Goal: Transaction & Acquisition: Purchase product/service

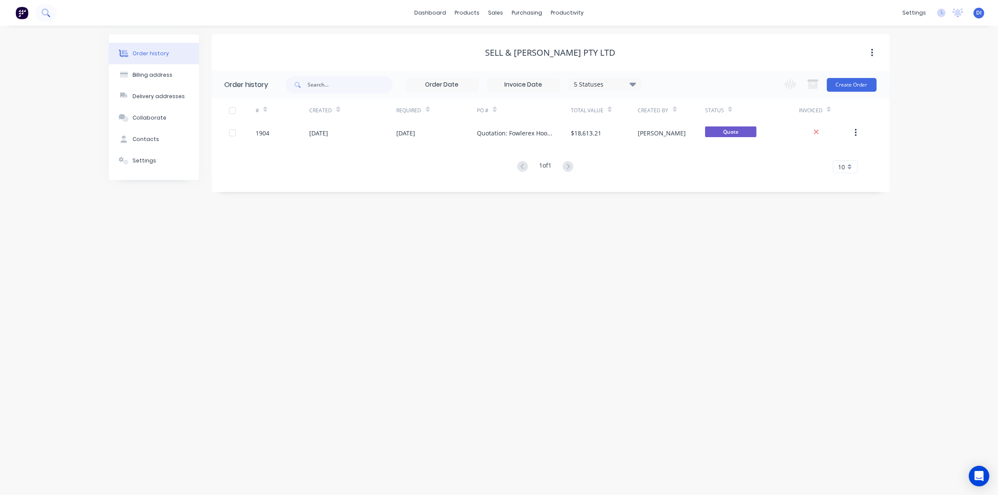
click at [48, 13] on icon at bounding box center [46, 13] width 8 height 8
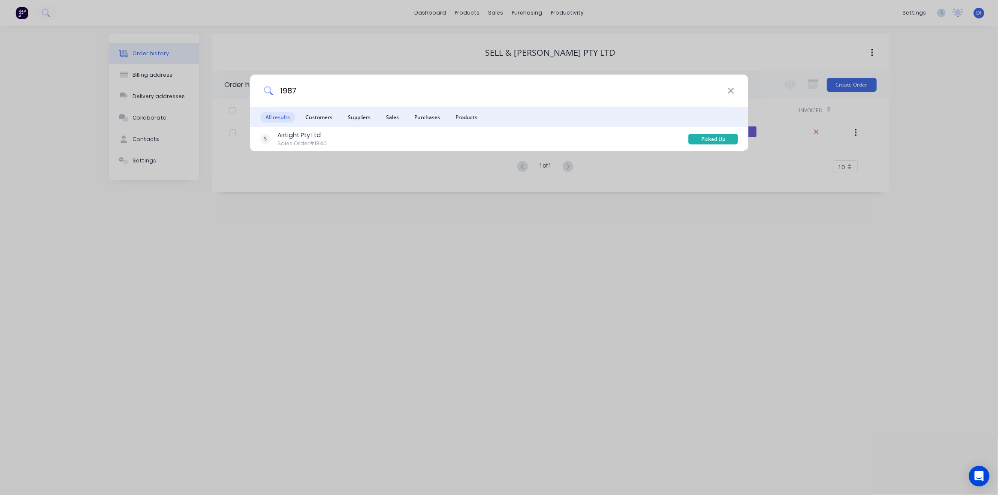
type input "1987"
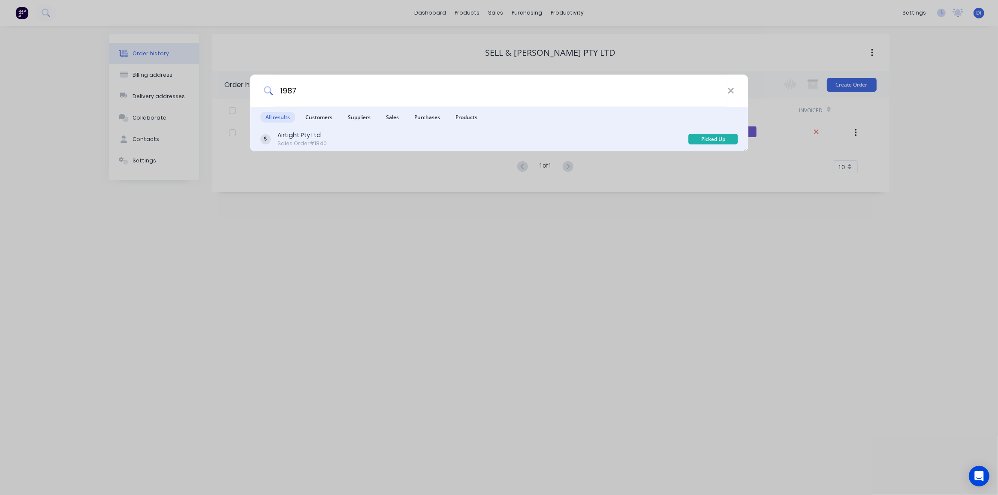
click at [347, 135] on div "Airtight Pty Ltd Sales Order #1840" at bounding box center [474, 139] width 428 height 17
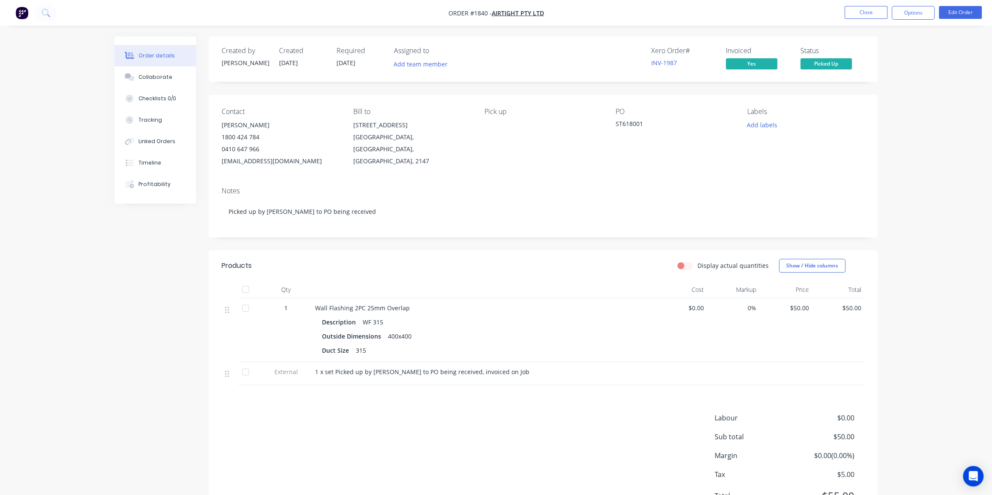
click at [924, 155] on div "Order details Collaborate Checklists 0/0 Tracking Linked Orders Timeline Profit…" at bounding box center [496, 269] width 992 height 538
click at [905, 296] on div "Order details Collaborate Checklists 0/0 Tracking Linked Orders Timeline Profit…" at bounding box center [496, 269] width 992 height 538
click at [157, 80] on div "Collaborate" at bounding box center [155, 77] width 34 height 8
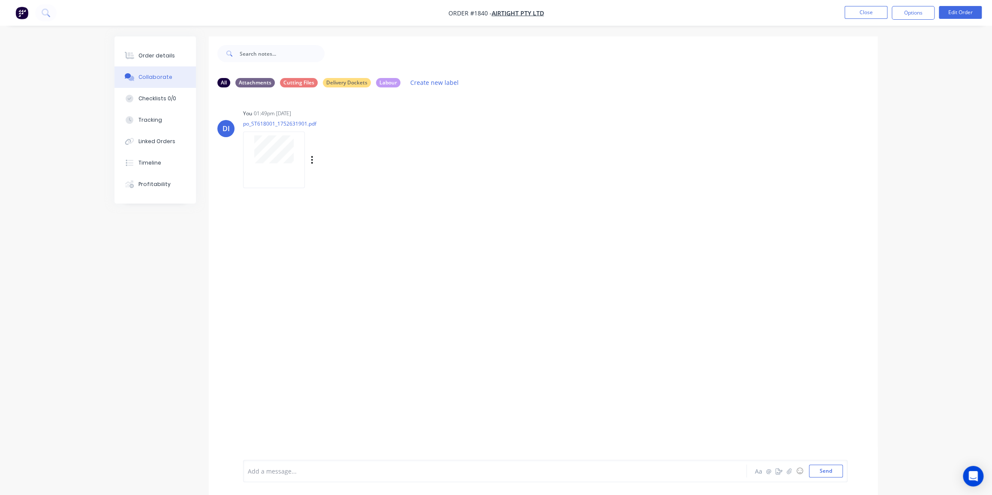
click at [300, 141] on div at bounding box center [274, 149] width 54 height 28
click at [25, 14] on img "button" at bounding box center [21, 12] width 13 height 13
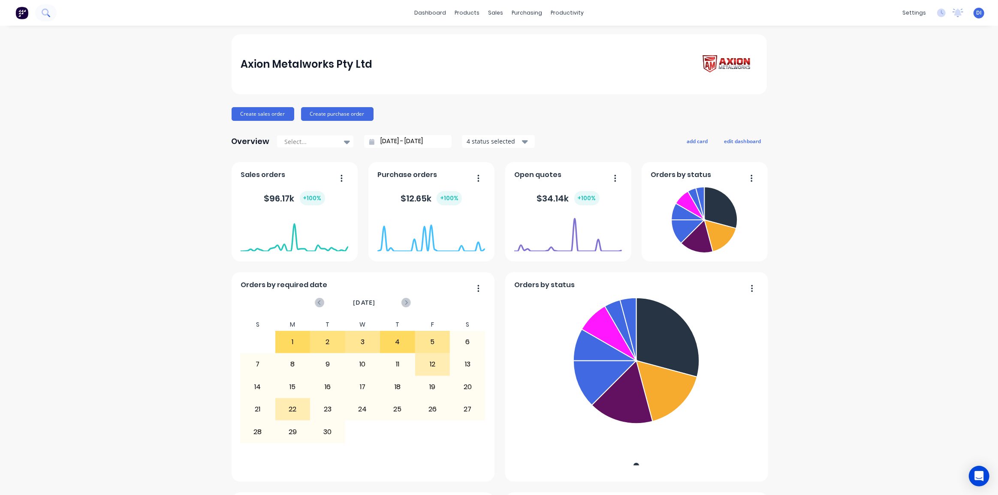
click at [42, 18] on button at bounding box center [45, 12] width 21 height 17
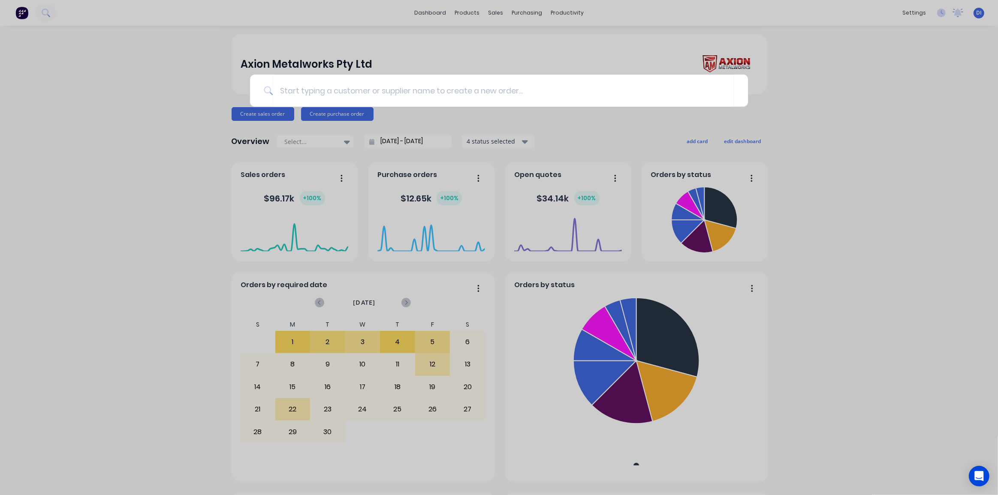
type input "RL851607"
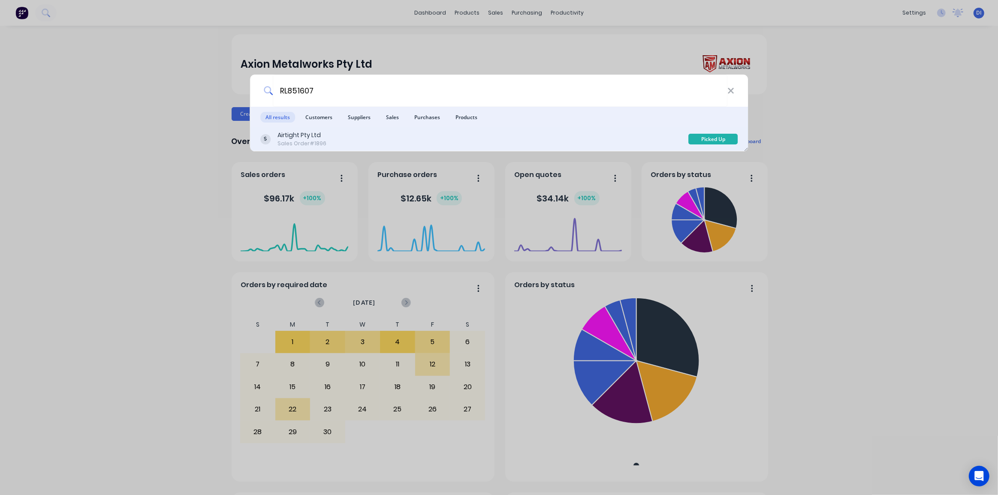
click at [430, 133] on div "Airtight Pty Ltd Sales Order #1896" at bounding box center [474, 139] width 428 height 17
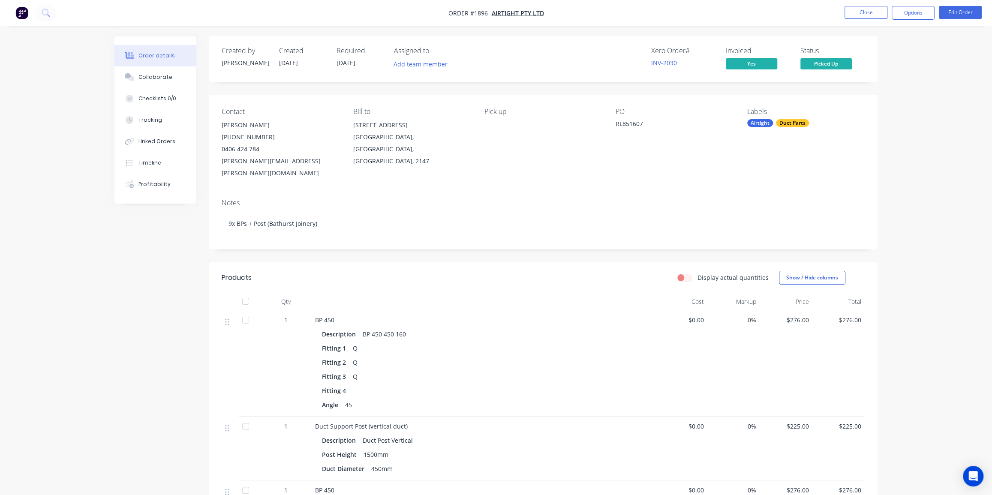
click at [159, 75] on div "Collaborate" at bounding box center [155, 77] width 34 height 8
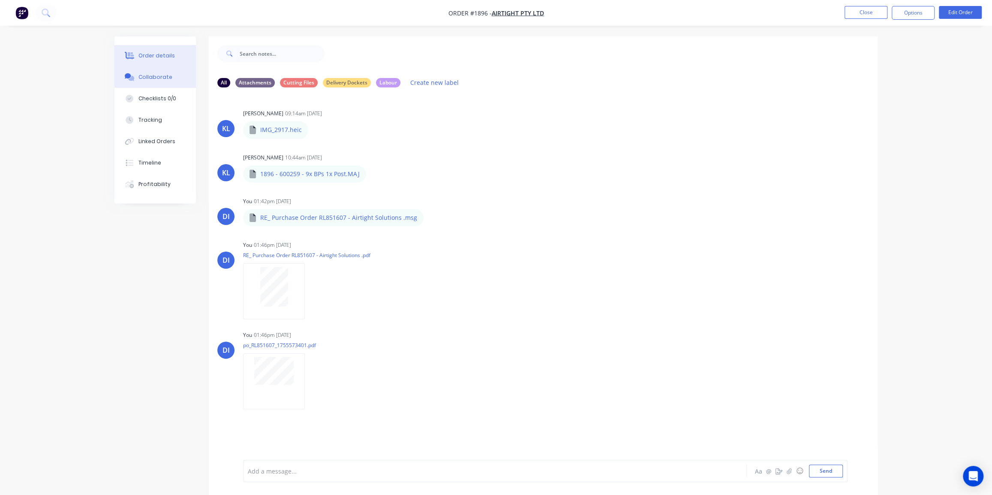
drag, startPoint x: 141, startPoint y: 50, endPoint x: 152, endPoint y: 63, distance: 17.6
click at [141, 50] on button "Order details" at bounding box center [154, 55] width 81 height 21
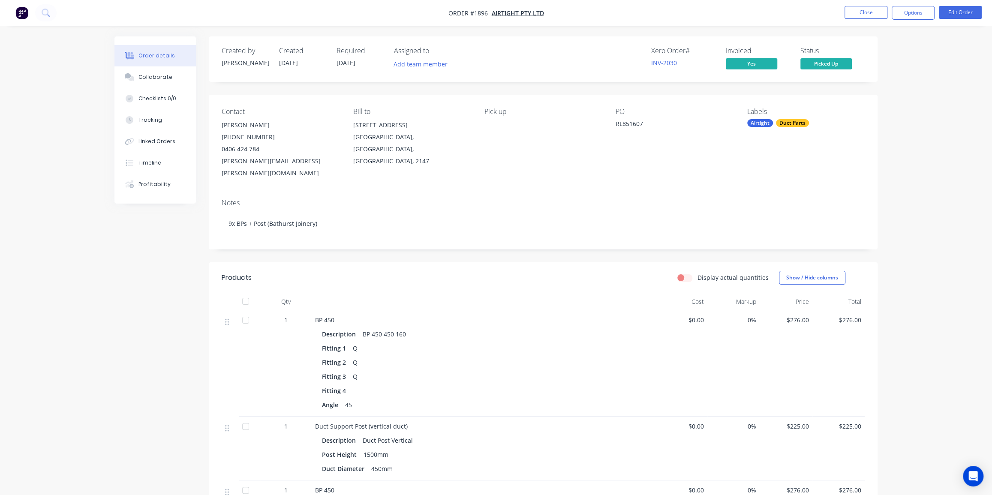
click at [917, 14] on button "Options" at bounding box center [913, 13] width 43 height 14
click at [875, 106] on div "Work Order" at bounding box center [887, 103] width 79 height 12
click at [868, 72] on div "With pricing" at bounding box center [887, 69] width 79 height 12
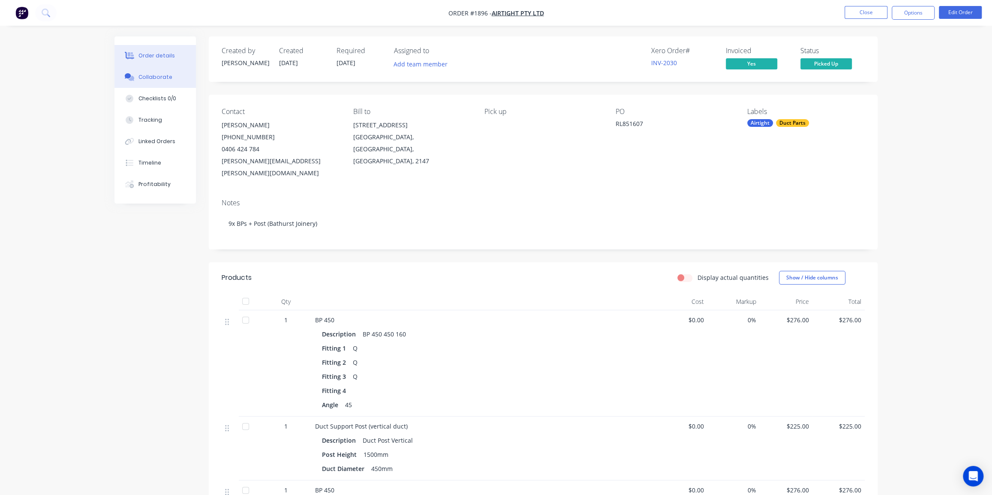
click at [146, 77] on div "Collaborate" at bounding box center [155, 77] width 34 height 8
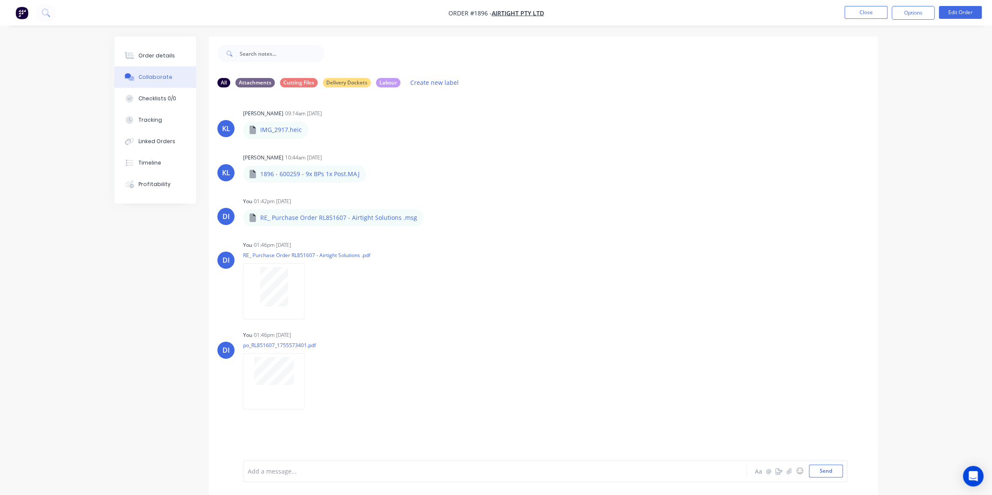
click at [992, 486] on html "Order #1896 - Airtight Pty Ltd Close Options Edit Order Order details Collabora…" at bounding box center [496, 254] width 992 height 508
click at [17, 14] on img "button" at bounding box center [21, 12] width 13 height 13
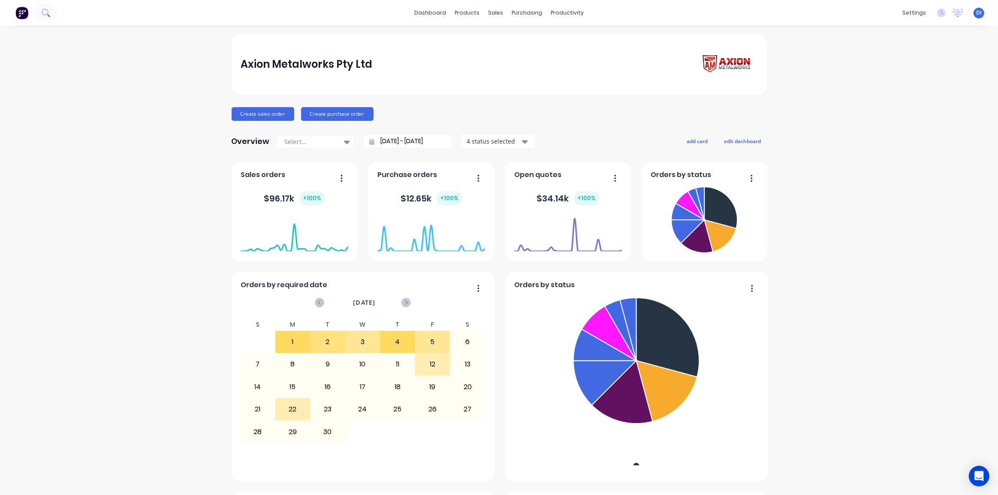
click at [41, 12] on button at bounding box center [45, 12] width 21 height 17
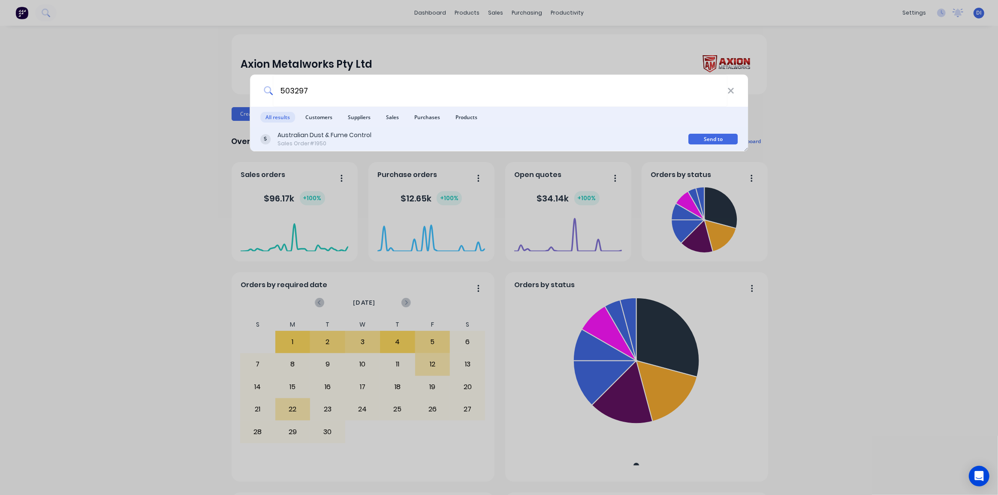
type input "503297"
click at [416, 135] on div "Australian Dust & Fume Control Sales Order #1950" at bounding box center [474, 139] width 428 height 17
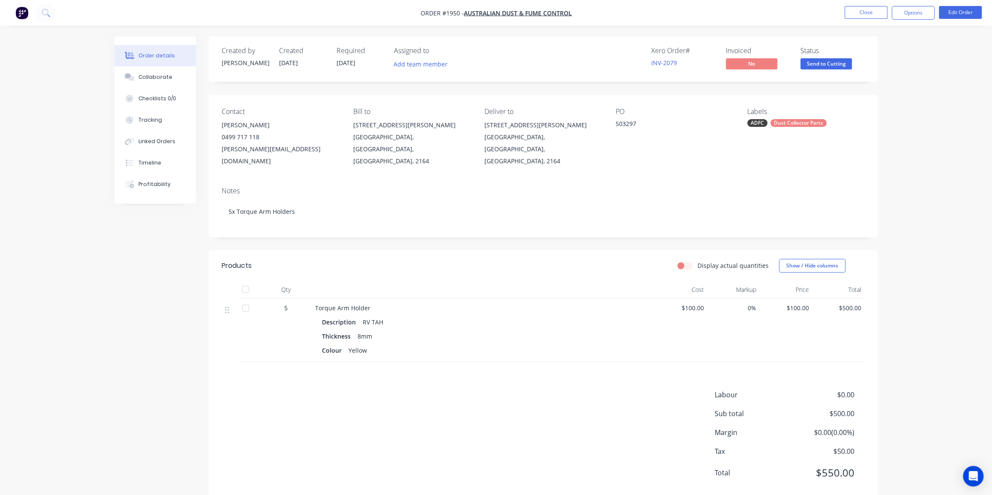
click at [907, 220] on div "Order details Collaborate Checklists 0/0 Tracking Linked Orders Timeline Profit…" at bounding box center [496, 257] width 992 height 515
click at [868, 180] on div "Notes 5x Torque Arm Holders" at bounding box center [543, 208] width 669 height 57
click at [53, 14] on button at bounding box center [45, 12] width 21 height 17
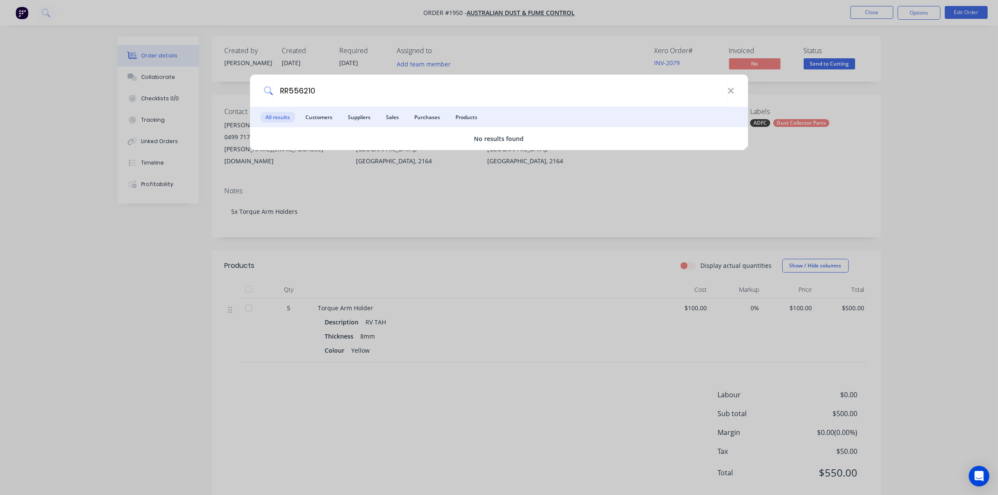
type input "RR556210"
drag, startPoint x: 918, startPoint y: 94, endPoint x: 922, endPoint y: 94, distance: 4.7
click at [922, 94] on div "RR556210 All results Customers Suppliers Sales Purchases Products No results fo…" at bounding box center [499, 247] width 998 height 495
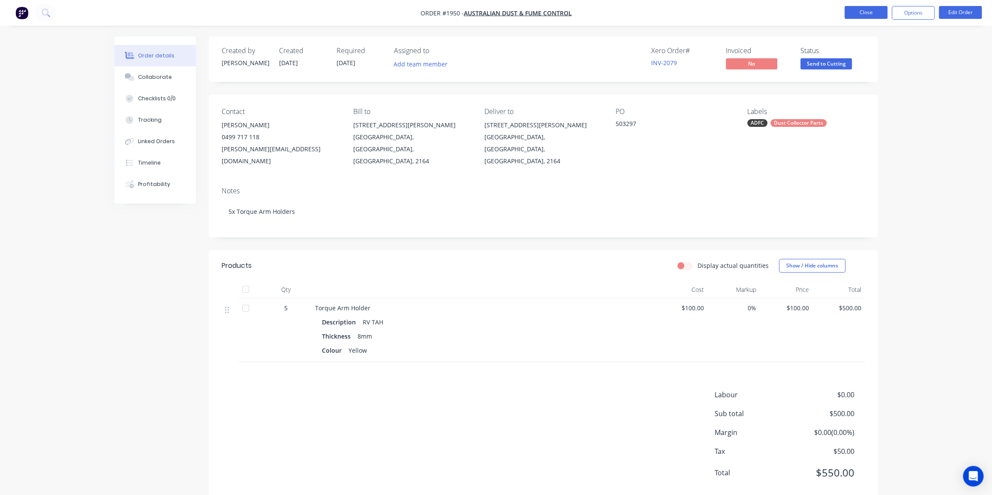
click at [849, 11] on button "Close" at bounding box center [866, 12] width 43 height 13
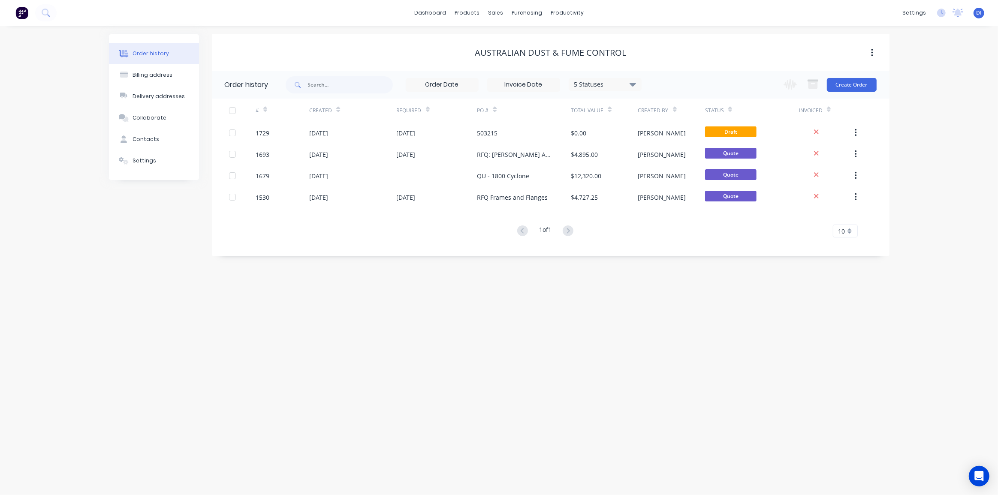
click at [26, 12] on img at bounding box center [21, 12] width 13 height 13
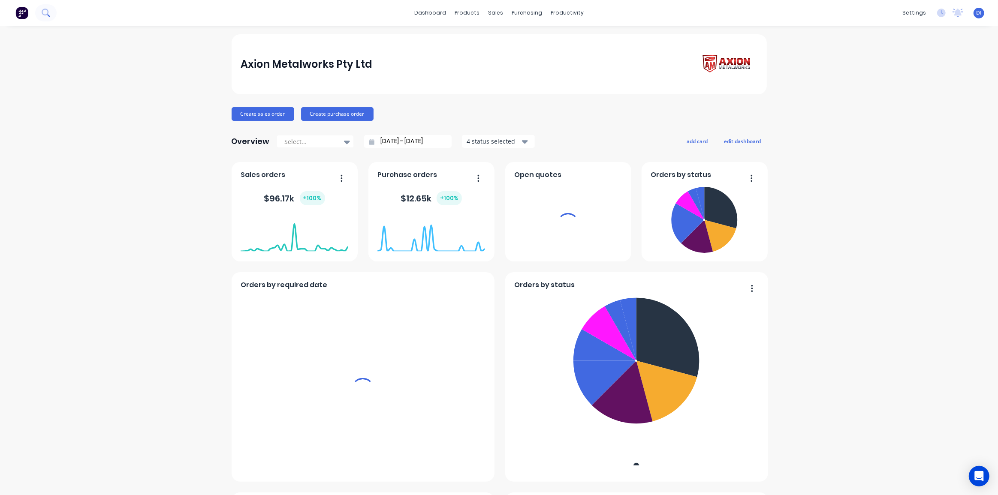
click at [47, 12] on icon at bounding box center [46, 13] width 8 height 8
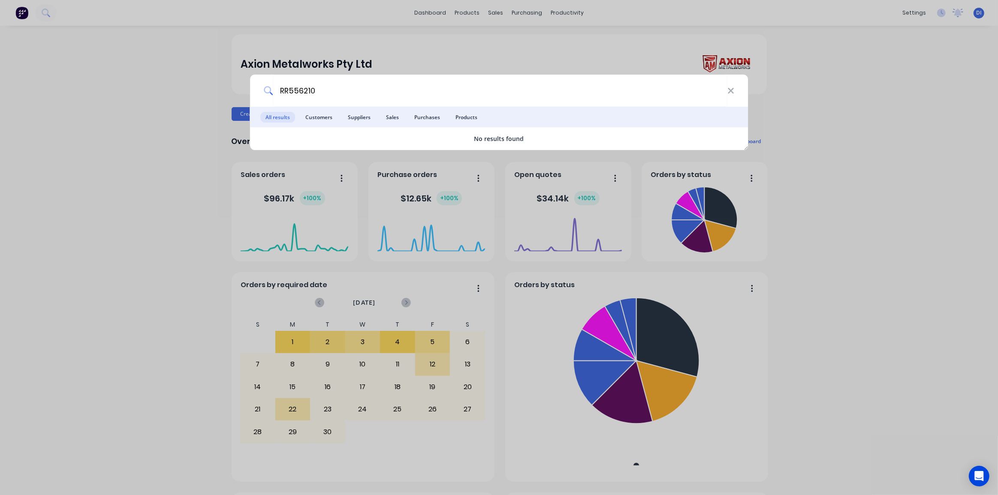
type input "RR556210"
drag, startPoint x: 873, startPoint y: 100, endPoint x: 512, endPoint y: 4, distance: 373.2
click at [873, 100] on div "RR556210 All results Customers Suppliers Sales Purchases Products No results fo…" at bounding box center [499, 247] width 998 height 495
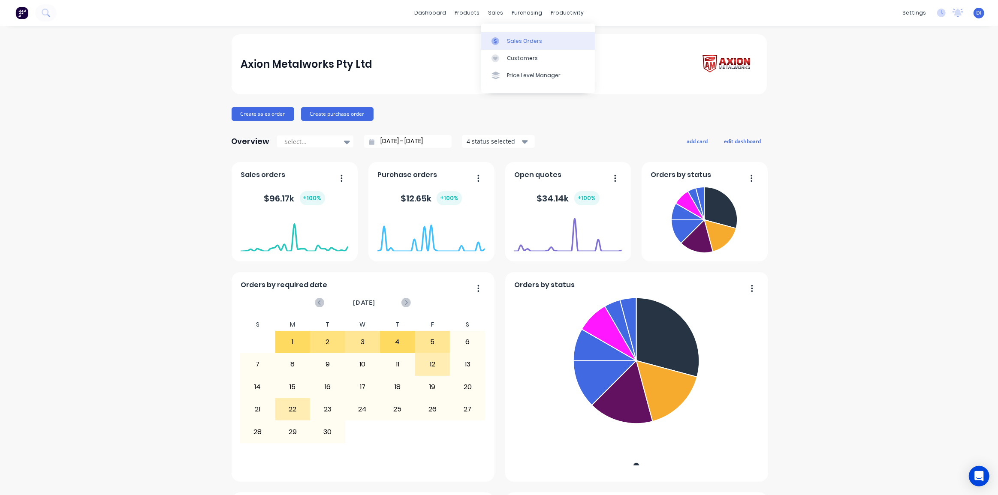
click at [526, 40] on div "Sales Orders" at bounding box center [524, 41] width 35 height 8
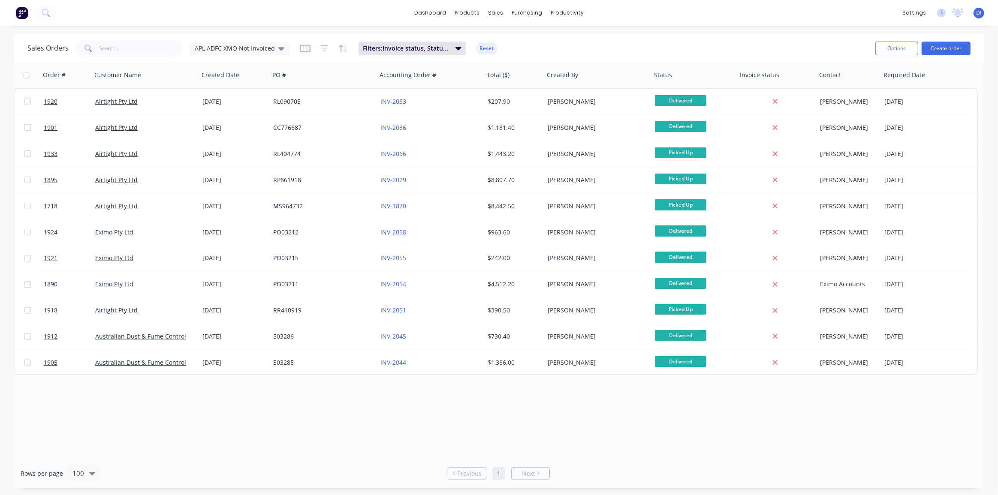
click at [677, 406] on div "Order # Customer Name Created Date PO # Accounting Order # Total ($) Created By…" at bounding box center [499, 260] width 970 height 397
click at [462, 396] on div "Order # Customer Name Created Date PO # Accounting Order # Total ($) Created By…" at bounding box center [499, 260] width 970 height 397
click at [675, 26] on div "dashboard products sales purchasing productivity dashboard products Product Cat…" at bounding box center [499, 247] width 998 height 495
click at [54, 14] on button at bounding box center [45, 12] width 21 height 17
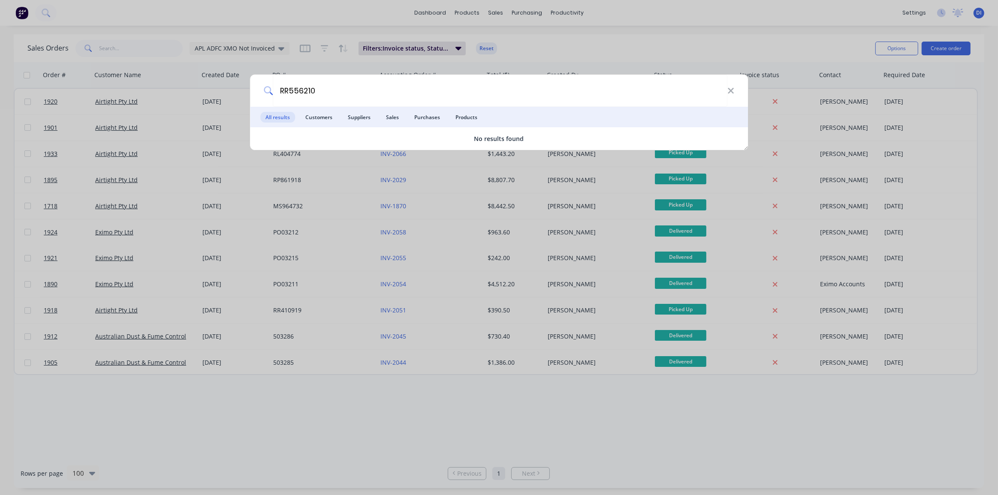
type input "RR556210"
drag, startPoint x: 651, startPoint y: 41, endPoint x: 539, endPoint y: 56, distance: 113.7
click at [651, 41] on div "RR556210 All results Customers Suppliers Sales Purchases Products No results fo…" at bounding box center [499, 247] width 998 height 495
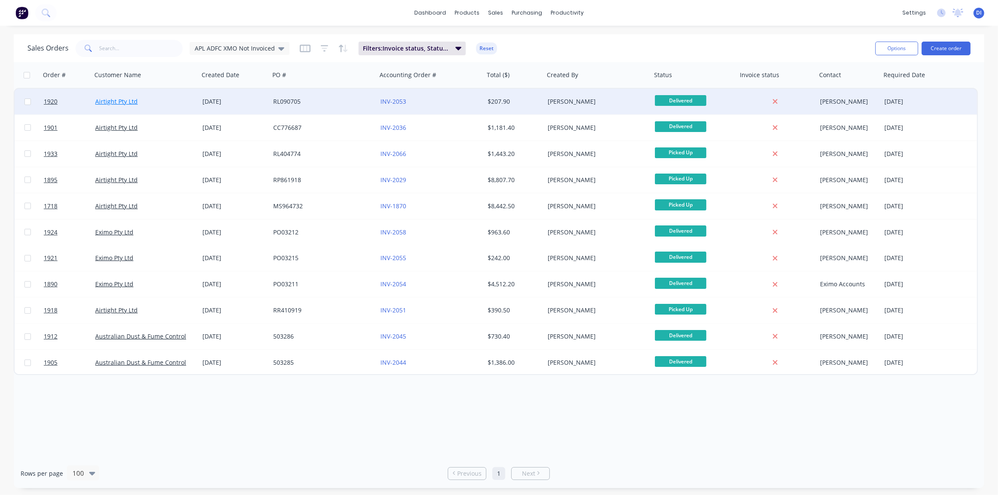
click at [118, 102] on link "Airtight Pty Ltd" at bounding box center [116, 101] width 42 height 8
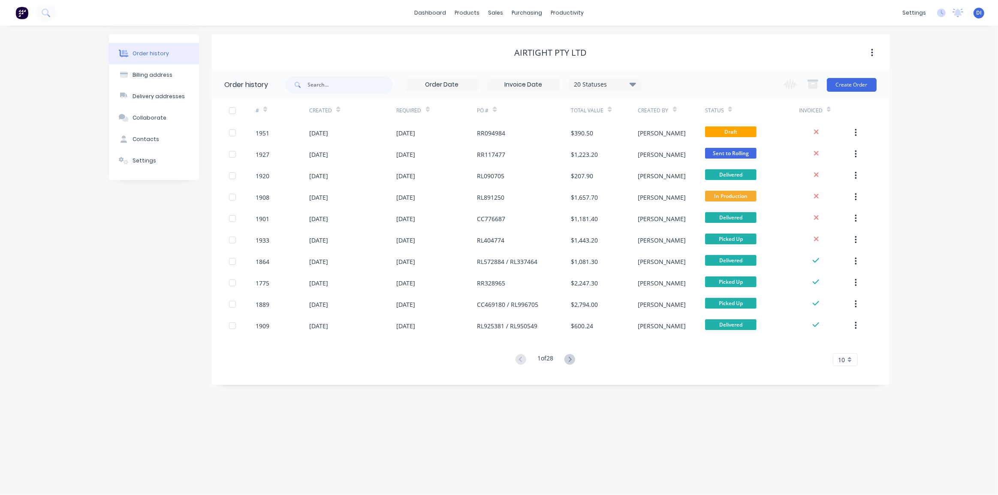
drag, startPoint x: 865, startPoint y: 84, endPoint x: 905, endPoint y: 114, distance: 49.9
click at [905, 114] on div "Order history Billing address Delivery addresses Collaborate Contacts Settings …" at bounding box center [499, 260] width 998 height 469
click at [849, 82] on button "Create Order" at bounding box center [852, 85] width 50 height 14
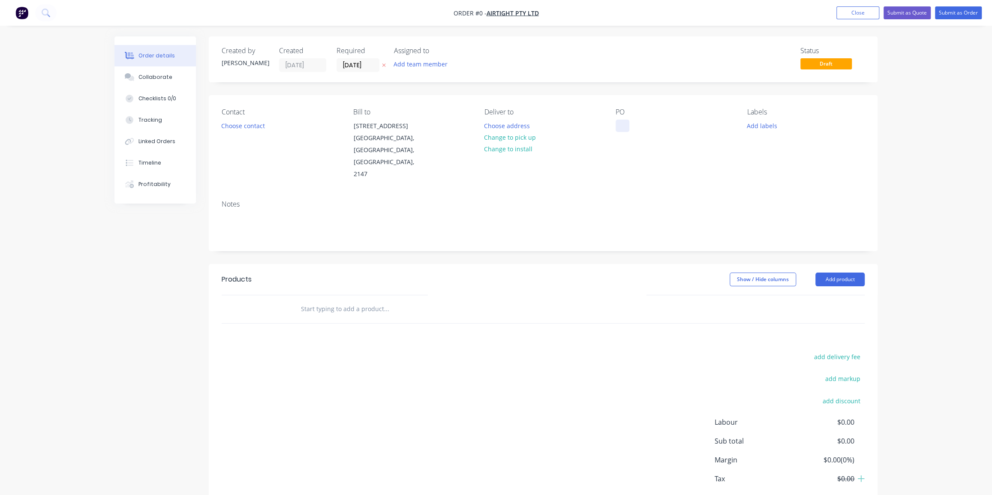
click at [624, 122] on div at bounding box center [623, 126] width 14 height 12
paste div
click at [234, 123] on div "Order details Collaborate Checklists 0/0 Tracking Linked Orders Timeline Profit…" at bounding box center [496, 289] width 780 height 506
click at [250, 124] on button "Choose contact" at bounding box center [243, 126] width 53 height 12
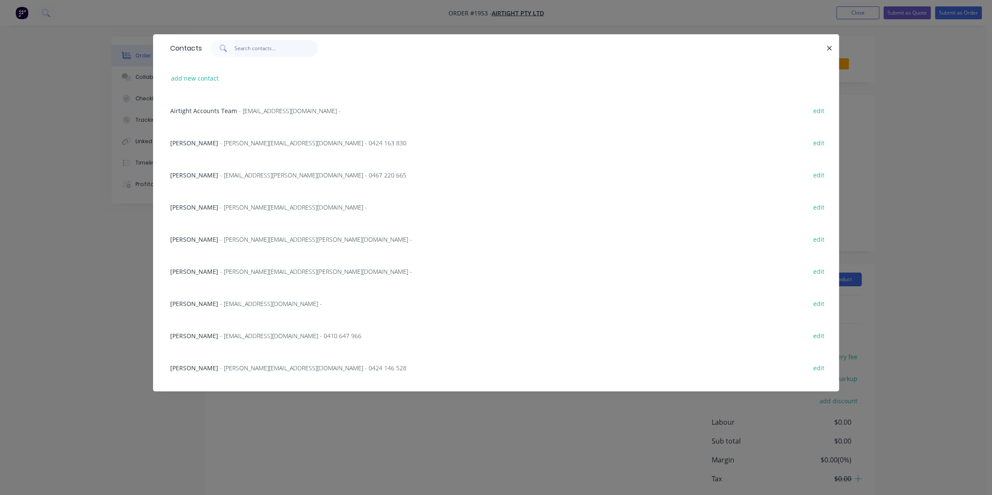
click at [243, 47] on input "text" at bounding box center [277, 48] width 84 height 17
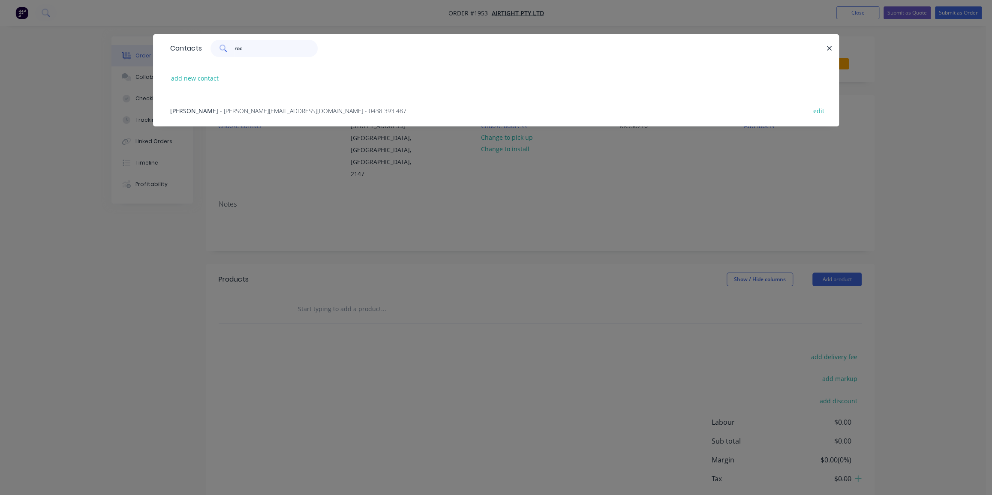
type input "roc"
click at [303, 103] on div "Rocco Russo - Rocco.R@airtight.com.au - 0438 393 487 edit" at bounding box center [496, 110] width 660 height 32
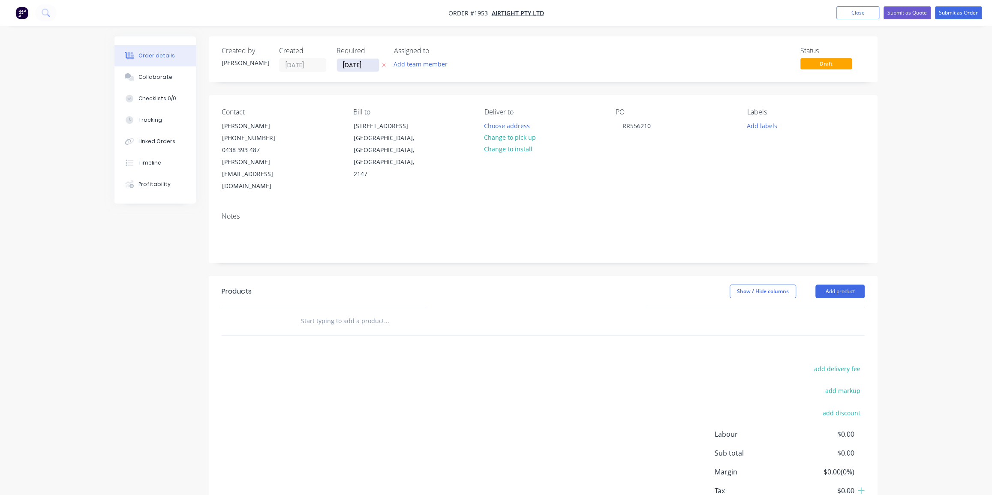
drag, startPoint x: 345, startPoint y: 67, endPoint x: 349, endPoint y: 69, distance: 4.6
click at [346, 67] on input "[DATE]" at bounding box center [358, 65] width 42 height 13
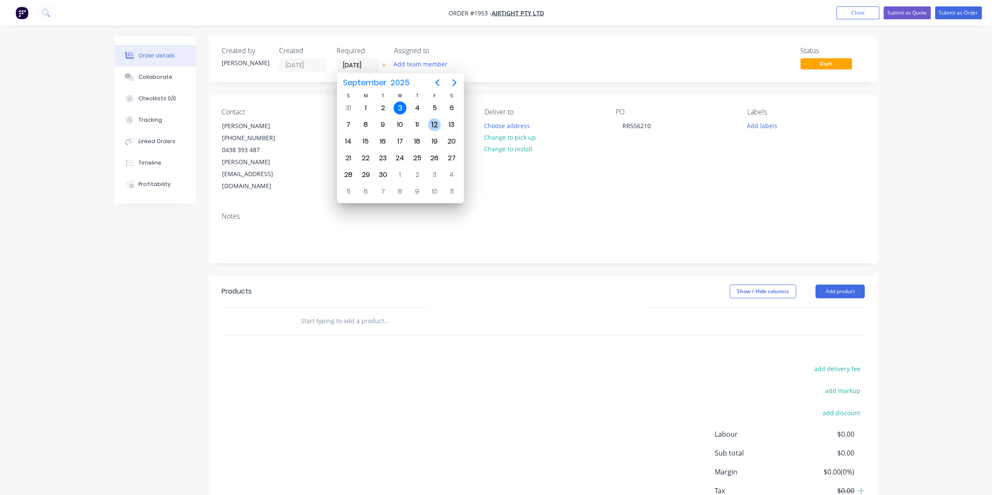
click at [428, 122] on div "12" at bounding box center [434, 124] width 13 height 13
type input "12/09/25"
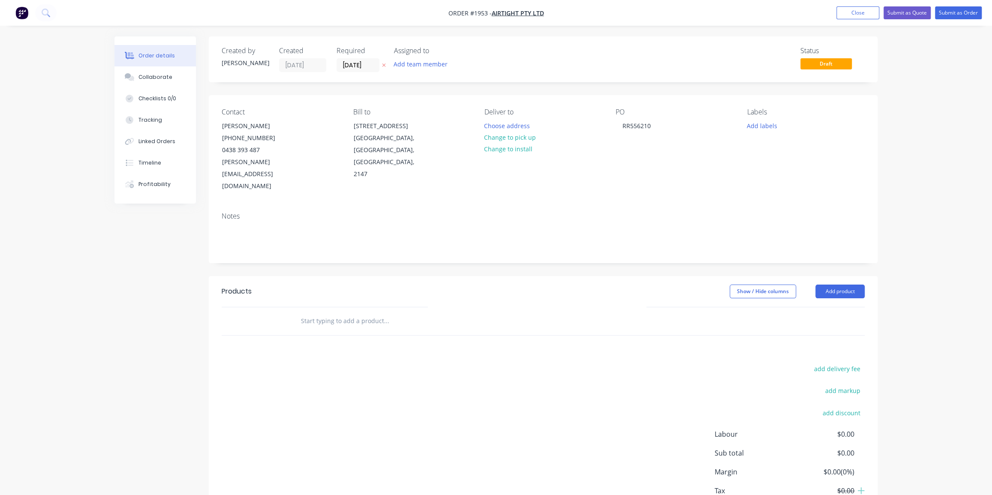
click at [503, 83] on div "Created by Dean Created 03/09/25 Required 12/09/25 Assigned to Add team member …" at bounding box center [543, 288] width 669 height 505
click at [523, 138] on button "Change to pick up" at bounding box center [510, 138] width 61 height 12
click at [760, 125] on button "Add labels" at bounding box center [761, 126] width 39 height 12
click at [784, 154] on input "text" at bounding box center [818, 150] width 90 height 17
click at [762, 201] on div at bounding box center [762, 202] width 17 height 17
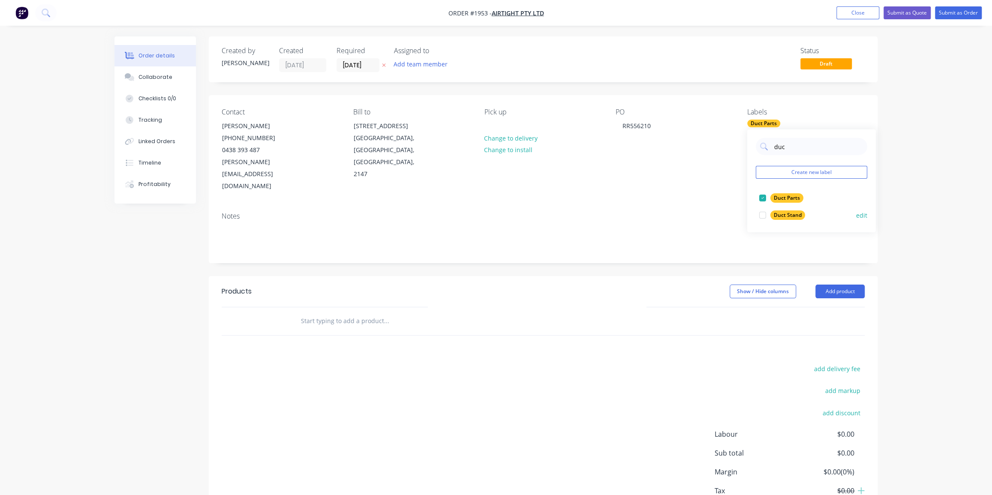
click at [770, 215] on div at bounding box center [762, 215] width 17 height 17
click at [782, 146] on input "duc" at bounding box center [818, 146] width 90 height 17
click at [773, 198] on div "Airtight" at bounding box center [783, 197] width 26 height 9
click at [776, 147] on input "ai" at bounding box center [818, 146] width 90 height 17
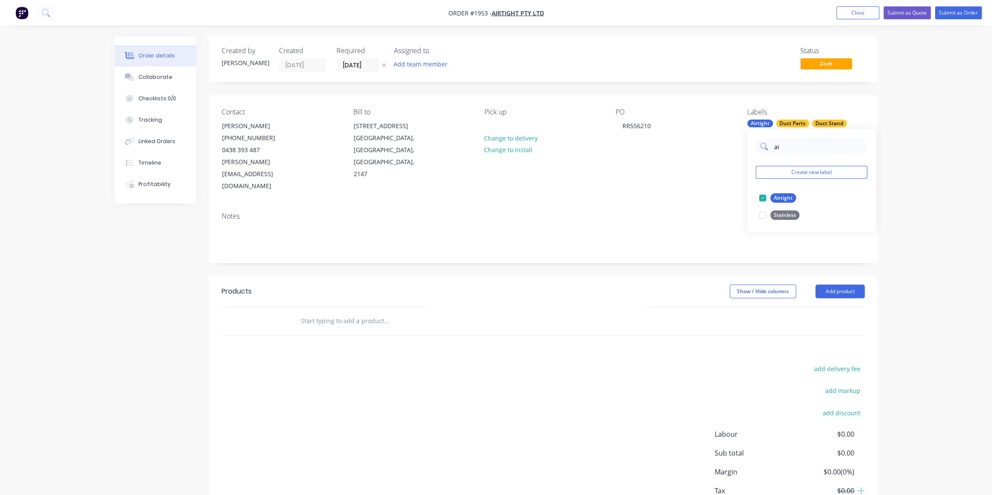
click at [776, 147] on input "ai" at bounding box center [818, 146] width 90 height 17
type input "tra"
click at [771, 197] on div "Fan Transitions" at bounding box center [792, 197] width 45 height 9
click at [693, 205] on div "Notes" at bounding box center [543, 233] width 669 height 57
click at [379, 313] on input "text" at bounding box center [387, 321] width 172 height 17
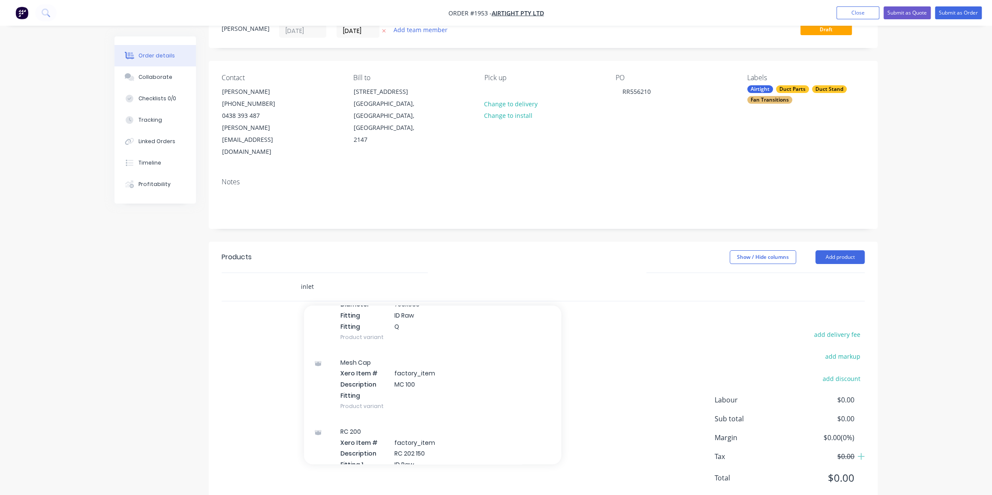
scroll to position [13519, 0]
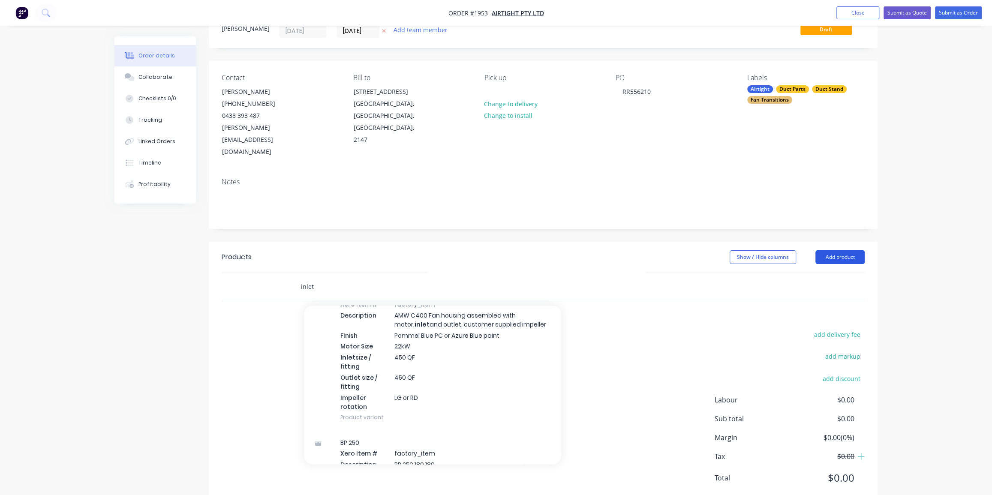
type input "inlet"
click at [844, 250] on button "Add product" at bounding box center [840, 257] width 49 height 14
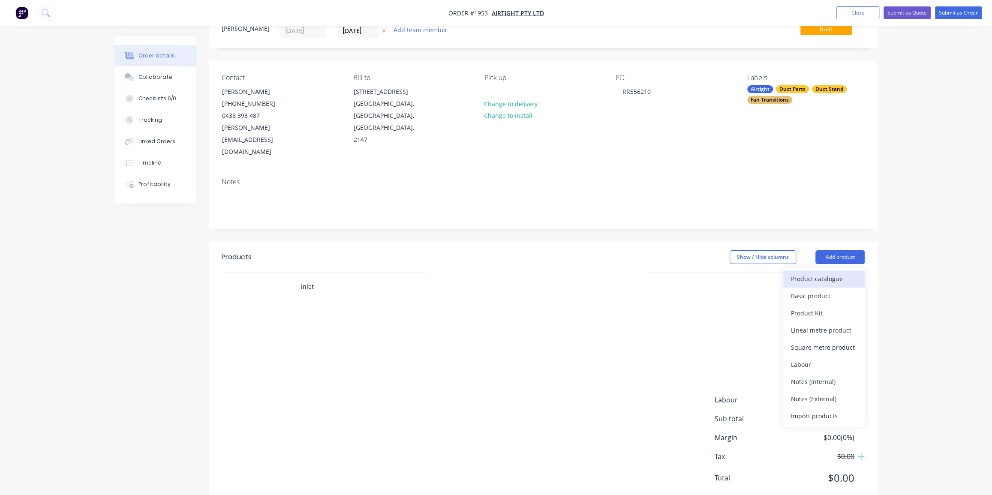
click at [848, 273] on div "Product catalogue" at bounding box center [824, 279] width 66 height 12
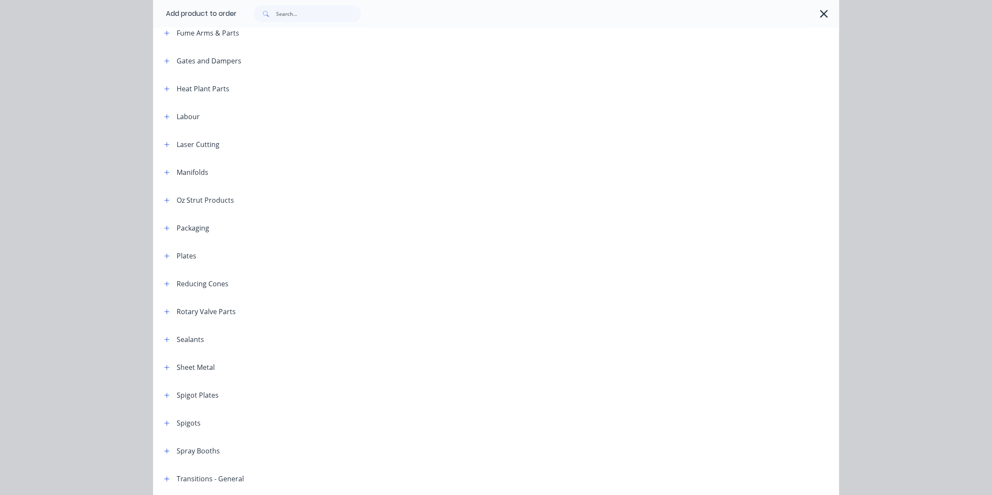
scroll to position [918, 0]
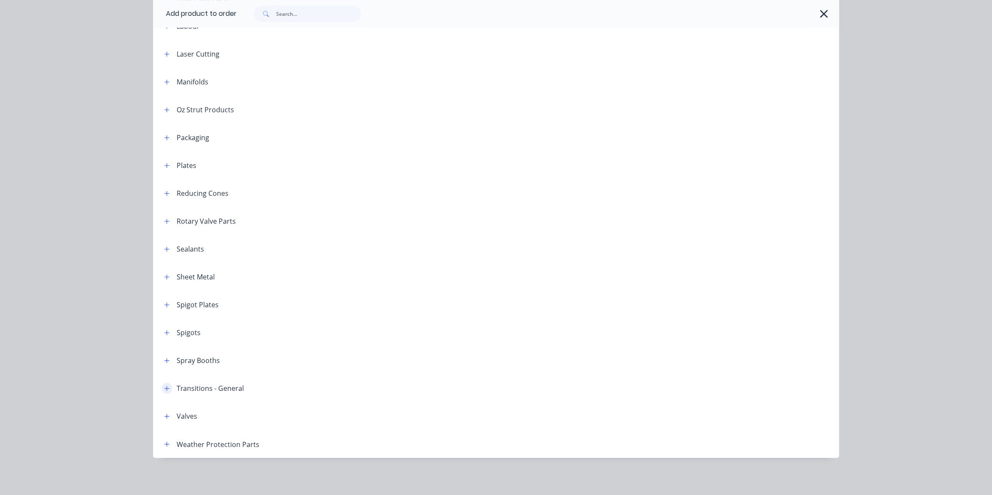
click at [163, 391] on button "button" at bounding box center [167, 388] width 11 height 11
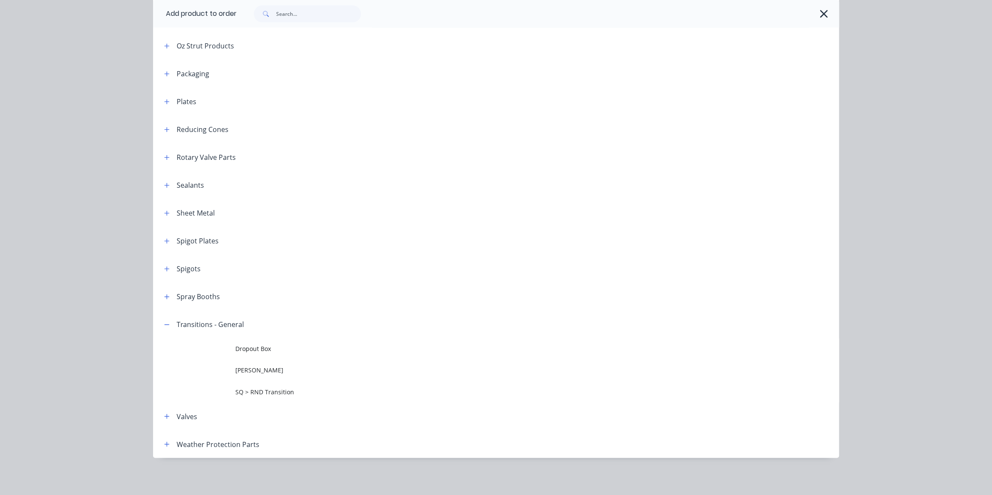
scroll to position [982, 0]
click at [167, 323] on button "button" at bounding box center [167, 324] width 11 height 11
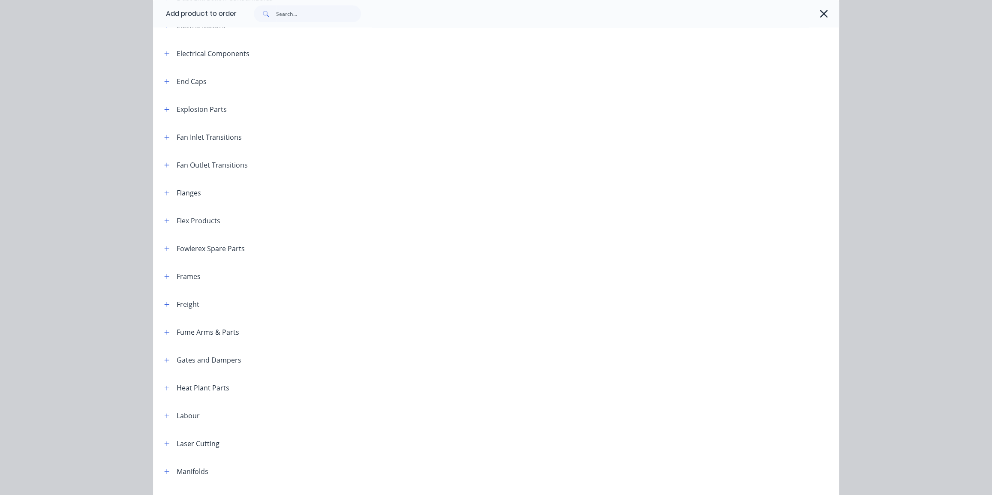
scroll to position [489, 0]
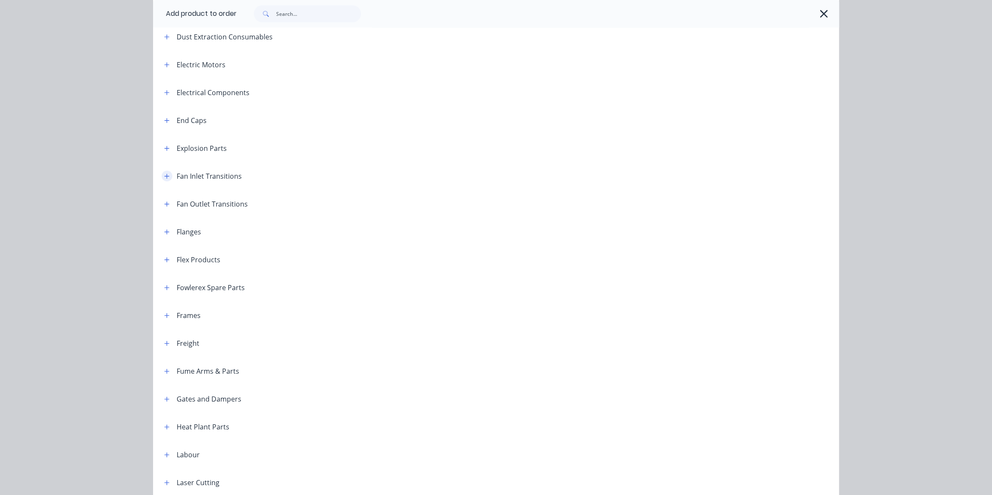
click at [166, 174] on icon "button" at bounding box center [166, 176] width 5 height 6
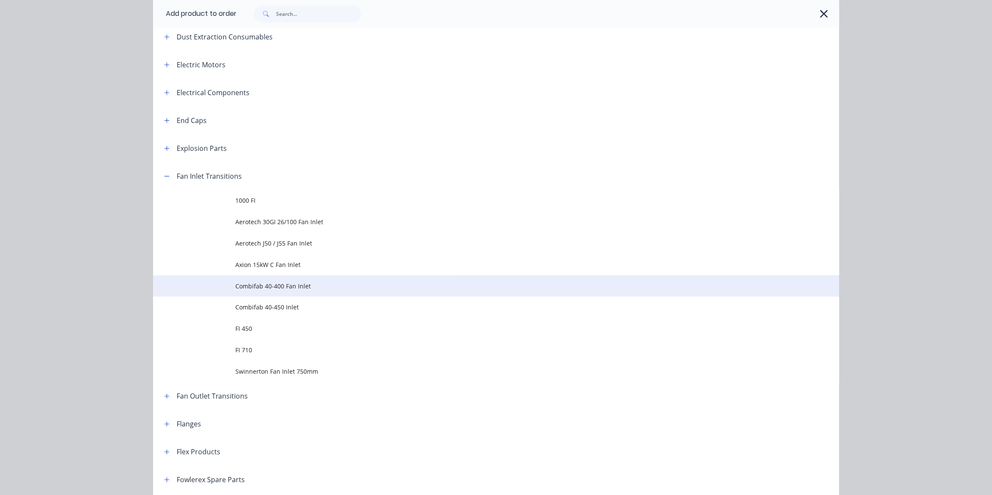
click at [316, 284] on span "Combifab 40-400 Fan Inlet" at bounding box center [476, 286] width 483 height 9
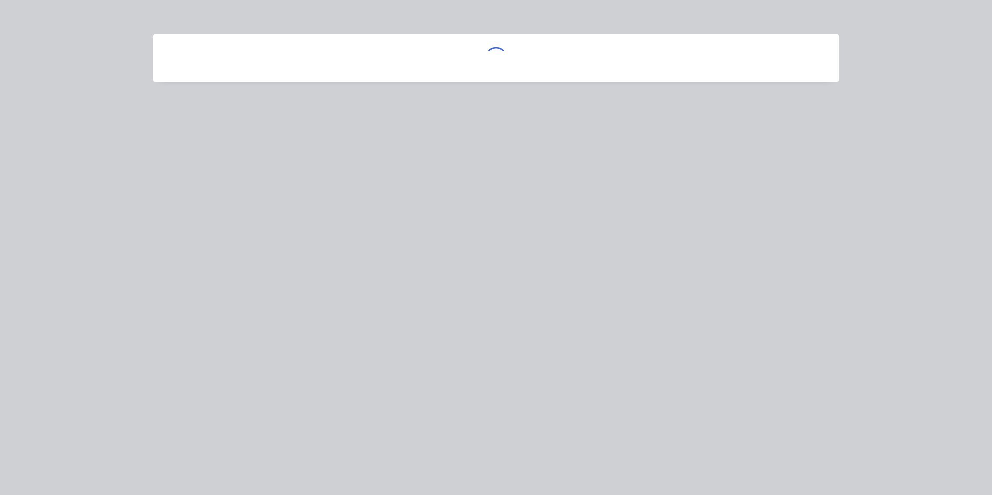
scroll to position [0, 0]
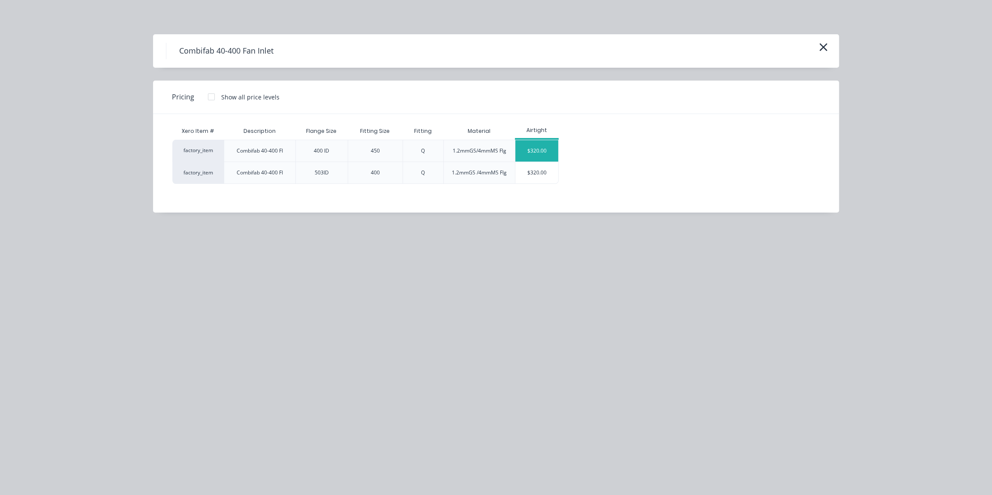
click at [528, 148] on div "$320.00" at bounding box center [536, 150] width 43 height 21
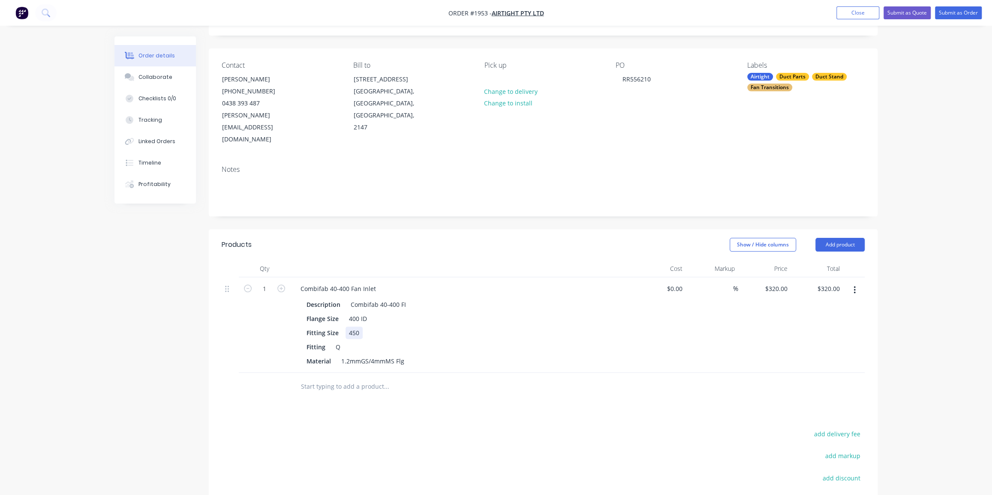
click at [353, 327] on div "450" at bounding box center [354, 333] width 17 height 12
click at [480, 373] on div at bounding box center [444, 387] width 309 height 28
click at [835, 238] on button "Add product" at bounding box center [840, 245] width 49 height 14
click at [811, 260] on div "Product catalogue" at bounding box center [824, 266] width 66 height 12
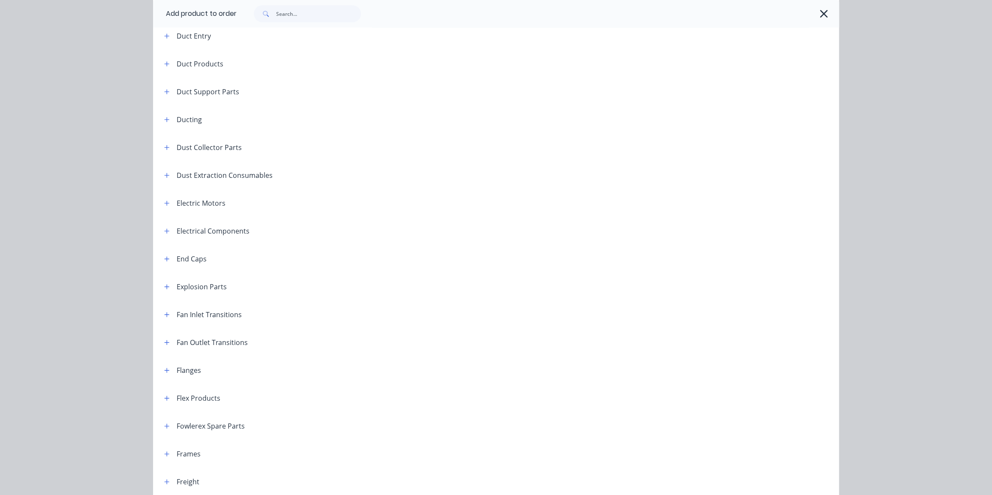
scroll to position [390, 0]
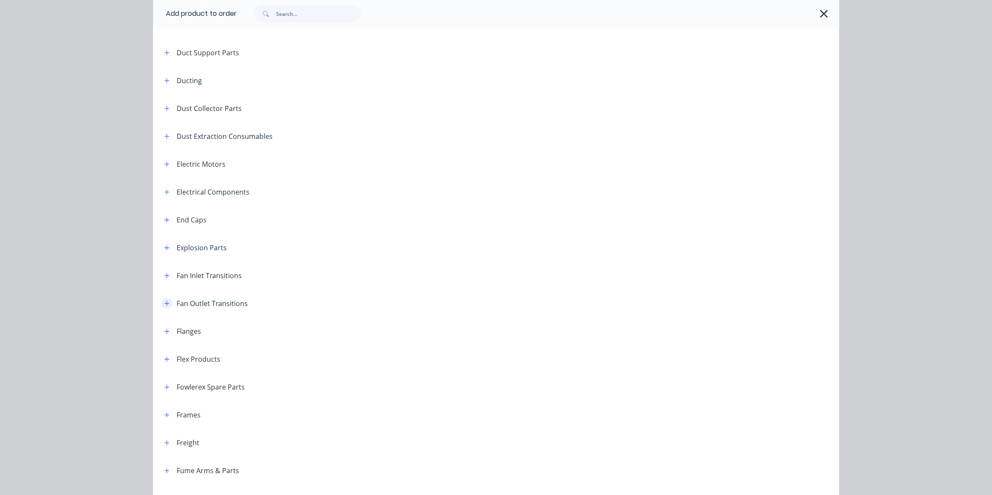
click at [163, 308] on button "button" at bounding box center [167, 303] width 11 height 11
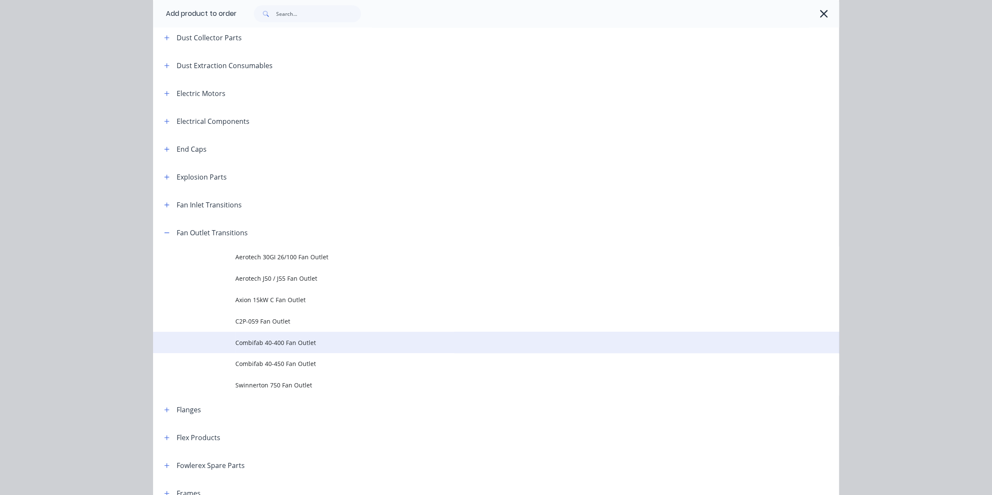
scroll to position [467, 0]
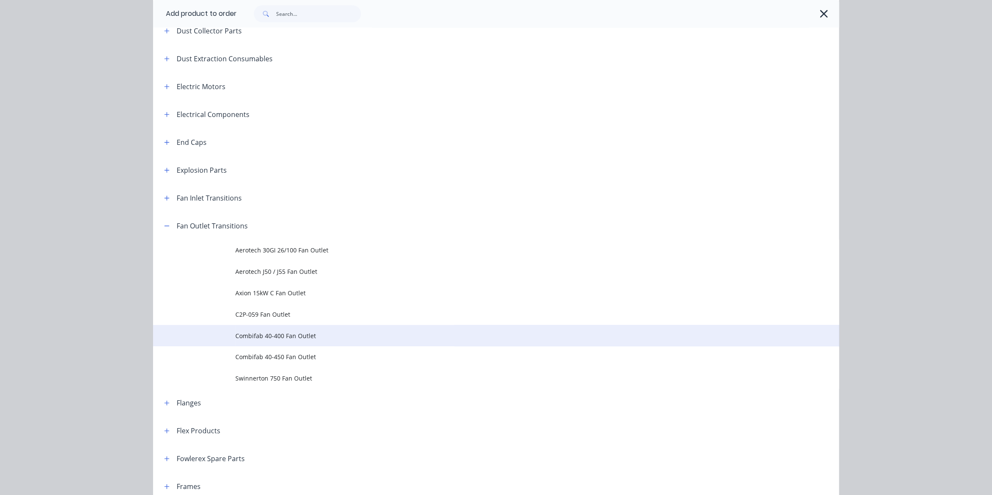
click at [312, 334] on span "Combifab 40-400 Fan Outlet" at bounding box center [476, 335] width 483 height 9
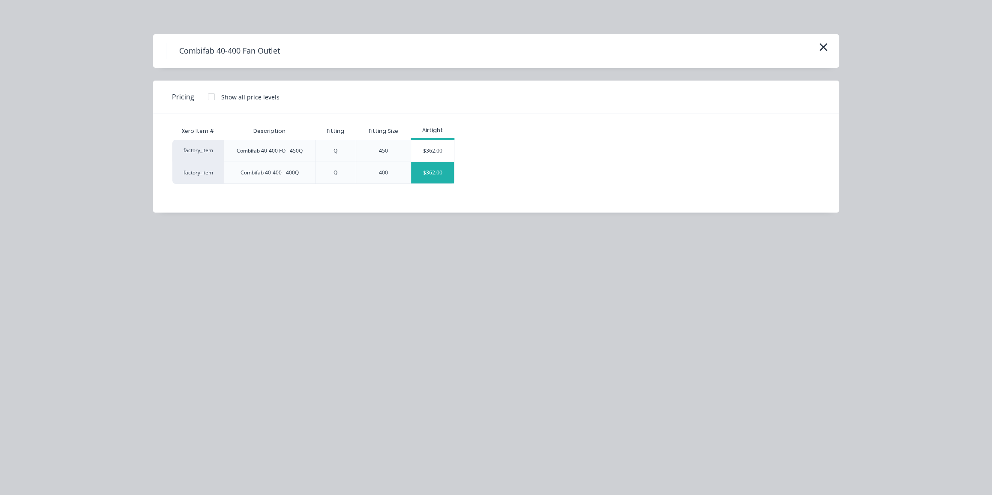
click at [433, 172] on div "$362.00" at bounding box center [432, 172] width 43 height 21
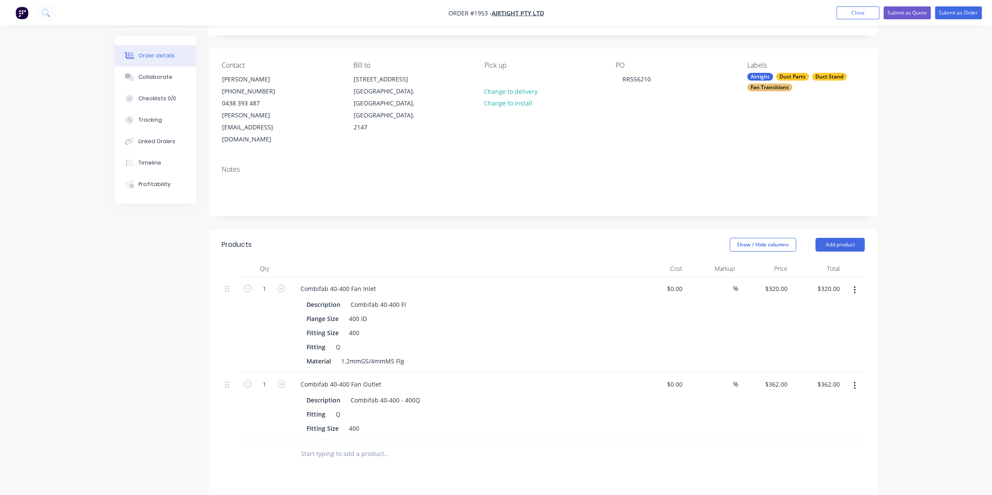
click at [431, 445] on input "text" at bounding box center [387, 453] width 172 height 17
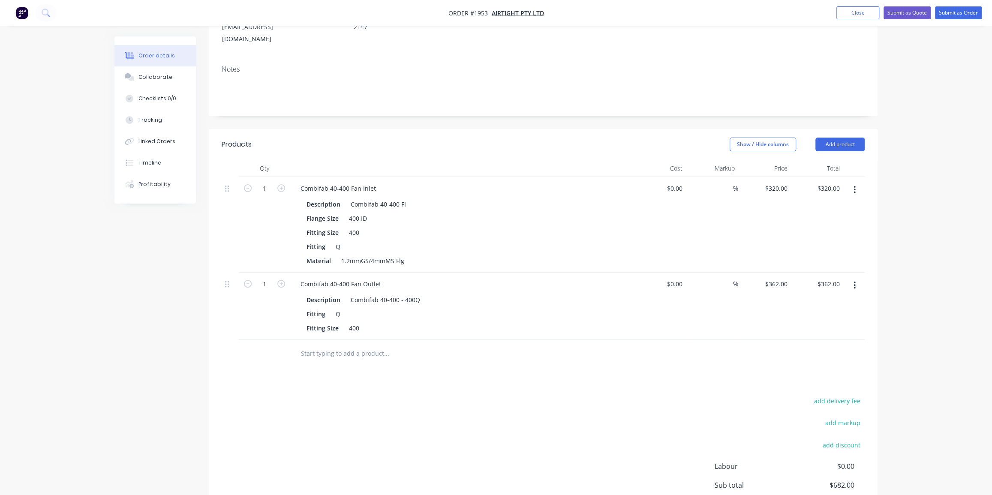
scroll to position [124, 0]
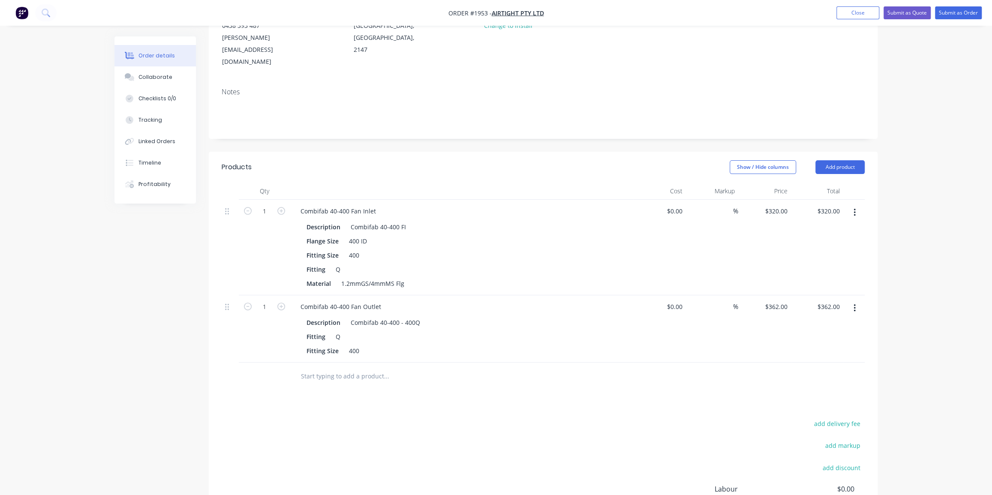
click at [888, 184] on div "Order details Collaborate Checklists 0/0 Tracking Linked Orders Timeline Profit…" at bounding box center [496, 243] width 992 height 734
click at [368, 368] on input "text" at bounding box center [387, 376] width 172 height 17
click at [846, 160] on button "Add product" at bounding box center [840, 167] width 49 height 14
click at [822, 183] on div "Product catalogue" at bounding box center [824, 189] width 66 height 12
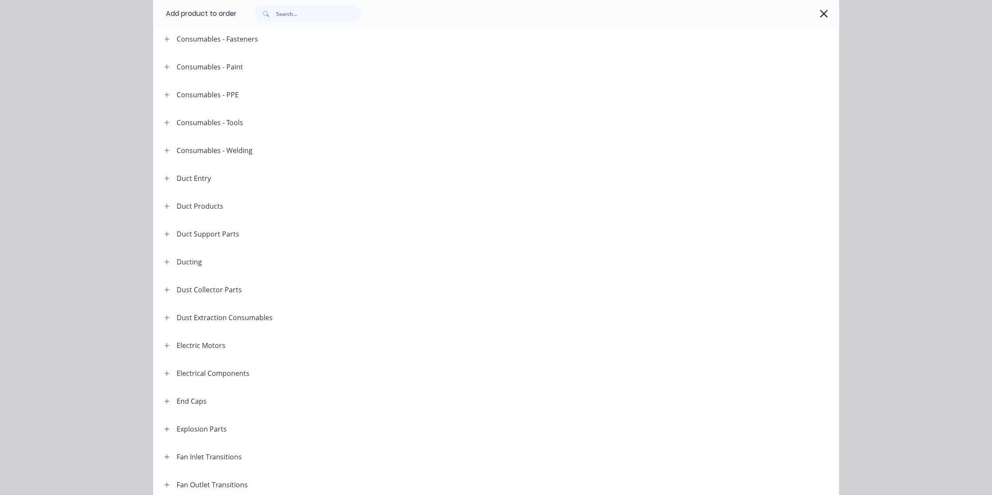
scroll to position [234, 0]
click at [164, 209] on icon "button" at bounding box center [166, 209] width 5 height 6
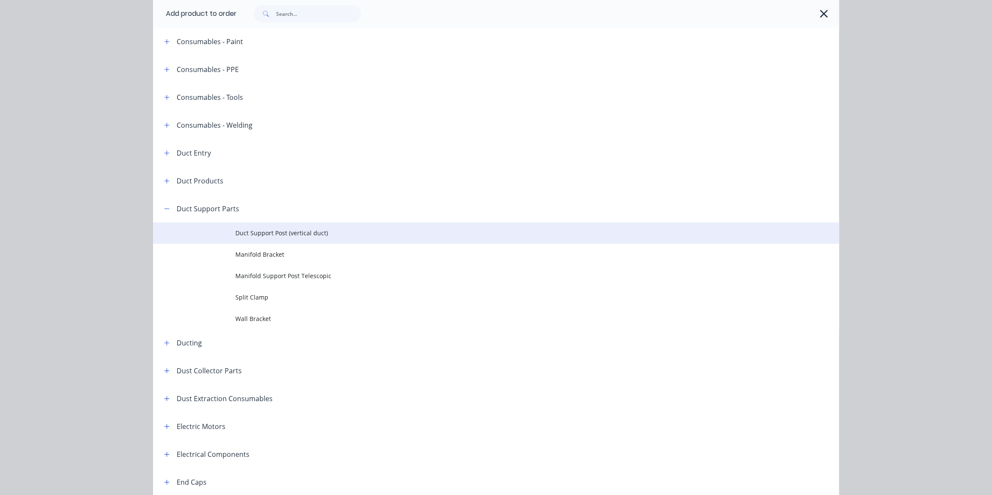
click at [343, 231] on span "Duct Support Post (vertical duct)" at bounding box center [476, 233] width 483 height 9
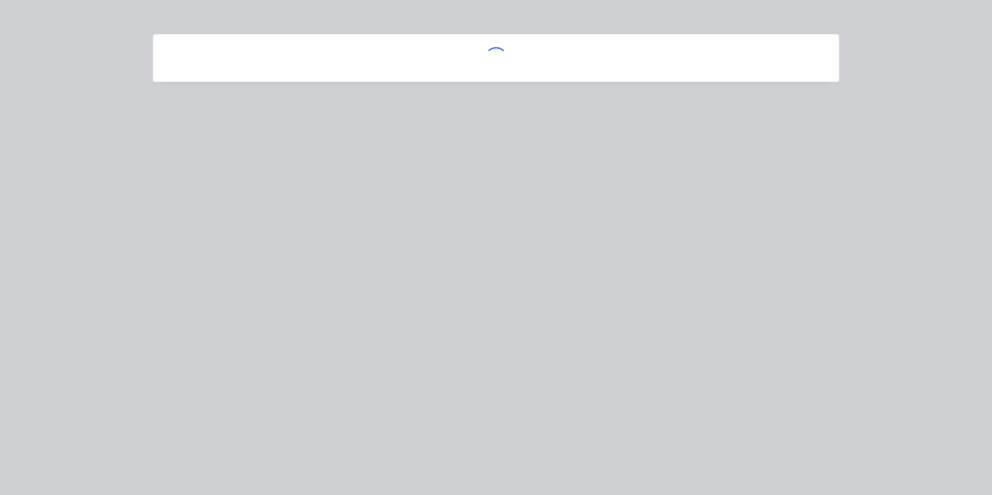
scroll to position [0, 0]
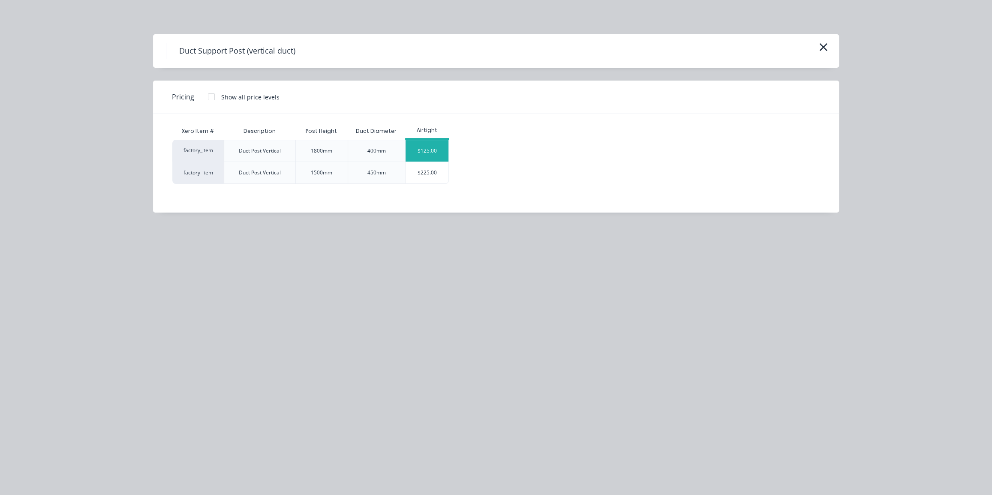
click at [430, 150] on div "$125.00" at bounding box center [427, 150] width 43 height 21
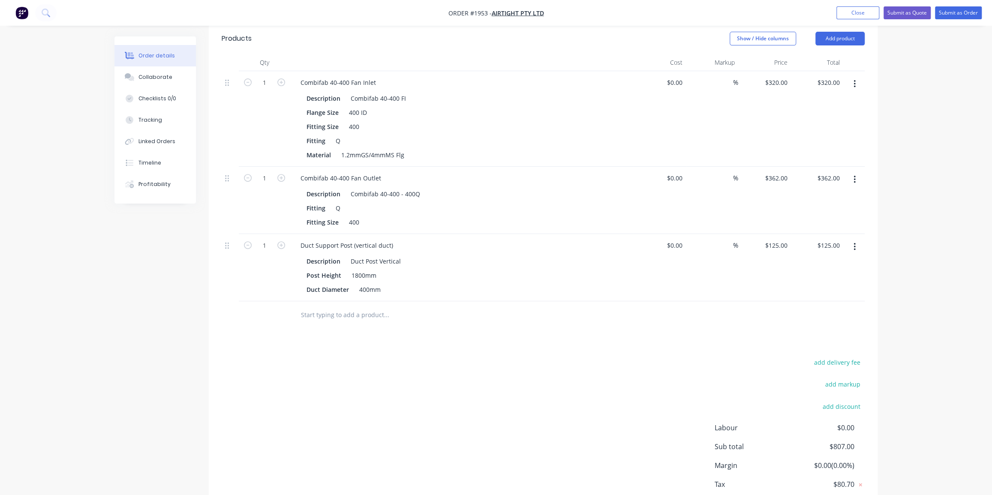
scroll to position [280, 0]
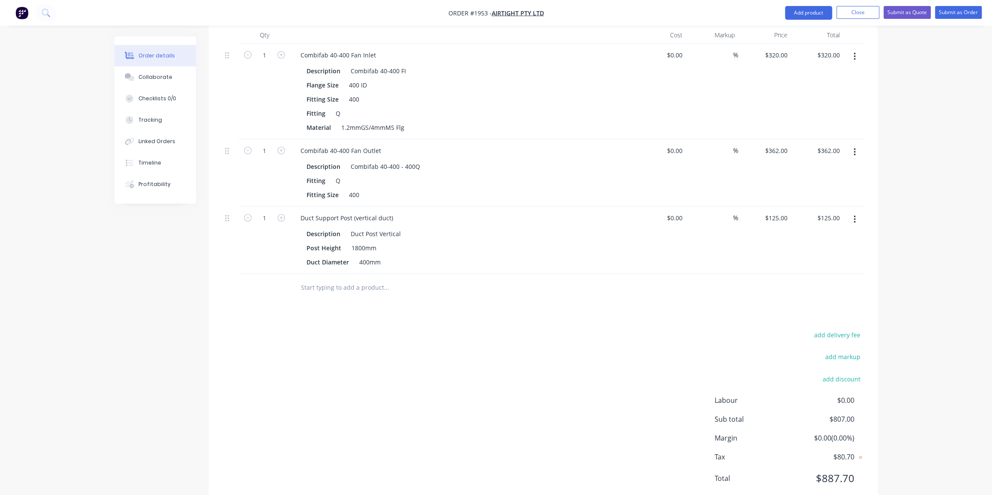
click at [367, 279] on input "text" at bounding box center [387, 287] width 172 height 17
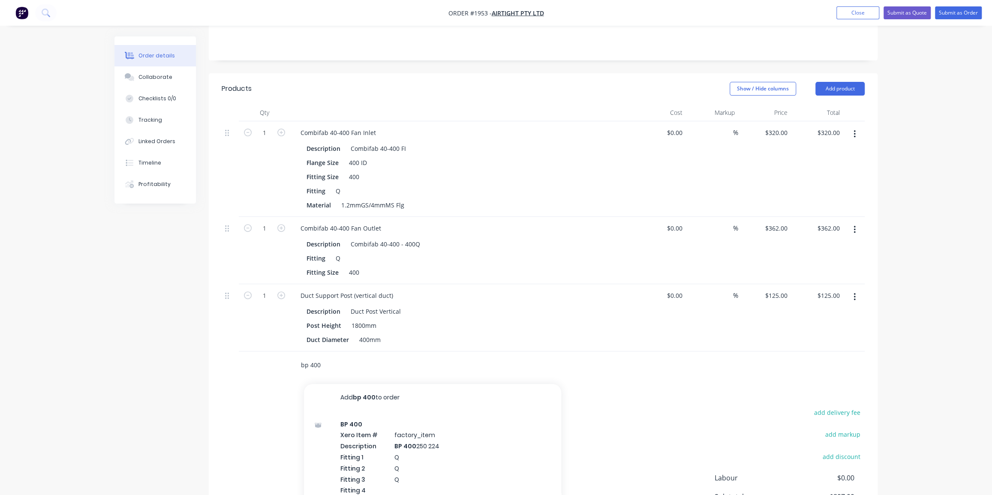
scroll to position [202, 0]
type input "bp 400 224 350"
drag, startPoint x: 951, startPoint y: 98, endPoint x: 948, endPoint y: 91, distance: 7.3
click at [950, 95] on div "Order details Collaborate Checklists 0/0 Tracking Linked Orders Timeline Profit…" at bounding box center [496, 198] width 992 height 801
click at [929, 75] on div "Order details Collaborate Checklists 0/0 Tracking Linked Orders Timeline Profit…" at bounding box center [496, 198] width 992 height 801
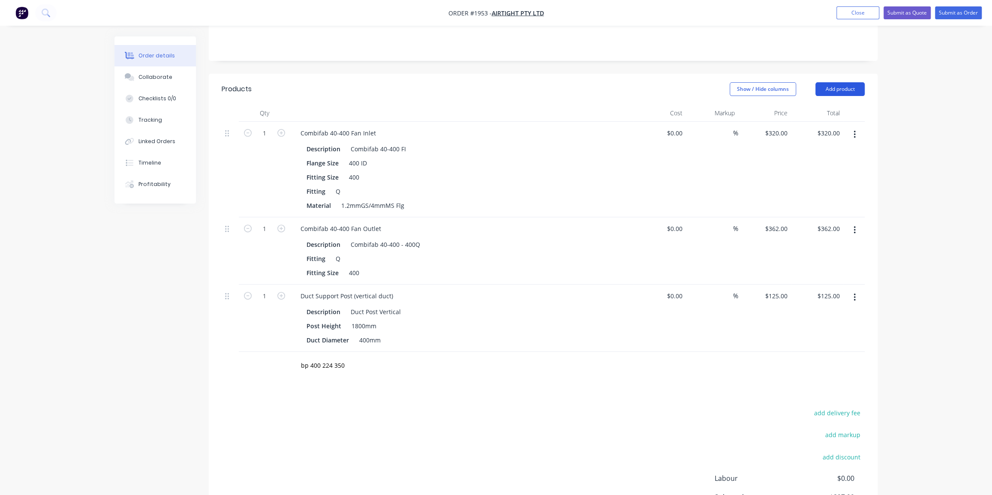
click at [836, 82] on button "Add product" at bounding box center [840, 89] width 49 height 14
click at [821, 105] on div "Product catalogue" at bounding box center [824, 111] width 66 height 12
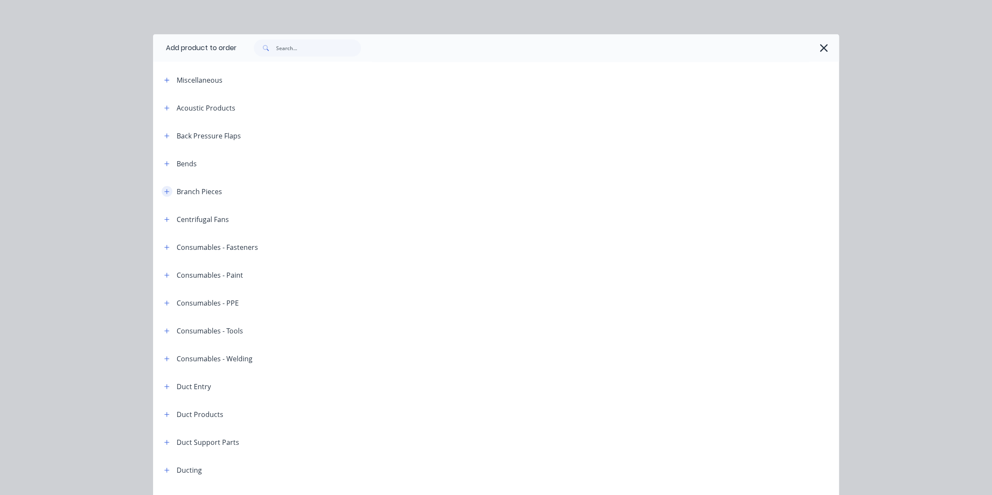
click at [166, 190] on icon "button" at bounding box center [166, 192] width 5 height 6
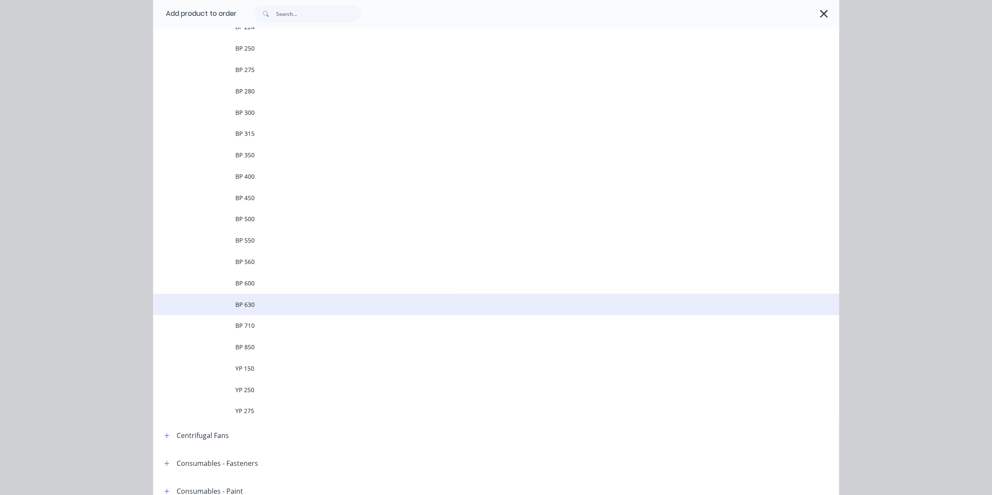
scroll to position [390, 0]
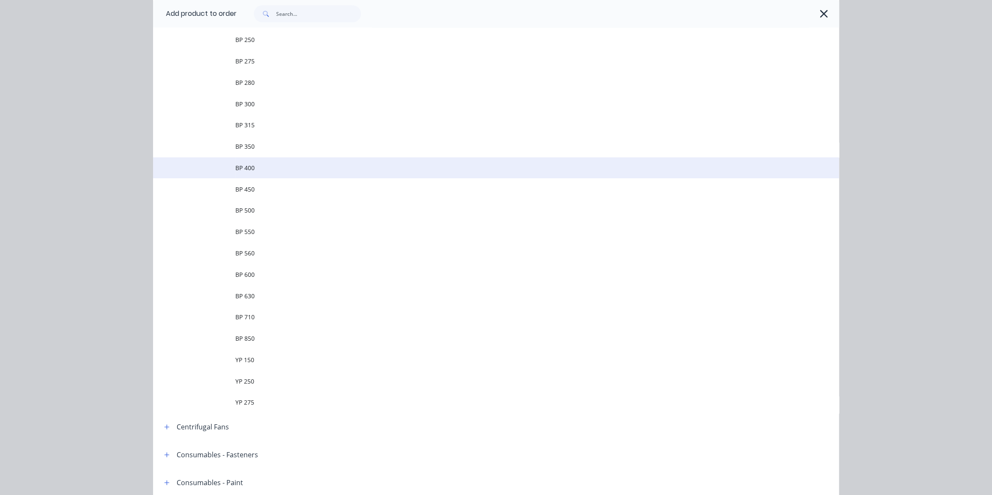
click at [317, 171] on span "BP 400" at bounding box center [476, 167] width 483 height 9
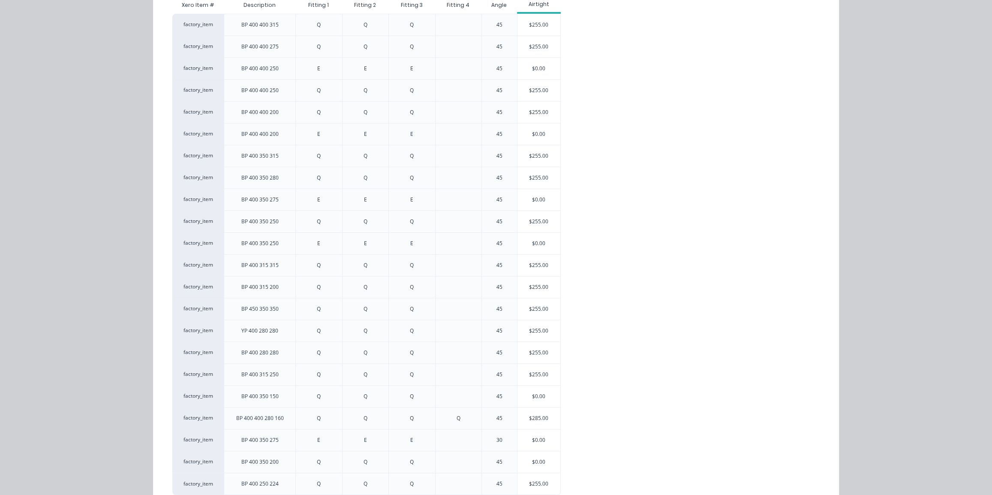
scroll to position [149, 0]
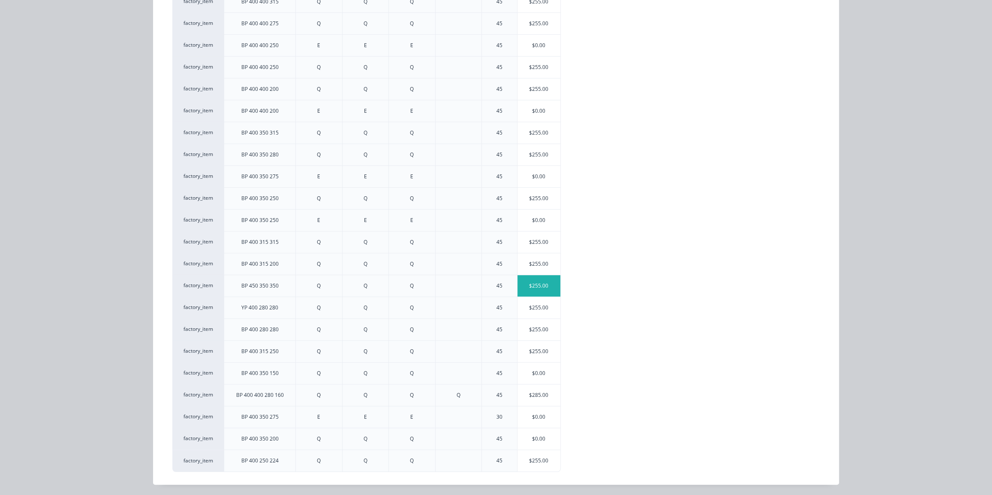
click at [538, 278] on div "$255.00" at bounding box center [539, 285] width 43 height 21
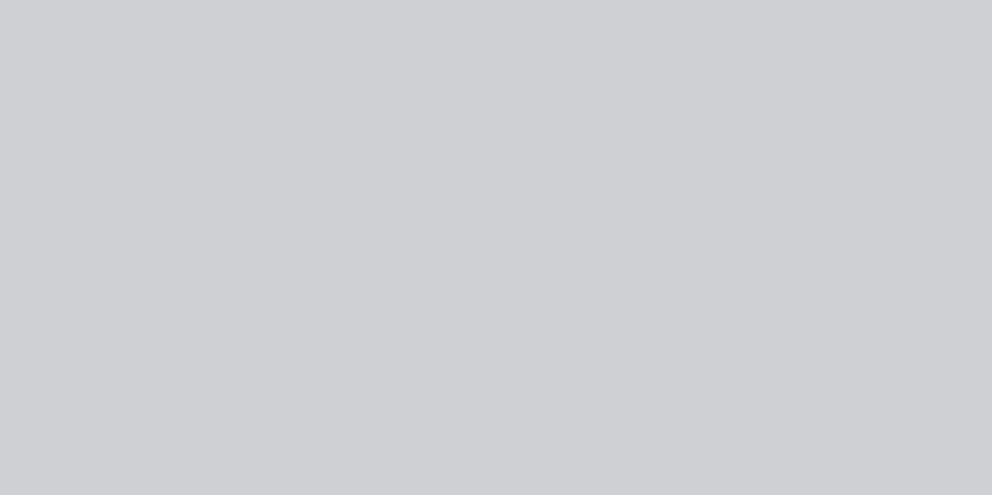
scroll to position [0, 0]
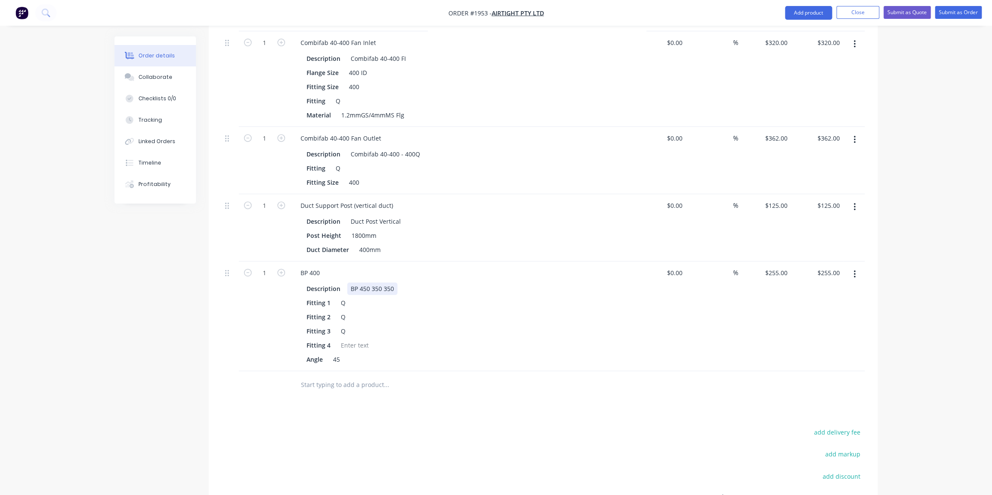
click at [374, 283] on div "BP 450 350 350" at bounding box center [372, 289] width 50 height 12
click at [485, 376] on div "Products Show / Hide columns Add product Qty Cost Markup Price Total 1 Combifab…" at bounding box center [543, 294] width 669 height 622
click at [364, 283] on div "BP 450 224 350" at bounding box center [372, 289] width 50 height 12
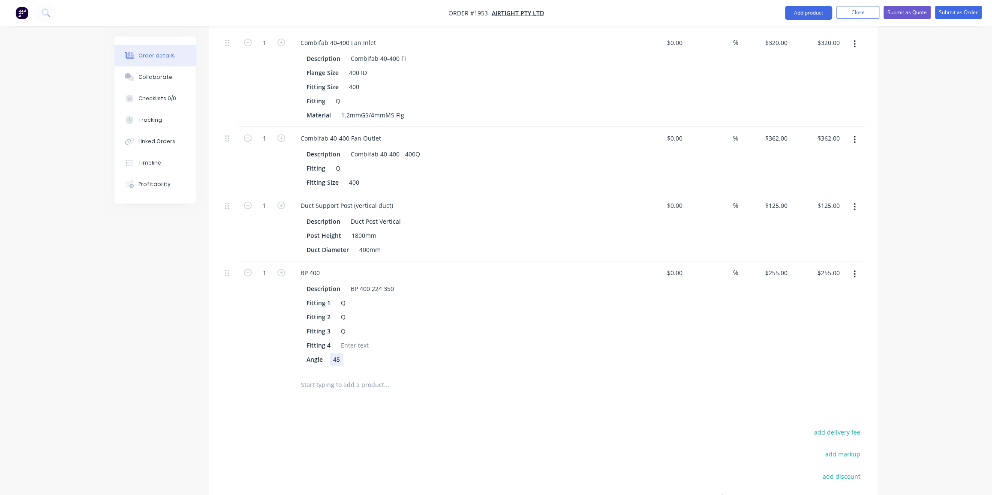
click at [457, 353] on div "Angle 45" at bounding box center [460, 359] width 314 height 12
click at [485, 353] on div "Angle 45" at bounding box center [460, 359] width 314 height 12
click at [374, 376] on input "text" at bounding box center [387, 384] width 172 height 17
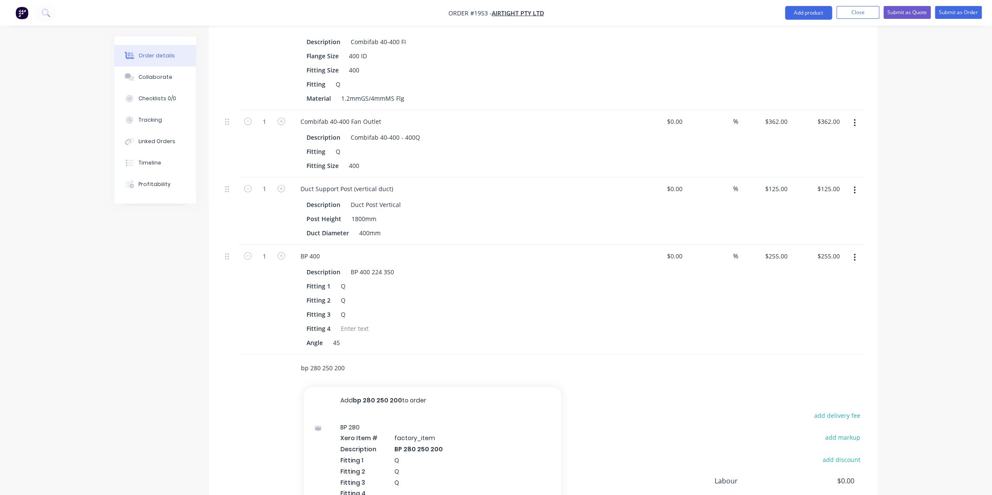
type input "bp 280 250 200"
click at [398, 415] on div "BP 140 Xero Item # factory_item Description BP 140 125 50 50 Fitting 1 Q Fittin…" at bounding box center [432, 477] width 257 height 124
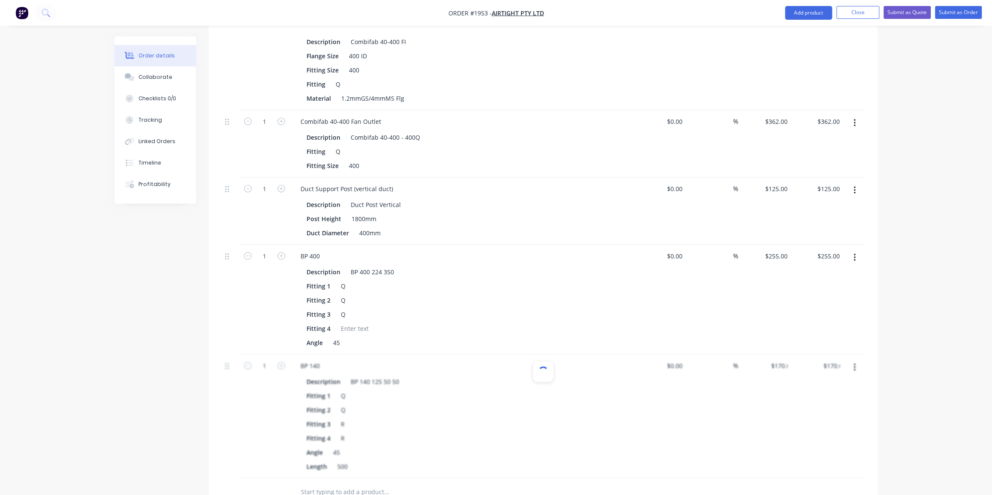
scroll to position [332, 0]
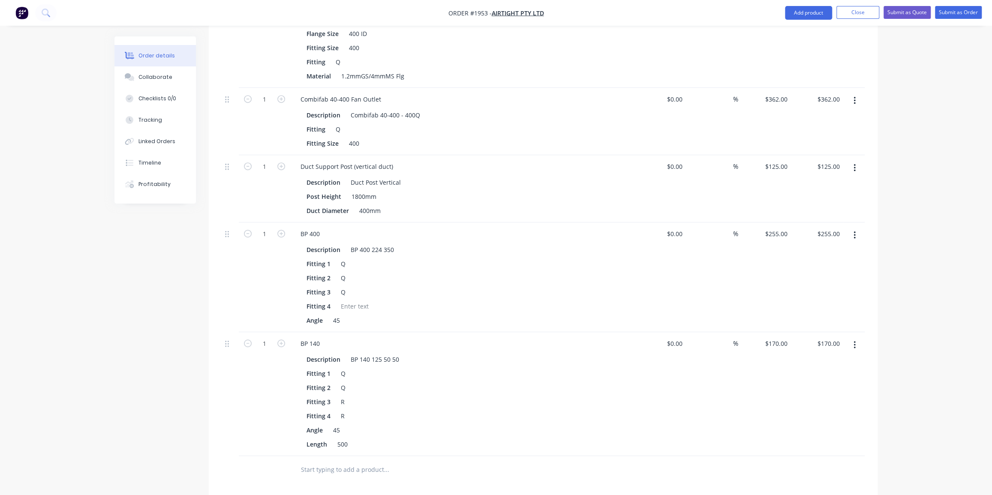
click at [854, 340] on icon "button" at bounding box center [855, 344] width 2 height 9
click at [805, 413] on div "Delete" at bounding box center [824, 419] width 66 height 12
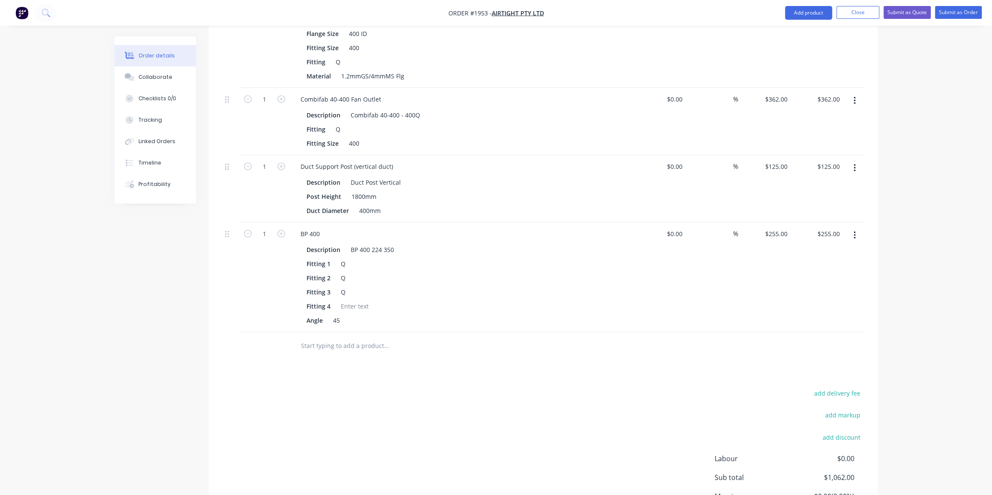
click at [361, 337] on input "text" at bounding box center [387, 345] width 172 height 17
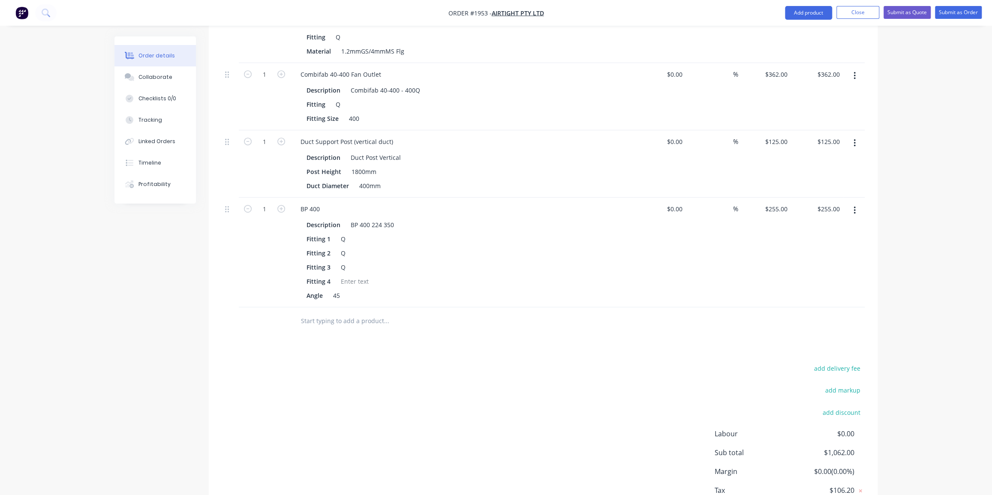
scroll to position [390, 0]
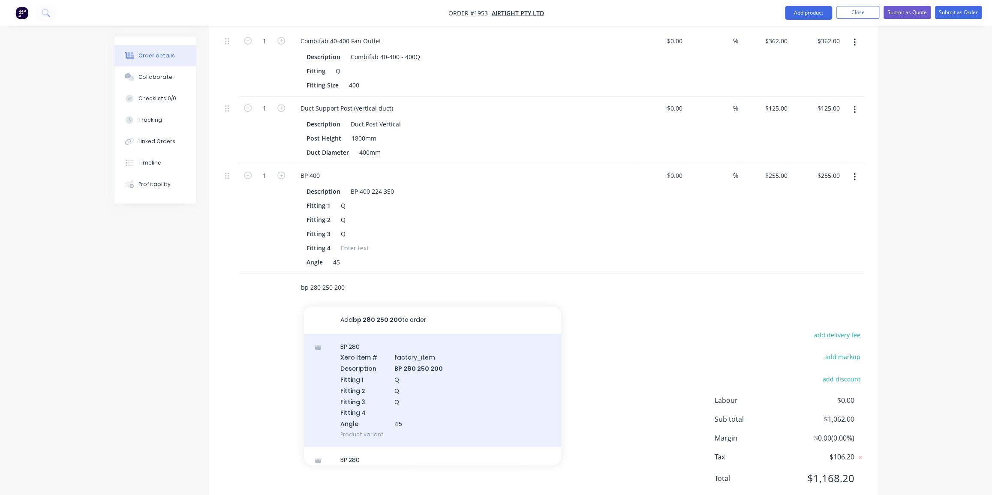
type input "bp 280 250 200"
click at [433, 360] on div "BP 280 Xero Item # factory_item Description BP 280 250 200 Fitting 1 Q Fitting …" at bounding box center [432, 390] width 257 height 113
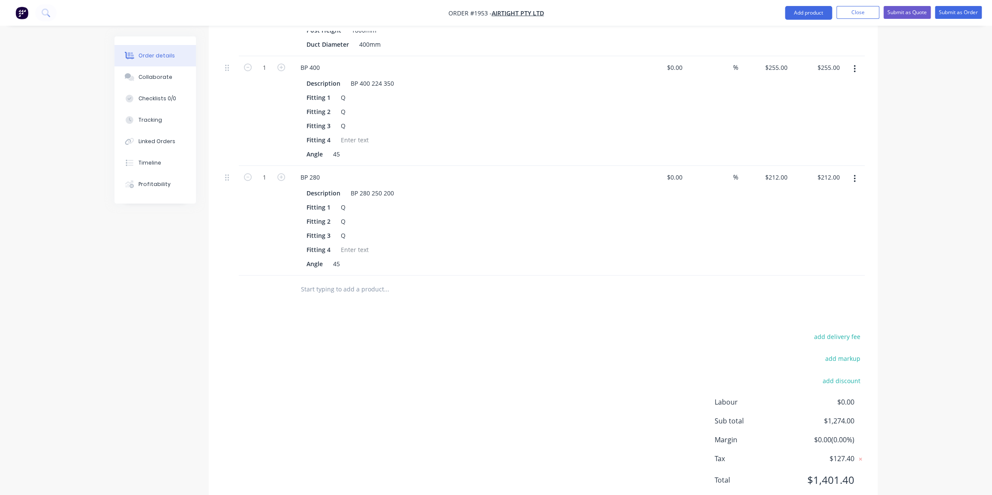
scroll to position [500, 0]
click at [341, 279] on input "text" at bounding box center [387, 287] width 172 height 17
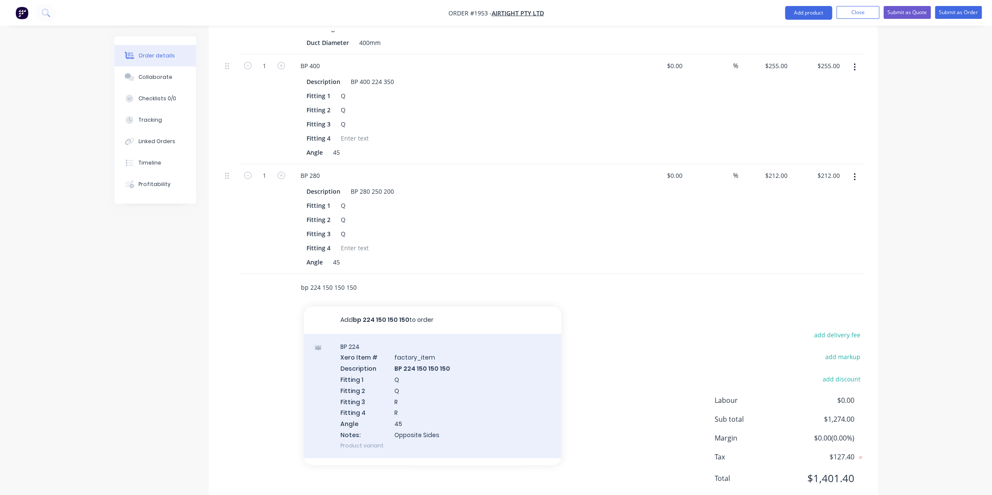
type input "bp 224 150 150 150"
click at [443, 356] on div "BP 224 Xero Item # factory_item Description BP 224 150 150 150 Fitting 1 Q Fitt…" at bounding box center [432, 396] width 257 height 124
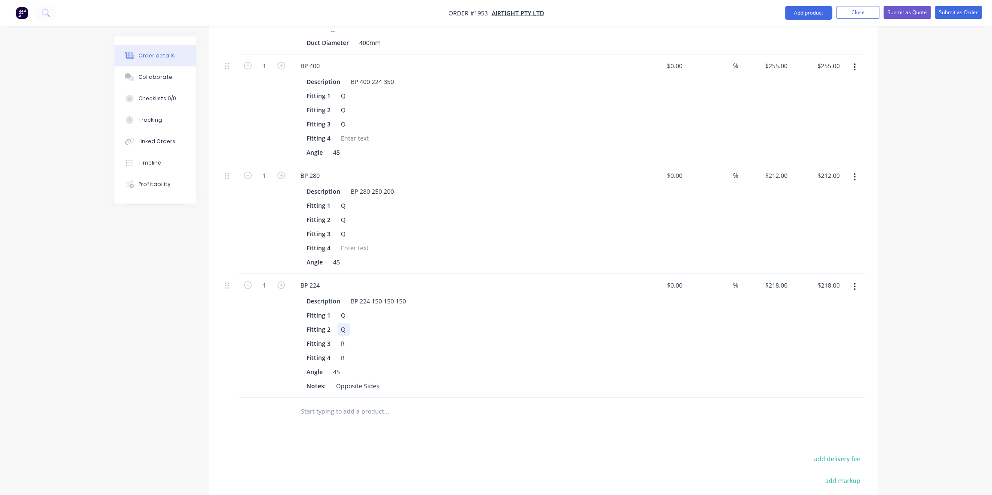
click at [345, 323] on div "Q" at bounding box center [343, 329] width 13 height 12
click at [487, 420] on div "Products Show / Hide columns Add product Qty Cost Markup Price Total 1 Combifab…" at bounding box center [543, 203] width 669 height 855
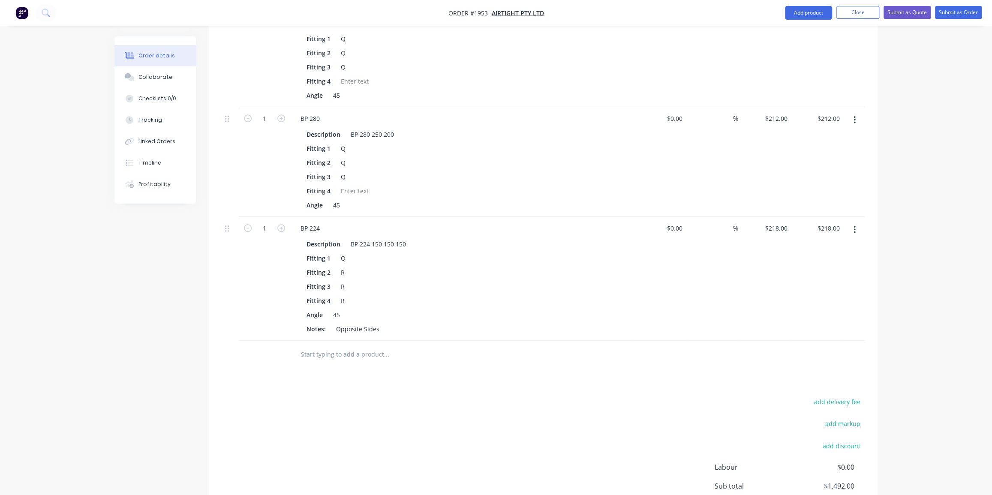
scroll to position [578, 0]
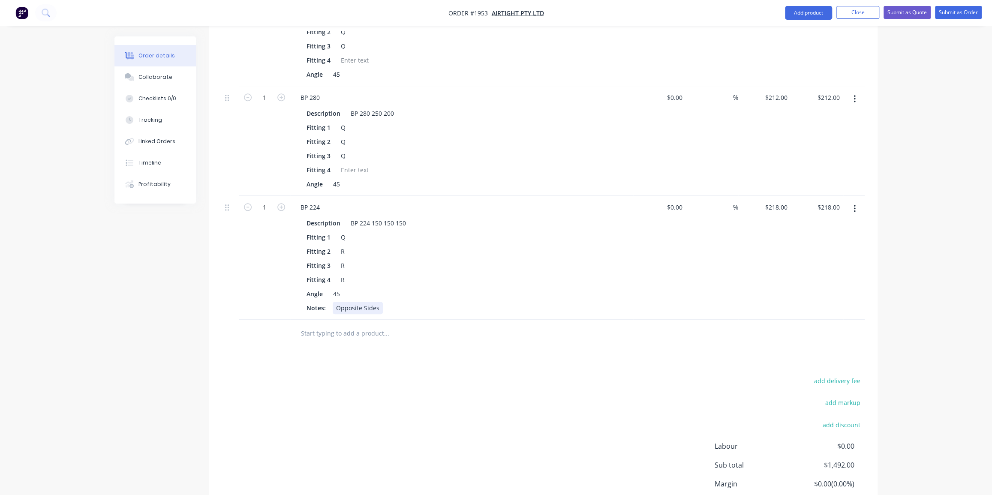
click at [347, 302] on div "Opposite Sides" at bounding box center [358, 308] width 50 height 12
click at [373, 302] on div "Opposite Sides" at bounding box center [358, 308] width 50 height 12
click at [372, 302] on div "Opposite Sides" at bounding box center [358, 308] width 50 height 12
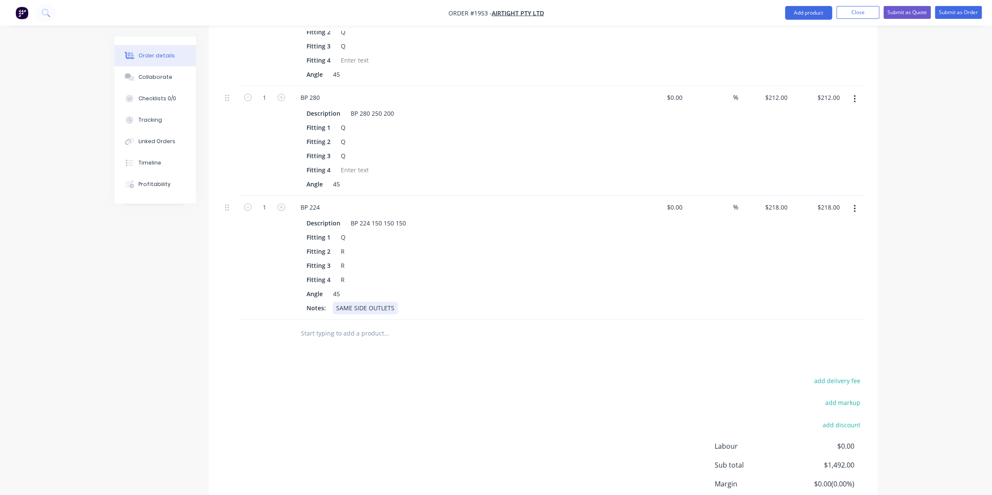
click at [379, 302] on div "SAME SIDE OUTLETS" at bounding box center [365, 308] width 65 height 12
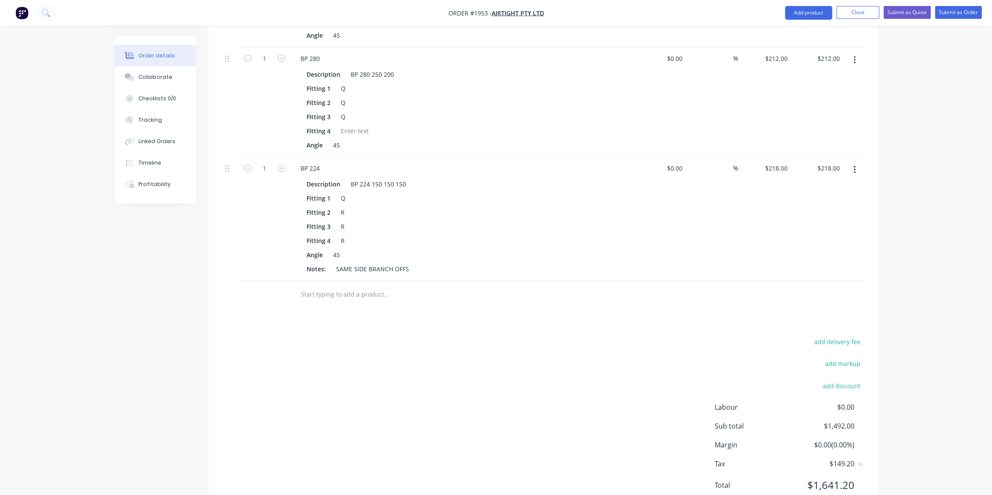
click at [516, 295] on div "Products Show / Hide columns Add product Qty Cost Markup Price Total 1 Combifab…" at bounding box center [543, 86] width 669 height 855
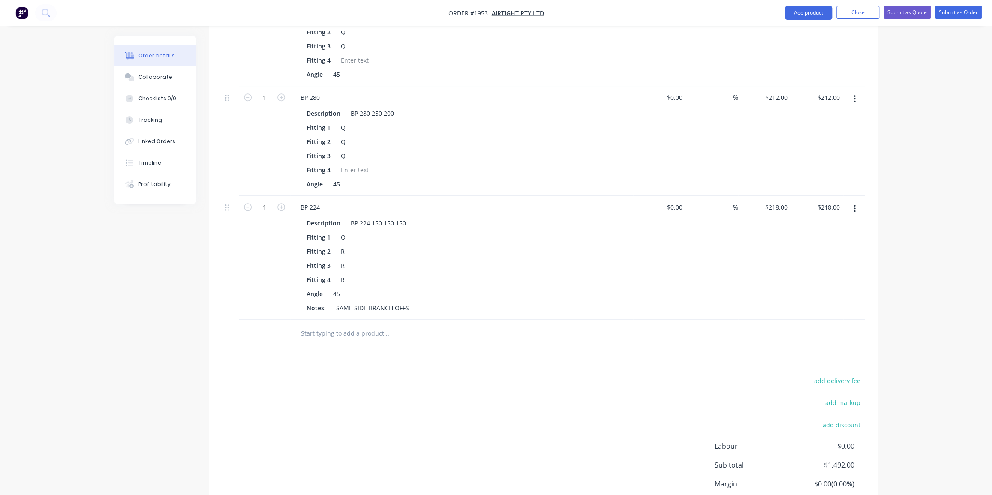
click at [342, 325] on input "text" at bounding box center [387, 333] width 172 height 17
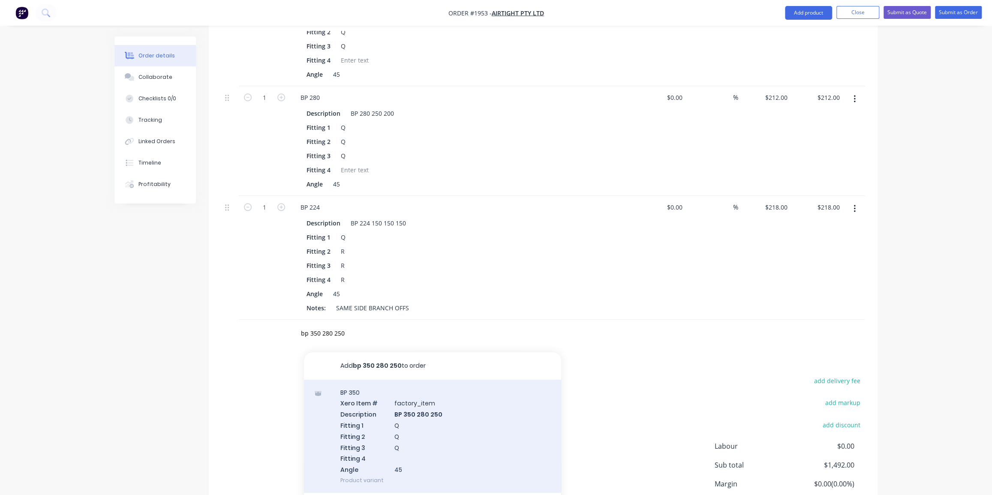
click at [436, 398] on div "Add bp 350 280 250 to order BP 350 Xero Item # factory_item Description BP 350 …" at bounding box center [432, 431] width 257 height 159
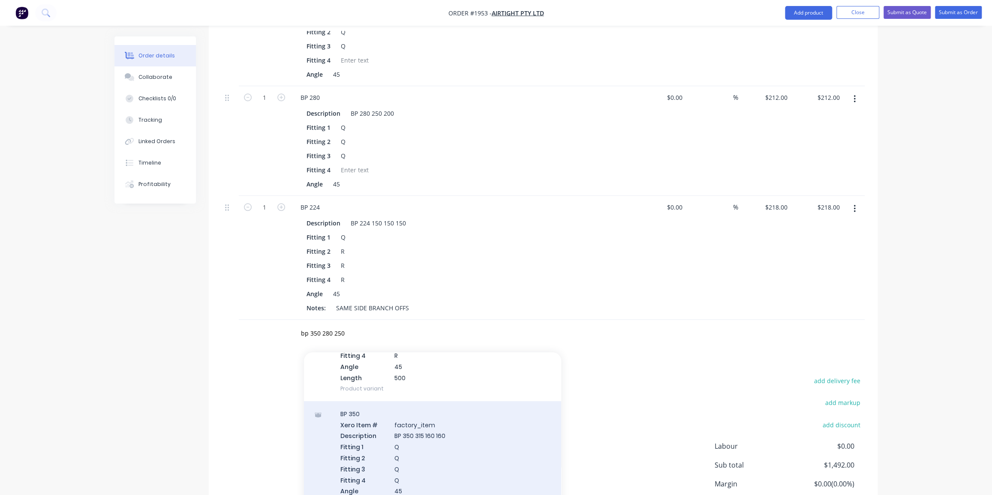
scroll to position [117, 0]
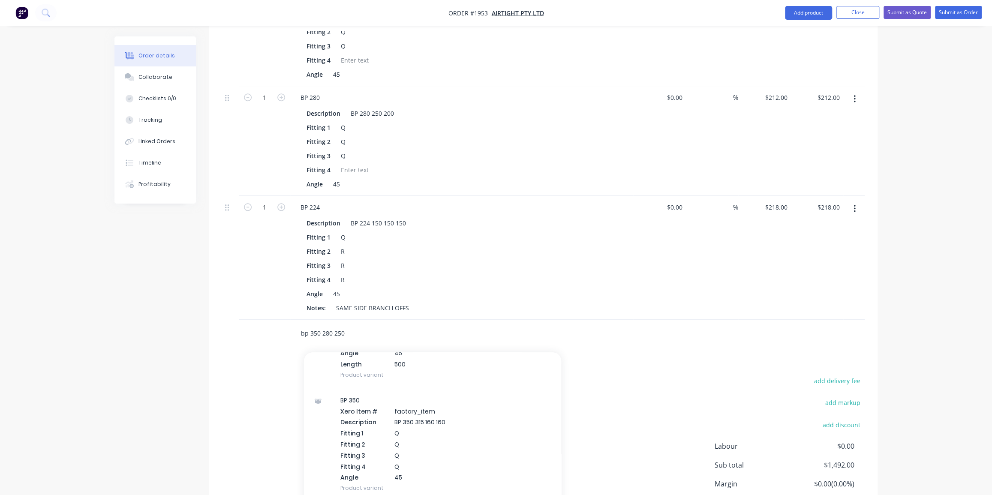
click at [375, 325] on input "bp 350 280 250" at bounding box center [387, 333] width 172 height 17
type input "bp 350 280 250"
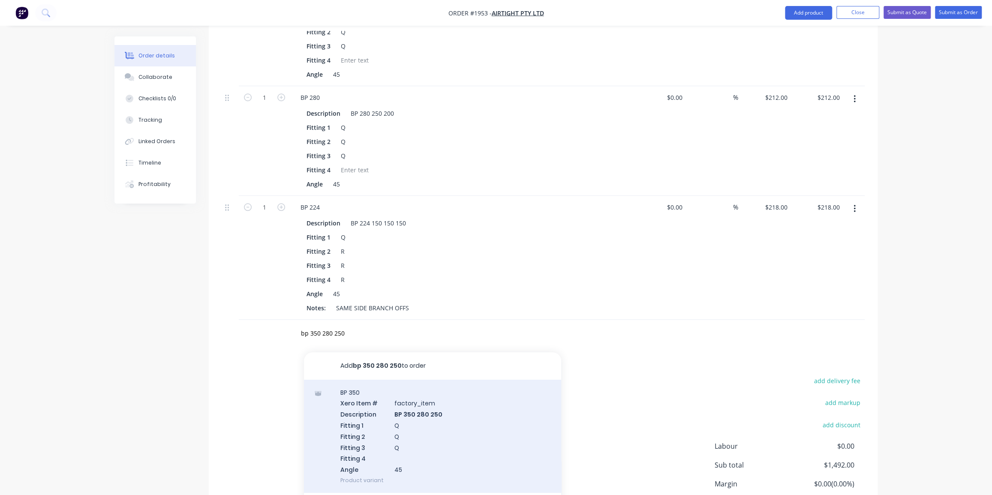
click at [424, 403] on div "BP 350 Xero Item # factory_item Description BP 350 280 250 Fitting 1 Q Fitting …" at bounding box center [432, 436] width 257 height 113
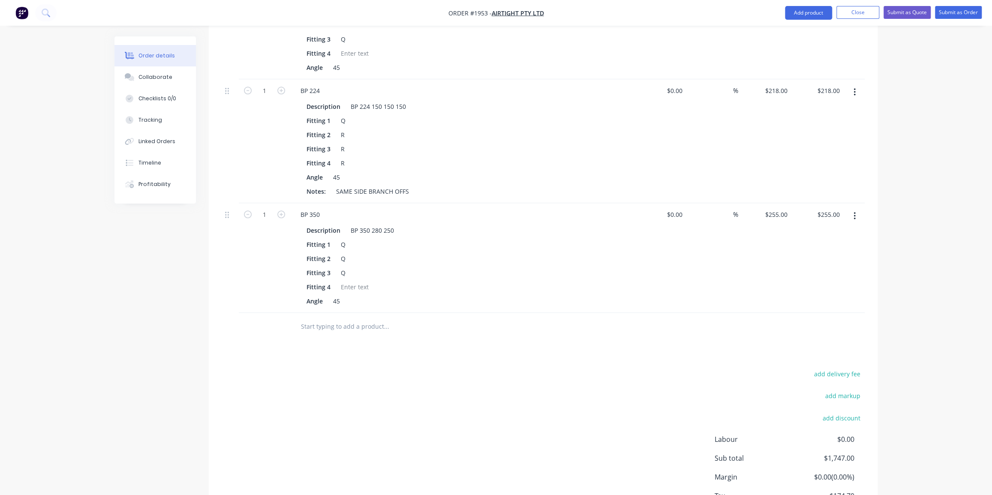
scroll to position [733, 0]
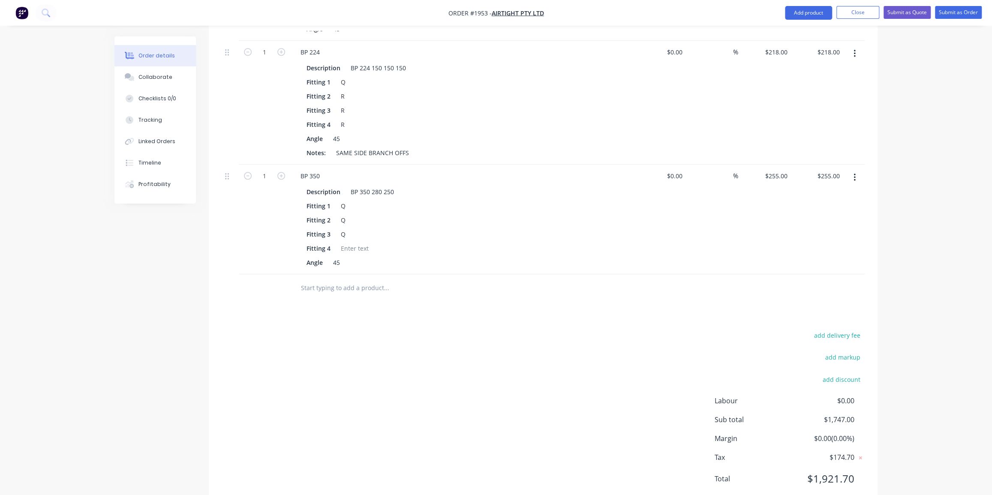
click at [371, 280] on input "text" at bounding box center [387, 288] width 172 height 17
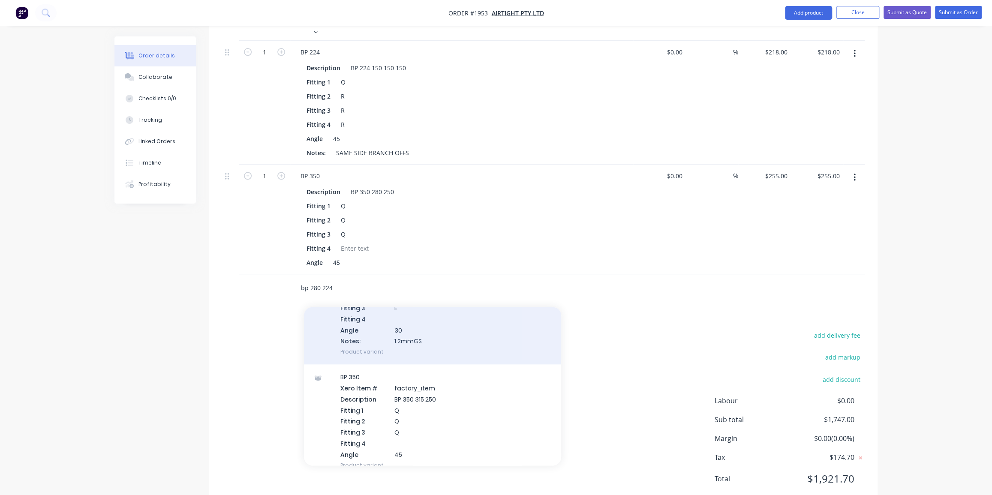
scroll to position [935, 0]
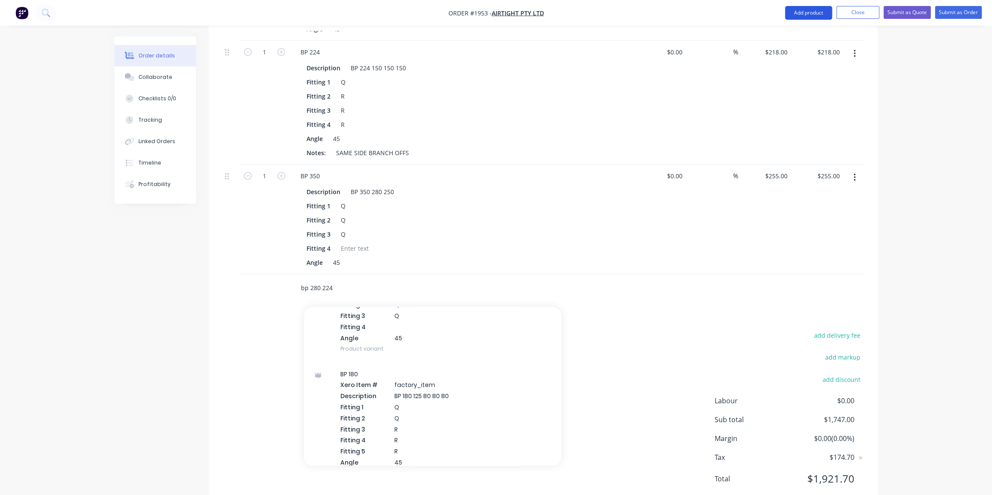
type input "bp 280 224"
click at [808, 12] on button "Add product" at bounding box center [808, 13] width 47 height 14
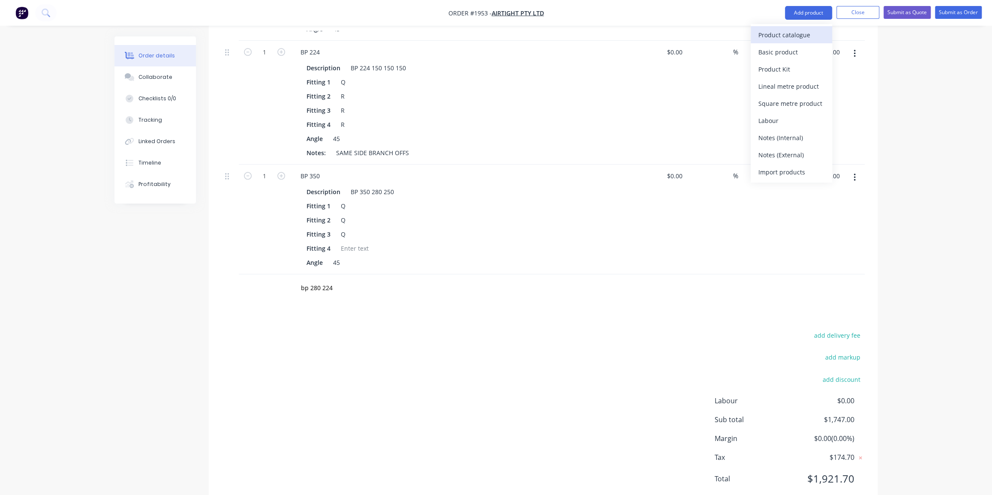
click at [790, 30] on div "Product catalogue" at bounding box center [791, 35] width 66 height 12
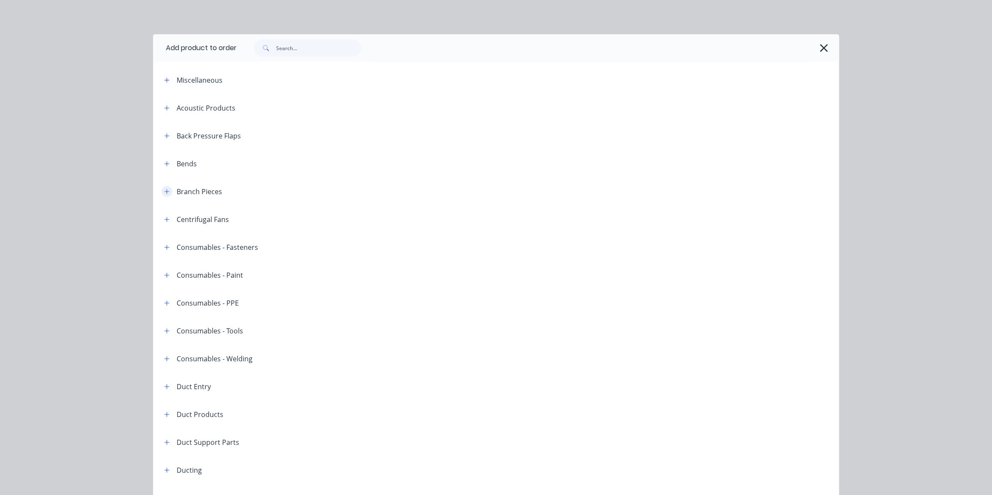
click at [167, 192] on button "button" at bounding box center [167, 191] width 11 height 11
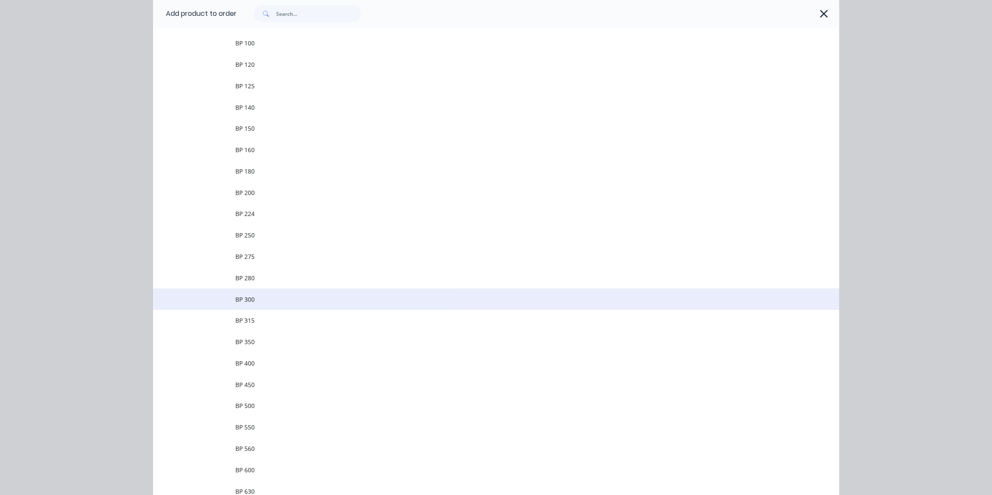
scroll to position [195, 0]
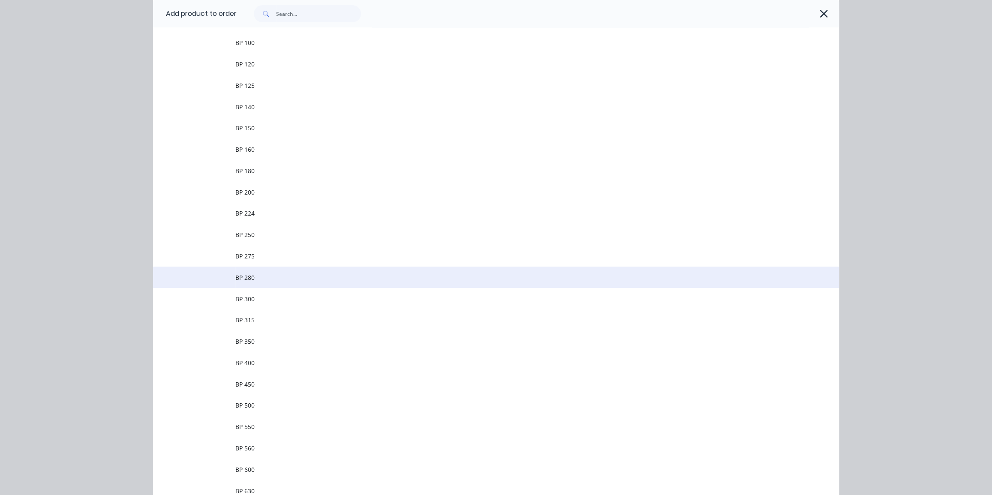
click at [345, 283] on td "BP 280" at bounding box center [537, 277] width 604 height 21
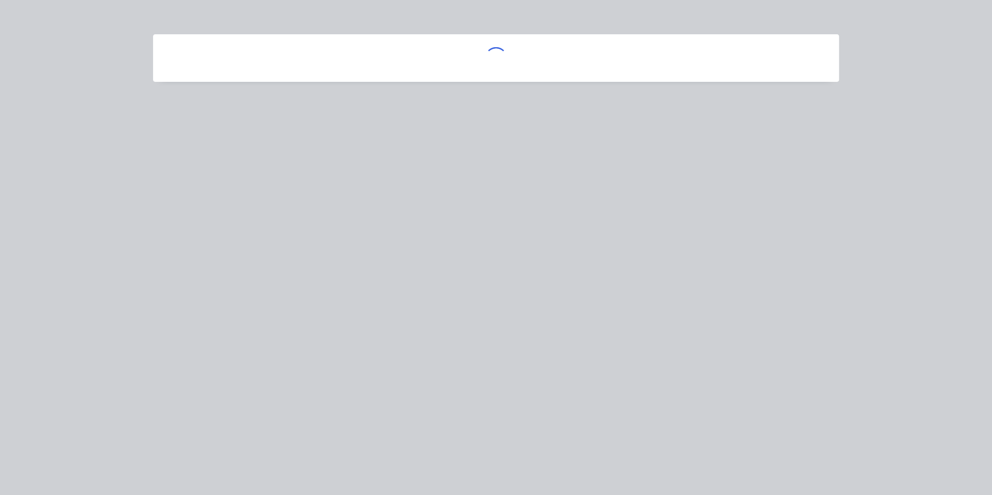
scroll to position [0, 0]
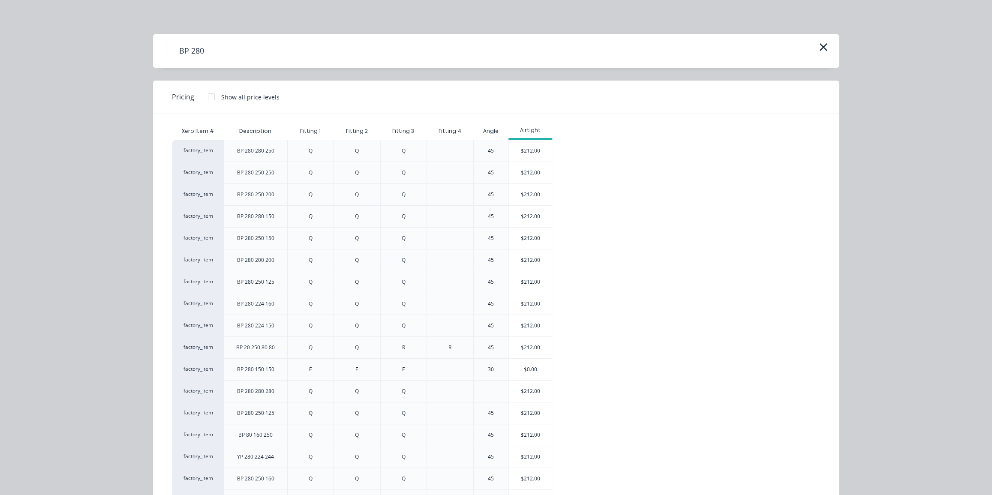
click at [593, 287] on div "factory_item BP 280 280 250 Q Q Q 45 $212.00 factory_item BP 280 250 250 Q Q Q …" at bounding box center [489, 337] width 635 height 394
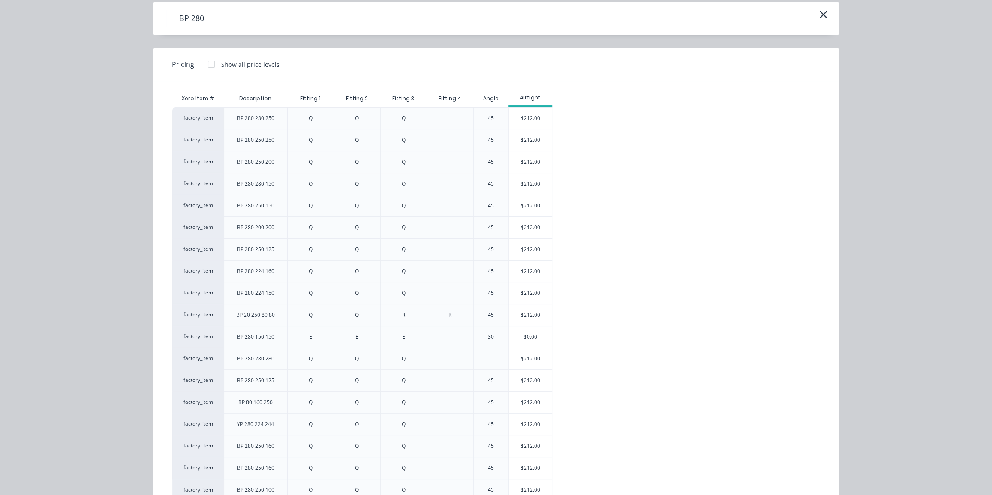
scroll to position [62, 0]
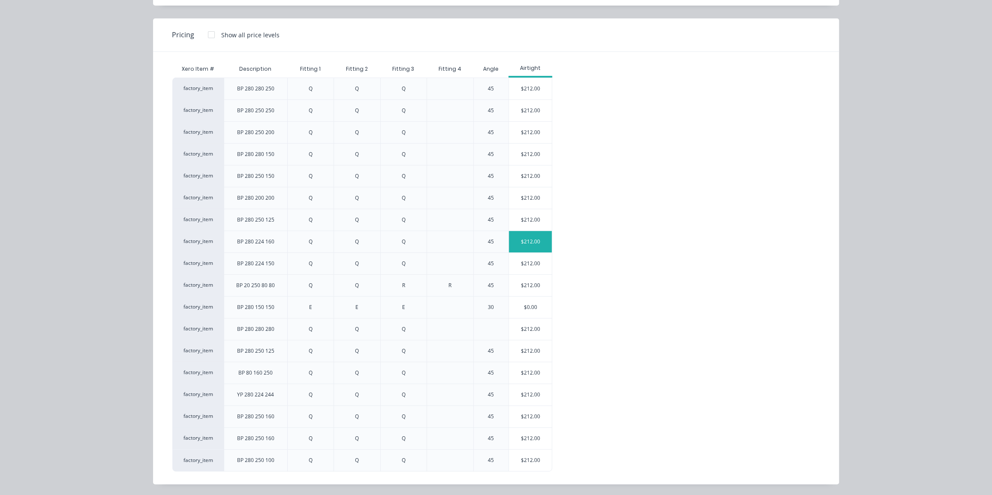
click at [524, 243] on div "$212.00" at bounding box center [530, 241] width 43 height 21
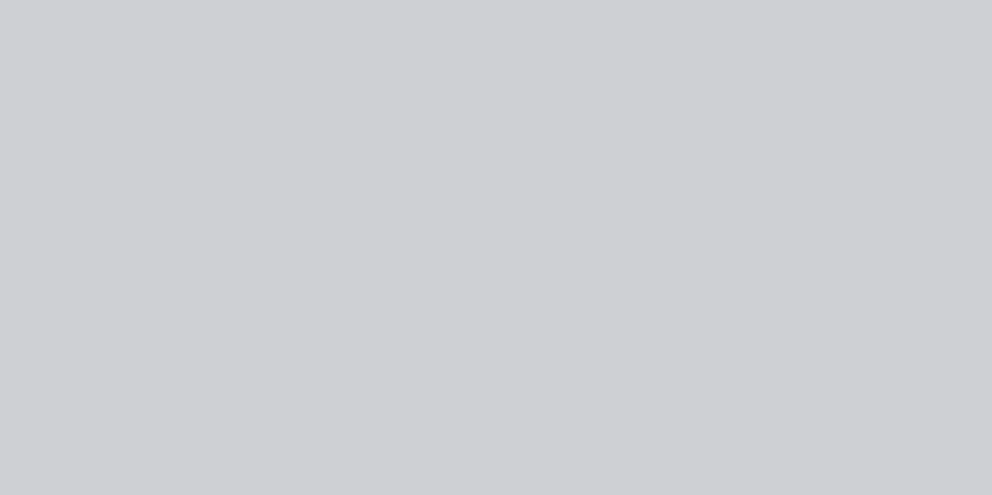
scroll to position [0, 0]
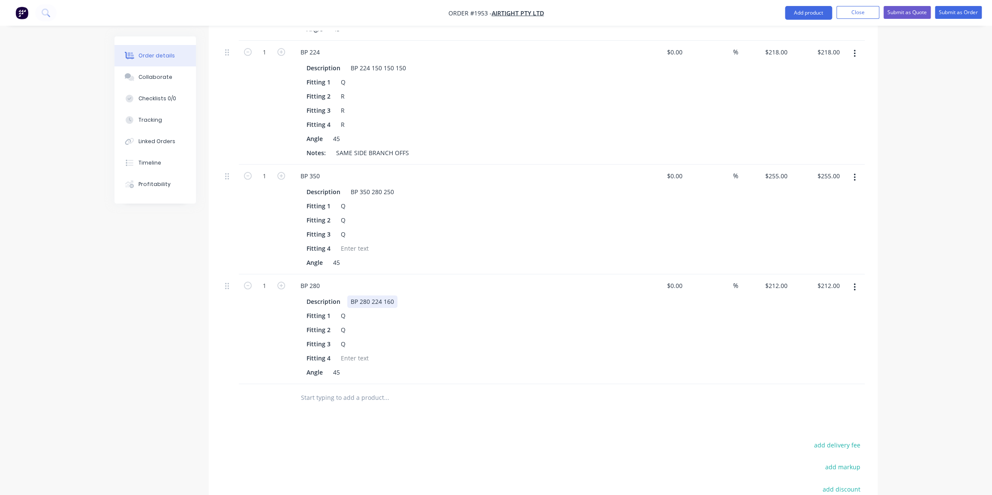
click at [388, 295] on div "BP 280 224 160" at bounding box center [372, 301] width 50 height 12
click at [463, 406] on div "Products Show / Hide columns Add product Qty Cost Markup Price Total 1 Combifab…" at bounding box center [543, 80] width 669 height 1075
click at [338, 389] on input "text" at bounding box center [387, 397] width 172 height 17
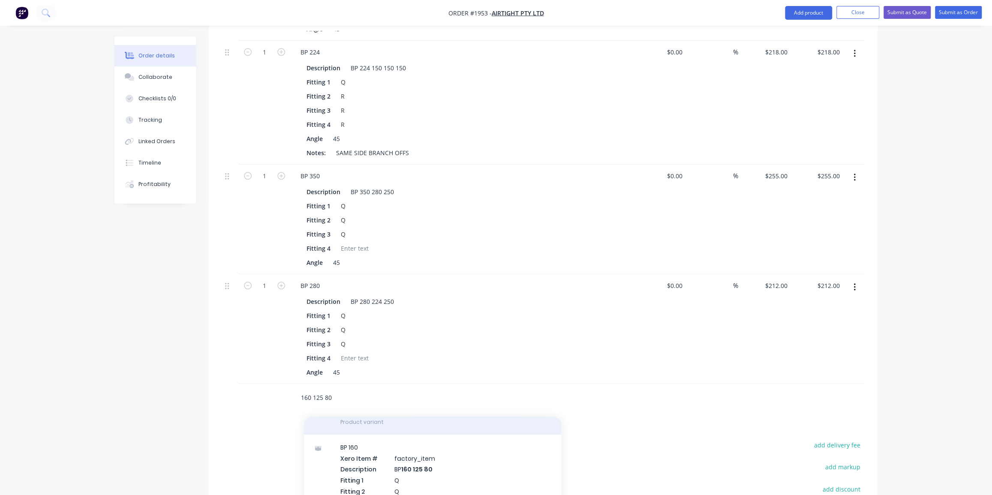
scroll to position [156, 0]
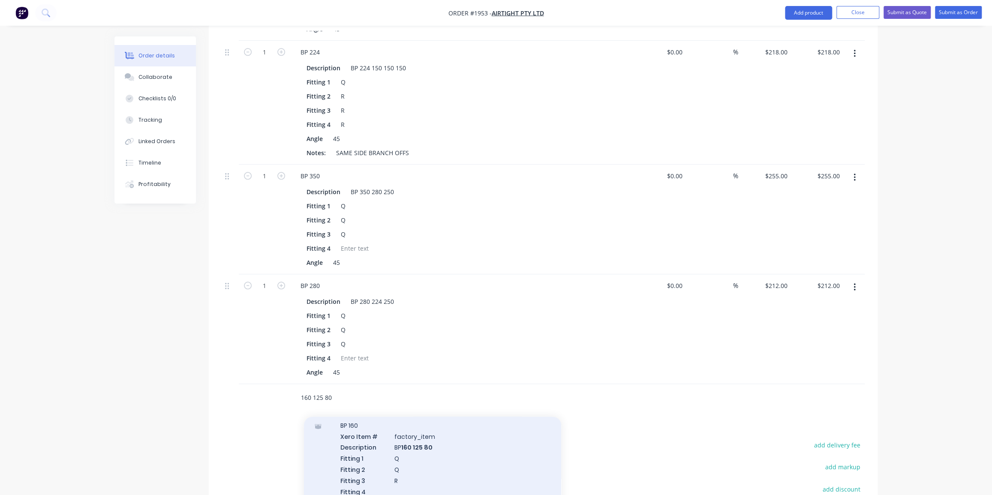
type input "160 125 80"
click at [436, 442] on div "BP 160 Xero Item # factory_item Description BP 160 125 80 Fitting 1 Q Fitting 2…" at bounding box center [432, 475] width 257 height 124
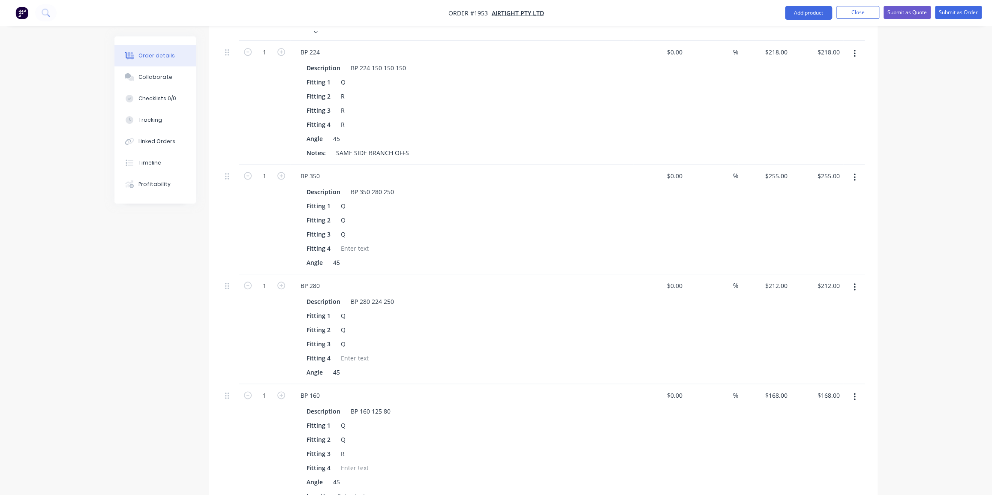
click at [890, 344] on div "Order details Collaborate Checklists 0/0 Tracking Linked Orders Timeline Profit…" at bounding box center [496, 11] width 992 height 1488
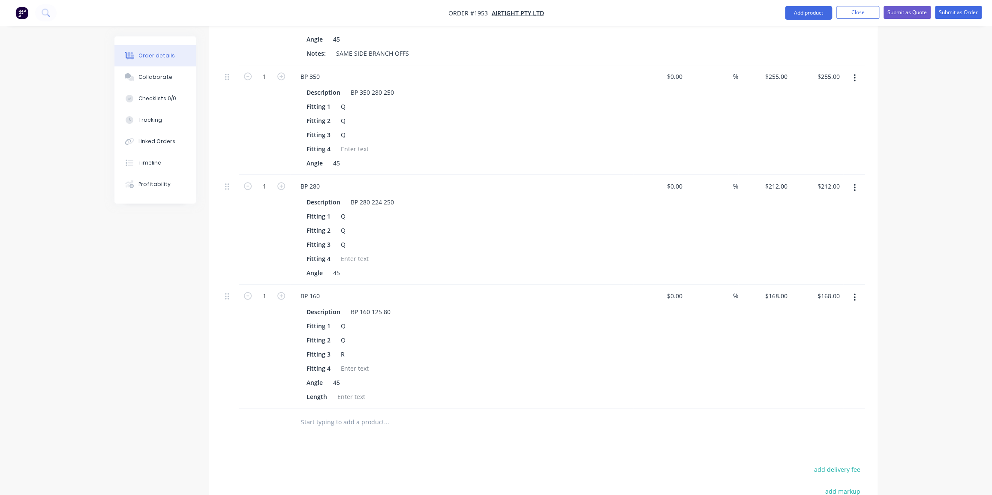
scroll to position [850, 0]
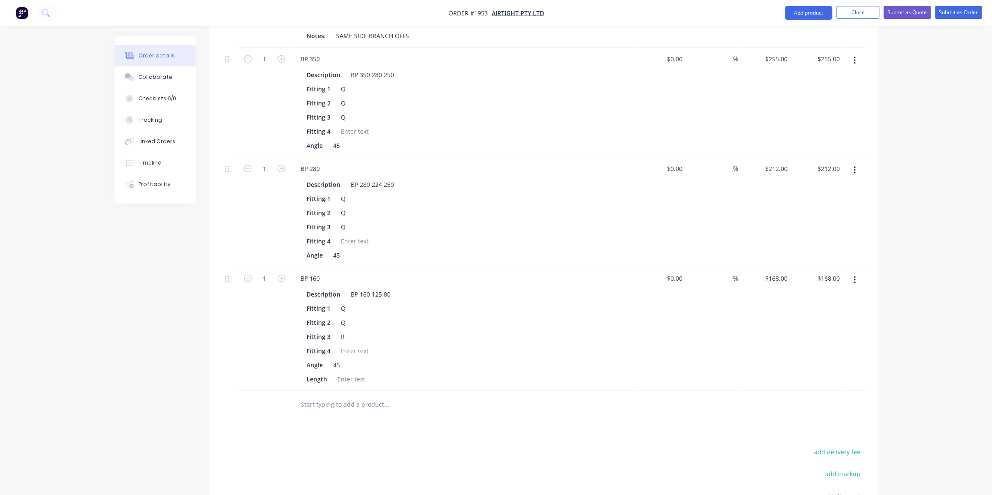
click at [346, 396] on input "text" at bounding box center [387, 404] width 172 height 17
click at [377, 396] on input "224 150 160" at bounding box center [387, 404] width 172 height 17
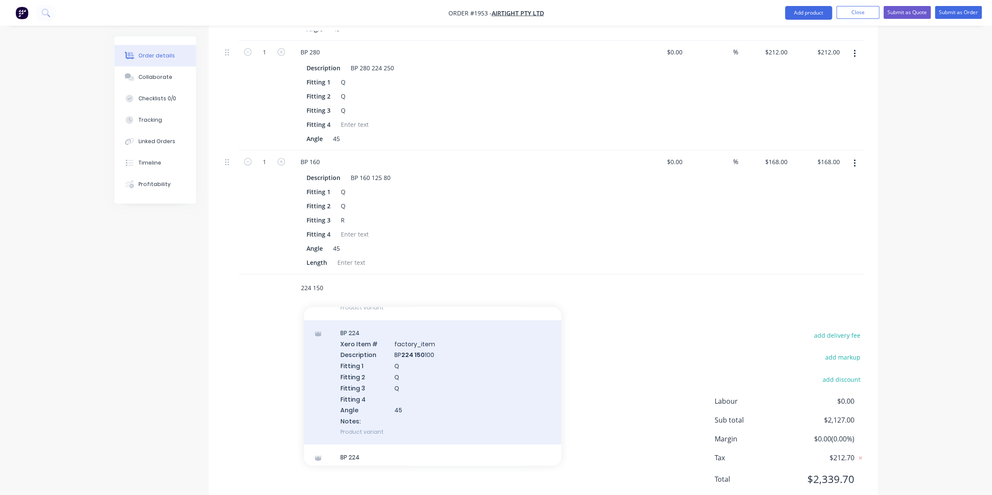
scroll to position [156, 0]
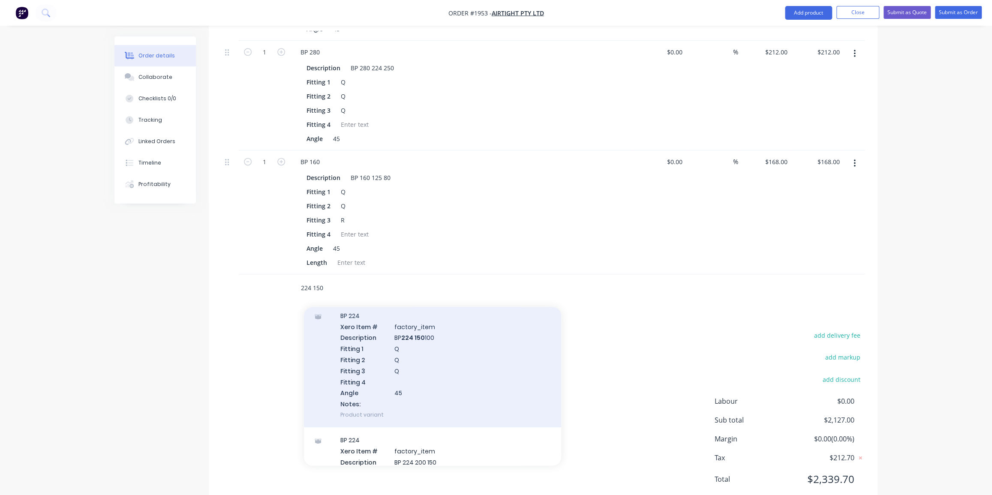
type input "224 150"
click at [412, 336] on div "BP 224 Xero Item # factory_item Description BP 224 150 100 Fitting 1 Q Fitting …" at bounding box center [432, 365] width 257 height 124
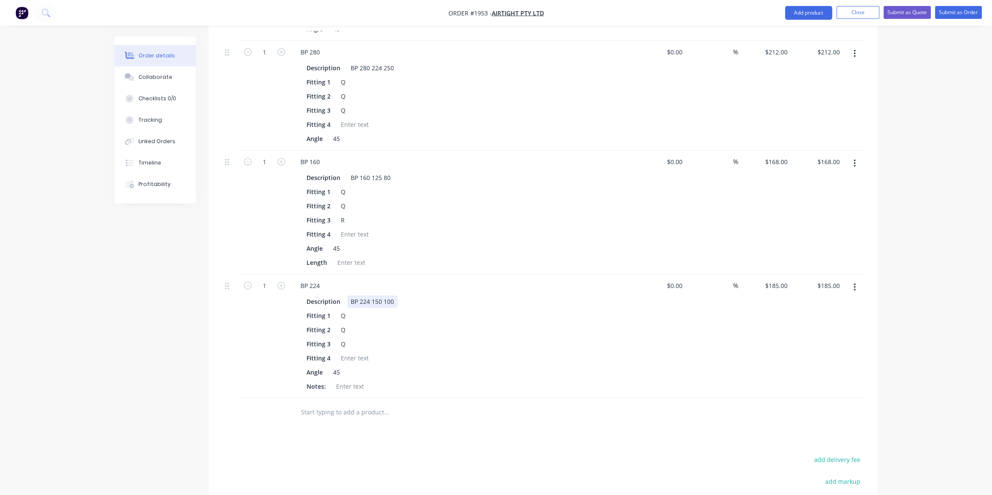
click at [388, 295] on div "BP 224 150 100" at bounding box center [372, 301] width 50 height 12
click at [389, 295] on div "BP 224 150 100" at bounding box center [372, 301] width 50 height 12
click at [455, 324] on div "Fitting 2 Q" at bounding box center [460, 330] width 314 height 12
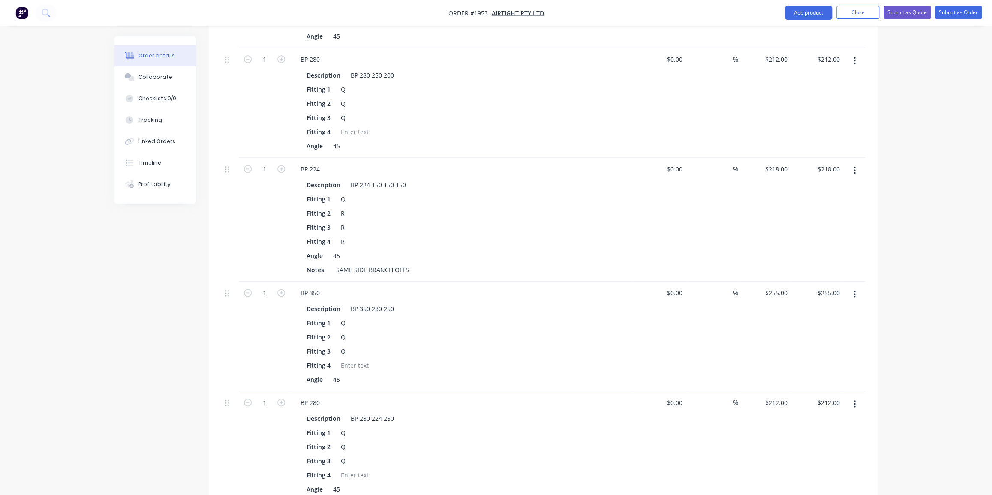
scroll to position [577, 0]
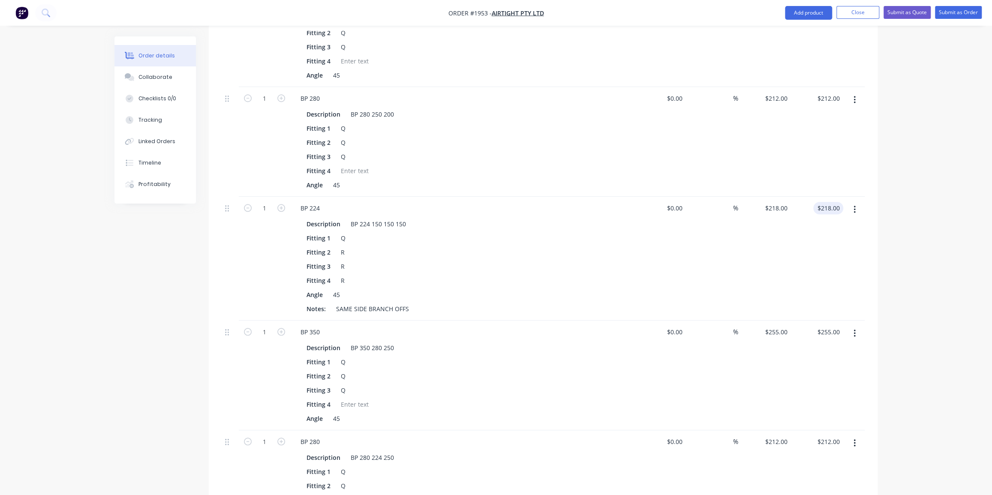
type input "218.00"
click at [830, 202] on input "218.00" at bounding box center [830, 208] width 27 height 12
click at [830, 202] on input "218.00" at bounding box center [831, 208] width 23 height 12
type input "218"
type input "$218.00"
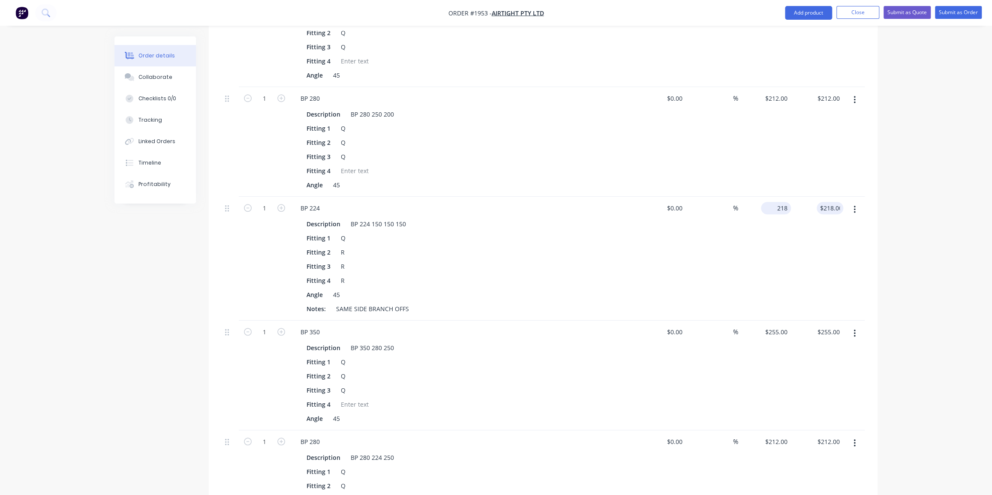
click at [773, 202] on div "218 $218.00" at bounding box center [776, 208] width 30 height 12
type input "$258.00"
click at [885, 212] on div "Order details Collaborate Checklists 0/0 Tracking Linked Orders Timeline Profit…" at bounding box center [496, 246] width 780 height 1575
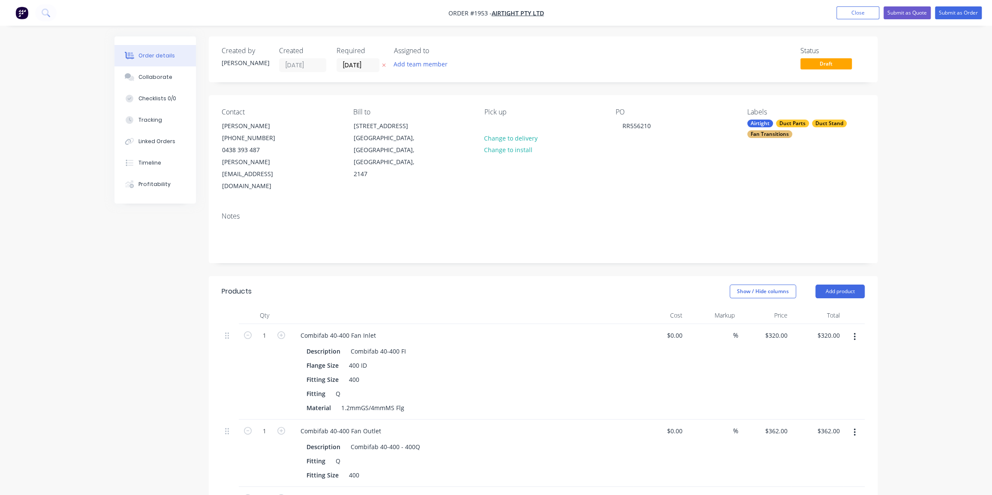
scroll to position [0, 0]
click at [952, 13] on button "Submit as Order" at bounding box center [958, 12] width 47 height 13
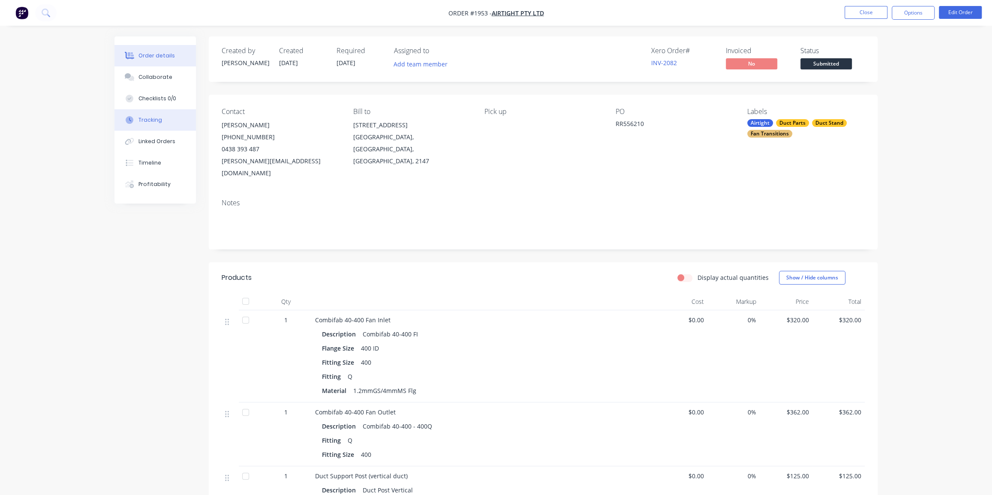
drag, startPoint x: 162, startPoint y: 75, endPoint x: 194, endPoint y: 115, distance: 51.9
click at [162, 77] on div "Collaborate" at bounding box center [155, 77] width 34 height 8
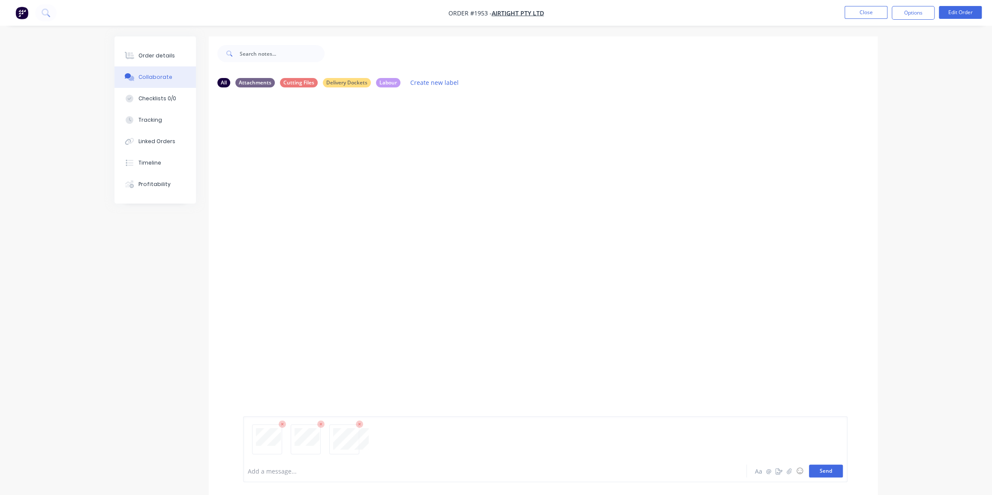
click at [827, 474] on button "Send" at bounding box center [826, 471] width 34 height 13
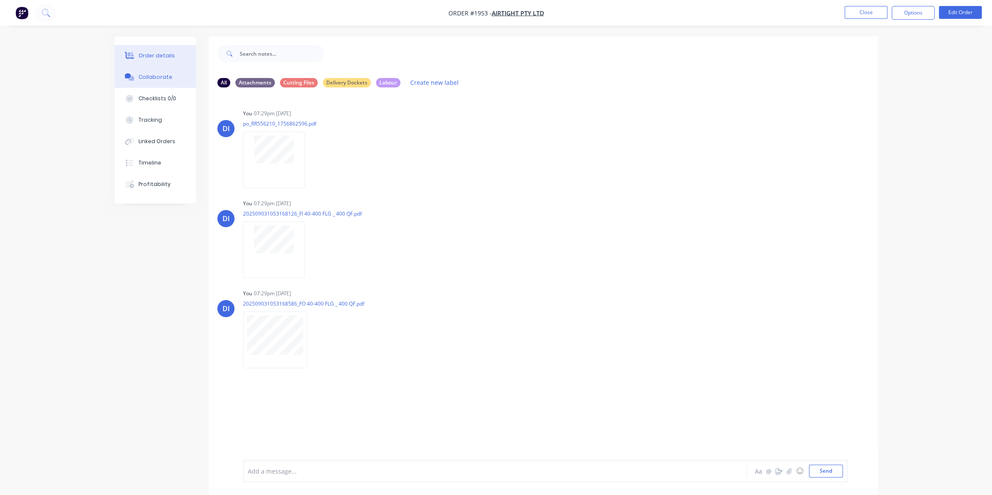
click at [143, 57] on div "Order details" at bounding box center [156, 56] width 36 height 8
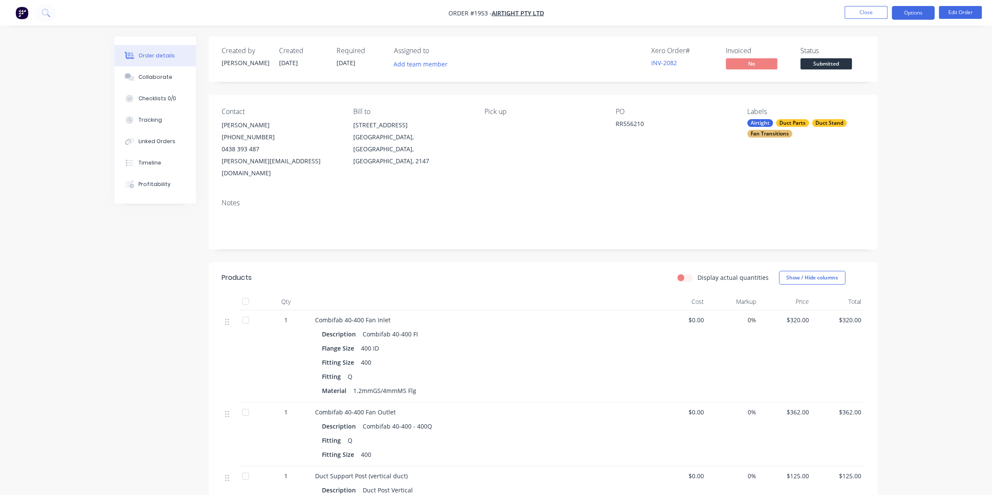
click at [909, 13] on button "Options" at bounding box center [913, 13] width 43 height 14
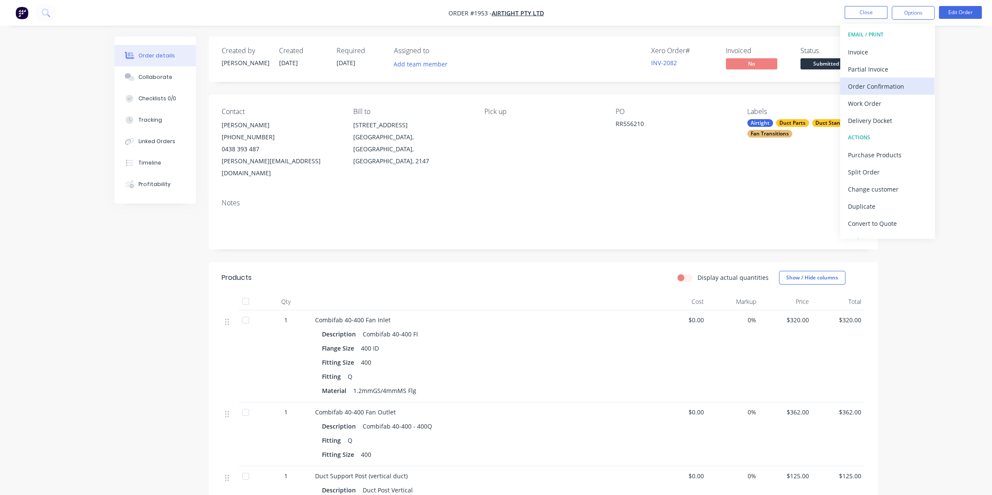
click at [888, 87] on div "Order Confirmation" at bounding box center [887, 86] width 79 height 12
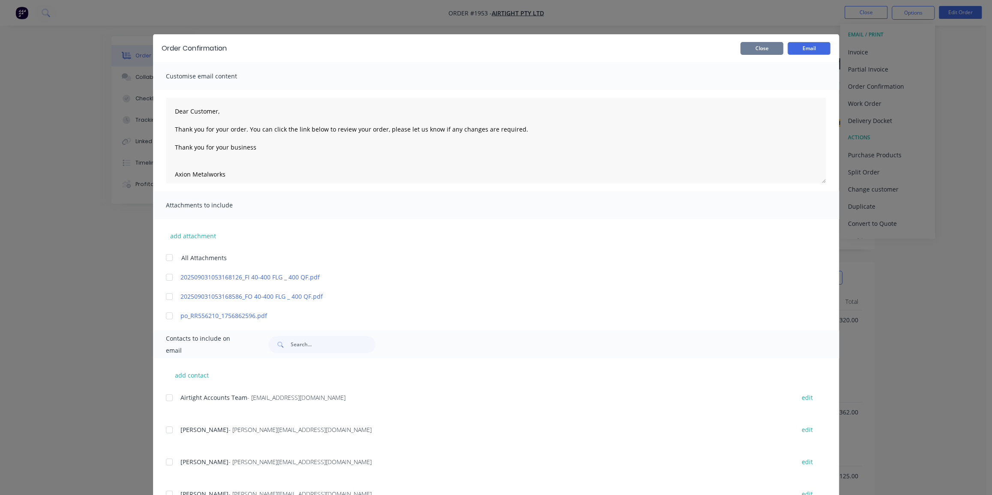
click at [763, 47] on button "Close" at bounding box center [761, 48] width 43 height 13
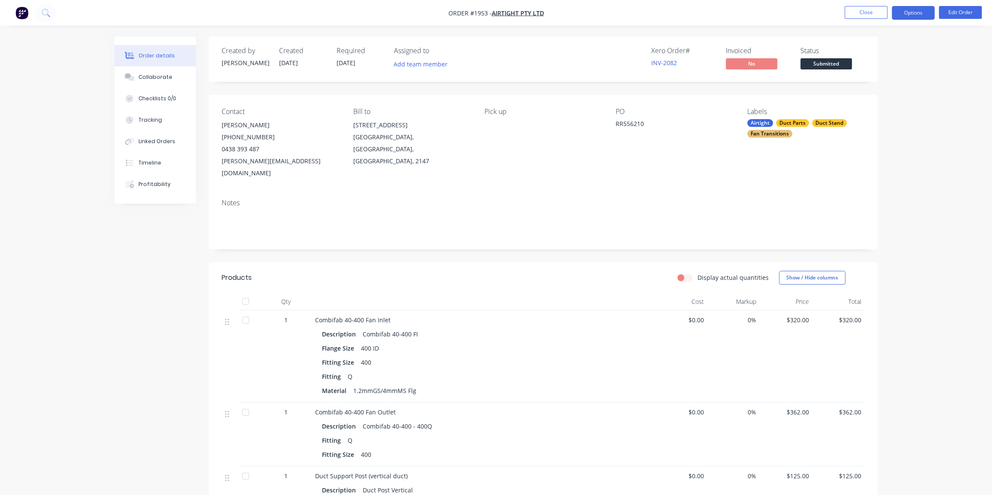
click at [911, 14] on button "Options" at bounding box center [913, 13] width 43 height 14
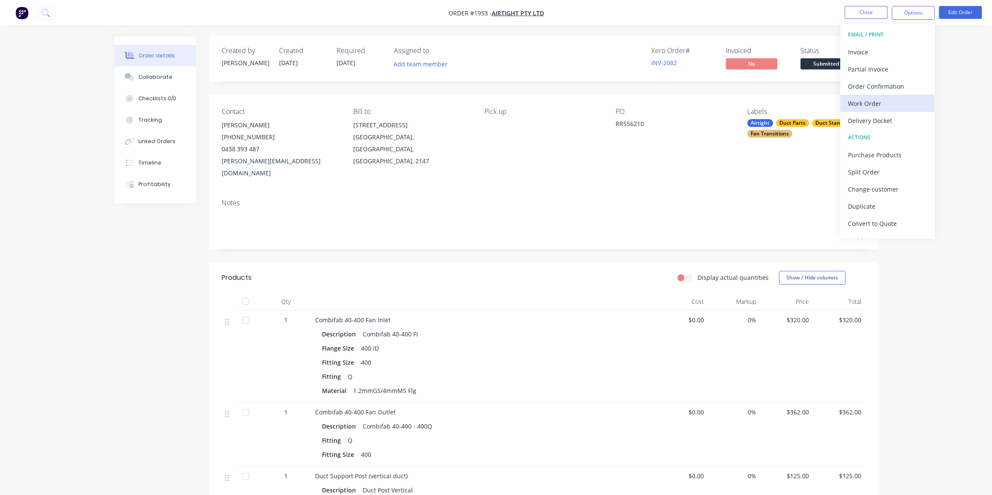
click at [873, 107] on div "Work Order" at bounding box center [887, 103] width 79 height 12
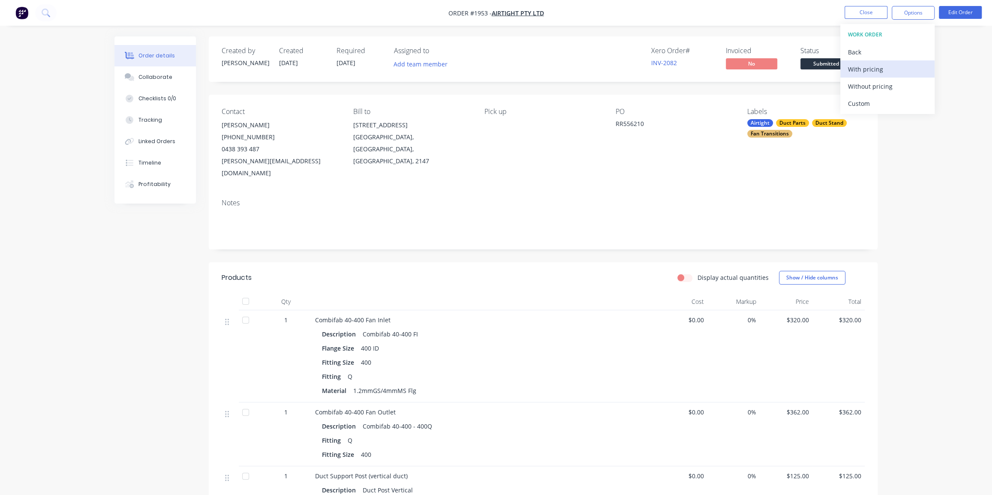
click at [886, 69] on div "With pricing" at bounding box center [887, 69] width 79 height 12
drag, startPoint x: 865, startPoint y: 17, endPoint x: 669, endPoint y: 279, distance: 326.9
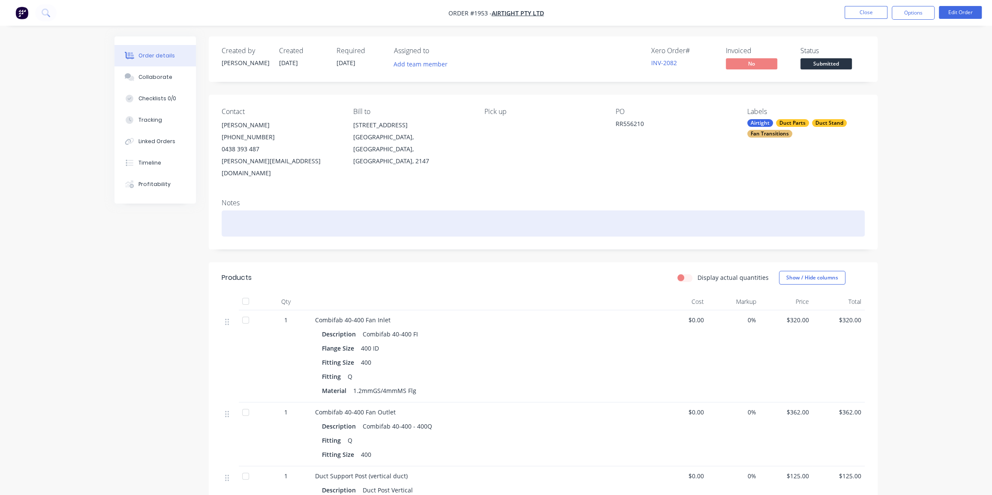
click at [276, 218] on div at bounding box center [543, 224] width 643 height 26
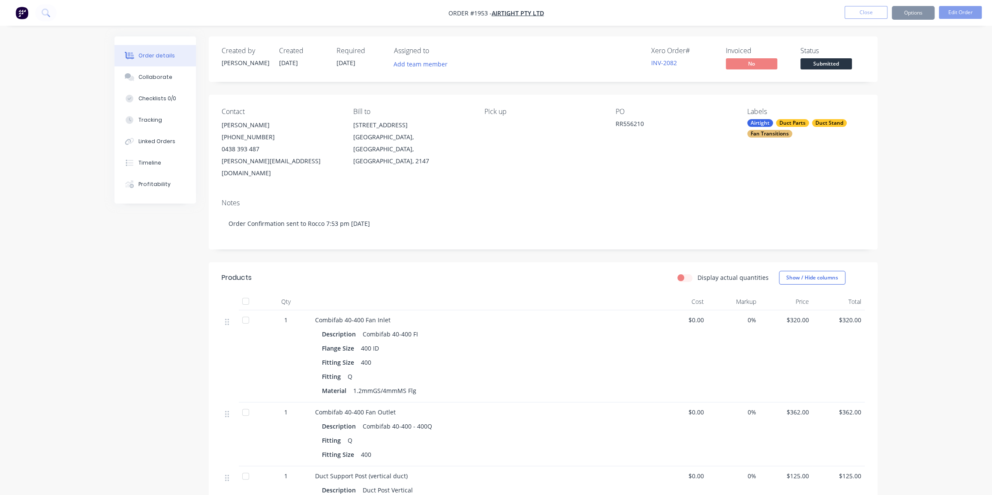
drag, startPoint x: 872, startPoint y: 12, endPoint x: 903, endPoint y: 102, distance: 95.3
click at [906, 13] on button "Options" at bounding box center [913, 13] width 43 height 14
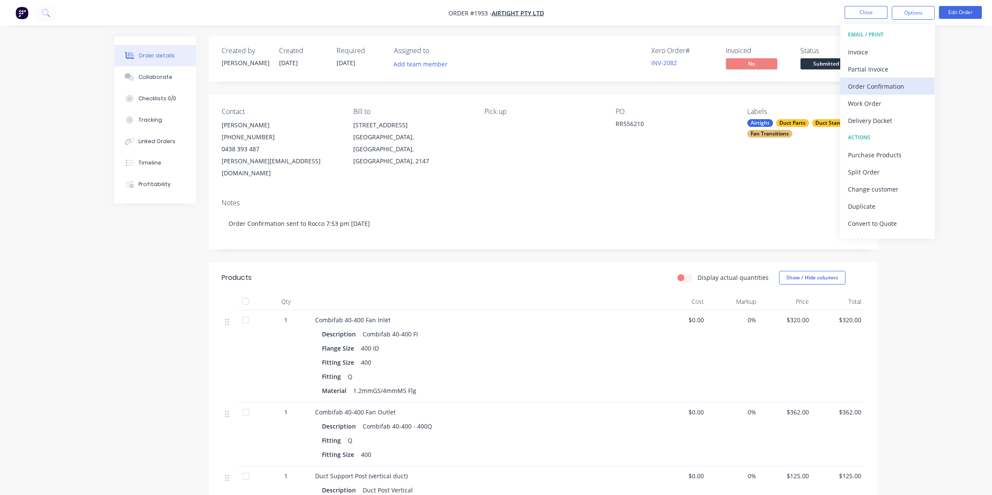
click at [879, 85] on div "Order Confirmation" at bounding box center [887, 86] width 79 height 12
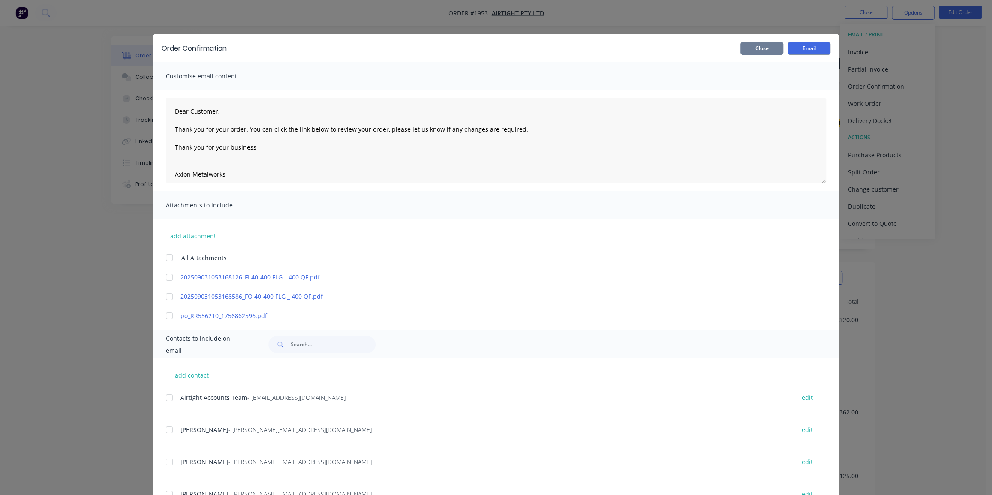
click at [757, 49] on button "Close" at bounding box center [761, 48] width 43 height 13
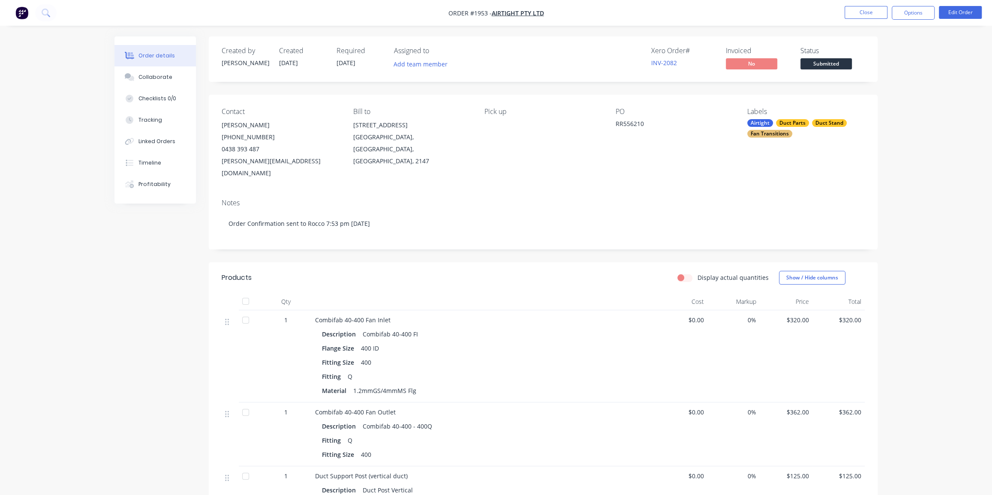
drag, startPoint x: 925, startPoint y: 9, endPoint x: 917, endPoint y: 23, distance: 16.3
click at [925, 9] on button "Options" at bounding box center [913, 13] width 43 height 14
click at [876, 105] on div "Work Order" at bounding box center [887, 103] width 79 height 12
click at [876, 84] on div "Without pricing" at bounding box center [887, 86] width 79 height 12
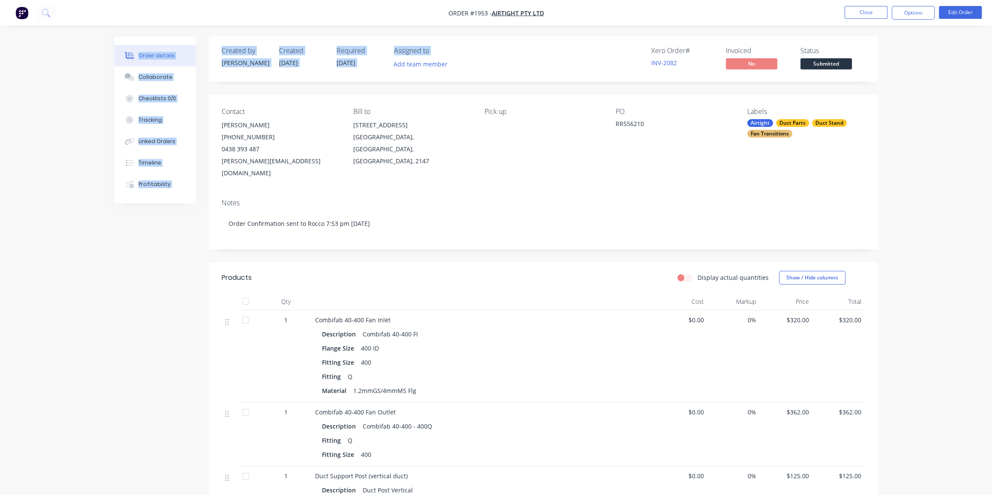
drag, startPoint x: 639, startPoint y: 26, endPoint x: 638, endPoint y: 21, distance: 4.5
click at [858, 17] on button "Close" at bounding box center [866, 12] width 43 height 13
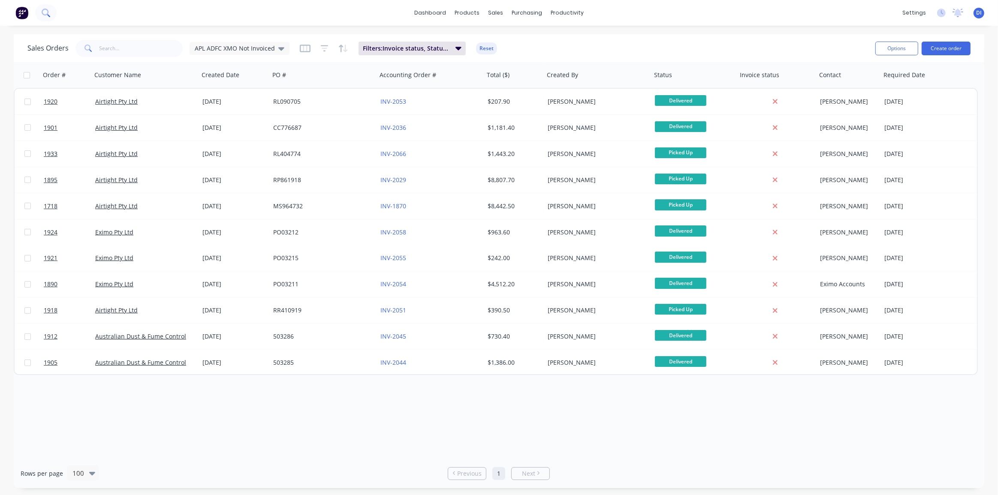
click at [49, 15] on icon at bounding box center [46, 13] width 8 height 8
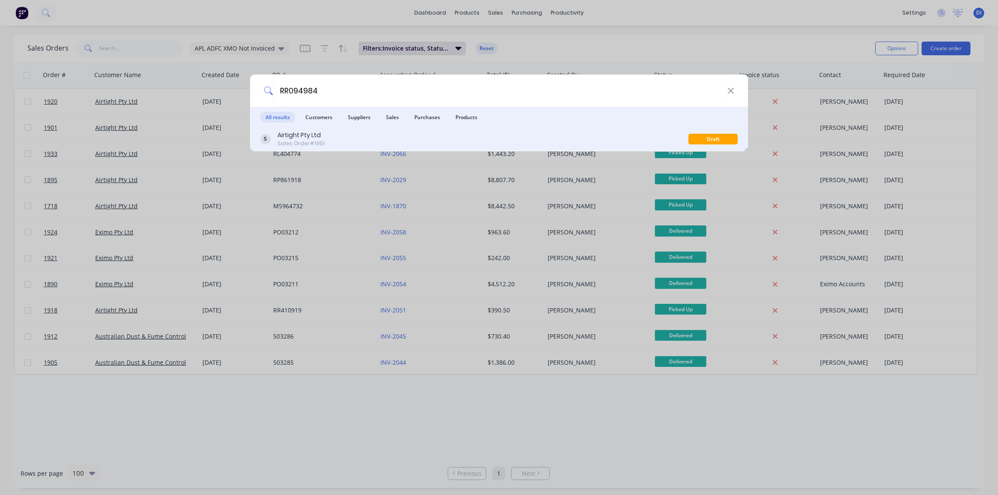
type input "RR094984"
click at [427, 129] on div "Airtight Pty Ltd Sales Order #1951 Draft" at bounding box center [499, 139] width 498 height 24
click at [388, 138] on div "Airtight Pty Ltd Sales Order #1951" at bounding box center [474, 139] width 428 height 17
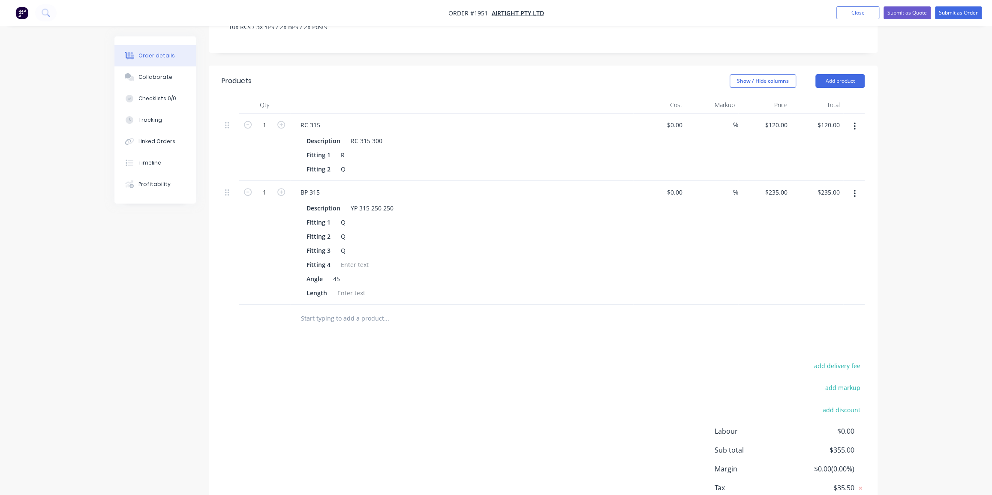
scroll to position [234, 0]
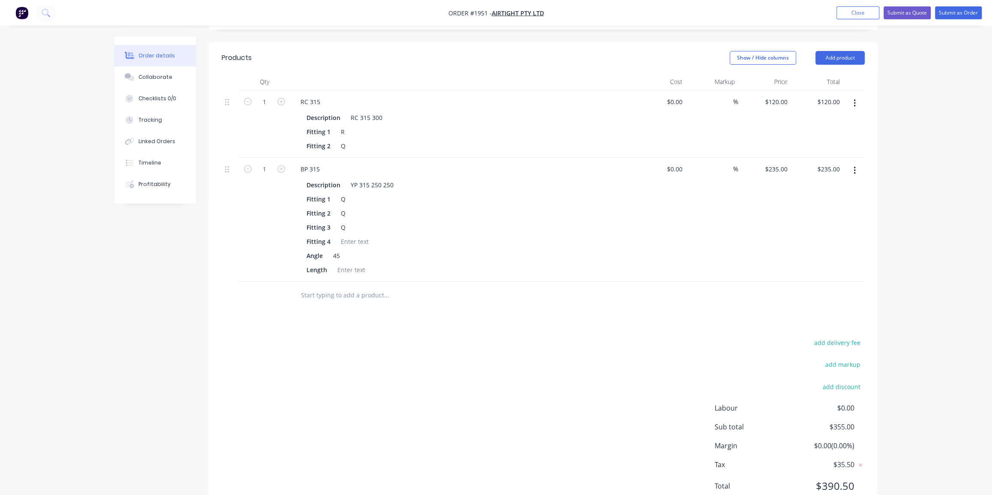
click at [359, 287] on input "text" at bounding box center [387, 295] width 172 height 17
type input "250 180 125 125"
click at [822, 51] on button "Add product" at bounding box center [840, 58] width 49 height 14
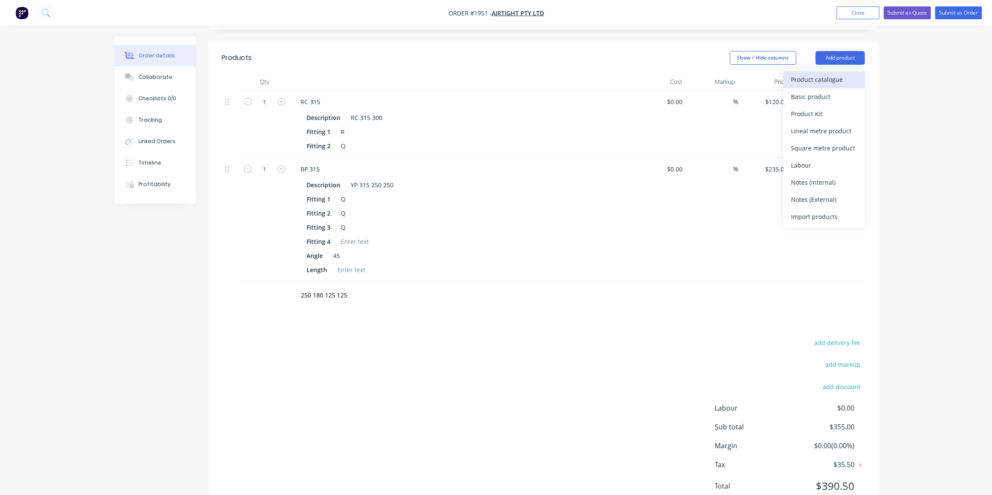
click at [826, 71] on button "Product catalogue" at bounding box center [823, 79] width 81 height 17
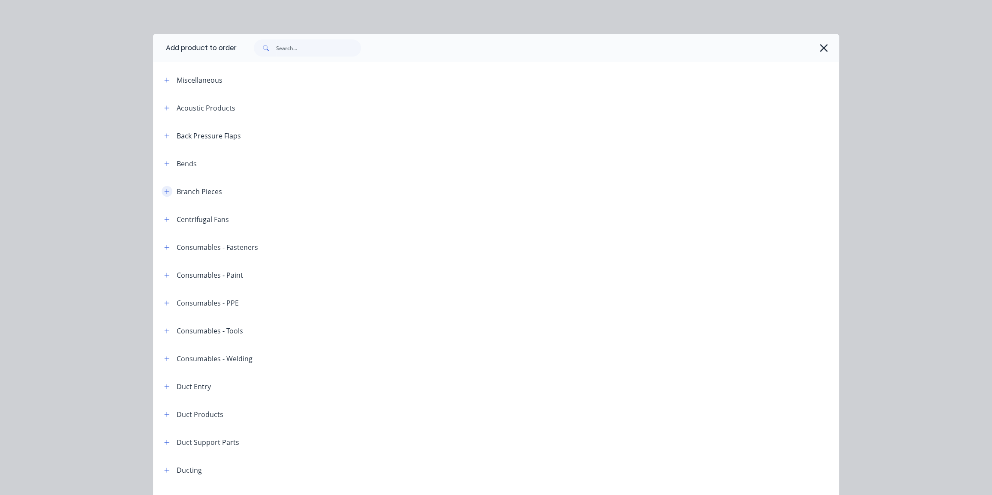
click at [169, 192] on button "button" at bounding box center [167, 191] width 11 height 11
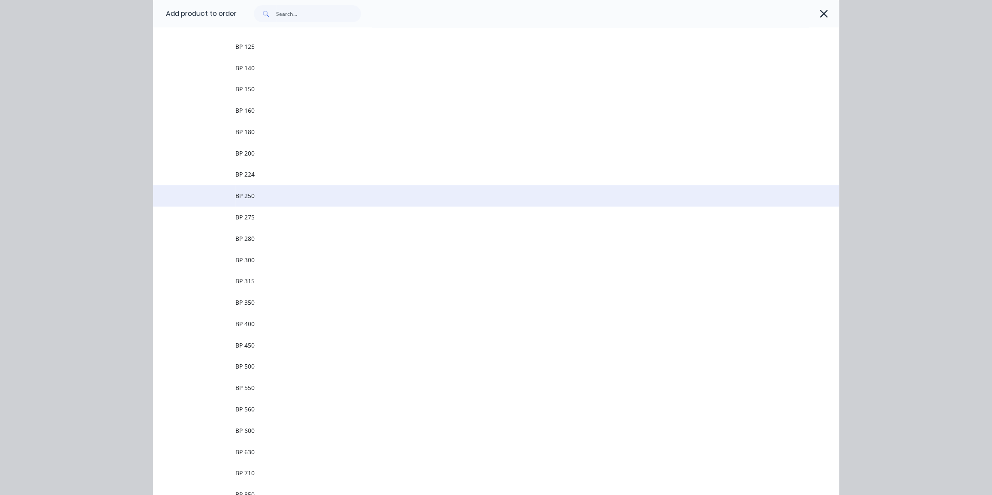
click at [297, 194] on span "BP 250" at bounding box center [476, 195] width 483 height 9
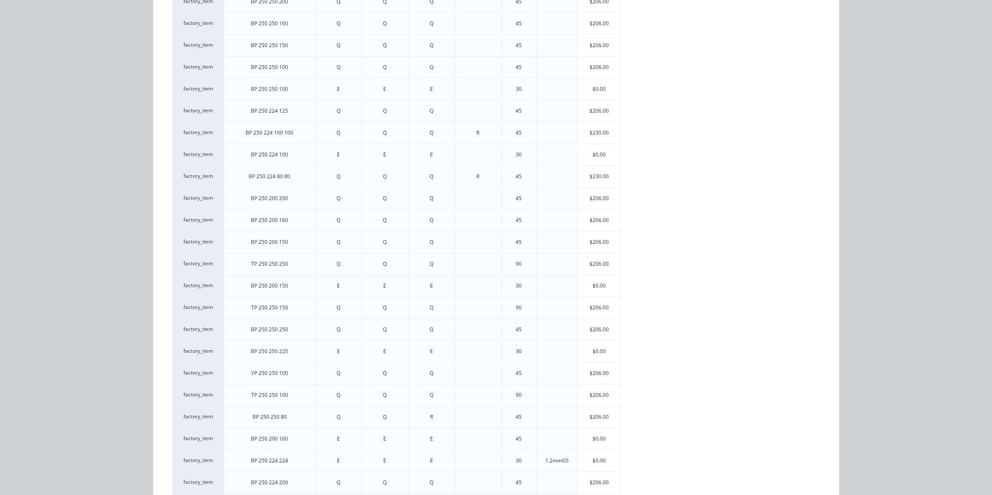
scroll to position [140, 0]
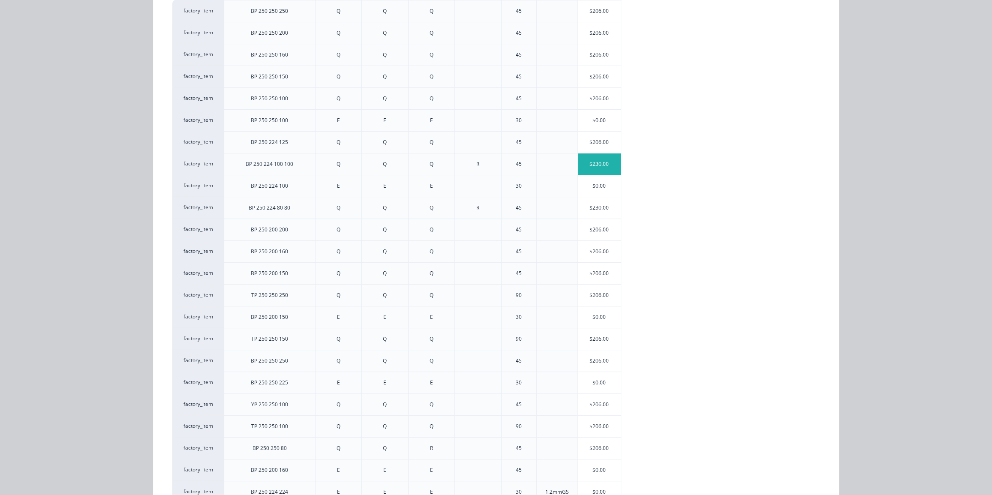
click at [601, 159] on div "$230.00" at bounding box center [599, 163] width 43 height 21
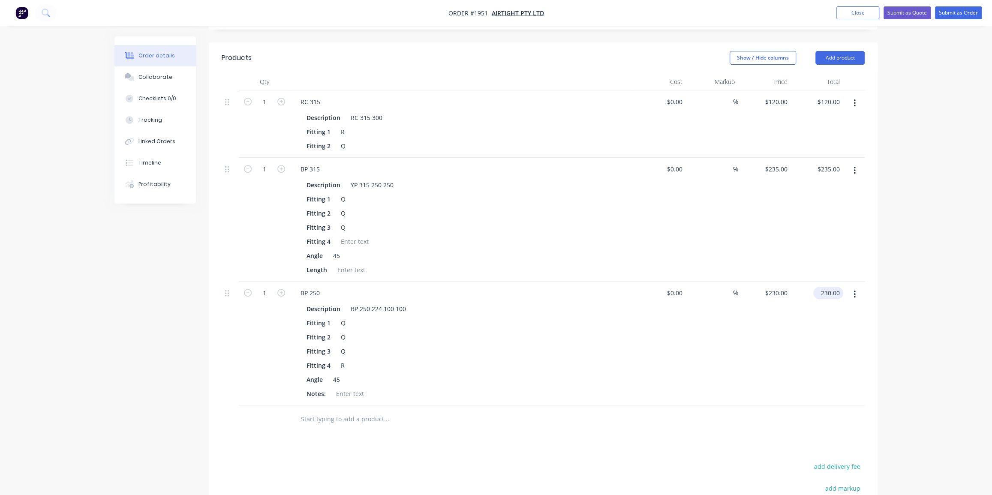
click at [825, 287] on input "230.00" at bounding box center [830, 293] width 27 height 12
type input "246"
type input "$246.00"
click at [731, 230] on div "%" at bounding box center [712, 220] width 53 height 124
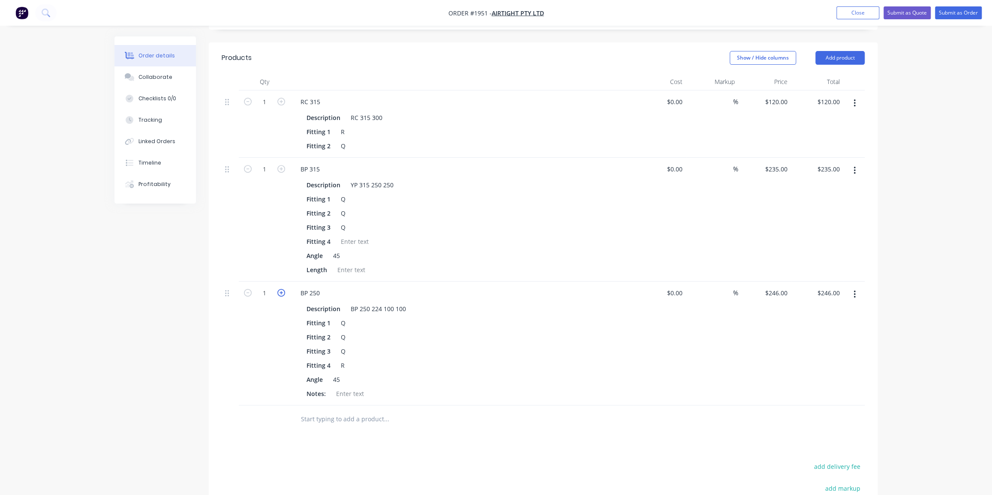
click at [281, 289] on icon "button" at bounding box center [281, 293] width 8 height 8
type input "2"
type input "$492.00"
drag, startPoint x: 371, startPoint y: 283, endPoint x: 408, endPoint y: 283, distance: 36.9
click at [408, 303] on div "BP 250 224 100 100" at bounding box center [378, 309] width 62 height 12
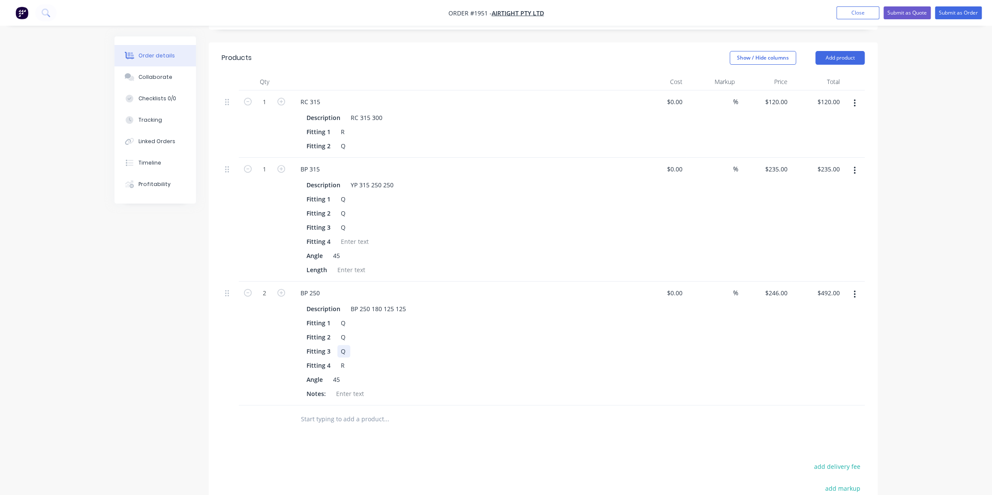
click at [486, 345] on div "Fitting 3 Q" at bounding box center [460, 351] width 314 height 12
click at [346, 359] on div "R" at bounding box center [343, 365] width 13 height 12
click at [343, 359] on div "RQ" at bounding box center [344, 365] width 15 height 12
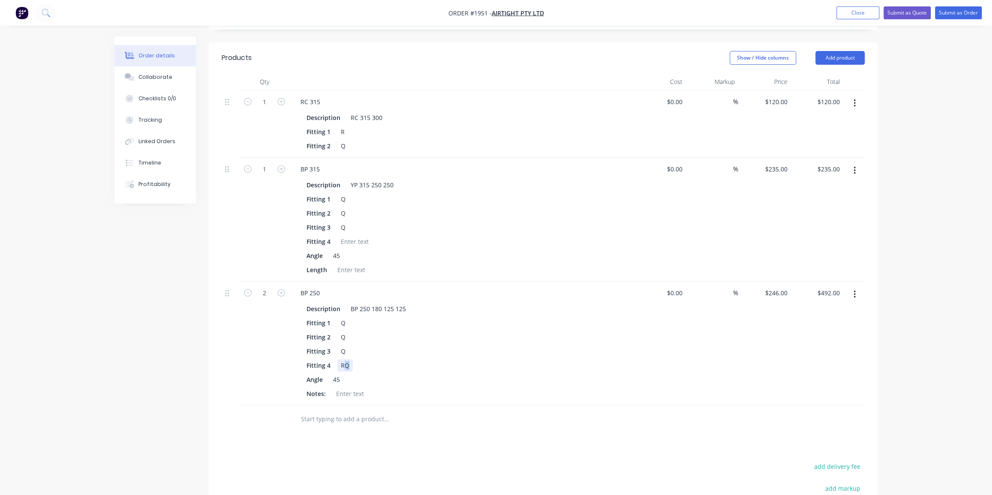
click at [343, 359] on div "RQ" at bounding box center [344, 365] width 15 height 12
click at [431, 411] on input "text" at bounding box center [387, 419] width 172 height 17
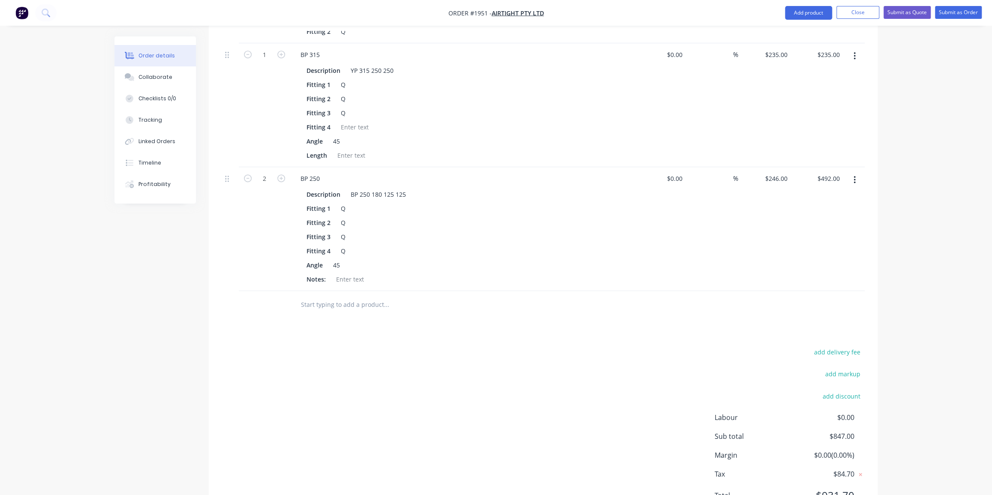
scroll to position [351, 0]
click at [333, 294] on input "text" at bounding box center [387, 302] width 172 height 17
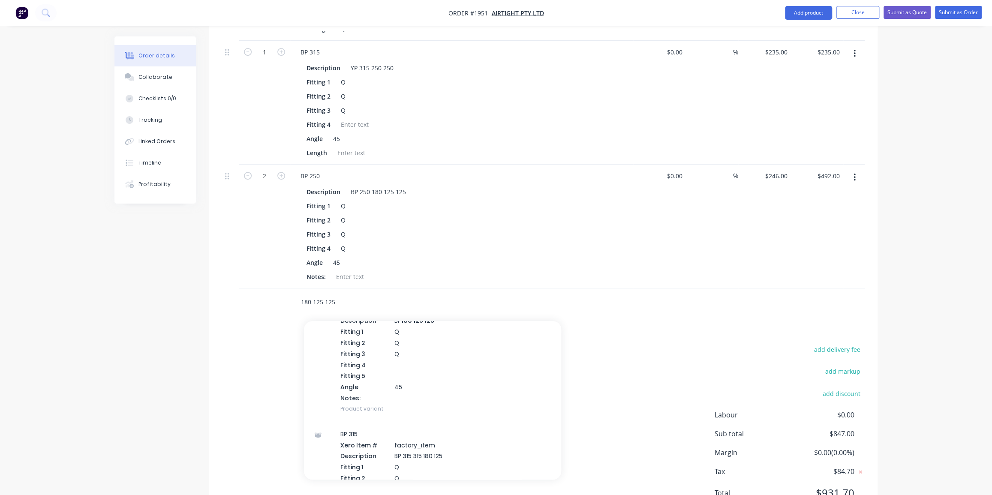
scroll to position [584, 0]
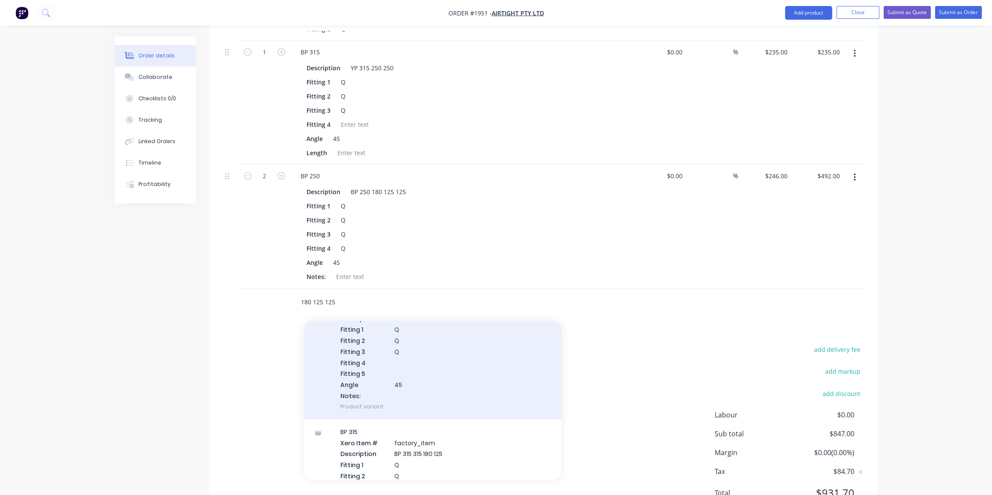
type input "180 125 125"
click at [438, 328] on div "BP 180 Xero Item # factory_item Description BP 180 125 125 Fitting 1 Q Fitting …" at bounding box center [432, 351] width 257 height 135
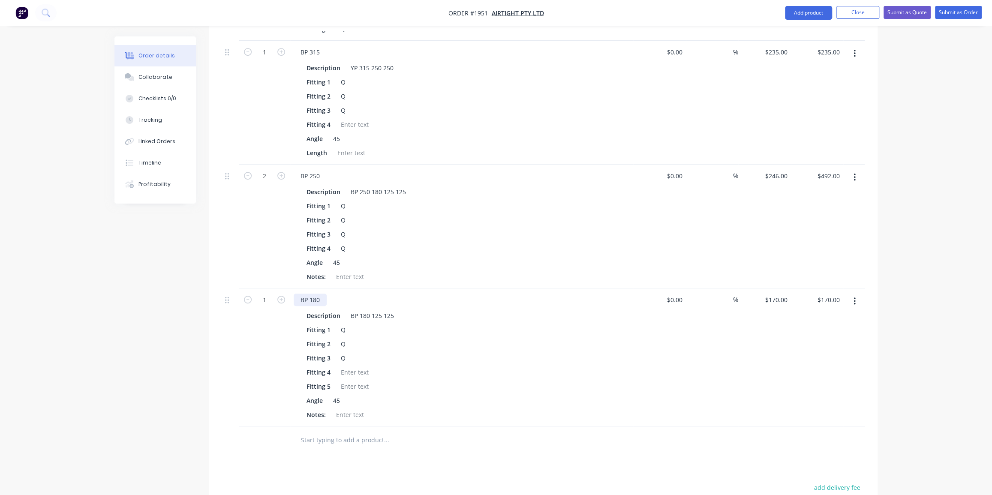
click at [302, 294] on div "BP 180" at bounding box center [310, 300] width 33 height 12
click at [354, 310] on div "BP 180 125 125" at bounding box center [372, 316] width 50 height 12
click at [352, 310] on div "BP 180 125 125" at bounding box center [372, 316] width 50 height 12
drag, startPoint x: 352, startPoint y: 289, endPoint x: 355, endPoint y: 297, distance: 8.6
click at [352, 310] on div "BP 180 125 125" at bounding box center [372, 316] width 50 height 12
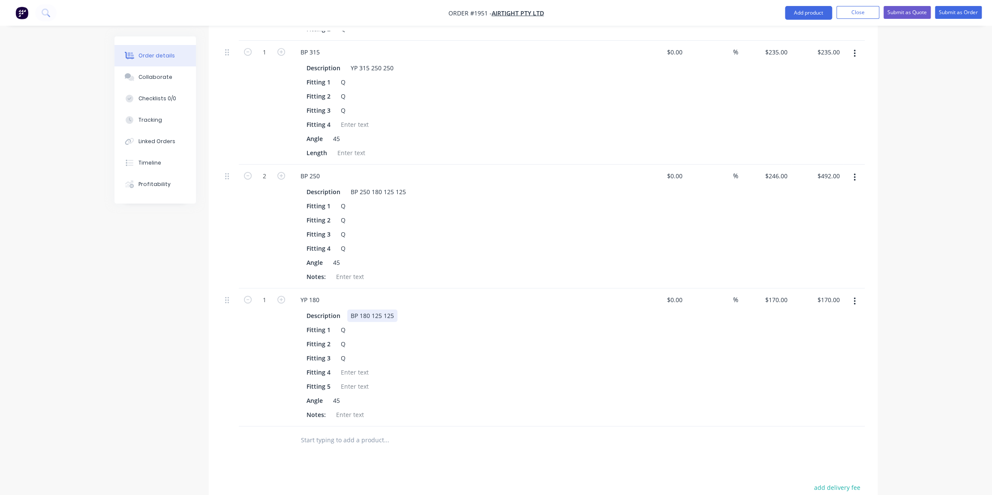
click at [353, 310] on div "BP 180 125 125" at bounding box center [372, 316] width 50 height 12
click at [416, 366] on div "Fitting 4" at bounding box center [460, 372] width 314 height 12
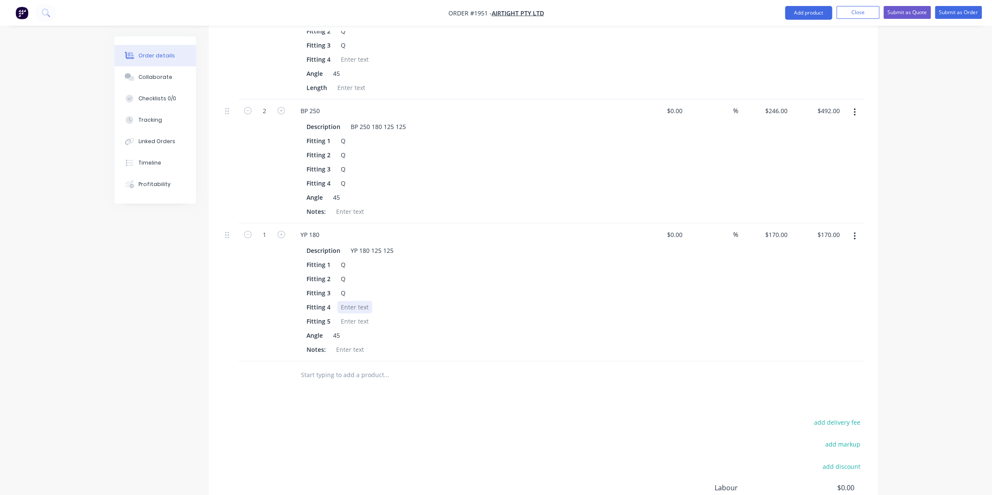
scroll to position [467, 0]
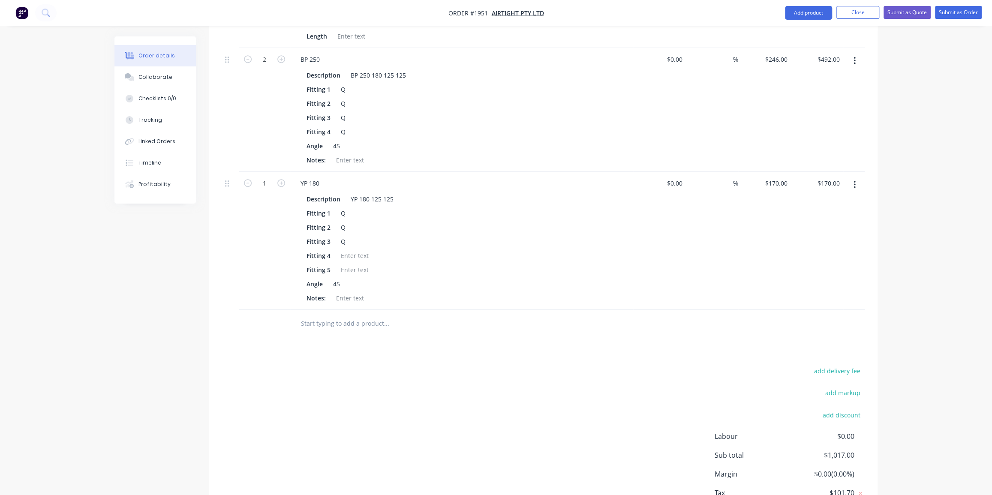
click at [346, 315] on input "text" at bounding box center [387, 323] width 172 height 17
click at [814, 17] on button "Add product" at bounding box center [808, 13] width 47 height 14
click at [774, 32] on div "Product catalogue" at bounding box center [791, 35] width 66 height 12
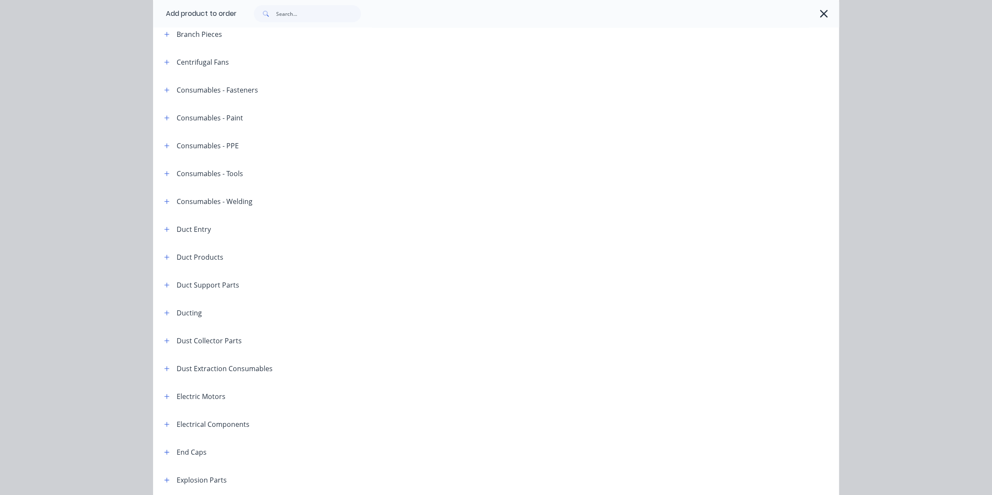
scroll to position [156, 0]
click at [162, 285] on button "button" at bounding box center [167, 286] width 11 height 11
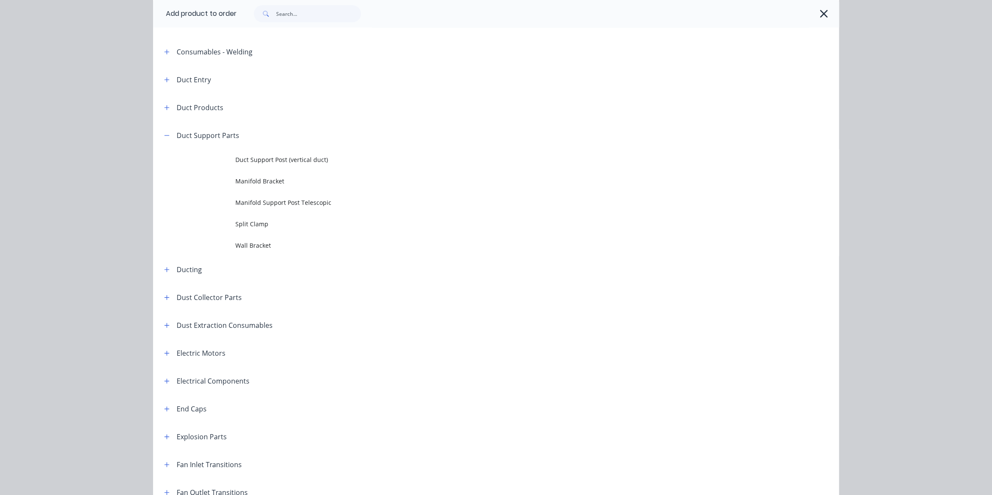
scroll to position [312, 0]
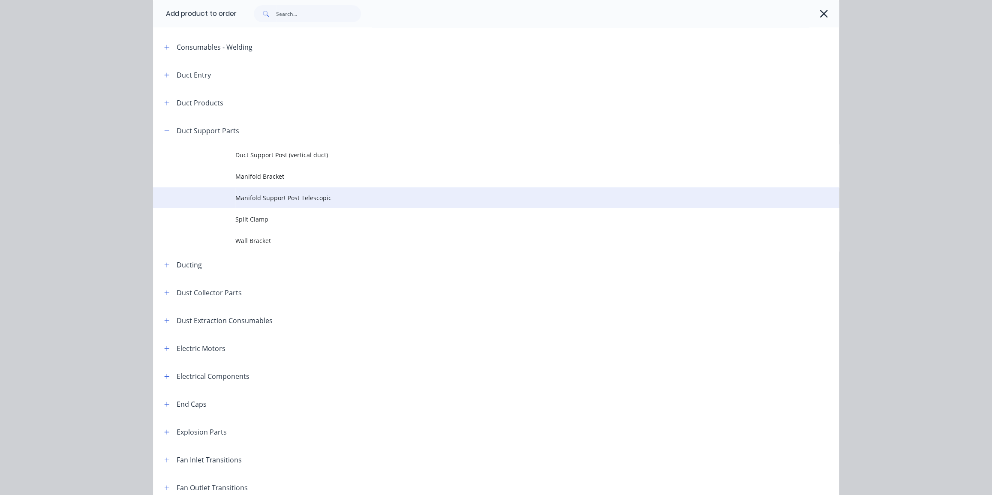
click at [328, 196] on span "Manifold Support Post Telescopic" at bounding box center [476, 197] width 483 height 9
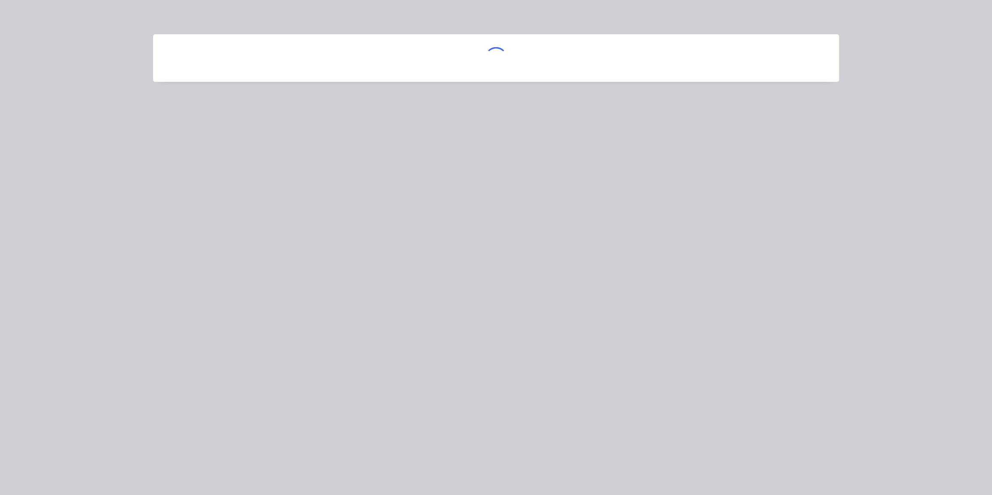
scroll to position [0, 0]
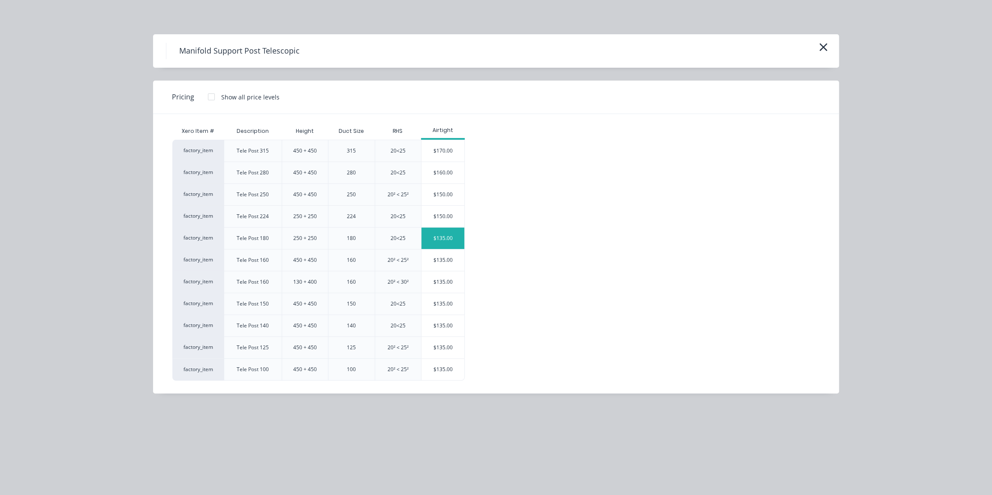
click at [440, 236] on div "$135.00" at bounding box center [442, 238] width 43 height 21
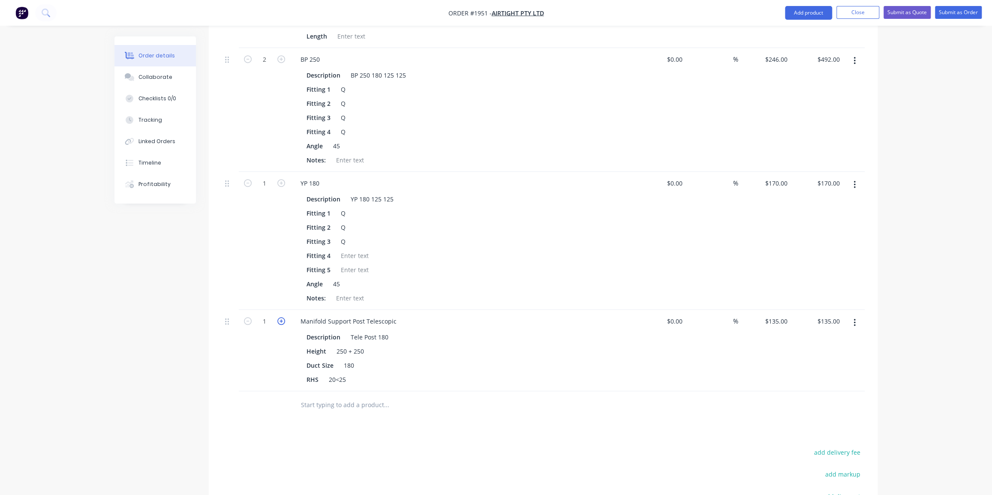
click at [279, 317] on icon "button" at bounding box center [281, 321] width 8 height 8
type input "2"
type input "$270.00"
click at [515, 397] on div "Products Show / Hide columns Add product Qty Cost Markup Price Total 1 RC 315 D…" at bounding box center [543, 217] width 669 height 816
click at [897, 307] on div "Order details Collaborate Checklists 0/0 Tracking Linked Orders Timeline Profit…" at bounding box center [496, 85] width 992 height 1105
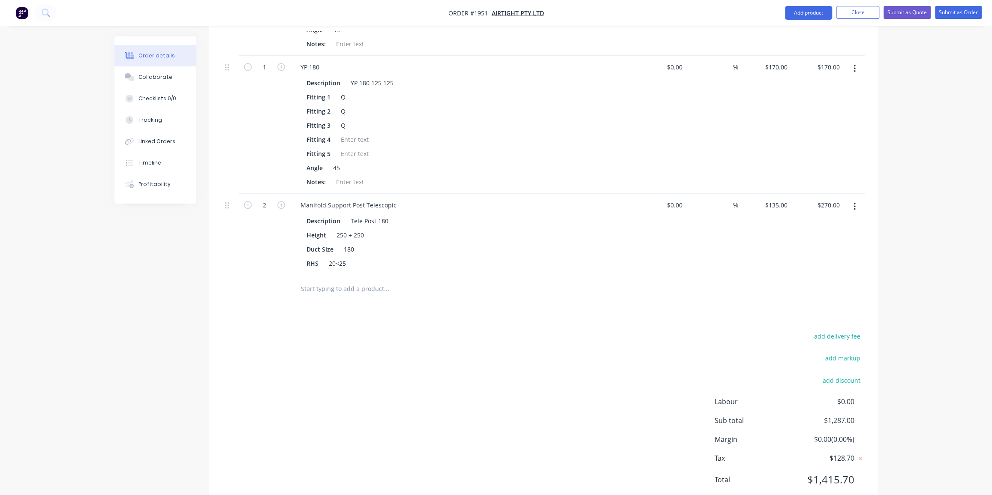
scroll to position [584, 0]
click at [376, 280] on input "text" at bounding box center [387, 288] width 172 height 17
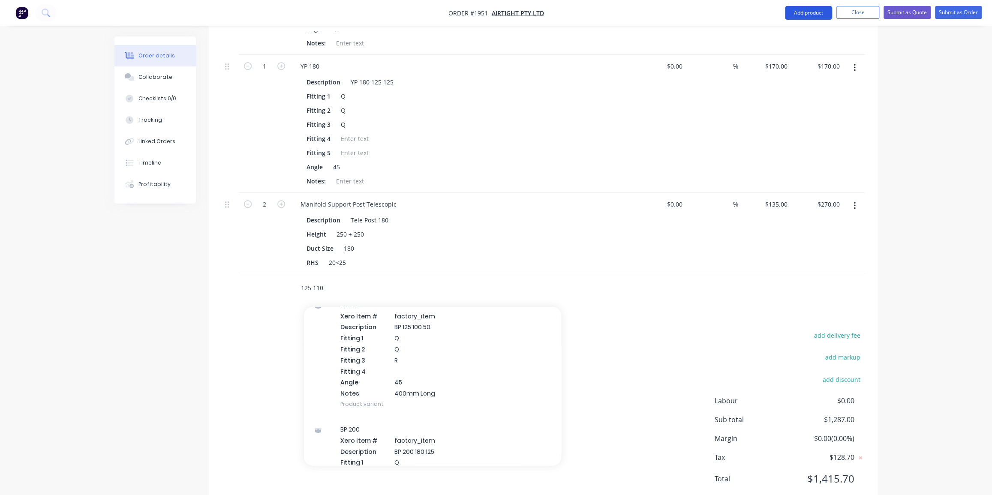
type input "125 110"
click at [805, 15] on button "Add product" at bounding box center [808, 13] width 47 height 14
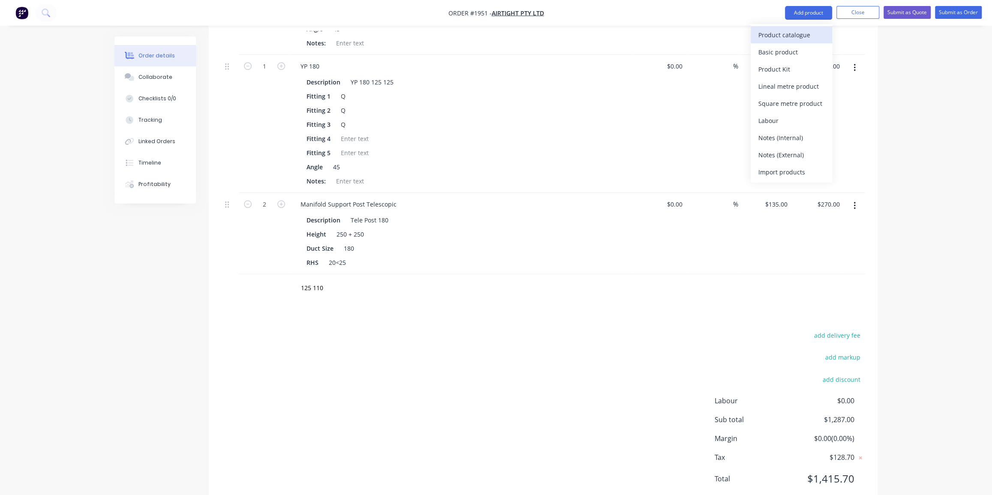
click at [770, 36] on div "Product catalogue" at bounding box center [791, 35] width 66 height 12
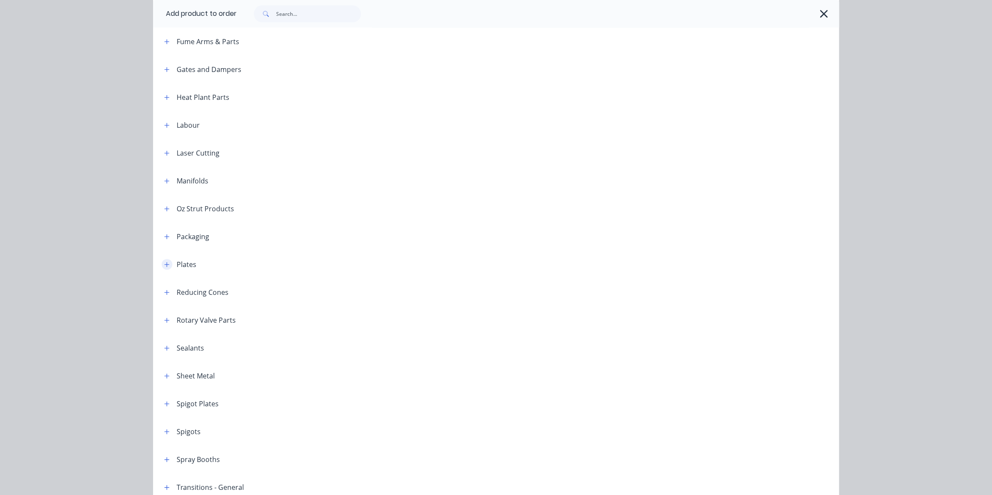
scroll to position [819, 0]
click at [167, 292] on button "button" at bounding box center [167, 292] width 11 height 11
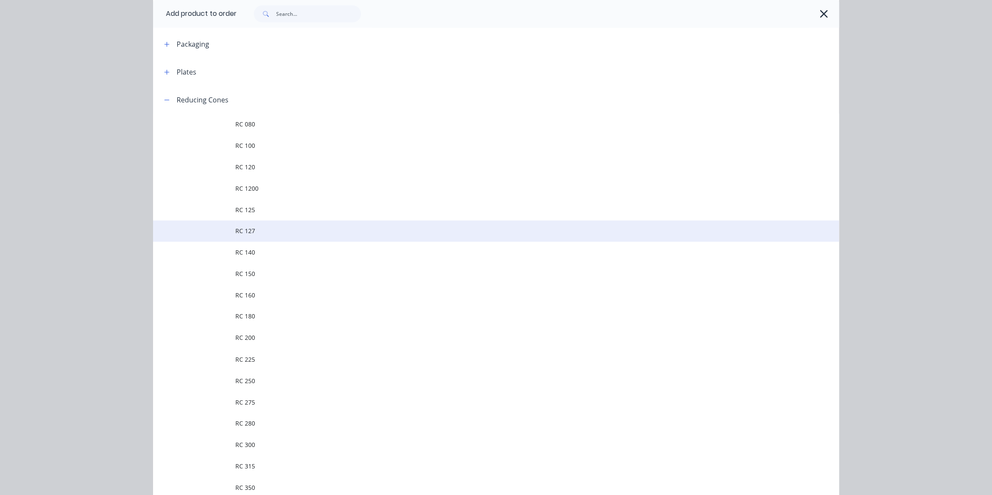
scroll to position [974, 0]
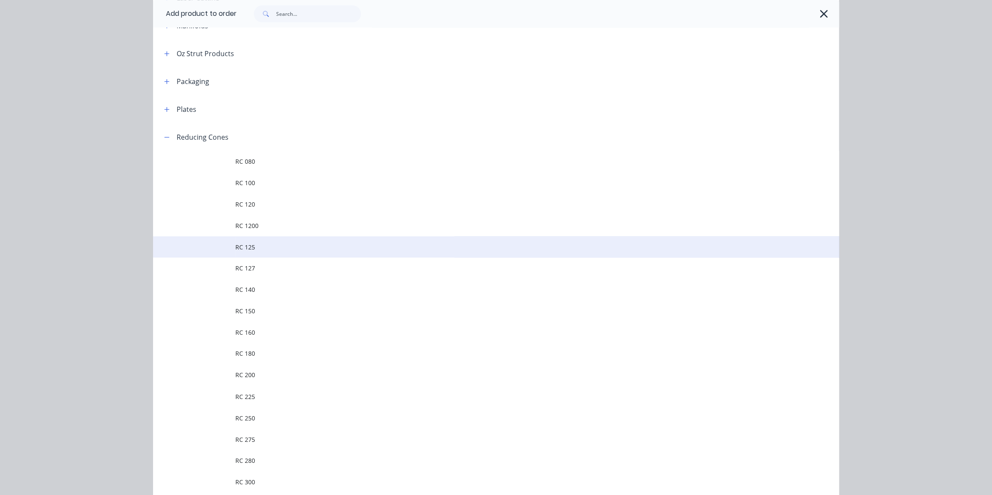
click at [271, 247] on span "RC 125" at bounding box center [476, 247] width 483 height 9
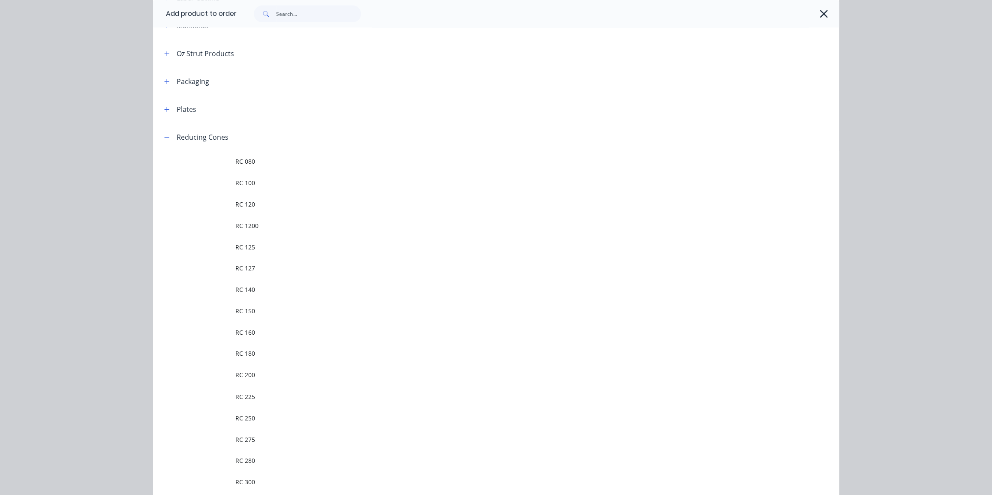
scroll to position [0, 0]
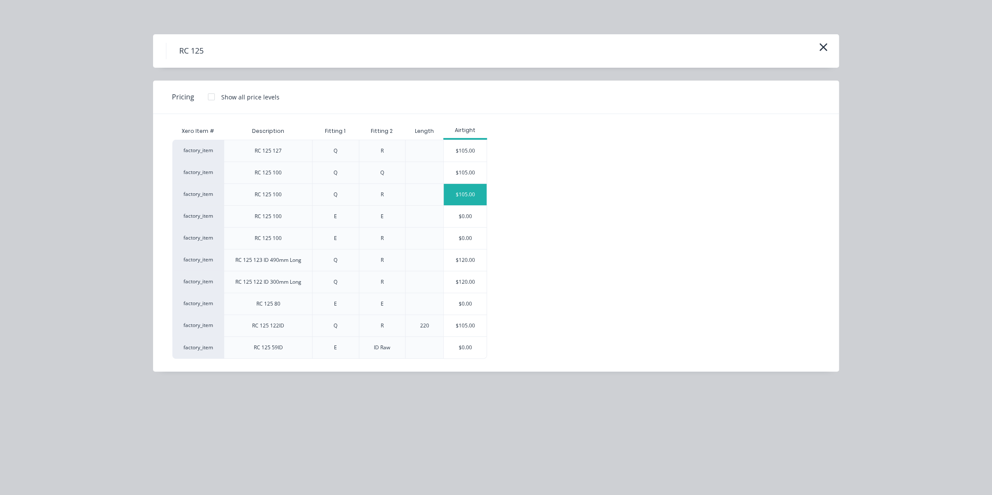
click at [470, 191] on div "$105.00" at bounding box center [465, 194] width 43 height 21
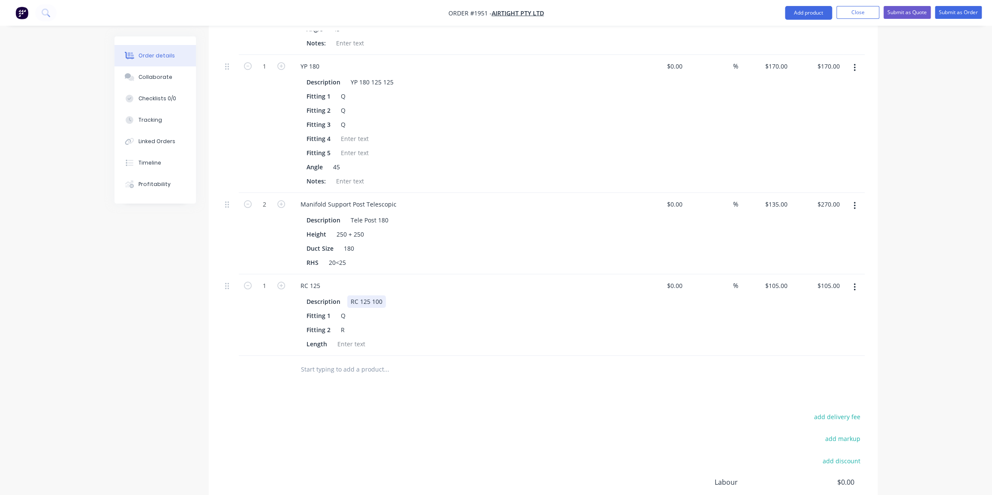
click at [377, 295] on div "RC 125 100" at bounding box center [366, 301] width 39 height 12
click at [342, 310] on div "Q" at bounding box center [343, 316] width 13 height 12
click at [343, 324] on div "R" at bounding box center [343, 330] width 13 height 12
drag, startPoint x: 353, startPoint y: 302, endPoint x: 335, endPoint y: 304, distance: 18.1
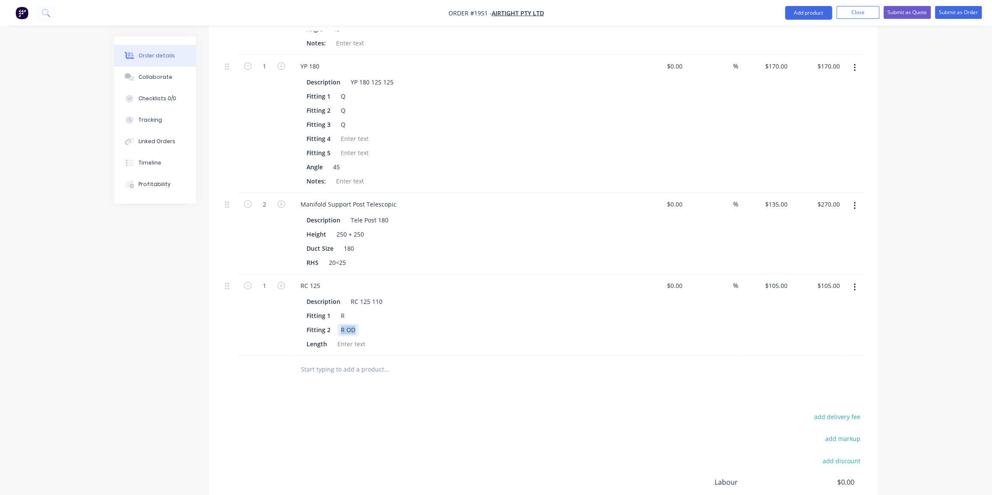
click at [335, 324] on div "Fitting 2 R OD" at bounding box center [460, 330] width 314 height 12
click at [416, 361] on input "text" at bounding box center [387, 369] width 172 height 17
click at [892, 227] on div "Order details Collaborate Checklists 0/0 Tracking Linked Orders Timeline Profit…" at bounding box center [496, 9] width 992 height 1187
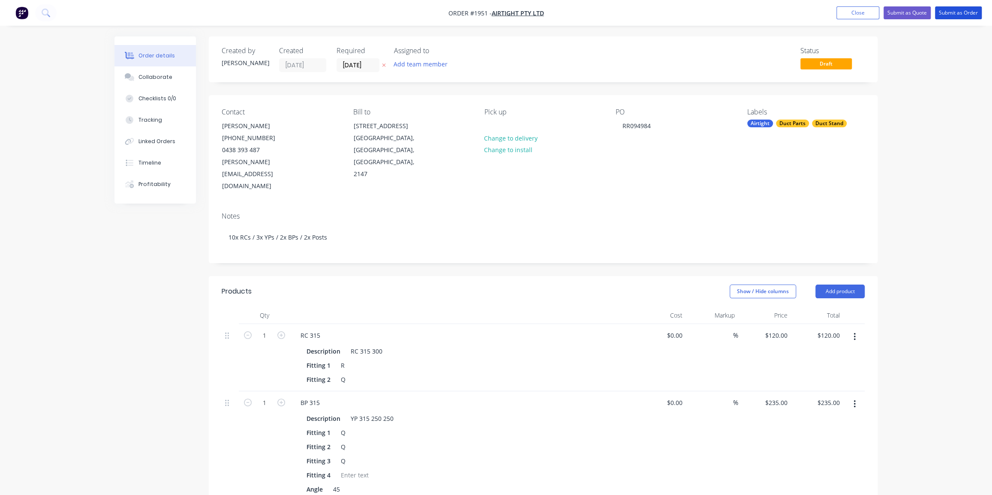
drag, startPoint x: 958, startPoint y: 9, endPoint x: 944, endPoint y: 129, distance: 120.9
click at [141, 73] on button "Collaborate" at bounding box center [154, 76] width 81 height 21
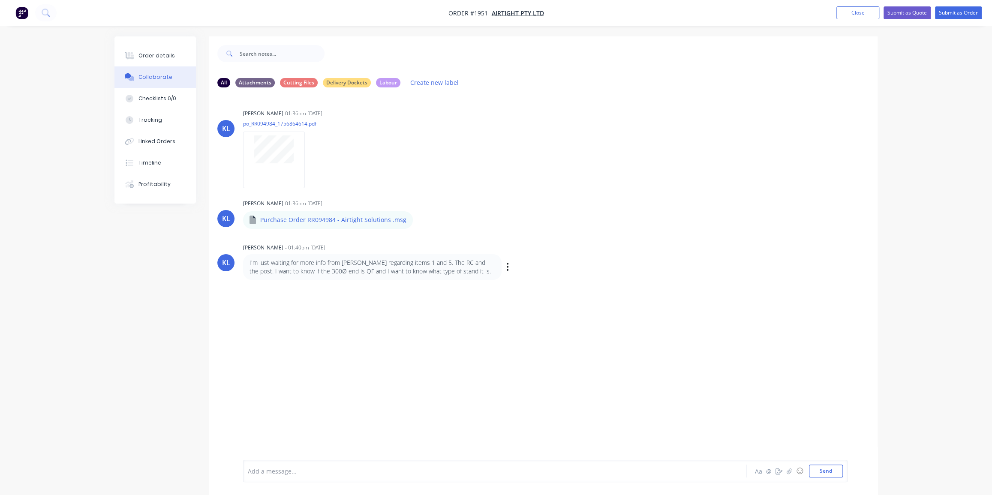
click at [426, 269] on p "I'm just waiting for more info from Rocco regarding items 1 and 5. The RC and t…" at bounding box center [373, 268] width 246 height 18
click at [387, 273] on p "I'm just waiting for more info from Rocco regarding items 1 and 5. The RC and t…" at bounding box center [373, 268] width 246 height 18
click at [158, 71] on button "Collaborate" at bounding box center [154, 76] width 81 height 21
click at [159, 59] on div "Order details" at bounding box center [156, 56] width 36 height 8
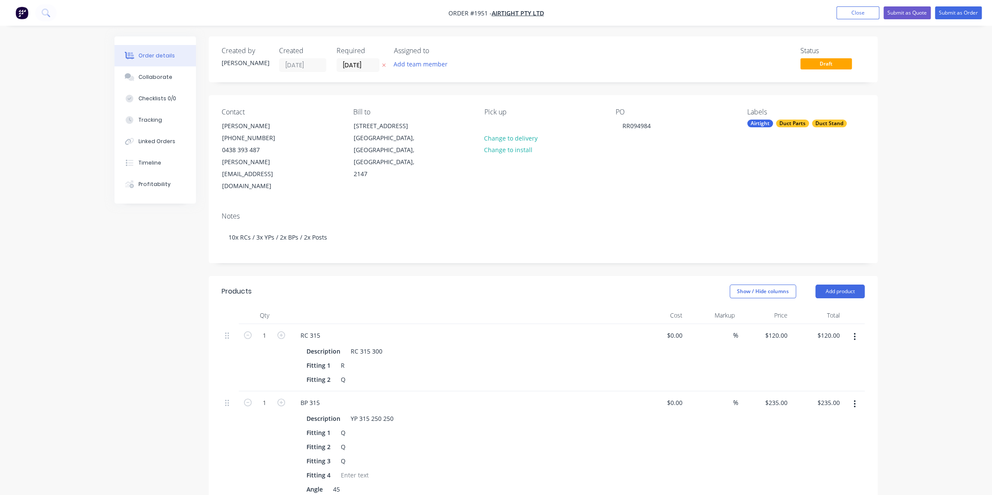
click at [958, 13] on button "Submit as Order" at bounding box center [958, 12] width 47 height 13
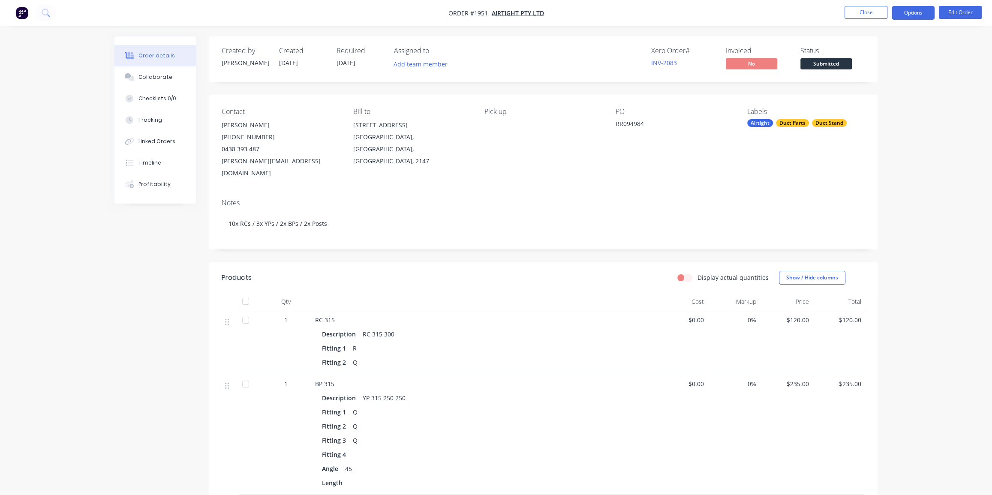
click at [913, 11] on button "Options" at bounding box center [913, 13] width 43 height 14
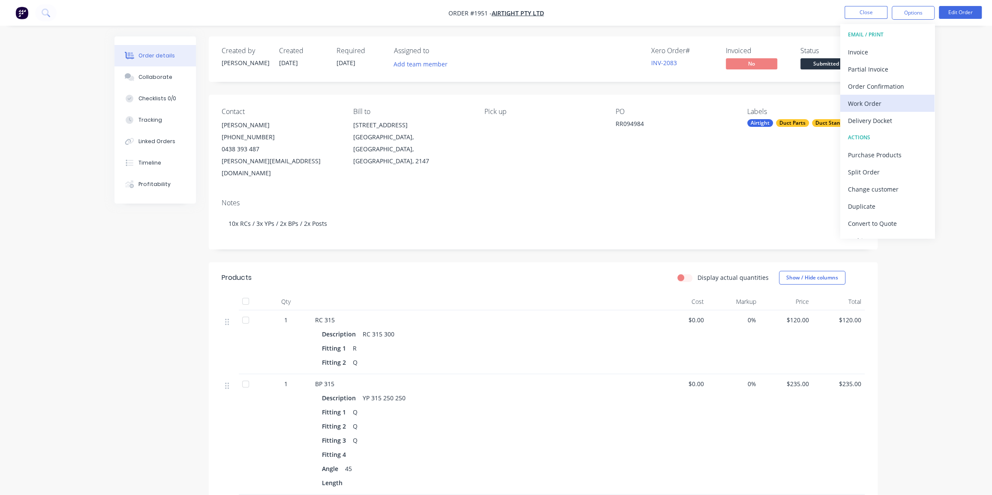
drag, startPoint x: 879, startPoint y: 84, endPoint x: 883, endPoint y: 105, distance: 21.9
click at [884, 106] on div "EMAIL / PRINT Invoice Partial Invoice Order Confirmation Work Order Delivery Do…" at bounding box center [887, 131] width 94 height 214
click at [883, 104] on div "Work Order" at bounding box center [887, 103] width 79 height 12
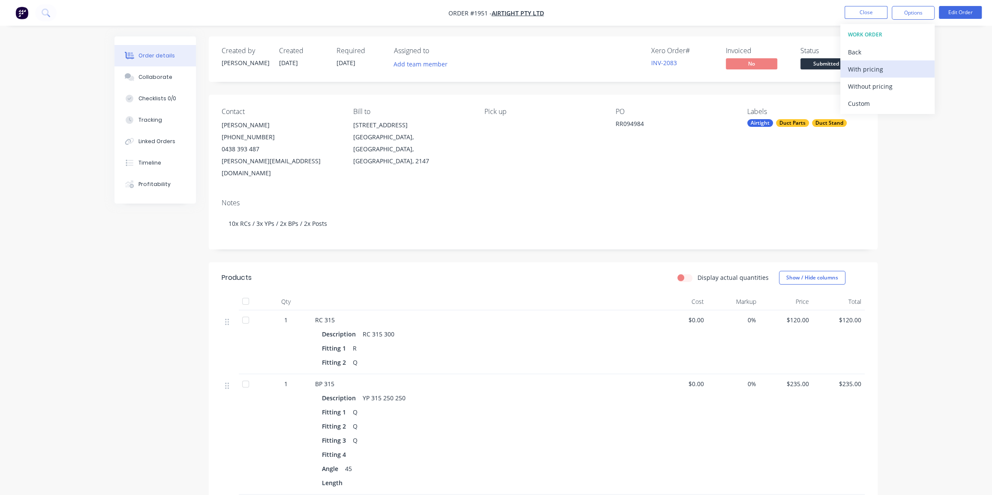
click at [875, 73] on div "With pricing" at bounding box center [887, 69] width 79 height 12
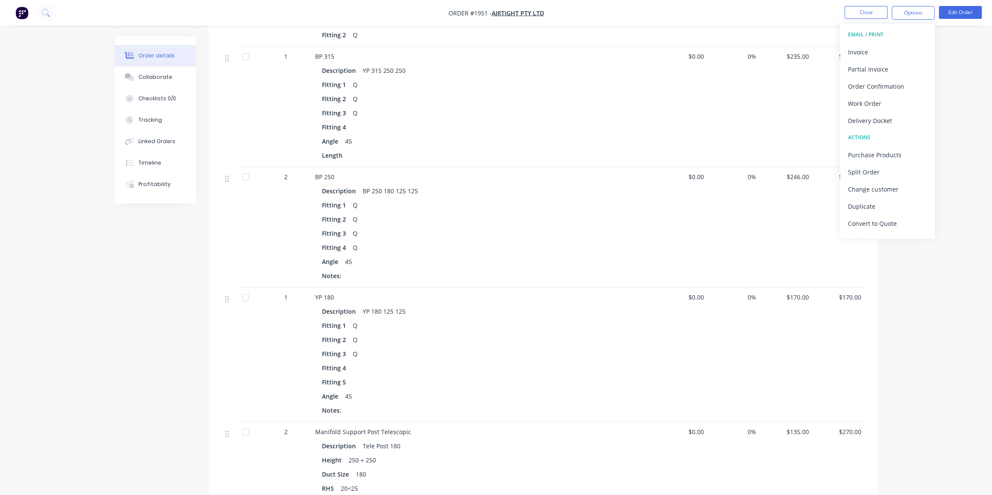
scroll to position [351, 0]
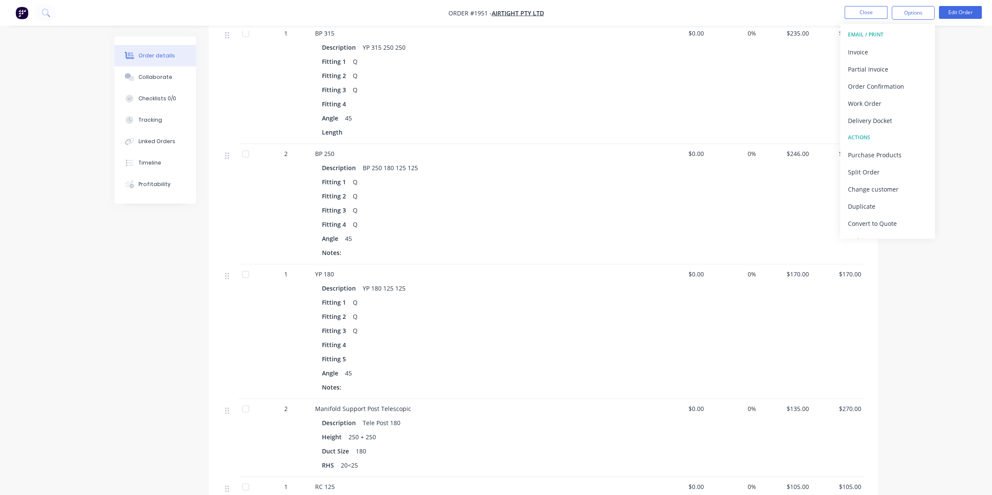
click at [915, 303] on div "Order details Collaborate Checklists 0/0 Tracking Linked Orders Timeline Profit…" at bounding box center [496, 178] width 992 height 1059
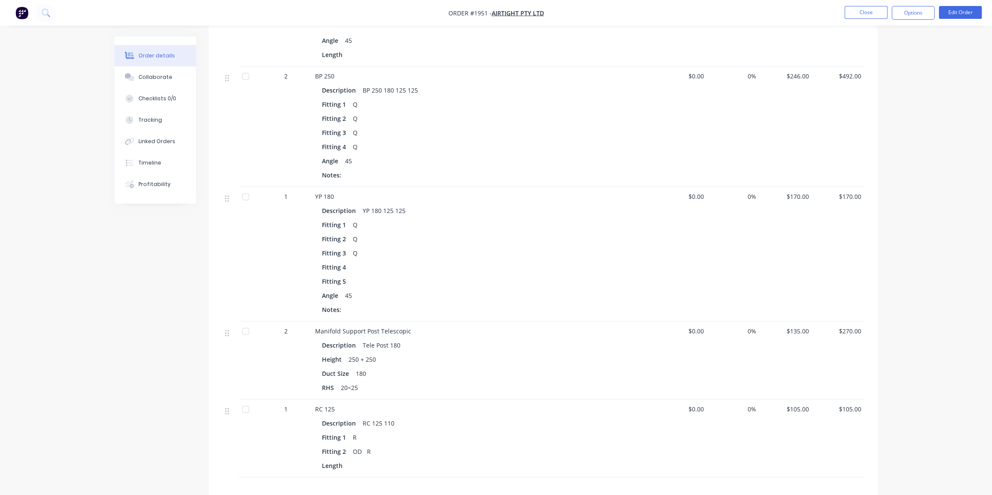
scroll to position [429, 0]
drag, startPoint x: 276, startPoint y: 187, endPoint x: 290, endPoint y: 188, distance: 13.7
click at [277, 192] on div "1" at bounding box center [286, 196] width 45 height 9
click at [965, 13] on button "Edit Order" at bounding box center [960, 12] width 43 height 13
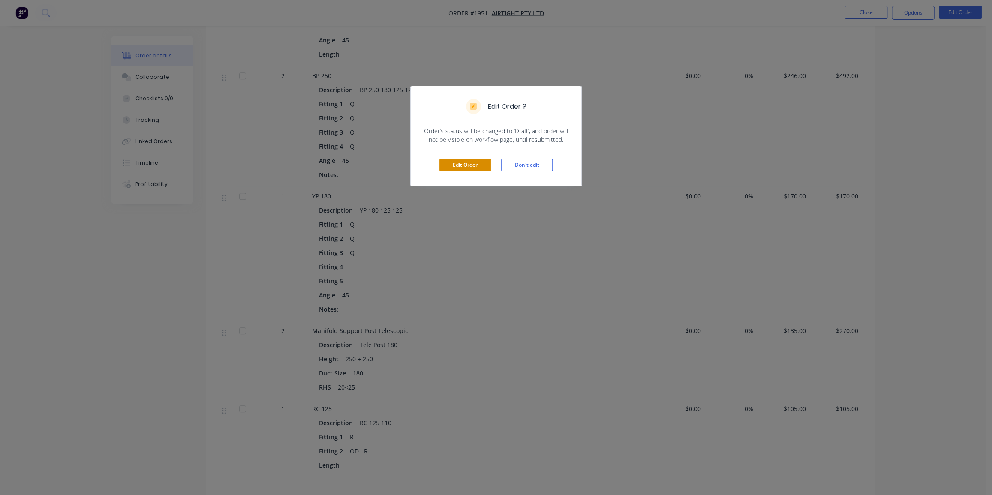
click at [454, 168] on button "Edit Order" at bounding box center [464, 165] width 51 height 13
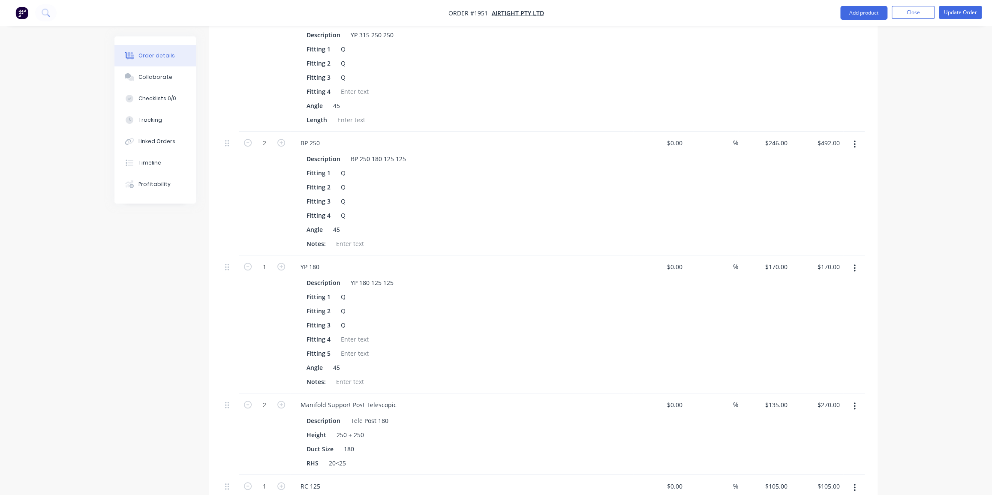
scroll to position [390, 0]
click at [281, 257] on icon "button" at bounding box center [281, 261] width 8 height 8
type input "2"
type input "$340.00"
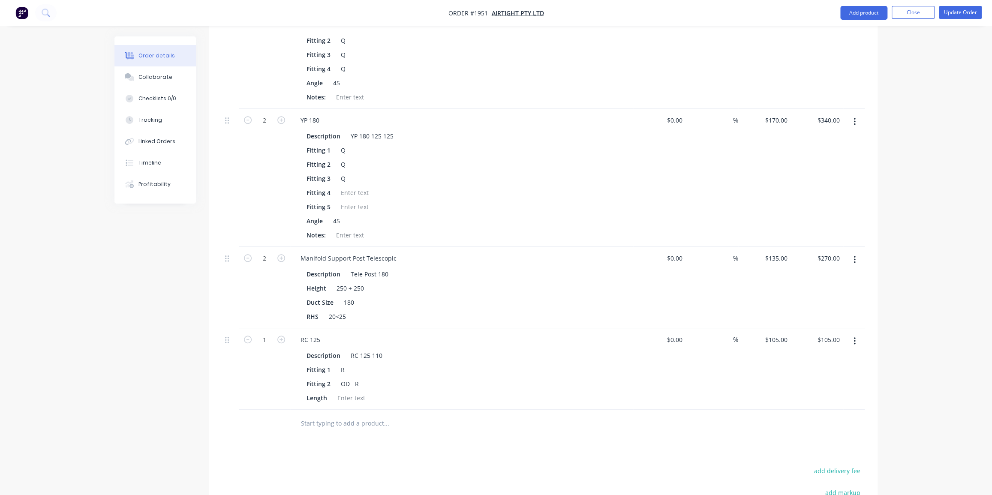
scroll to position [506, 0]
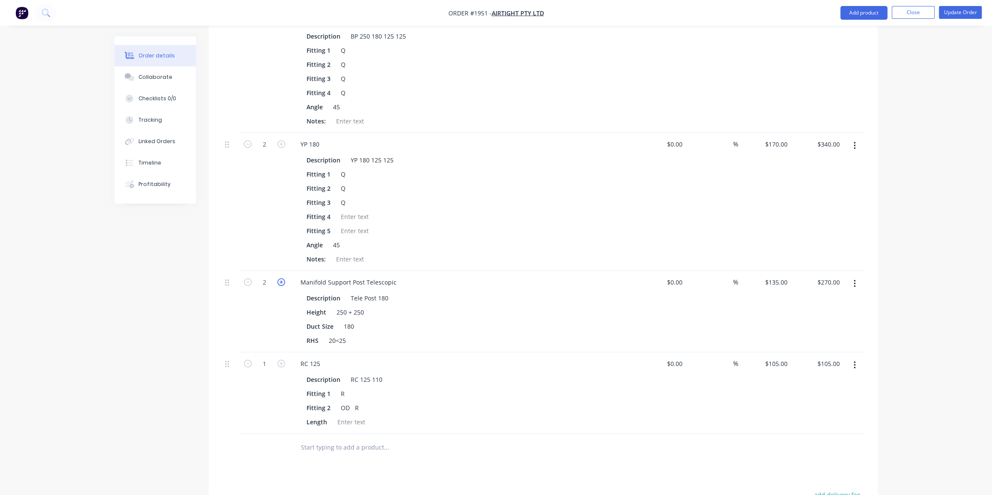
click at [280, 278] on icon "button" at bounding box center [281, 282] width 8 height 8
type input "3"
type input "$405.00"
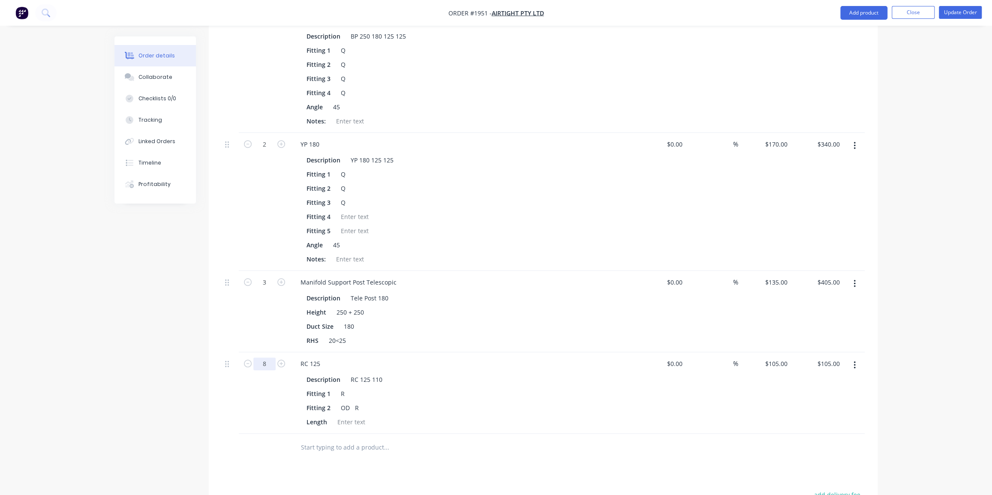
type input "8"
type input "$840.00"
click at [421, 439] on input "text" at bounding box center [387, 447] width 172 height 17
click at [905, 325] on div "Order details Collaborate Checklists 0/0 Tracking Linked Orders Timeline Profit…" at bounding box center [496, 87] width 992 height 1187
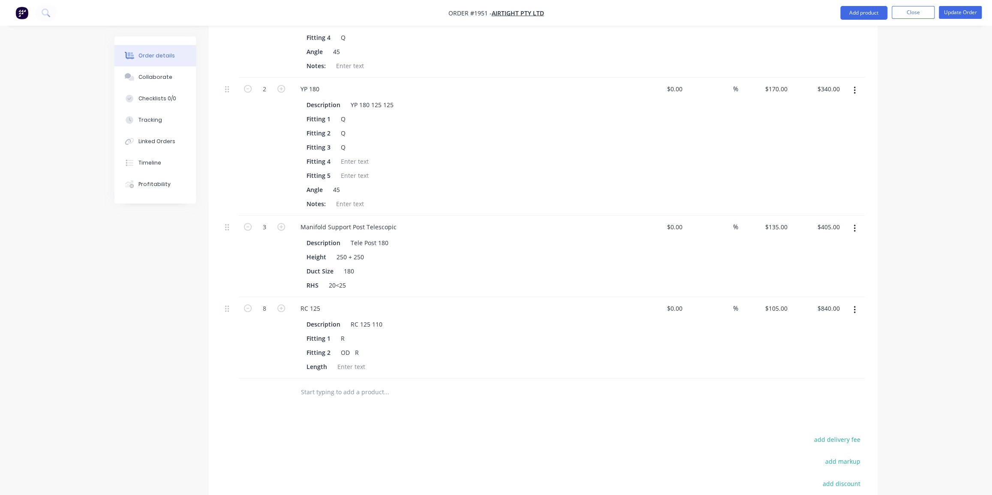
scroll to position [584, 0]
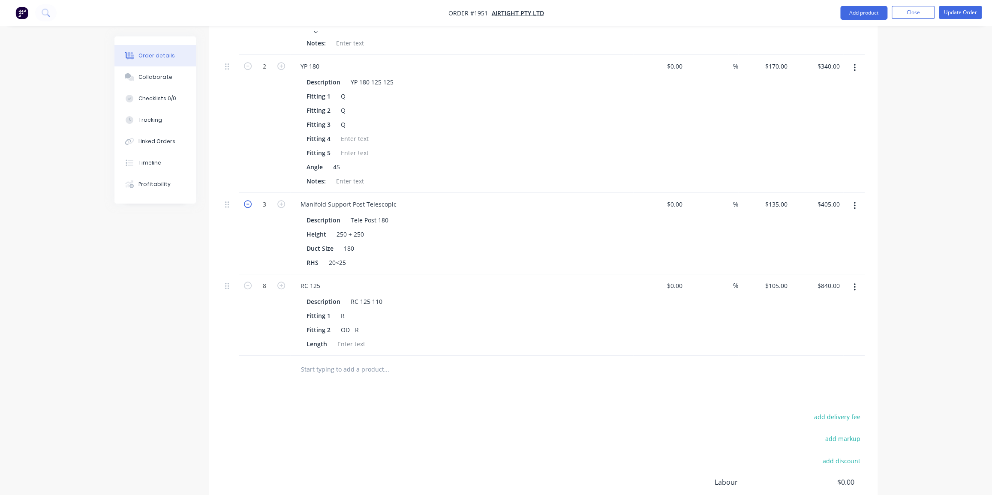
click at [247, 200] on icon "button" at bounding box center [248, 204] width 8 height 8
type input "2"
type input "$270.00"
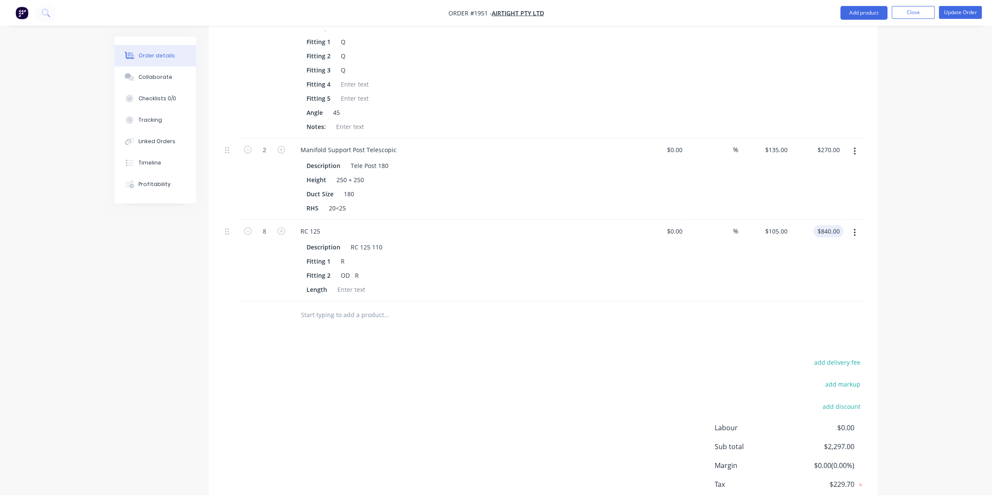
scroll to position [666, 0]
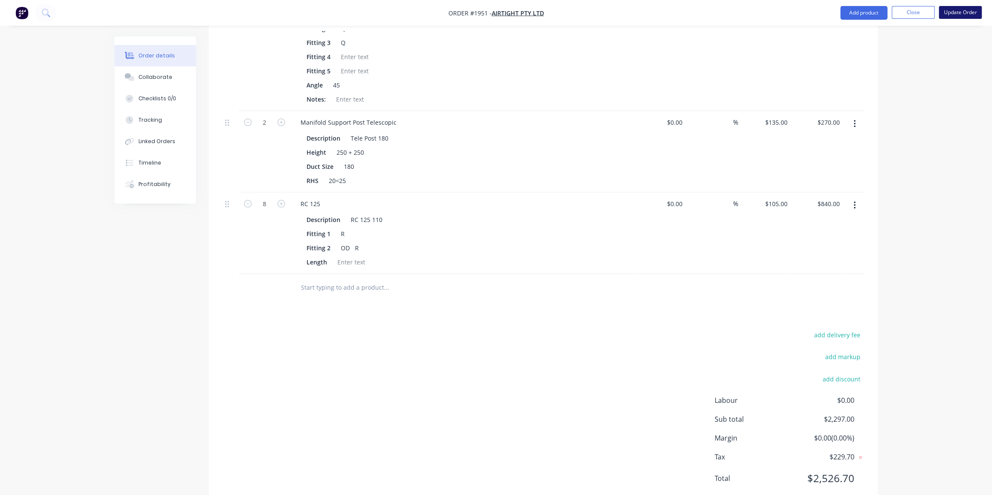
click at [956, 13] on button "Update Order" at bounding box center [960, 12] width 43 height 13
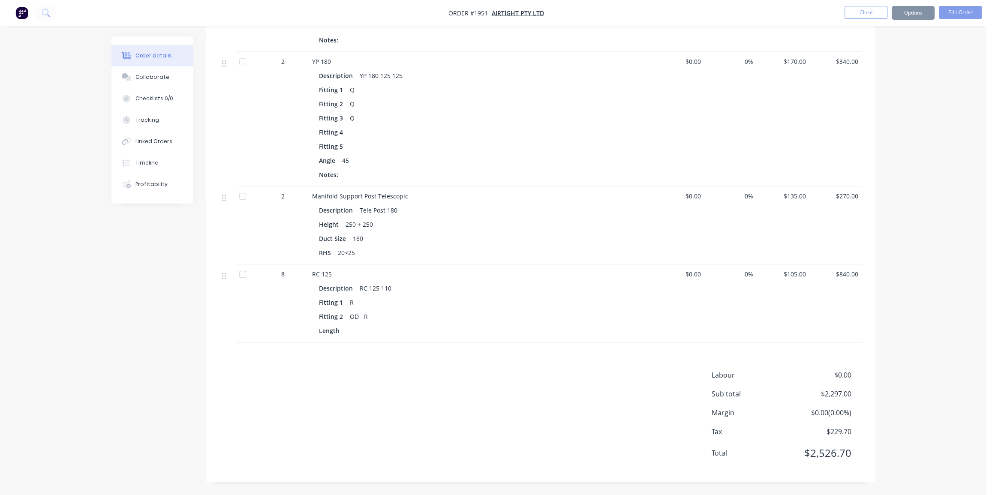
scroll to position [0, 0]
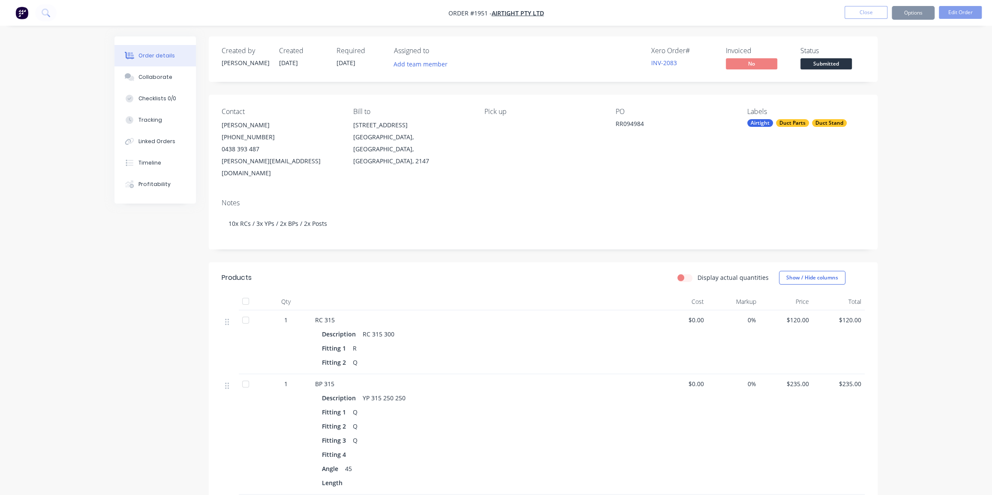
drag, startPoint x: 915, startPoint y: 12, endPoint x: 913, endPoint y: 20, distance: 7.5
click at [914, 12] on button "Options" at bounding box center [913, 13] width 43 height 14
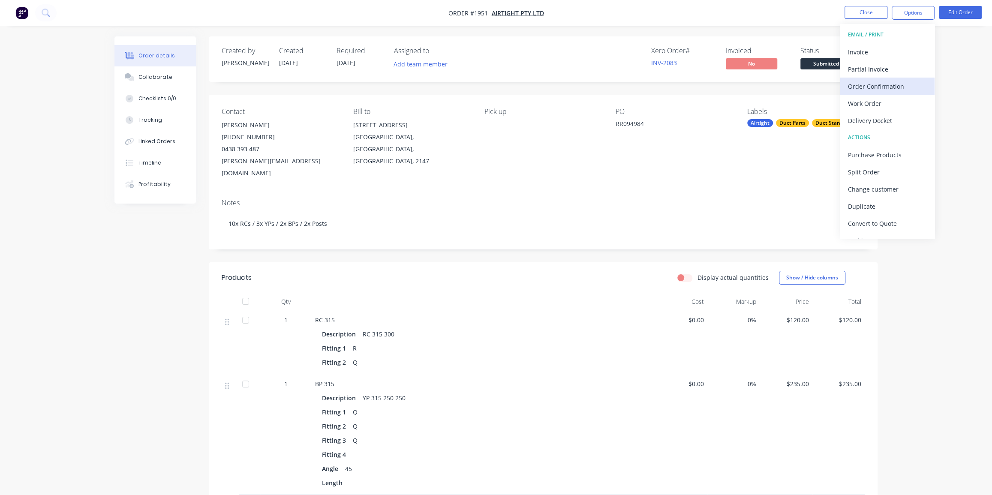
click at [880, 85] on div "Order Confirmation" at bounding box center [887, 86] width 79 height 12
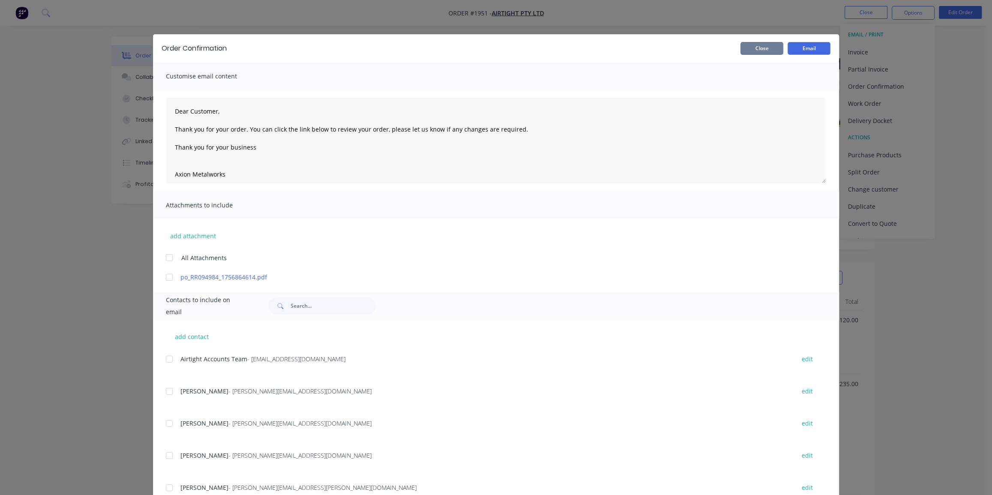
drag, startPoint x: 756, startPoint y: 44, endPoint x: 864, endPoint y: 31, distance: 109.3
click at [756, 44] on button "Close" at bounding box center [761, 48] width 43 height 13
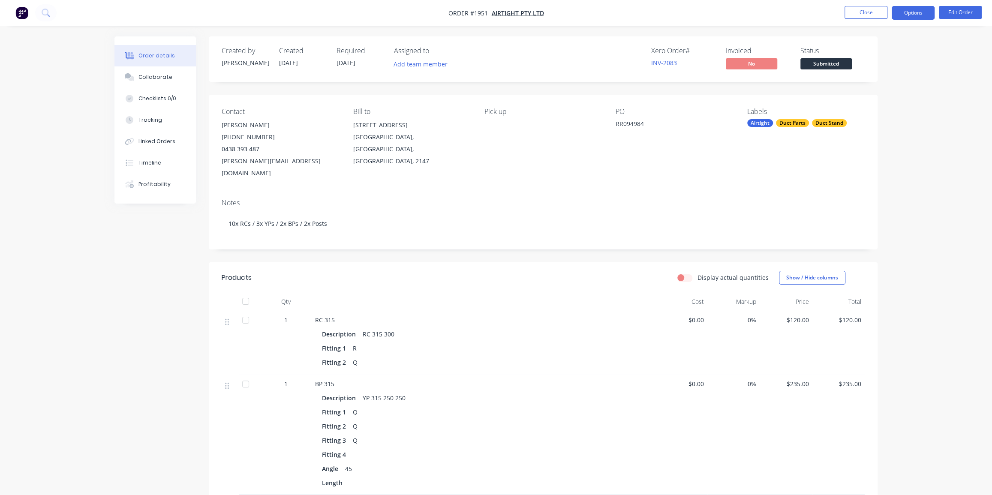
click at [909, 12] on button "Options" at bounding box center [913, 13] width 43 height 14
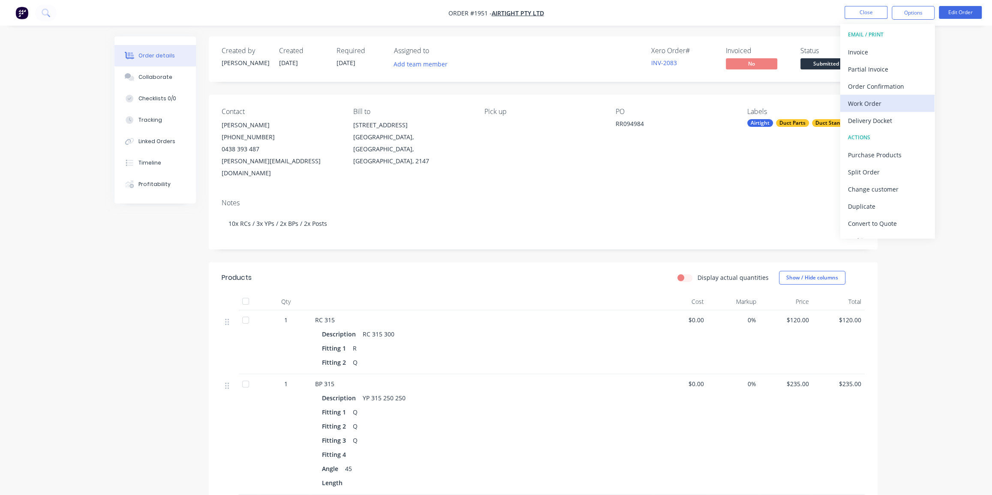
click at [874, 102] on div "Work Order" at bounding box center [887, 103] width 79 height 12
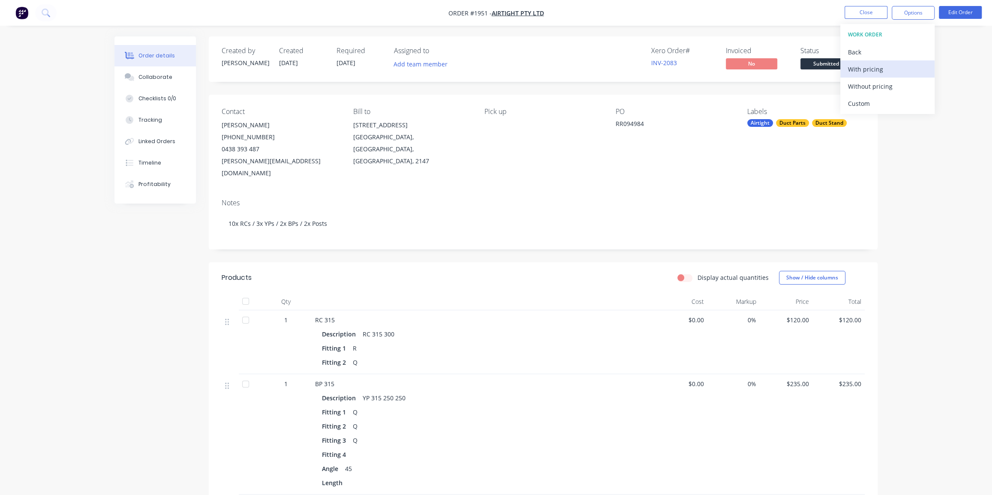
drag, startPoint x: 880, startPoint y: 86, endPoint x: 879, endPoint y: 71, distance: 15.0
click at [879, 71] on div "WORK ORDER Back With pricing Without pricing Custom" at bounding box center [887, 69] width 94 height 90
click at [879, 69] on div "With pricing" at bounding box center [887, 69] width 79 height 12
click at [645, 23] on nav "Order #1951 - Airtight Pty Ltd Close Options EMAIL / PRINT Invoice Partial Invo…" at bounding box center [496, 13] width 992 height 26
click at [326, 316] on span "RC 315" at bounding box center [325, 320] width 20 height 8
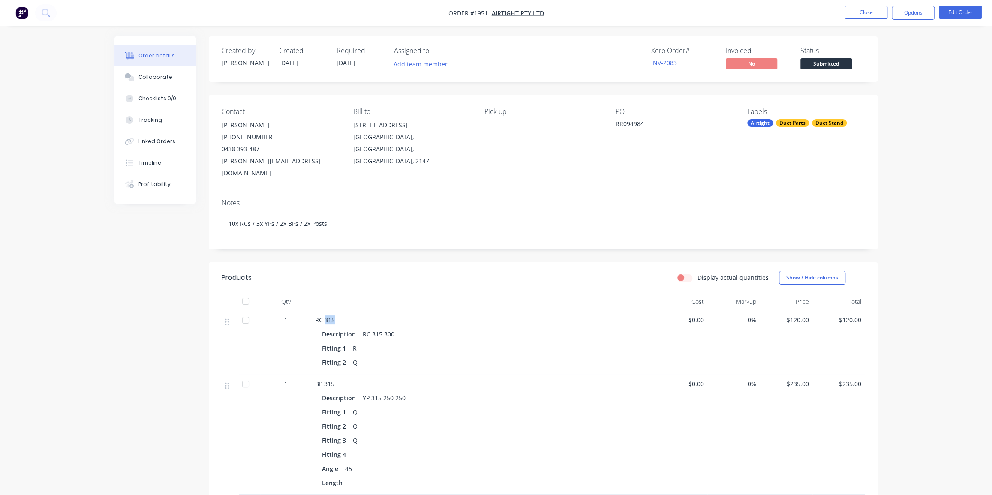
click at [326, 316] on span "RC 315" at bounding box center [325, 320] width 20 height 8
click at [952, 12] on button "Edit Order" at bounding box center [960, 12] width 43 height 13
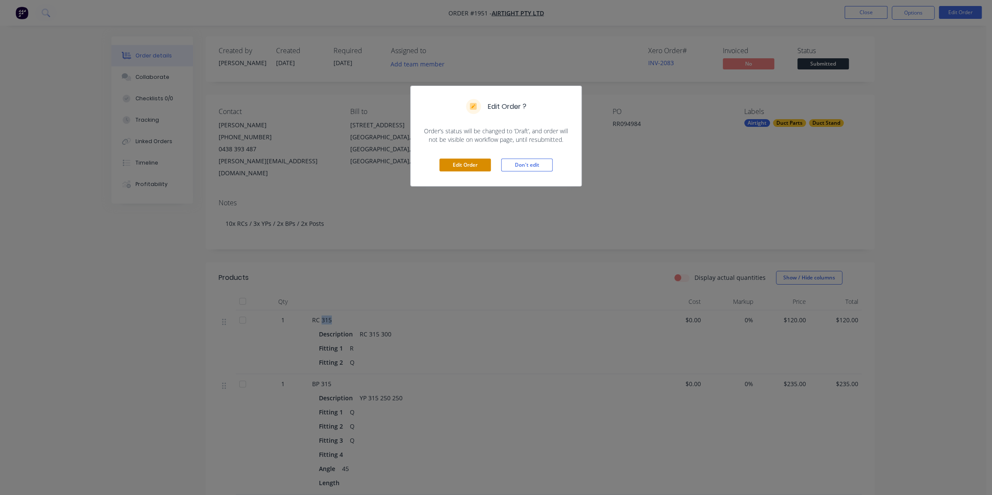
click at [473, 161] on button "Edit Order" at bounding box center [464, 165] width 51 height 13
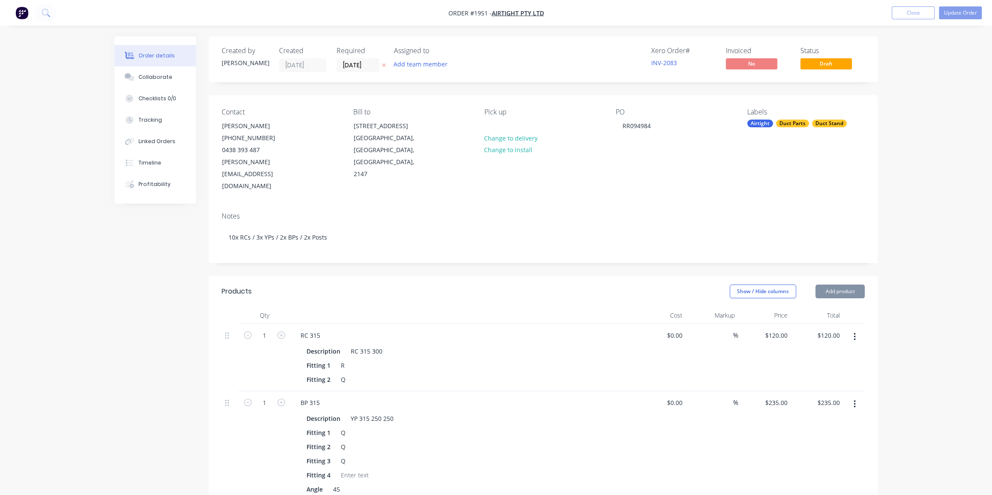
click at [473, 345] on div "Description RC 315 300" at bounding box center [460, 351] width 314 height 12
click at [343, 359] on div "R" at bounding box center [343, 365] width 13 height 12
click at [340, 359] on div "R" at bounding box center [343, 365] width 13 height 12
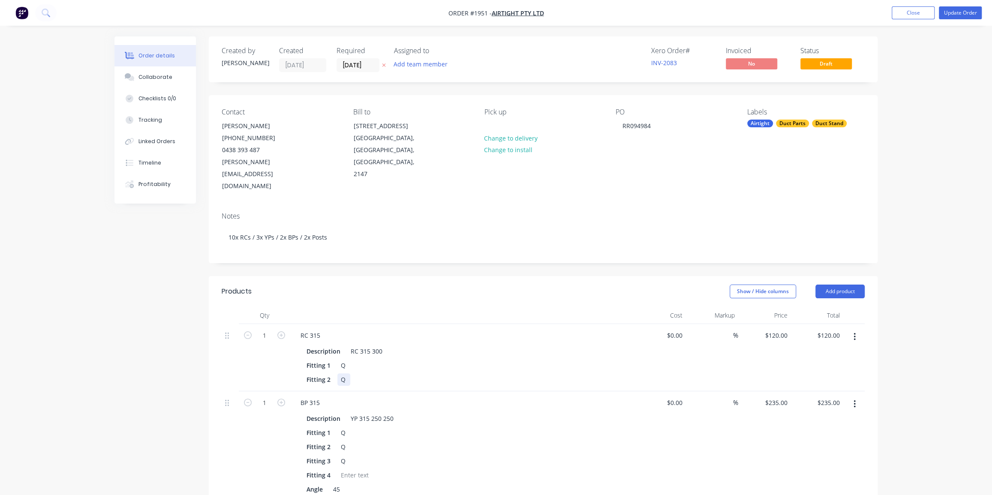
click at [340, 373] on div "Q" at bounding box center [343, 379] width 13 height 12
click at [545, 329] on div "RC 315" at bounding box center [462, 335] width 336 height 12
click at [958, 17] on button "Update Order" at bounding box center [960, 12] width 43 height 13
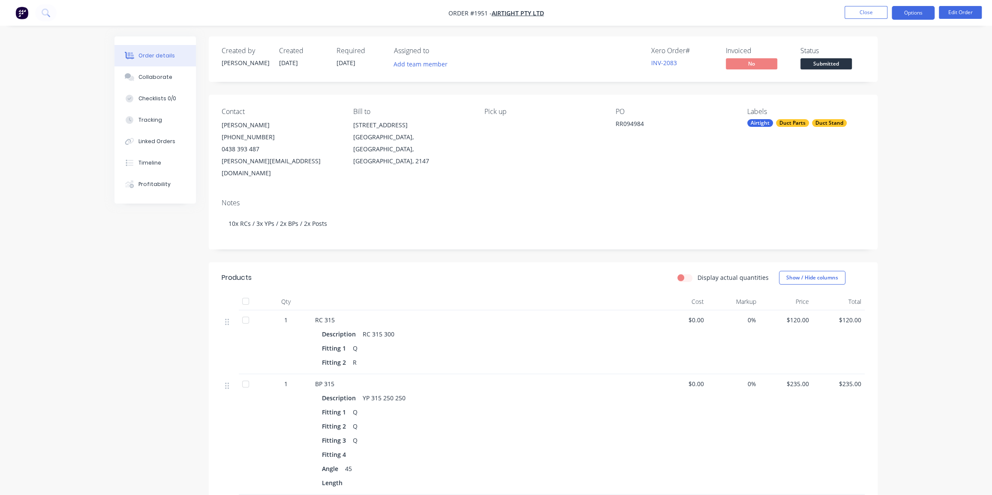
click at [910, 12] on button "Options" at bounding box center [913, 13] width 43 height 14
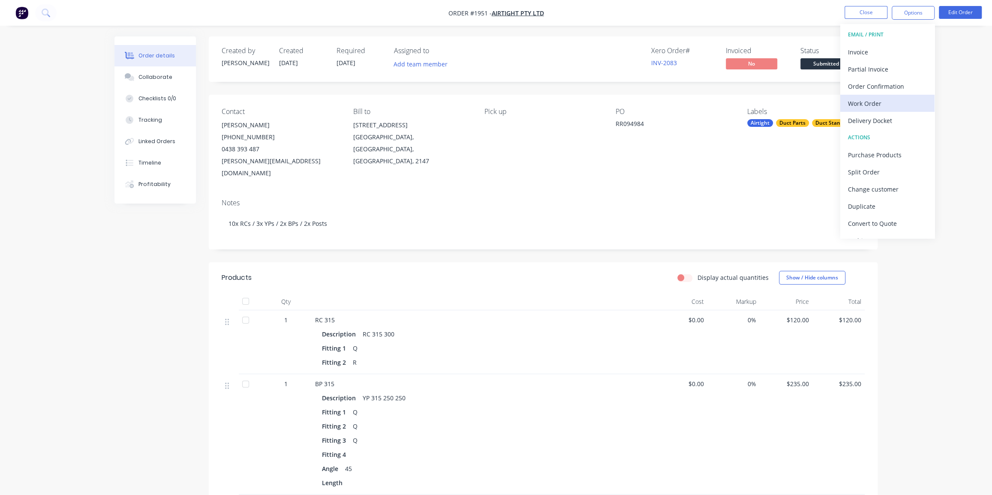
click at [879, 102] on div "Work Order" at bounding box center [887, 103] width 79 height 12
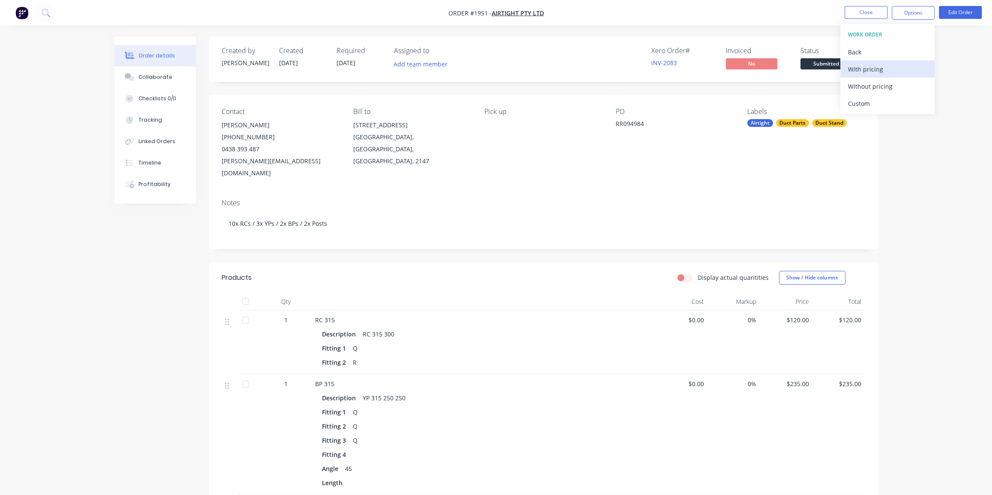
drag, startPoint x: 879, startPoint y: 84, endPoint x: 875, endPoint y: 69, distance: 15.3
click at [875, 69] on div "WORK ORDER Back With pricing Without pricing Custom" at bounding box center [887, 69] width 94 height 90
click at [876, 69] on div "With pricing" at bounding box center [887, 69] width 79 height 12
click at [860, 17] on button "Close" at bounding box center [866, 12] width 43 height 13
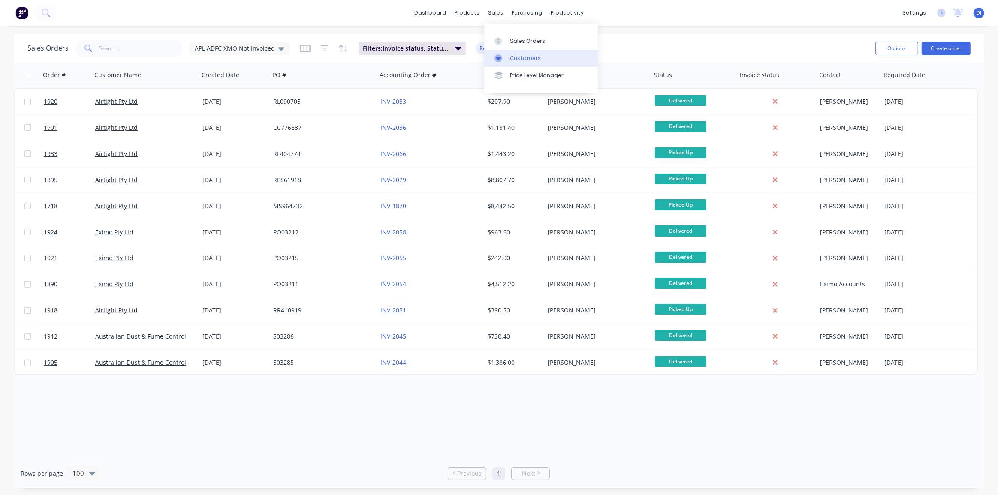
click at [518, 54] on div "Customers" at bounding box center [525, 58] width 31 height 8
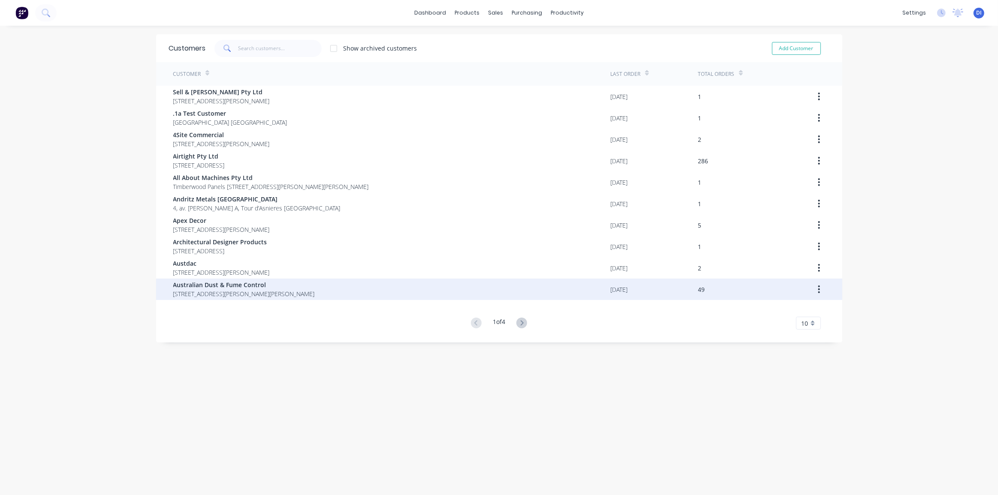
click at [315, 284] on span "Australian Dust & Fume Control" at bounding box center [243, 284] width 141 height 9
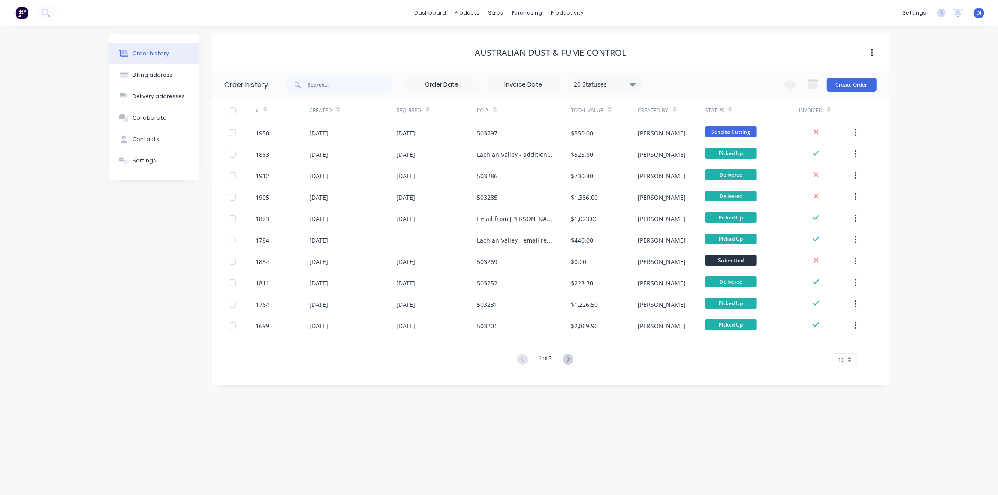
click at [938, 191] on div "Order history Billing address Delivery addresses Collaborate Contacts Settings …" at bounding box center [499, 260] width 998 height 469
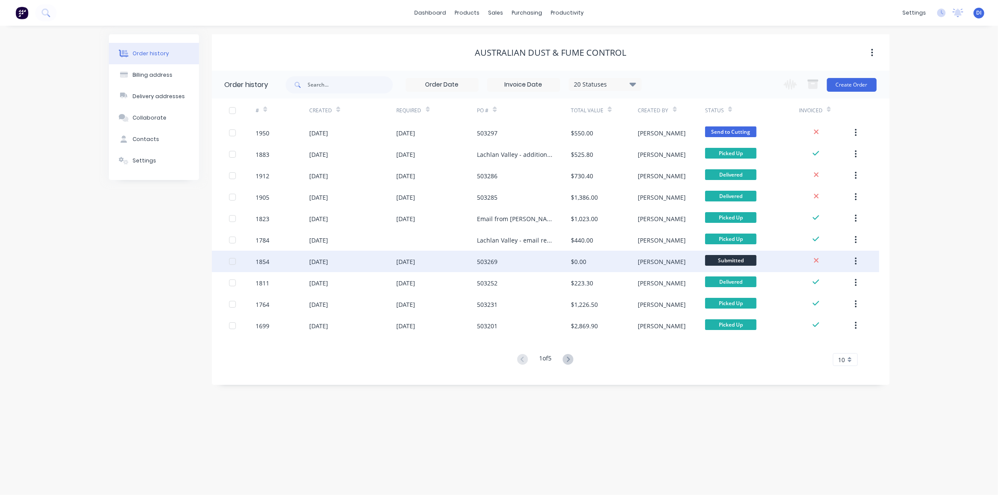
click at [488, 262] on div "503269" at bounding box center [487, 261] width 21 height 9
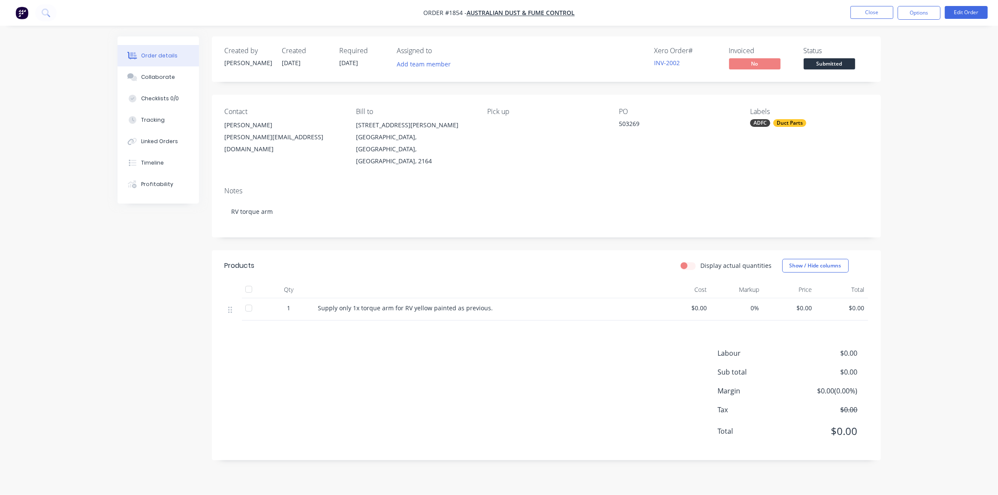
click at [942, 149] on div "Order details Collaborate Checklists 0/0 Tracking Linked Orders Timeline Profit…" at bounding box center [499, 247] width 998 height 495
click at [896, 119] on div "Order details Collaborate Checklists 0/0 Tracking Linked Orders Timeline Profit…" at bounding box center [499, 247] width 998 height 495
click at [457, 12] on span "Order #1854 -" at bounding box center [444, 13] width 43 height 8
click at [430, 32] on div "Order details Collaborate Checklists 0/0 Tracking Linked Orders Timeline Profit…" at bounding box center [499, 247] width 998 height 495
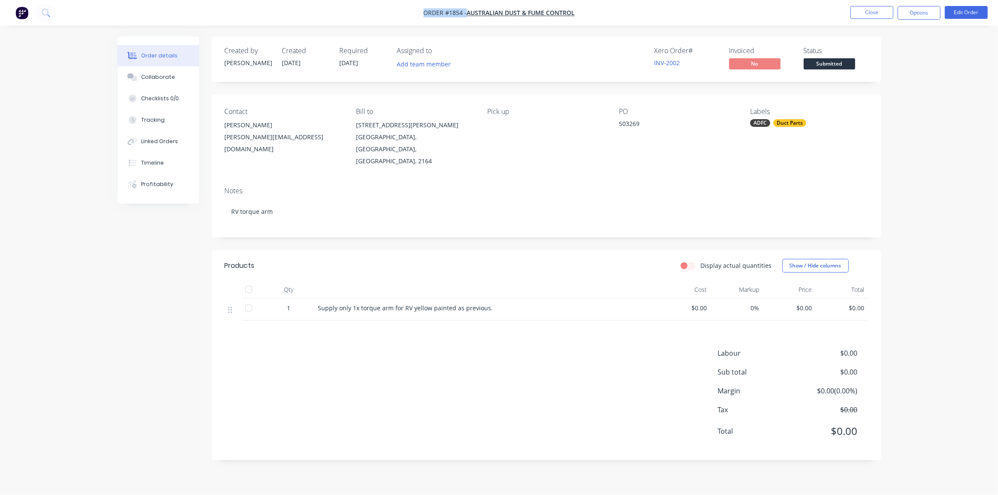
drag, startPoint x: 419, startPoint y: 10, endPoint x: 577, endPoint y: 13, distance: 158.3
click at [577, 13] on nav "Order #1854 - Australian Dust & Fume Control Close Options Edit Order" at bounding box center [499, 13] width 998 height 26
copy div "Order #1854 - Australian Dust & Fume Control Close Options Edit Order"
click at [925, 70] on div "Order details Collaborate Checklists 0/0 Tracking Linked Orders Timeline Profit…" at bounding box center [499, 247] width 998 height 495
click at [866, 11] on button "Close" at bounding box center [871, 12] width 43 height 13
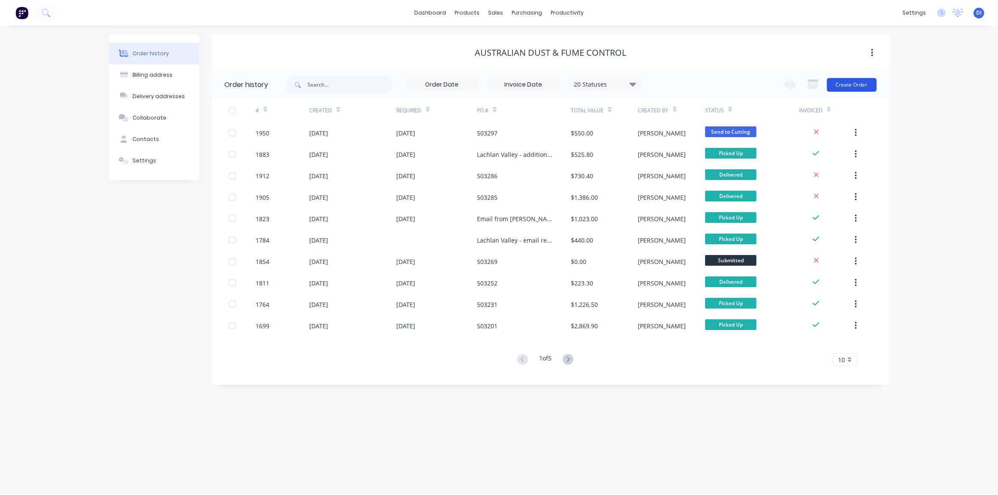
click at [857, 81] on button "Create Order" at bounding box center [852, 85] width 50 height 14
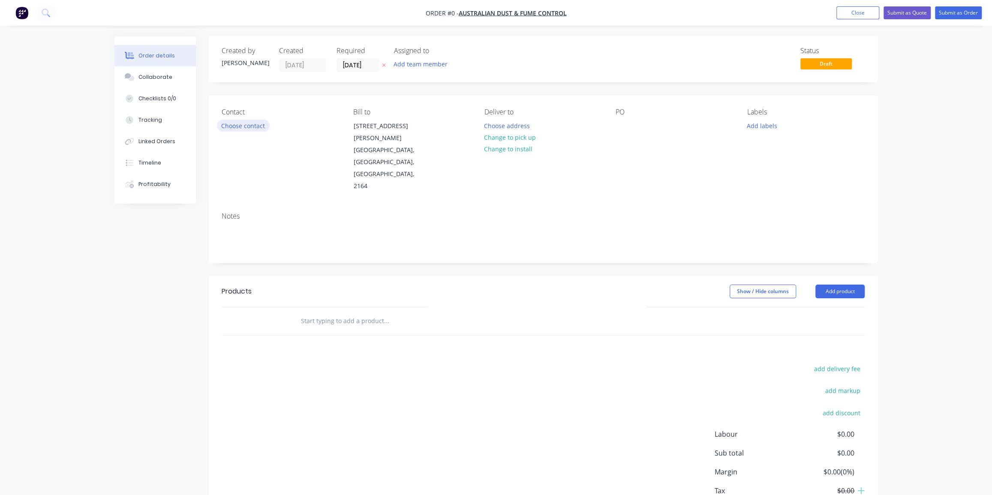
click at [264, 129] on button "Choose contact" at bounding box center [243, 126] width 53 height 12
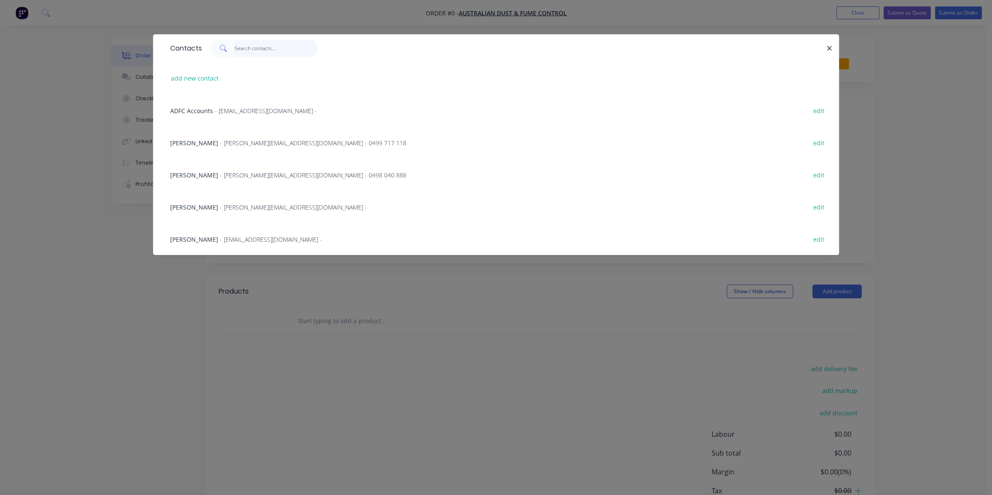
click at [264, 48] on input "text" at bounding box center [277, 48] width 84 height 17
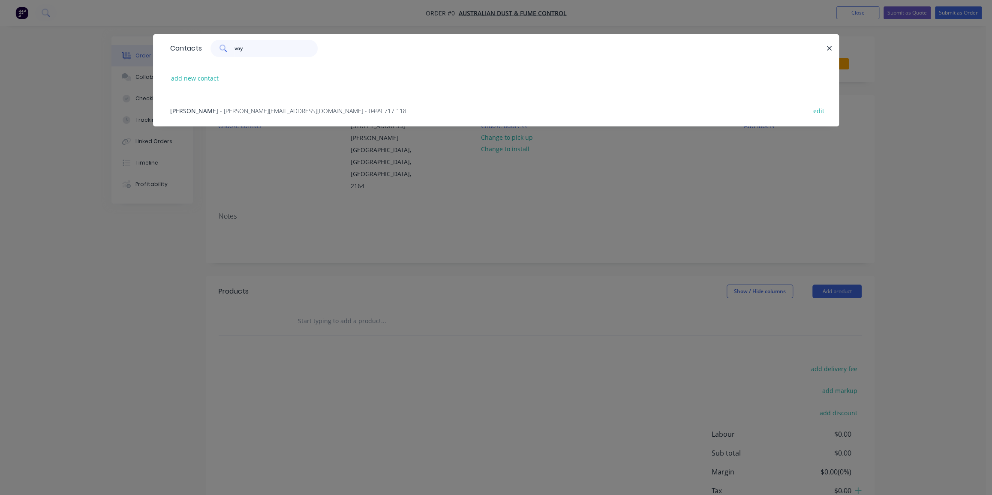
type input "voy"
click at [267, 102] on div "Tony Voysey - tony@australiandustcontrol.com.au - 0499 717 118 edit" at bounding box center [496, 110] width 660 height 32
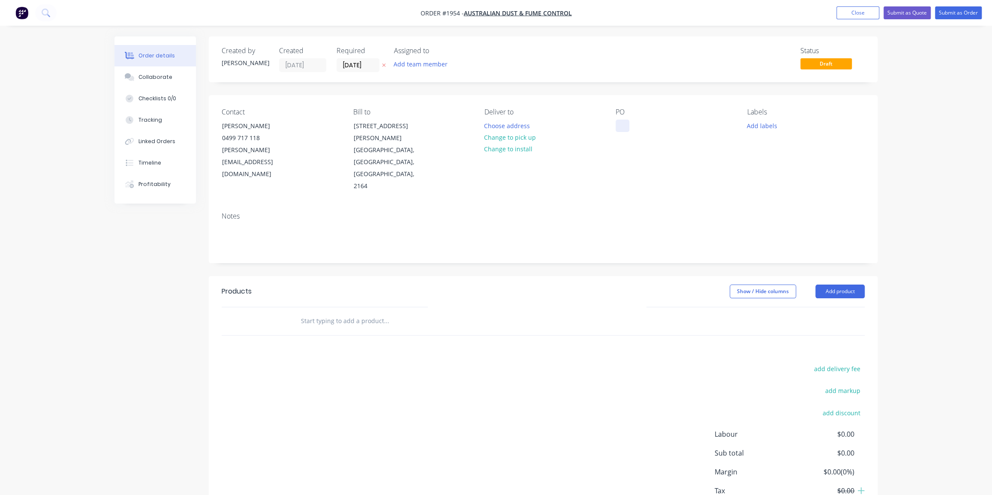
click at [621, 123] on div at bounding box center [623, 126] width 14 height 12
click at [502, 136] on button "Change to pick up" at bounding box center [510, 138] width 61 height 12
click at [619, 125] on div at bounding box center [623, 126] width 14 height 12
drag, startPoint x: 680, startPoint y: 124, endPoint x: 685, endPoint y: 149, distance: 25.9
click at [680, 124] on div "Email from Tony - LAchlan Valley Hoods" at bounding box center [669, 130] width 107 height 21
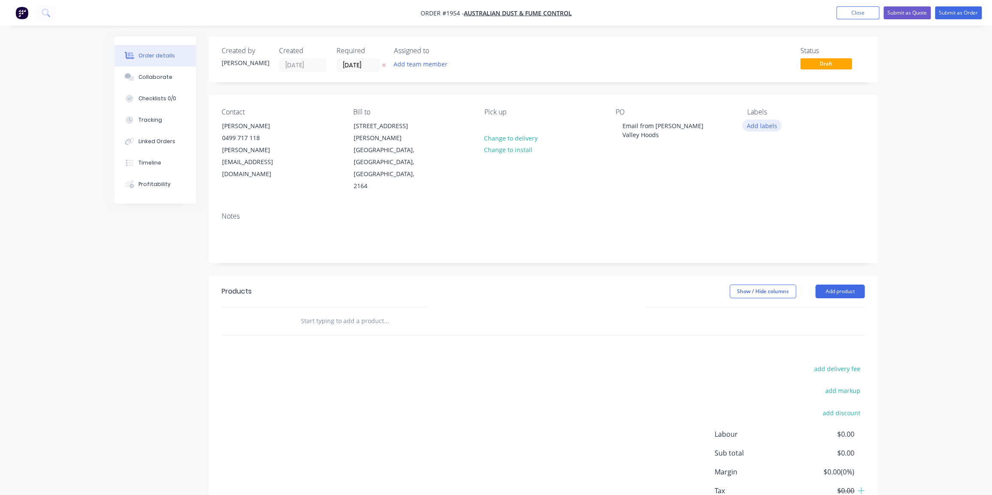
click at [755, 126] on button "Add labels" at bounding box center [761, 126] width 39 height 12
click at [791, 152] on input "text" at bounding box center [818, 150] width 90 height 17
type input "hoods"
click at [790, 197] on button "Hoods" at bounding box center [776, 202] width 40 height 12
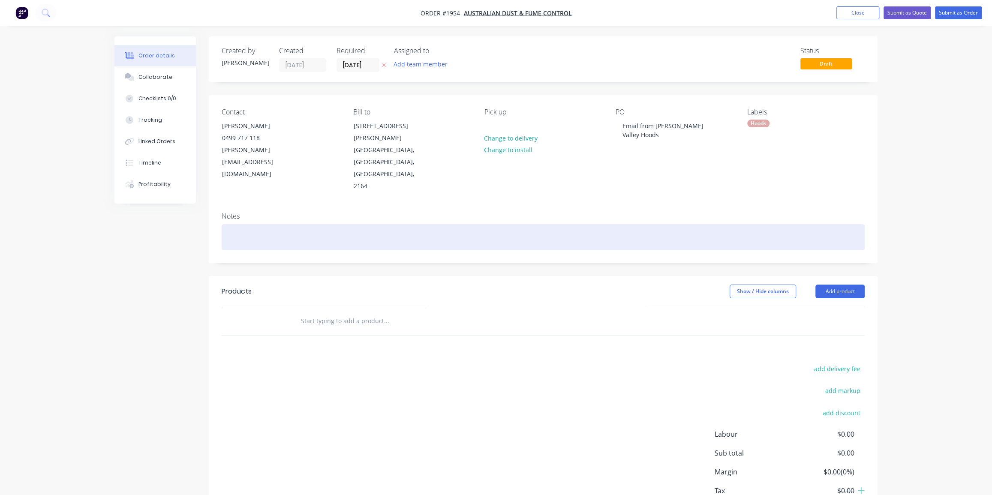
click at [677, 224] on div at bounding box center [543, 237] width 643 height 26
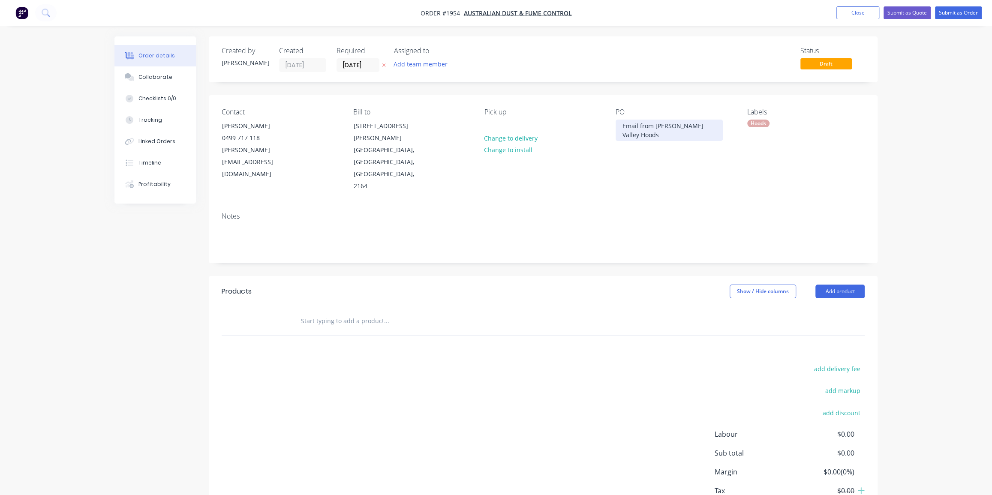
drag, startPoint x: 674, startPoint y: 123, endPoint x: 699, endPoint y: 139, distance: 29.6
click at [699, 139] on div "Email from Tony - Lachlan Valley Hoods" at bounding box center [669, 130] width 107 height 21
copy div "Lachlan Valley Hoods"
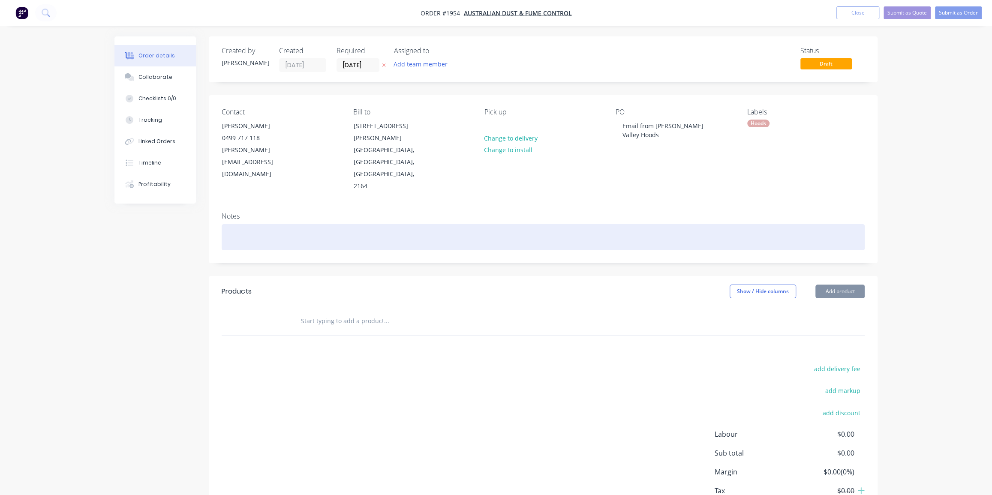
click at [339, 224] on div at bounding box center [543, 237] width 643 height 26
paste div
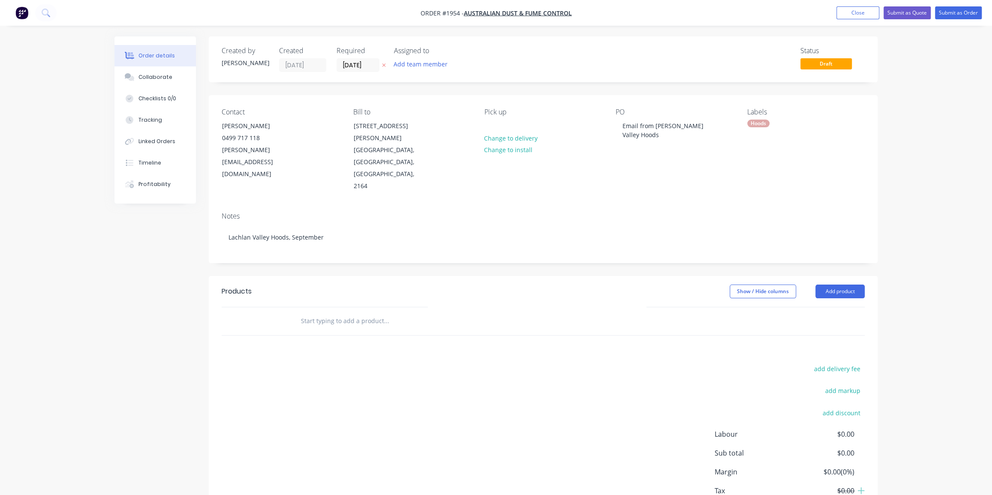
click at [337, 313] on input "text" at bounding box center [387, 321] width 172 height 17
click at [363, 313] on input "text" at bounding box center [387, 321] width 172 height 17
type input "hood"
click at [938, 39] on div "Order details Collaborate Checklists 0/0 Tracking Linked Orders Timeline Profit…" at bounding box center [496, 277] width 992 height 554
drag, startPoint x: 923, startPoint y: 90, endPoint x: 930, endPoint y: 94, distance: 7.9
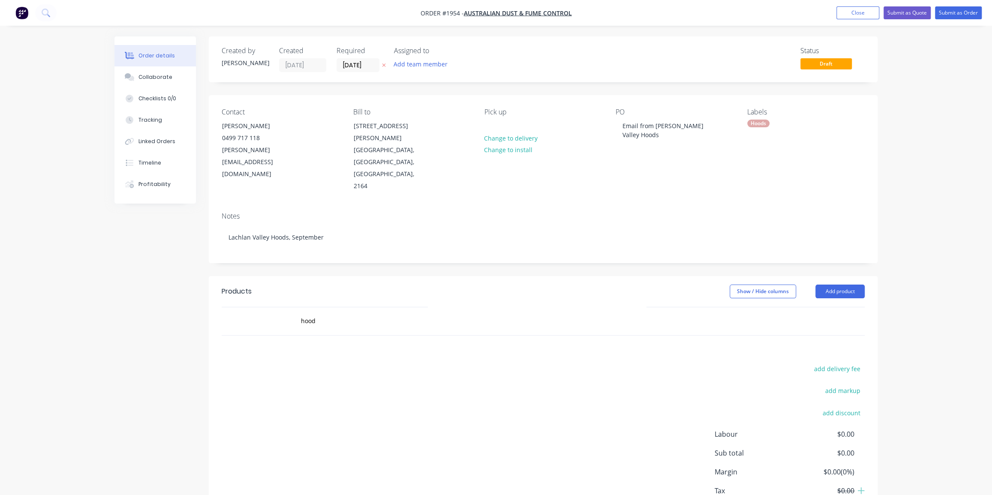
click at [929, 92] on div "Order details Collaborate Checklists 0/0 Tracking Linked Orders Timeline Profit…" at bounding box center [496, 277] width 992 height 554
click at [850, 285] on button "Add product" at bounding box center [840, 292] width 49 height 14
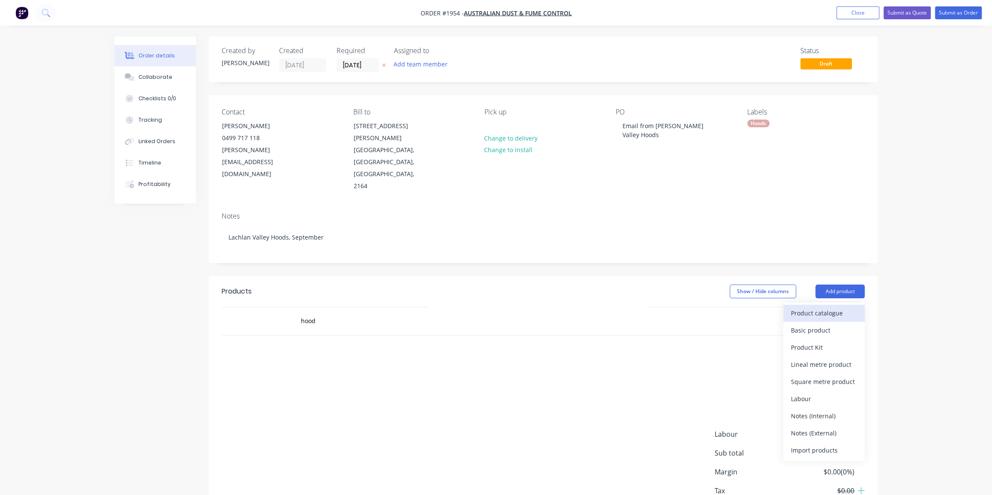
click at [812, 307] on div "Product catalogue" at bounding box center [824, 313] width 66 height 12
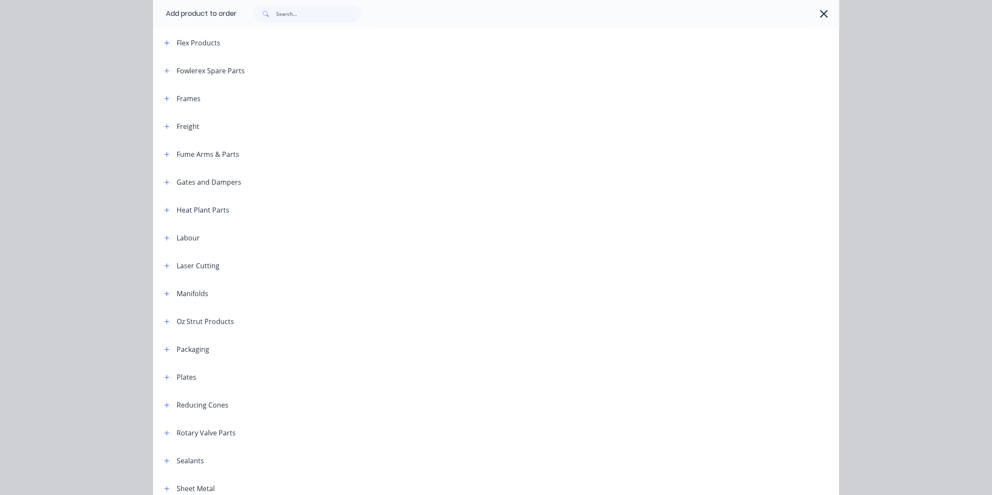
scroll to position [684, 0]
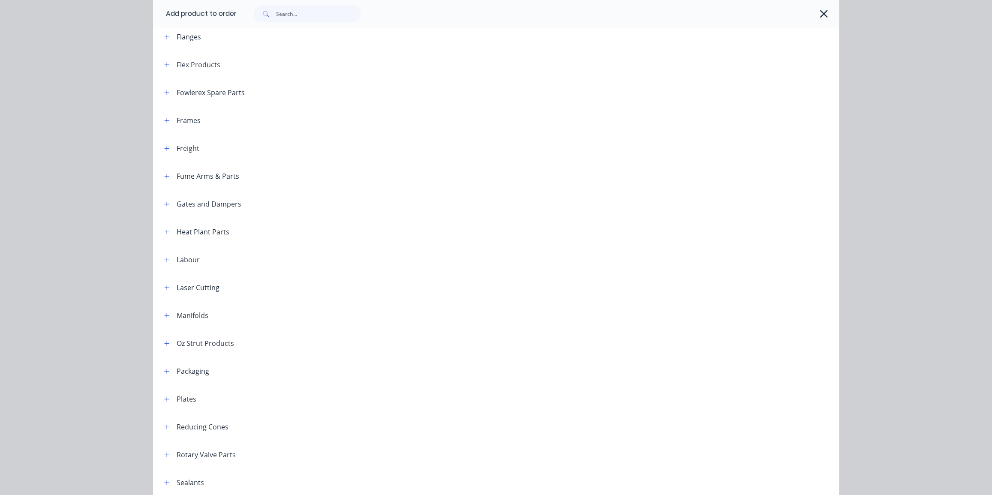
click at [918, 159] on div "Add product to order Miscellaneous Acoustic Products Back Pressure Flaps Bends …" at bounding box center [496, 247] width 992 height 495
click at [126, 111] on div "Add product to order Miscellaneous Acoustic Products Back Pressure Flaps Bends …" at bounding box center [496, 247] width 992 height 495
click at [95, 78] on div "Add product to order Miscellaneous Acoustic Products Back Pressure Flaps Bends …" at bounding box center [496, 247] width 992 height 495
drag, startPoint x: 824, startPoint y: 14, endPoint x: 780, endPoint y: 24, distance: 45.3
click at [823, 14] on icon "button" at bounding box center [823, 14] width 9 height 12
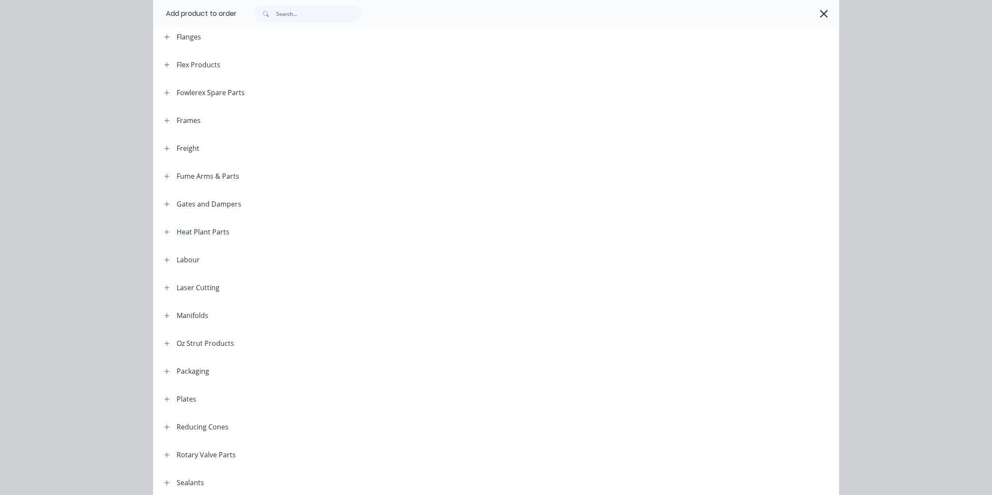
scroll to position [0, 0]
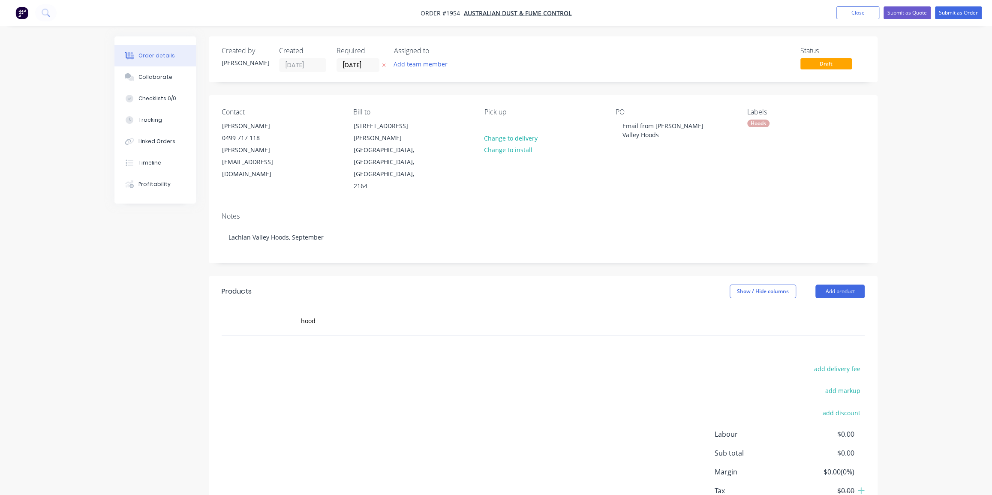
click at [98, 76] on div "Order details Collaborate Checklists 0/0 Tracking Linked Orders Timeline Profit…" at bounding box center [496, 277] width 992 height 554
click at [908, 132] on div "Order details Collaborate Checklists 0/0 Tracking Linked Orders Timeline Profit…" at bounding box center [496, 277] width 992 height 554
click at [829, 285] on button "Add product" at bounding box center [840, 292] width 49 height 14
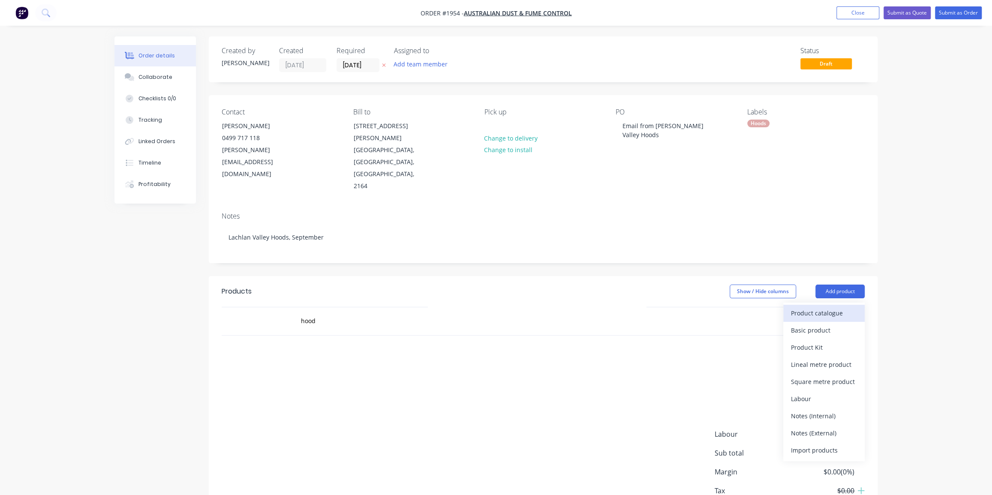
click at [823, 307] on div "Product catalogue" at bounding box center [824, 313] width 66 height 12
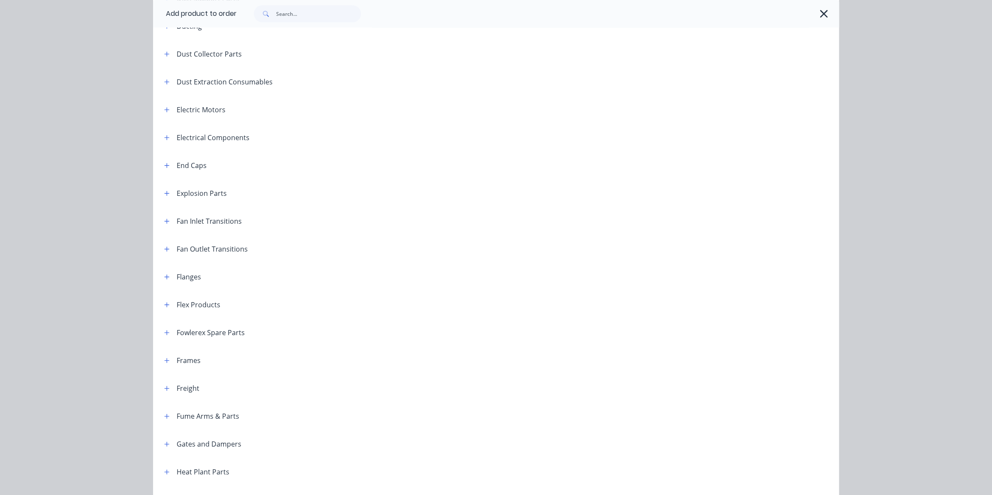
scroll to position [450, 0]
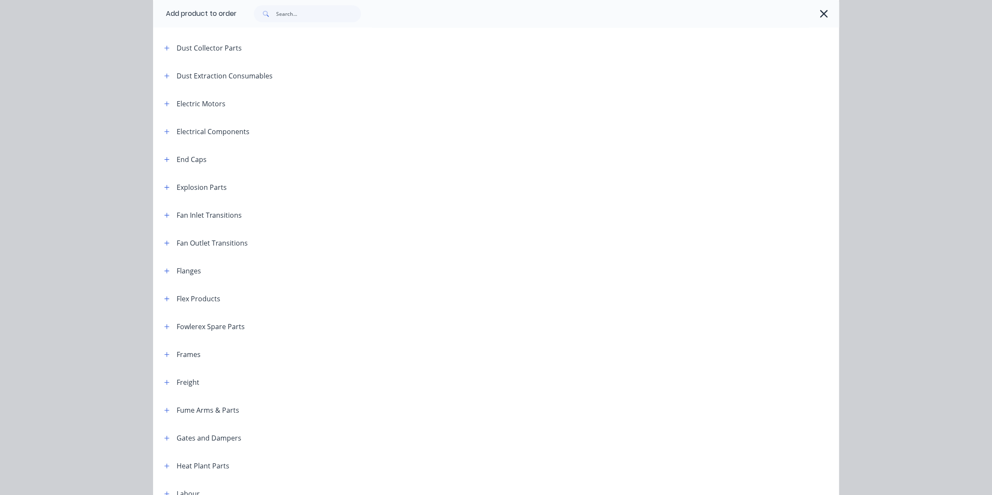
click at [74, 205] on div "Add product to order Miscellaneous Acoustic Products Back Pressure Flaps Bends …" at bounding box center [496, 247] width 992 height 495
click at [93, 125] on div "Add product to order Miscellaneous Acoustic Products Back Pressure Flaps Bends …" at bounding box center [496, 247] width 992 height 495
click at [824, 12] on icon "button" at bounding box center [823, 14] width 9 height 12
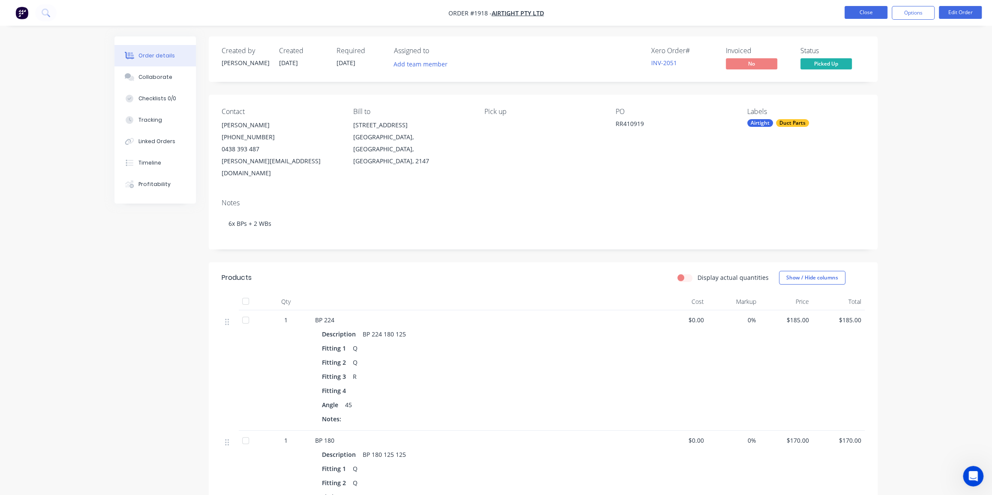
click at [857, 12] on button "Close" at bounding box center [866, 12] width 43 height 13
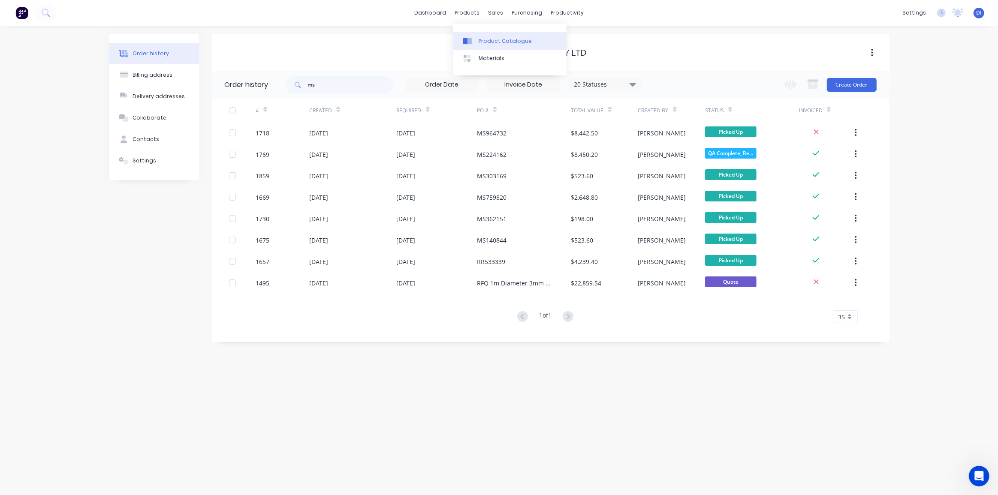
click at [493, 40] on div "Product Catalogue" at bounding box center [505, 41] width 53 height 8
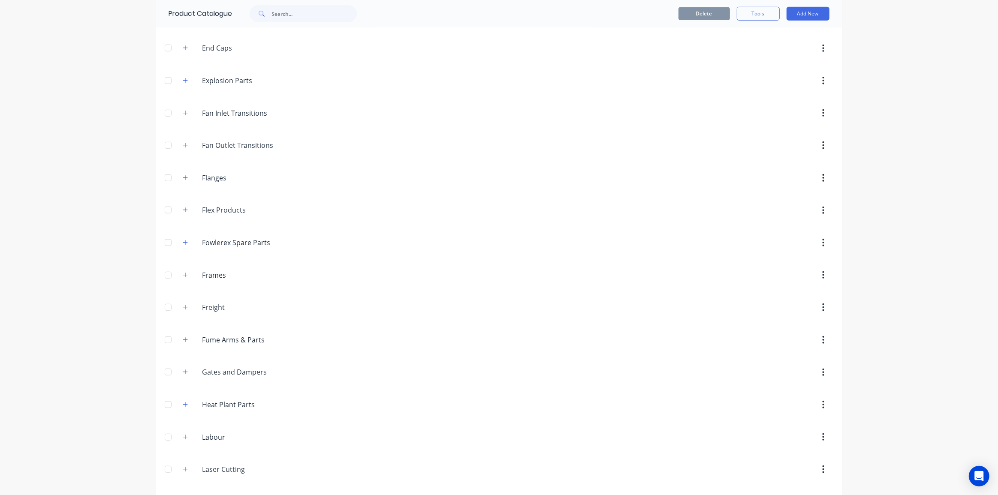
scroll to position [662, 0]
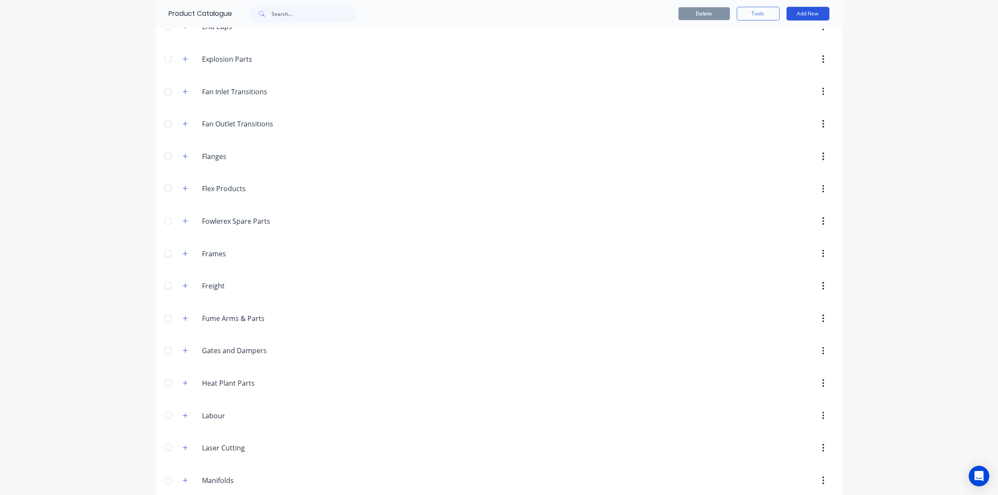
click at [801, 9] on button "Add New" at bounding box center [807, 14] width 43 height 14
click at [767, 36] on div "Category" at bounding box center [788, 36] width 66 height 12
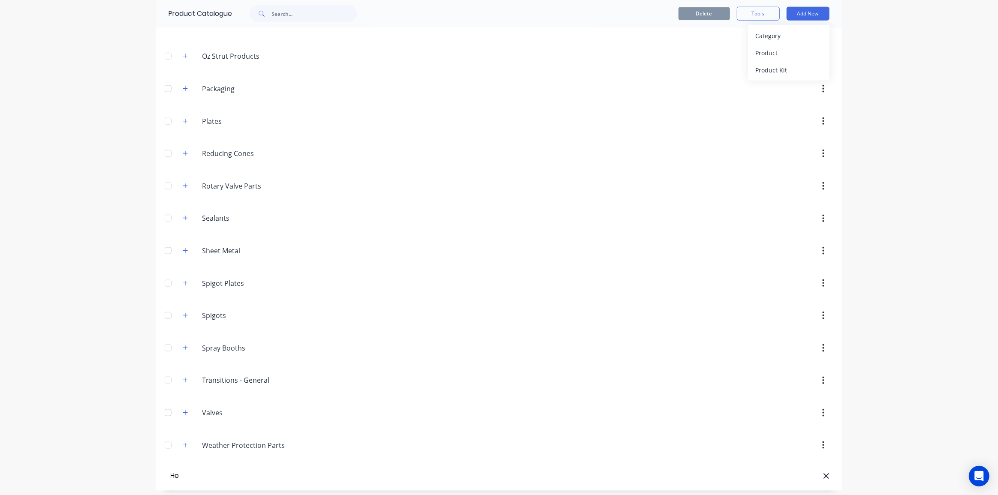
type input "H"
type input "Extraction Hoods"
click at [765, 55] on div "Product" at bounding box center [788, 53] width 66 height 12
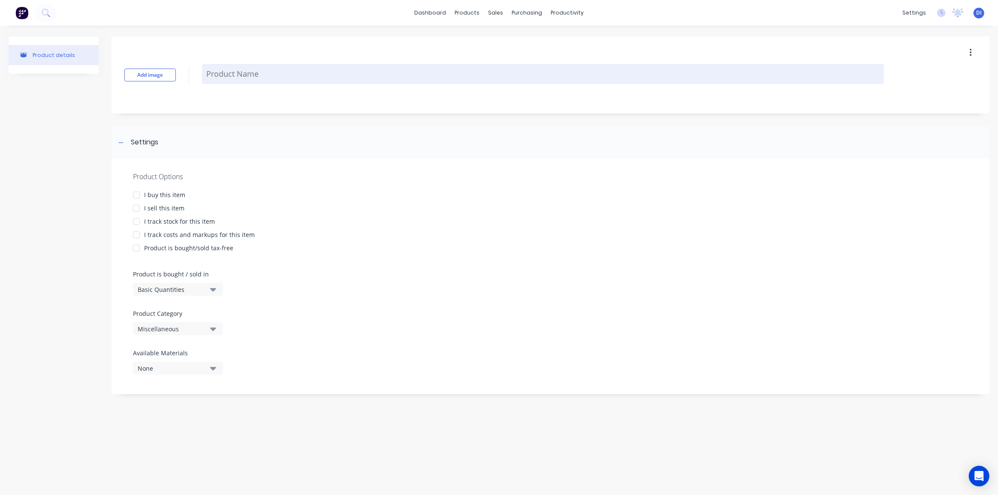
click at [229, 77] on textarea at bounding box center [543, 74] width 682 height 20
type textarea "x"
type textarea "H"
type textarea "x"
type textarea "Ho"
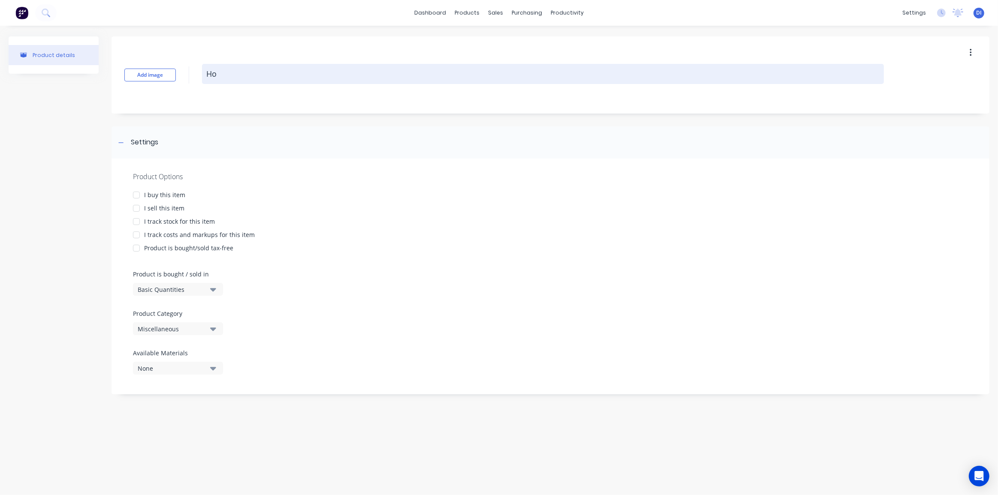
type textarea "x"
type textarea "Hoo"
type textarea "x"
type textarea "Hood"
type textarea "x"
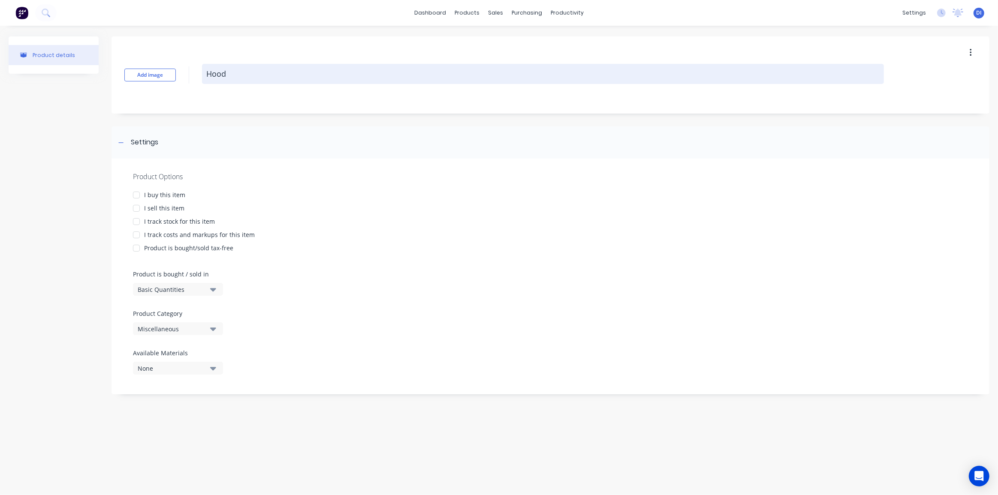
type textarea "Hood"
type textarea "x"
type textarea "Hood"
type textarea "x"
type textarea "Hoo"
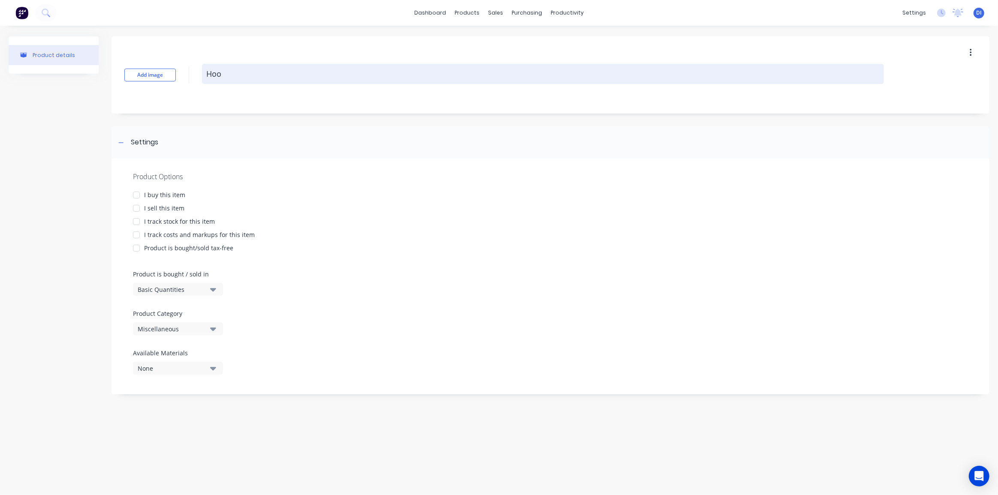
type textarea "x"
type textarea "Ho"
type textarea "x"
type textarea "H"
type textarea "x"
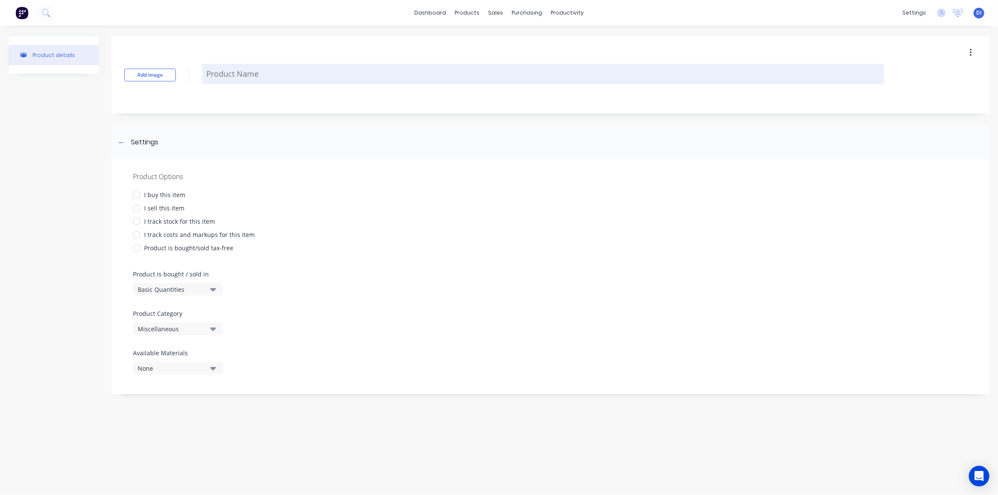
type textarea "x"
type textarea "E"
type textarea "x"
type textarea "Ex"
type textarea "x"
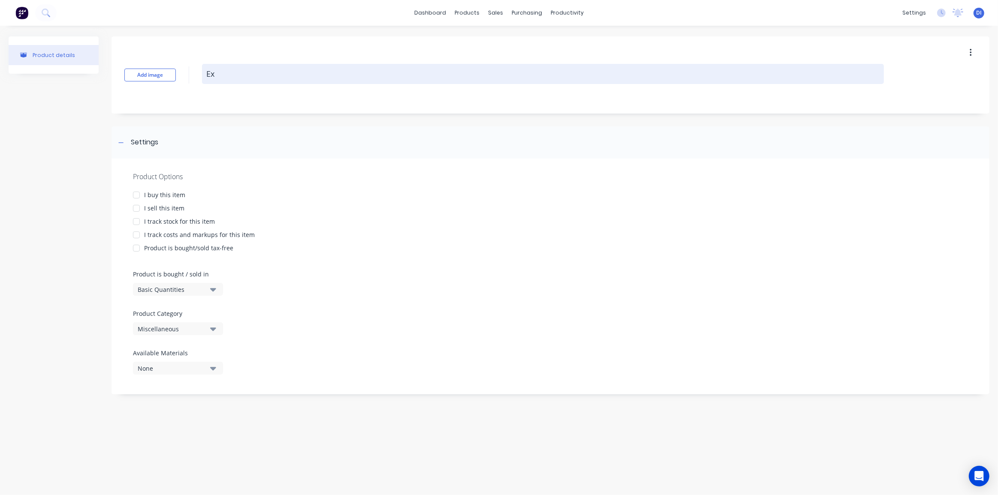
type textarea "Ext"
type textarea "x"
type textarea "Extr"
type textarea "x"
type textarea "Extra"
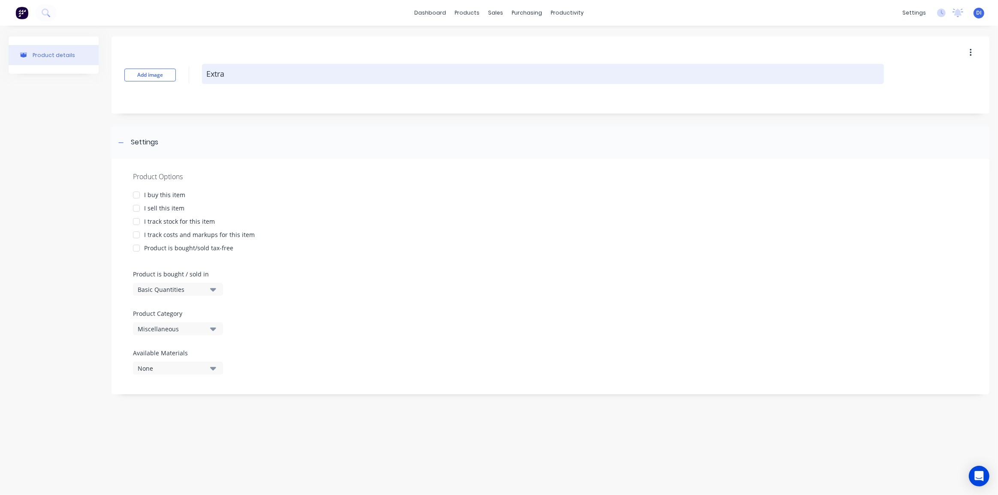
type textarea "x"
type textarea "Extrac"
type textarea "x"
type textarea "Extract"
type textarea "x"
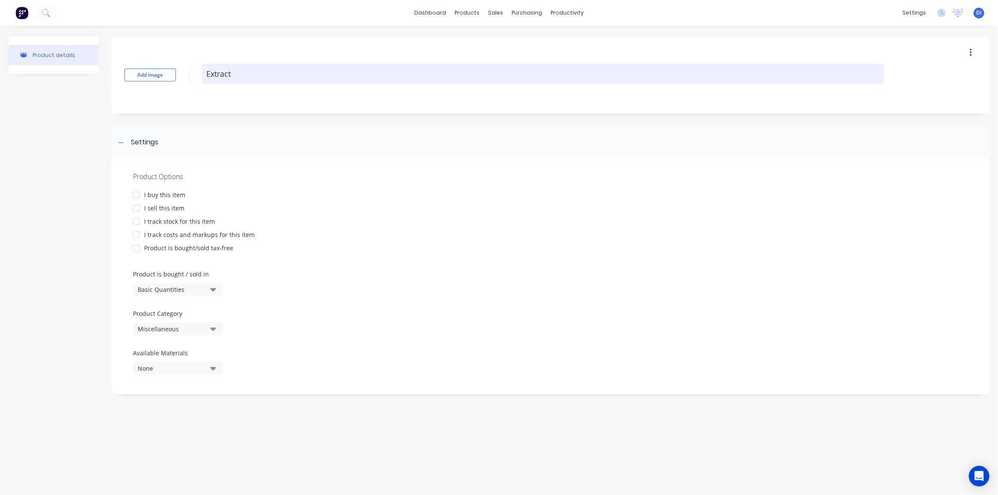
type textarea "Extracti"
type textarea "x"
type textarea "Extractio"
type textarea "x"
type textarea "Extraction"
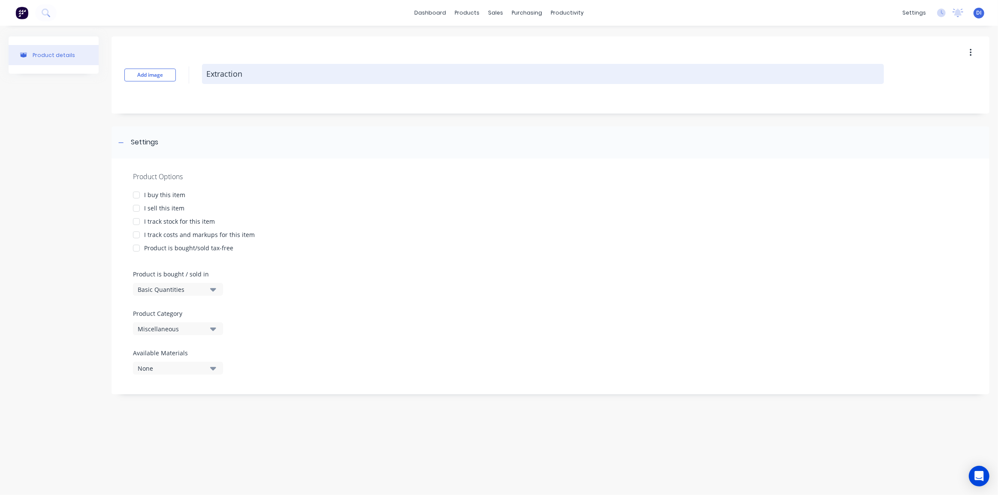
type textarea "x"
type textarea "Extraction"
type textarea "x"
type textarea "Extraction h"
type textarea "x"
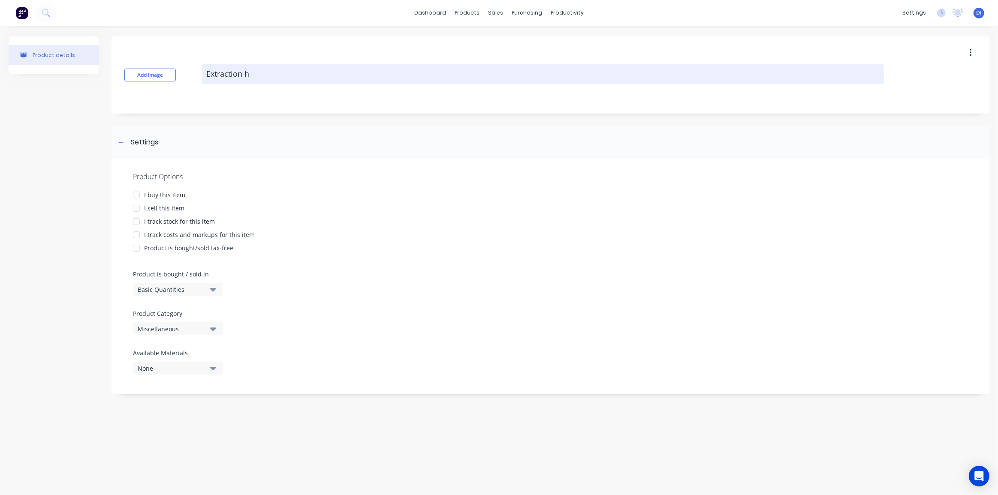
type textarea "Extraction"
type textarea "x"
type textarea "Extraction H"
type textarea "x"
type textarea "Extraction Ho"
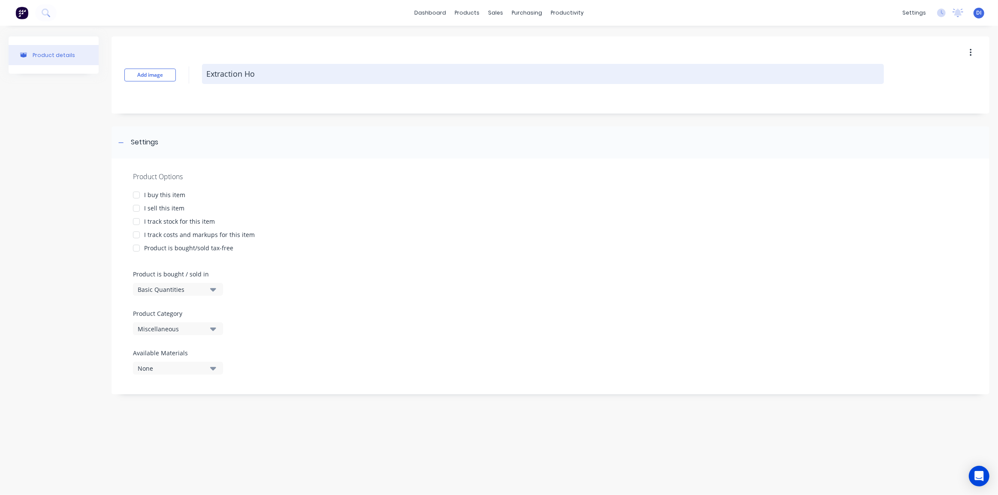
type textarea "x"
type textarea "Extraction Hoo"
type textarea "x"
type textarea "Extraction Hood"
type textarea "x"
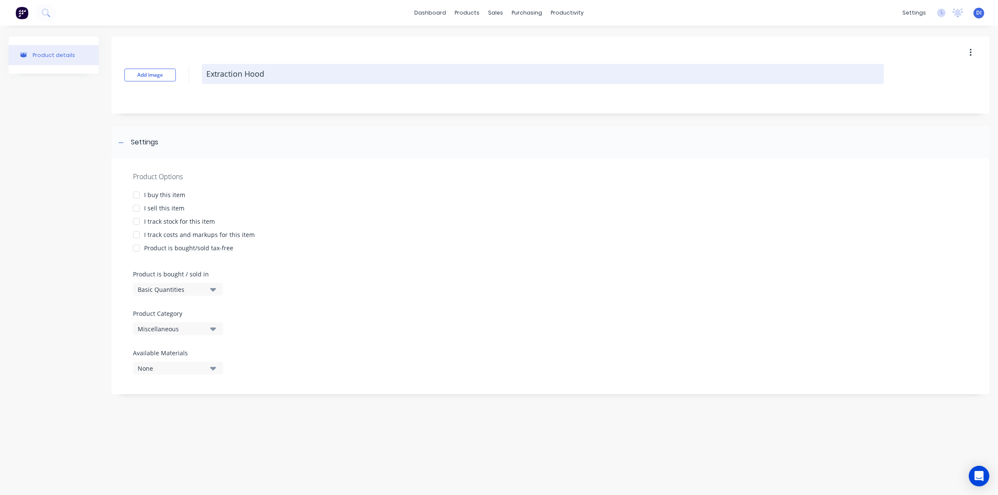
type textarea "Extraction Hood"
type textarea "x"
type textarea "Extraction Hood -"
type textarea "x"
type textarea "Extraction Hood -"
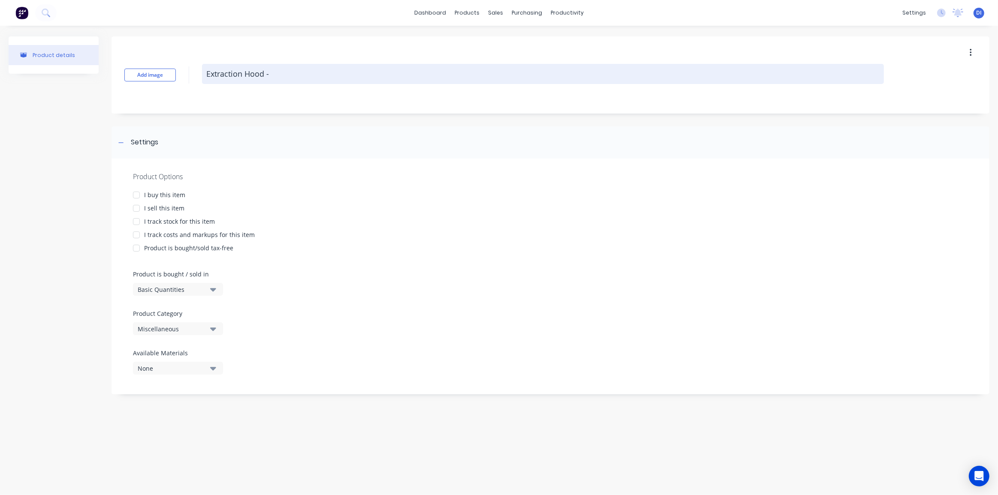
type textarea "x"
type textarea "Extraction Hood - C"
type textarea "x"
type textarea "Extraction Hood - Cu"
type textarea "x"
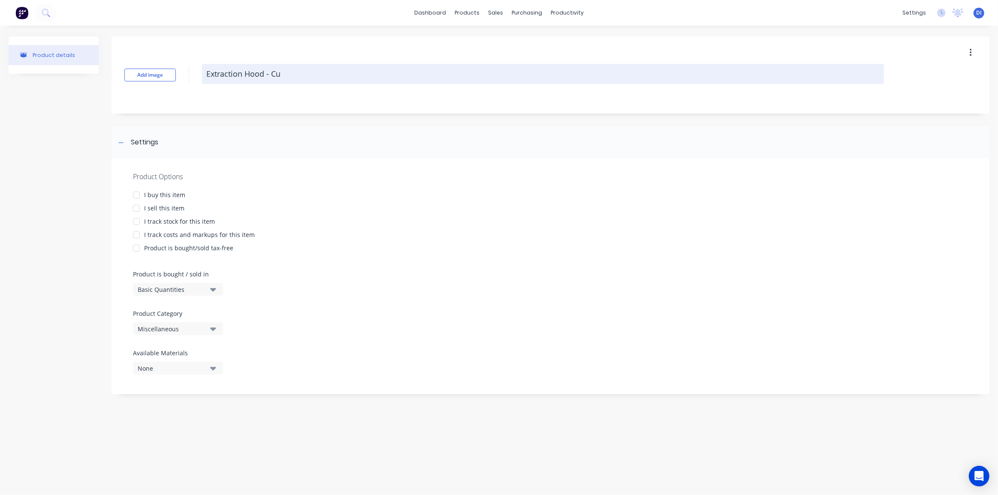
type textarea "Extraction Hood - Cus"
type textarea "x"
type textarea "Extraction Hood - Cust"
type textarea "x"
type textarea "Extraction Hood - Custo"
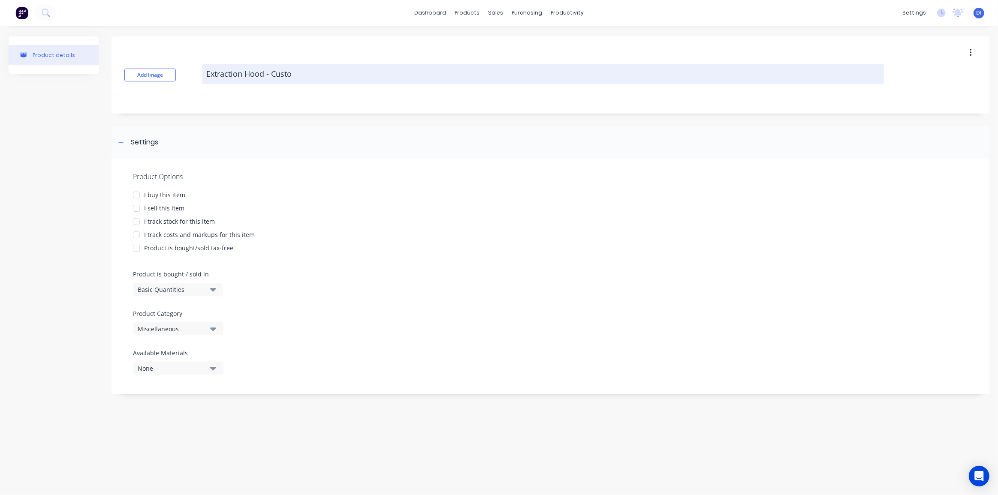
type textarea "x"
type textarea "Extraction Hood - Custom"
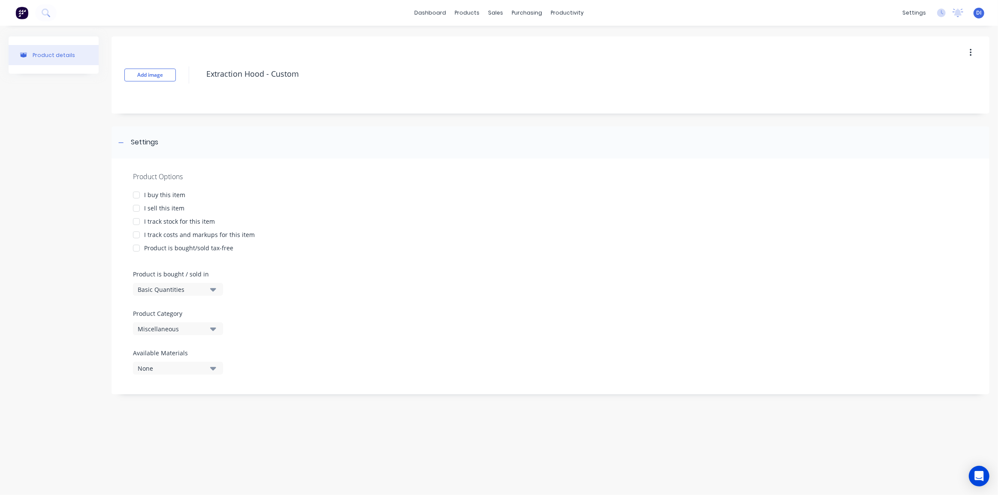
click at [135, 208] on div at bounding box center [136, 208] width 17 height 17
type textarea "x"
type textarea "Extraction Hood - Custom"
type textarea "x"
type textarea "Extraction Hood - Custom"
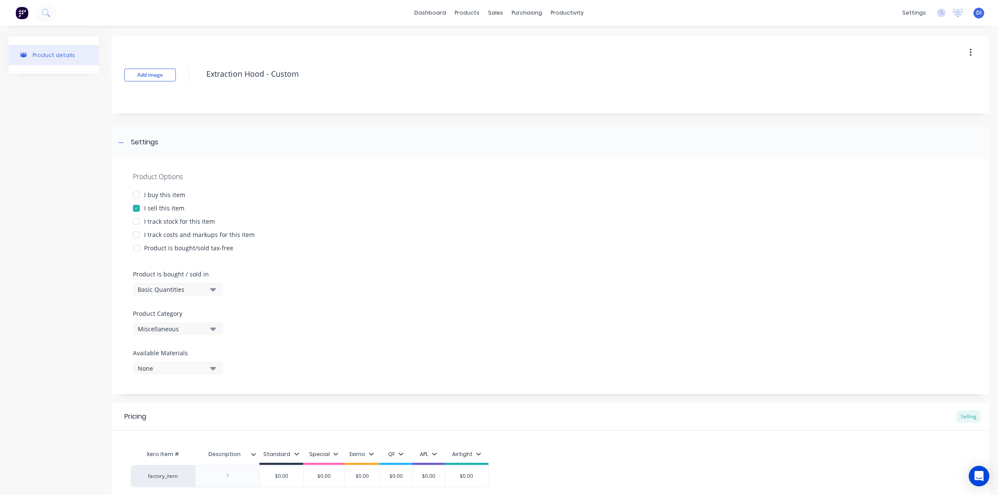
click at [161, 329] on div "Miscellaneous" at bounding box center [172, 329] width 69 height 9
click at [187, 357] on Category "text" at bounding box center [203, 354] width 91 height 17
type Category "extr"
click at [190, 394] on div "Extraction Hoods" at bounding box center [197, 393] width 129 height 17
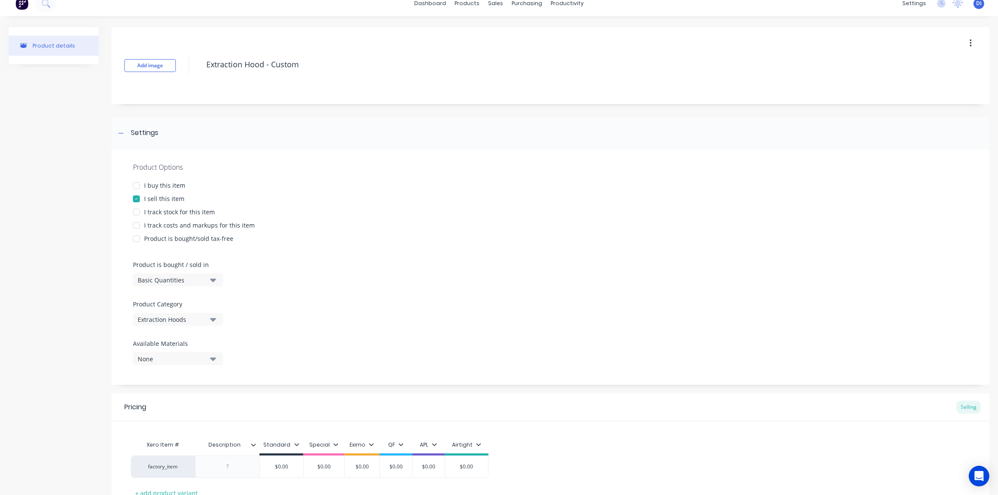
scroll to position [77, 0]
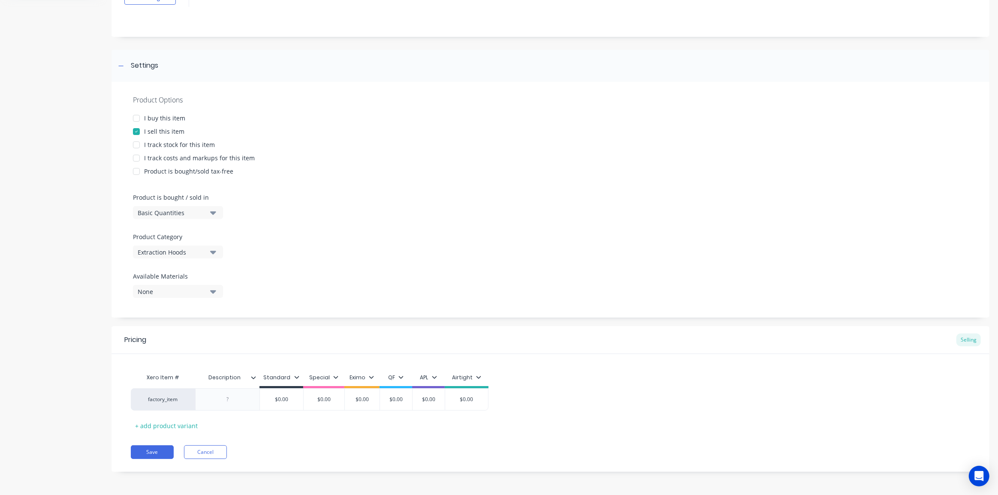
click at [252, 375] on icon at bounding box center [253, 377] width 5 height 5
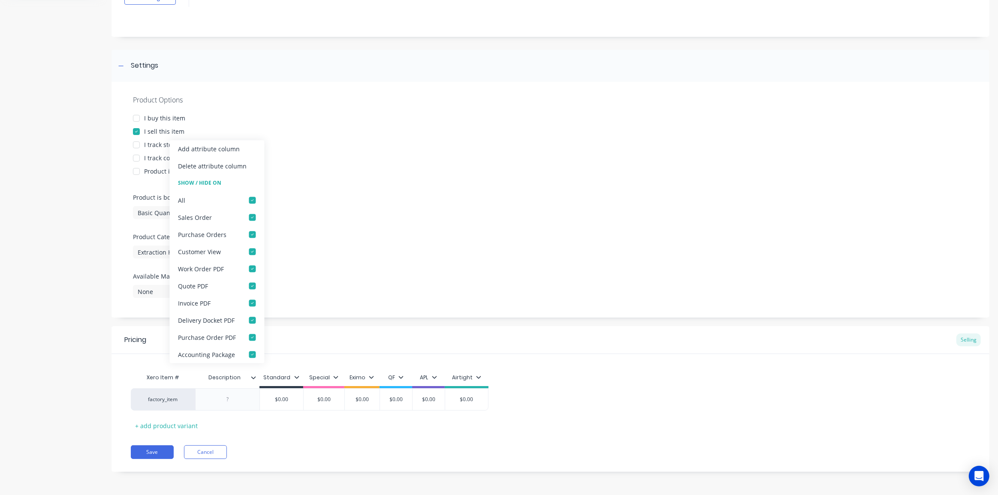
type textarea "x"
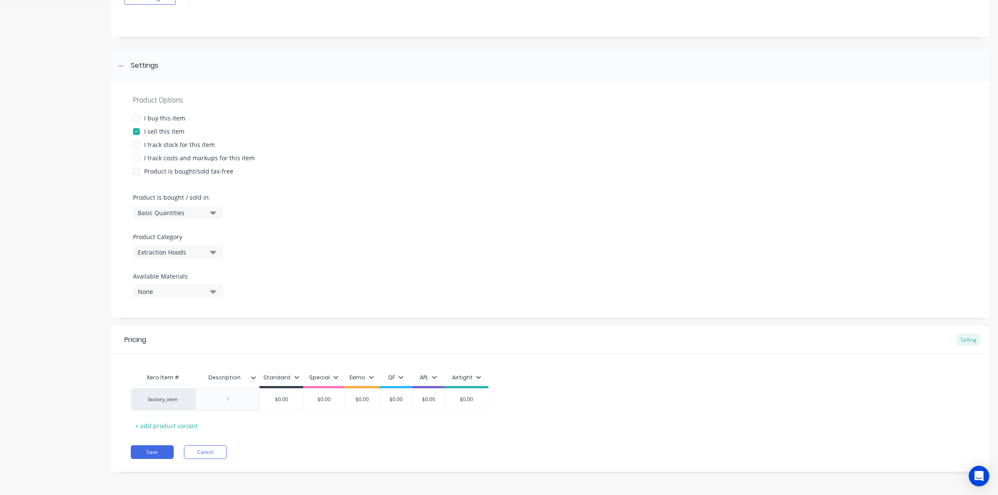
click at [218, 136] on div "Product Options I buy this item I sell this item I track stock for this item I …" at bounding box center [550, 200] width 878 height 236
click at [636, 400] on div "factory_item $0.00 $0.00 $0.00 $0.00 $0.00 $0.00" at bounding box center [550, 399] width 839 height 22
type input "Description"
click at [253, 380] on input "Description" at bounding box center [224, 378] width 59 height 8
click at [253, 376] on icon at bounding box center [253, 377] width 5 height 5
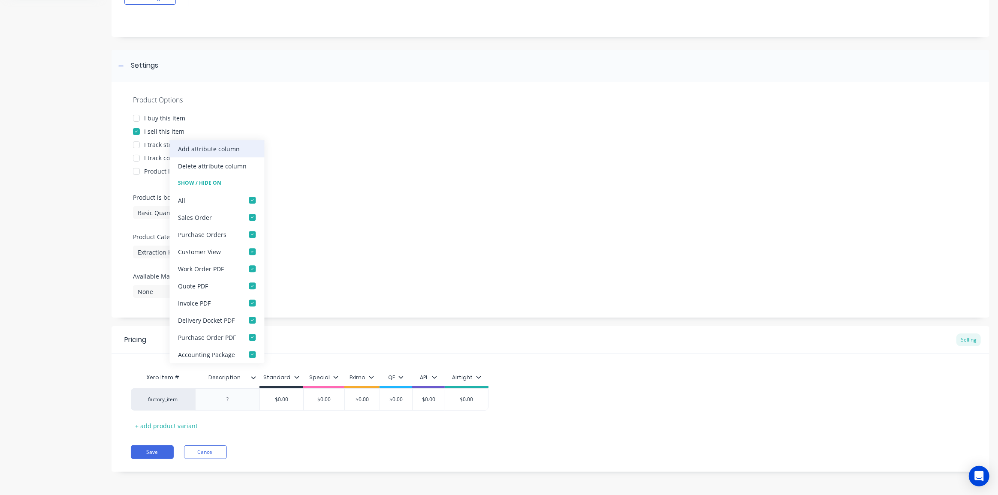
click at [193, 146] on div "Add attribute column" at bounding box center [209, 148] width 62 height 9
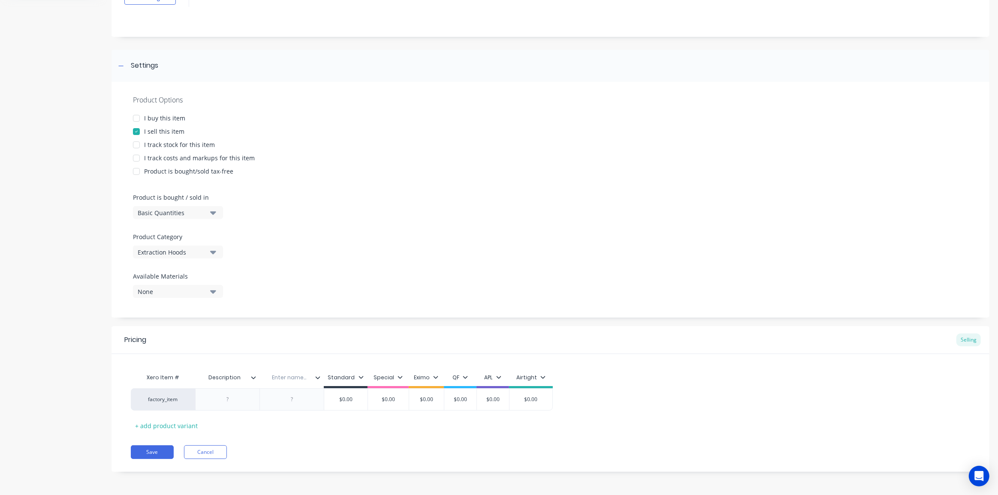
click at [253, 379] on icon at bounding box center [253, 377] width 5 height 5
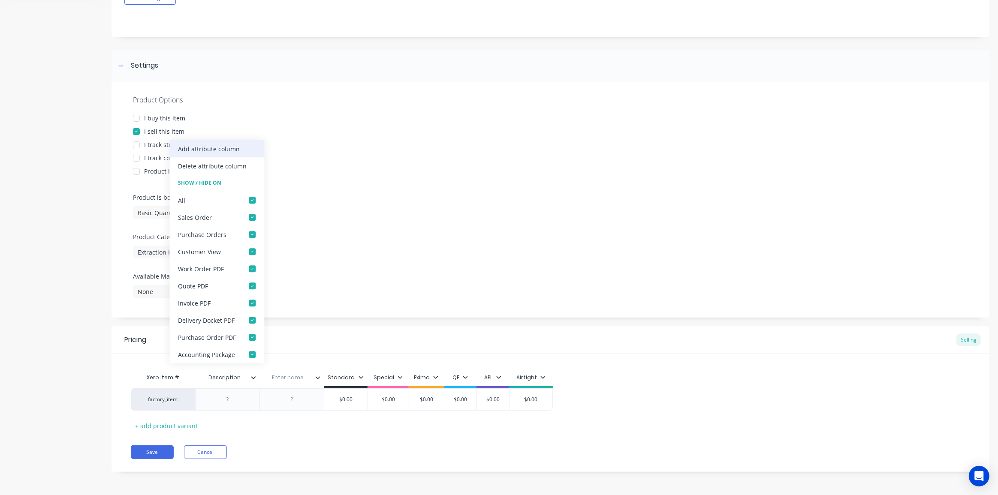
click at [218, 151] on div "Add attribute column" at bounding box center [209, 148] width 62 height 9
type textarea "x"
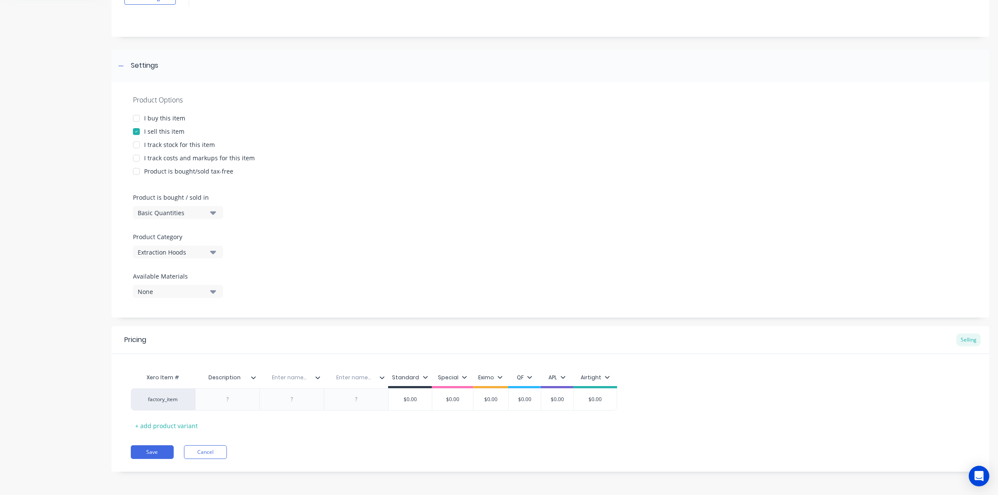
type input "Description"
click at [252, 380] on input "Description" at bounding box center [224, 378] width 59 height 8
click at [254, 376] on icon at bounding box center [253, 377] width 5 height 5
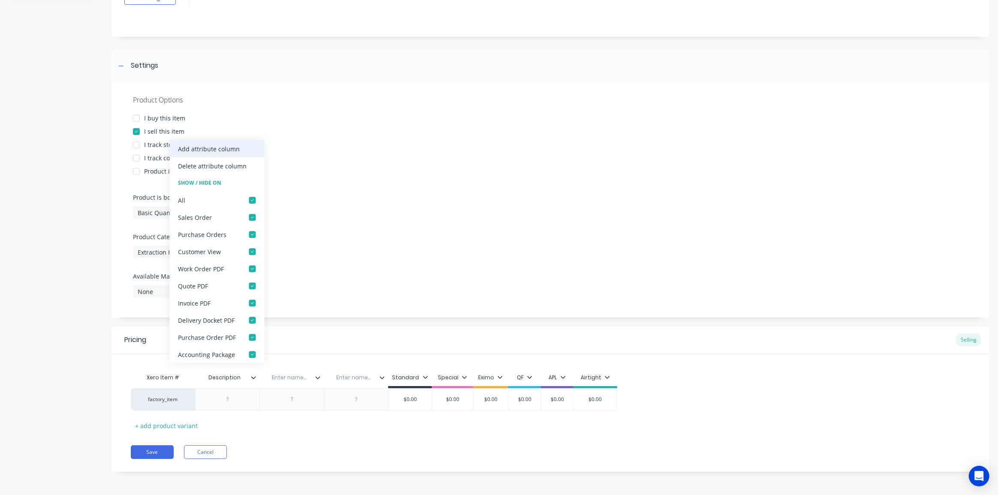
click at [232, 154] on div "Add attribute column" at bounding box center [216, 148] width 95 height 17
type textarea "x"
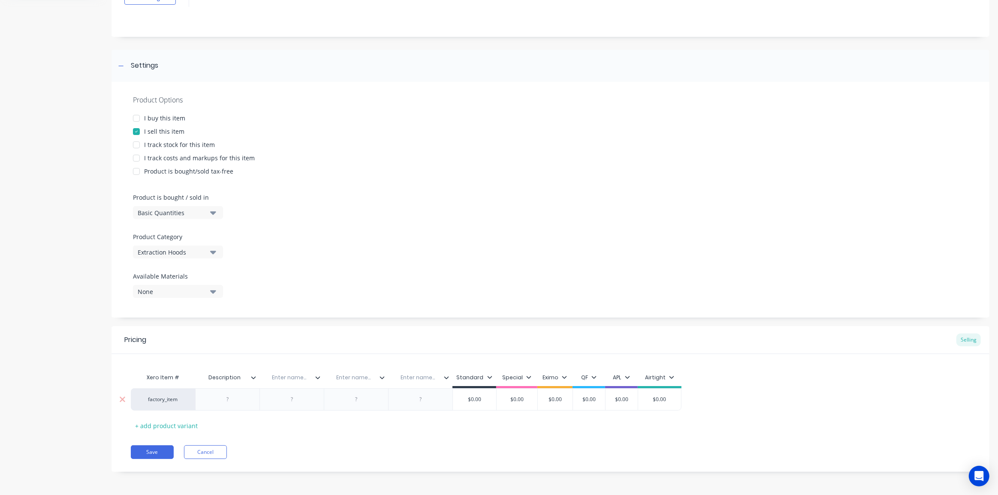
click at [237, 403] on div at bounding box center [227, 399] width 43 height 11
type textarea "x"
type input "Type"
type textarea "x"
click at [314, 400] on div at bounding box center [310, 399] width 43 height 11
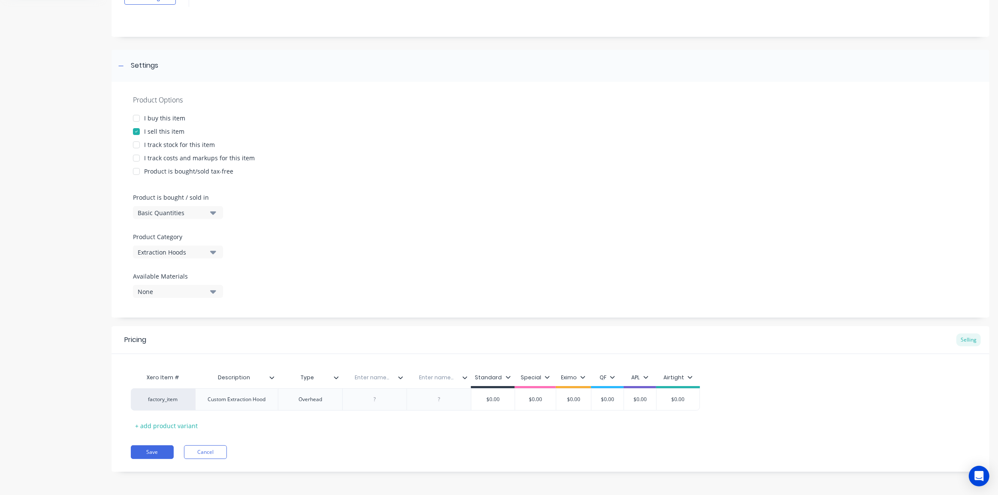
type textarea "x"
click at [379, 378] on input "text" at bounding box center [371, 378] width 59 height 8
type input "Length"
type textarea "x"
click at [431, 377] on input "text" at bounding box center [435, 378] width 59 height 8
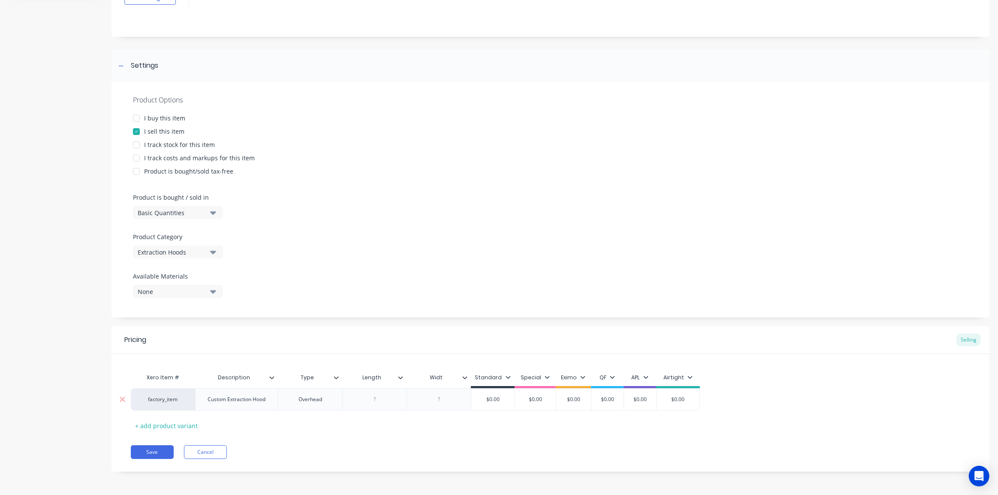
type input "Width"
type textarea "x"
type input "Length"
click at [376, 375] on input "Length" at bounding box center [371, 378] width 59 height 8
click at [270, 378] on icon at bounding box center [271, 377] width 5 height 5
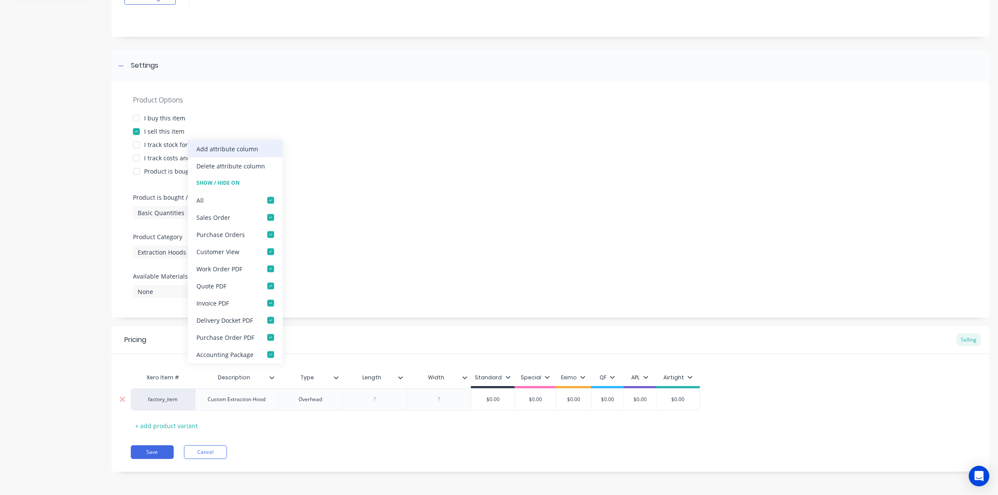
click at [229, 151] on div "Add attribute column" at bounding box center [227, 148] width 62 height 9
type textarea "x"
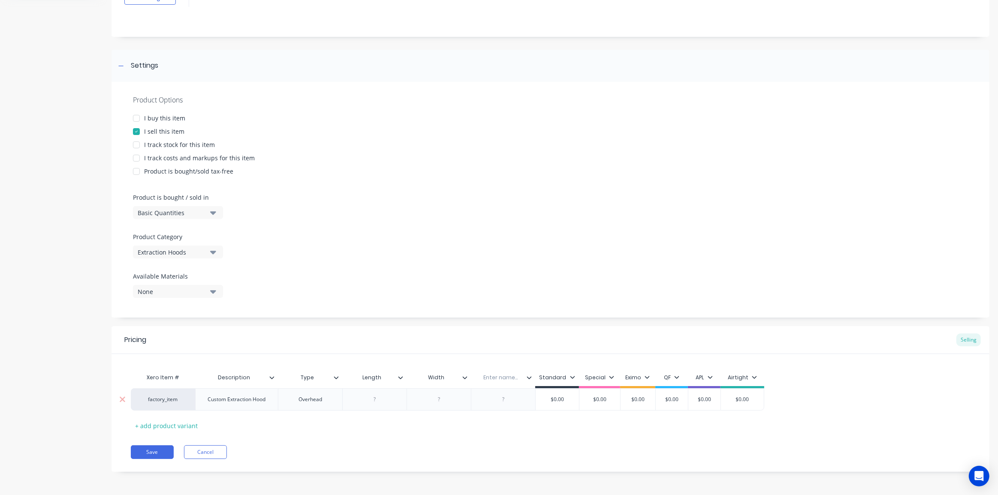
type input "Description"
click at [271, 380] on input "Description" at bounding box center [234, 378] width 78 height 8
click at [271, 375] on icon at bounding box center [271, 377] width 5 height 5
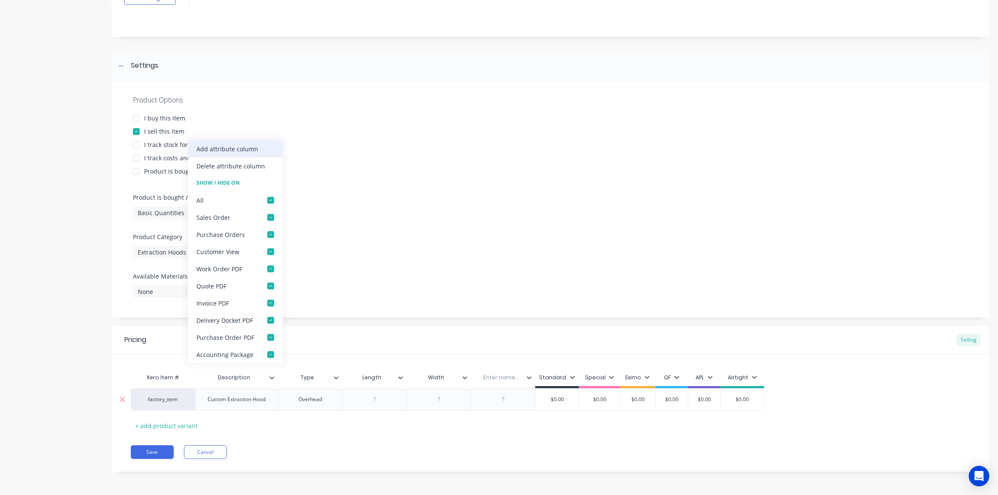
click at [227, 145] on div "Add attribute column" at bounding box center [227, 148] width 62 height 9
type textarea "x"
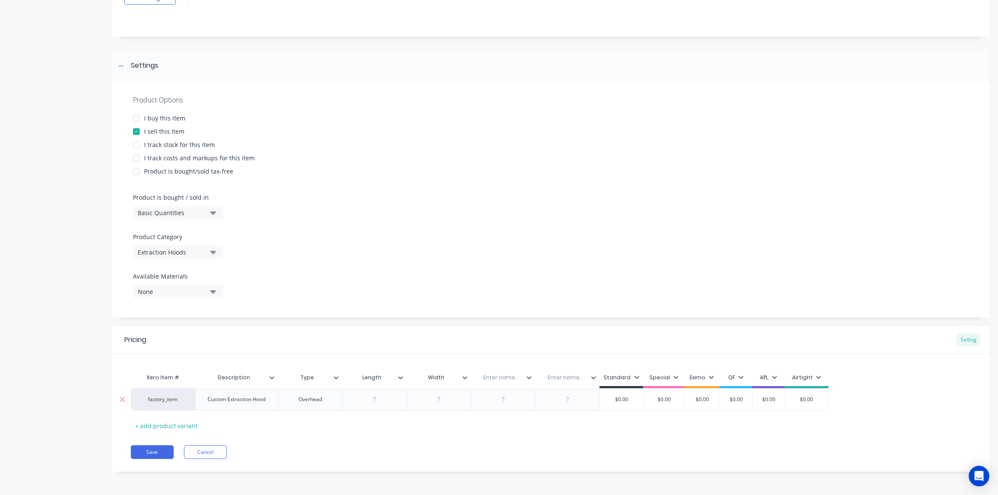
drag, startPoint x: 504, startPoint y: 380, endPoint x: 512, endPoint y: 394, distance: 16.7
click at [504, 381] on input "text" at bounding box center [500, 378] width 59 height 8
type input "Height"
type textarea "x"
click at [555, 380] on input "text" at bounding box center [564, 378] width 59 height 8
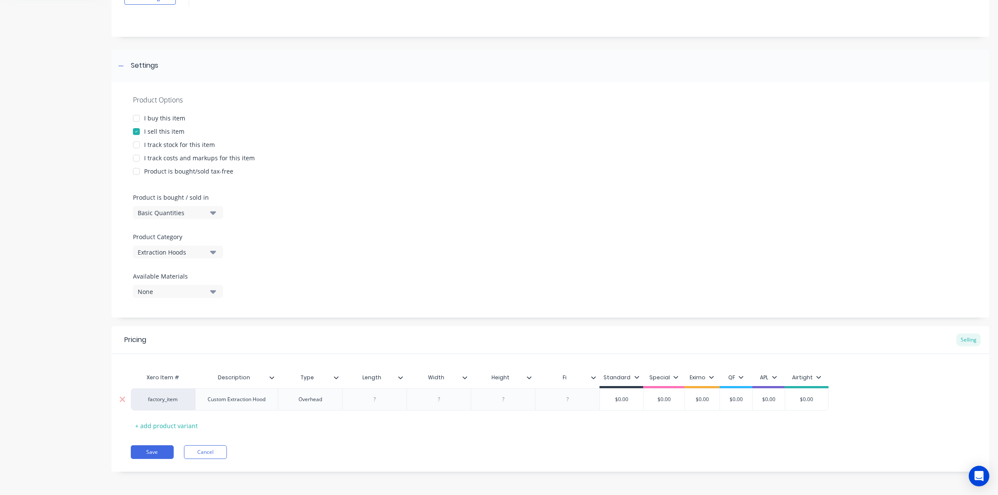
type input "F"
type input "Outlet Size"
click at [600, 351] on div "Pricing Selling" at bounding box center [550, 340] width 878 height 28
click at [593, 375] on icon at bounding box center [593, 377] width 5 height 5
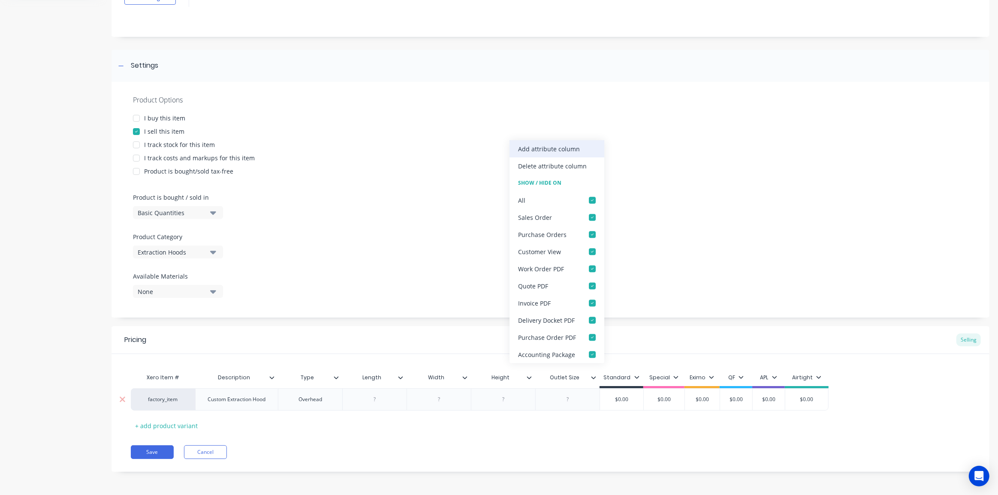
click at [535, 149] on div "Add attribute column" at bounding box center [549, 148] width 62 height 9
type textarea "x"
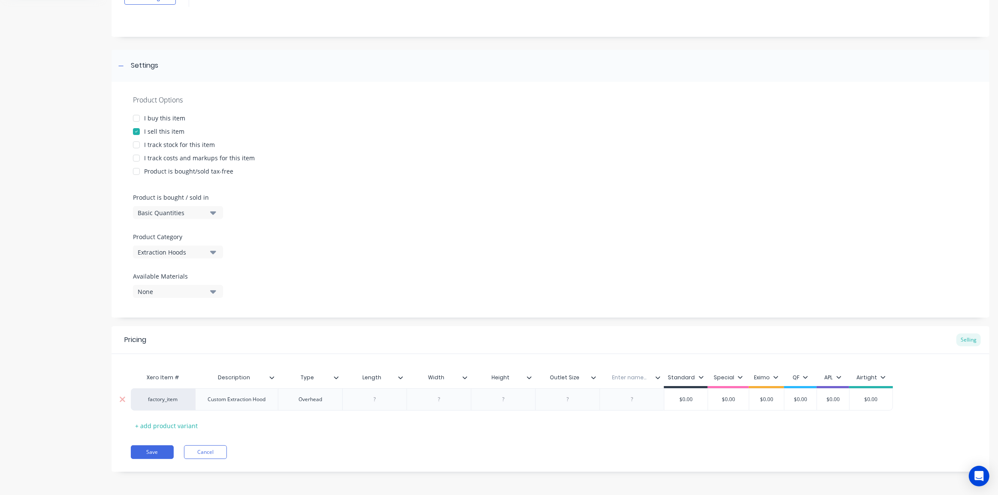
click at [624, 381] on input "text" at bounding box center [628, 378] width 59 height 8
type input "Fitting"
click at [626, 436] on div "Pricing Selling Xero Item # Description Type Length Width Height Outlet Size Fi…" at bounding box center [550, 399] width 878 height 146
click at [141, 450] on button "Save" at bounding box center [152, 452] width 43 height 14
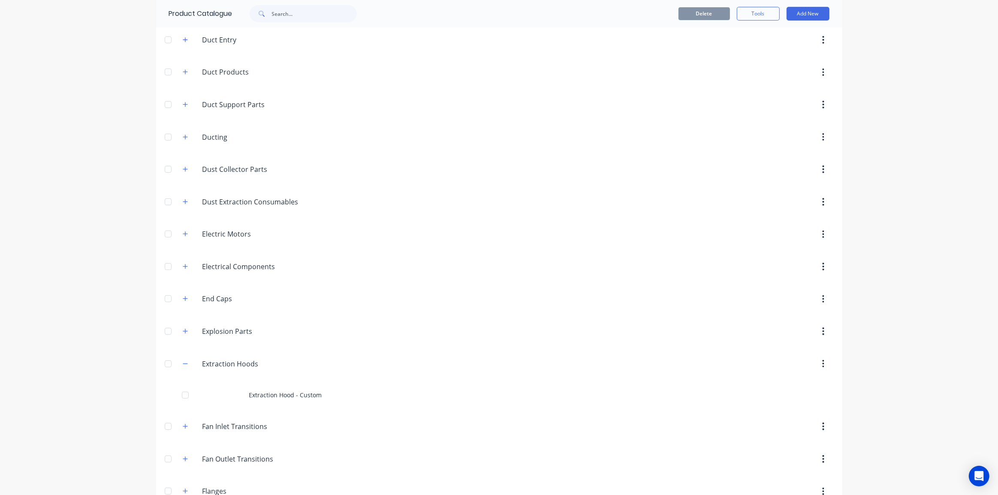
scroll to position [351, 0]
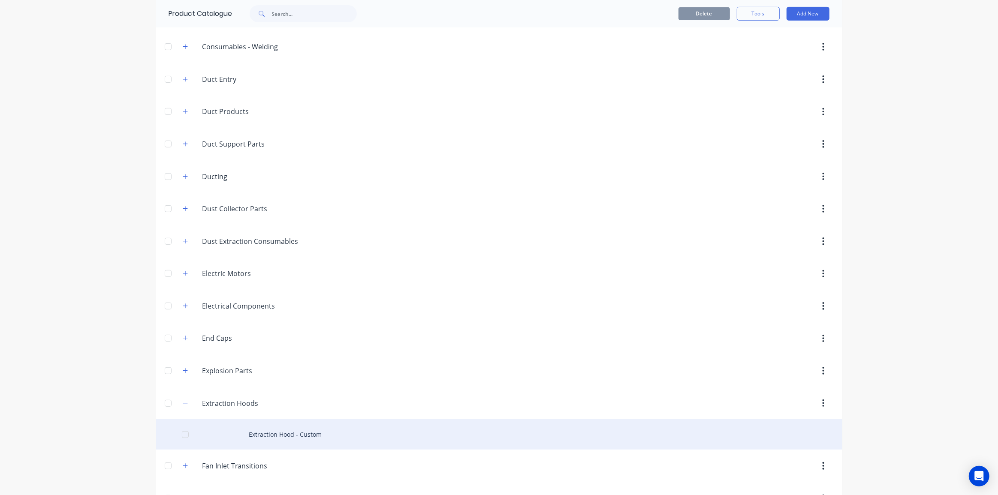
click at [276, 435] on div "Extraction Hood - Custom" at bounding box center [499, 434] width 686 height 30
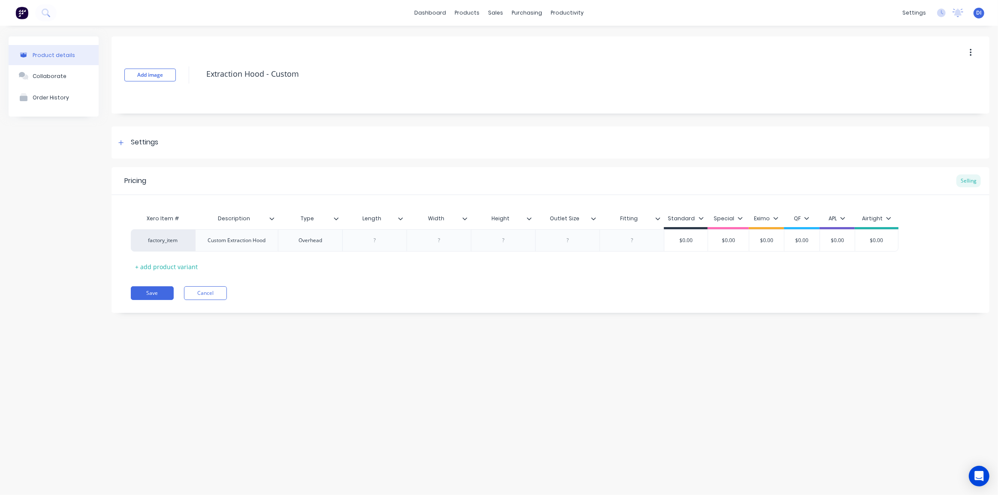
click at [334, 298] on div "Save Cancel" at bounding box center [560, 293] width 858 height 14
click at [270, 218] on icon at bounding box center [272, 218] width 5 height 3
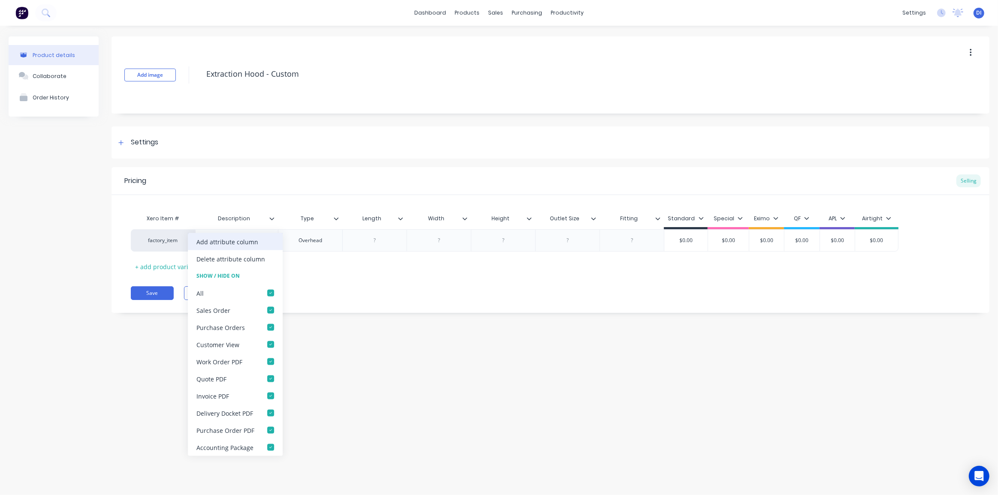
click at [229, 244] on div "Add attribute column" at bounding box center [227, 241] width 62 height 9
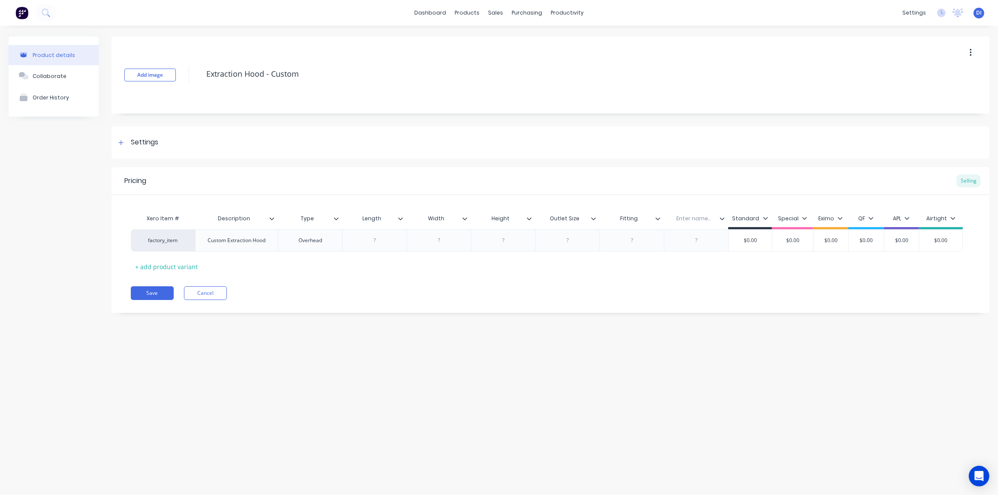
click at [353, 279] on div "Pricing Selling Xero Item # Description Type Length Width Height Outlet Size Fi…" at bounding box center [550, 240] width 878 height 146
drag, startPoint x: 692, startPoint y: 224, endPoint x: 568, endPoint y: 222, distance: 123.5
click at [568, 222] on div "Xero Item # Description Type Length Width Height Outlet Size Fitting Enter name…" at bounding box center [547, 219] width 832 height 19
type textarea "x"
drag, startPoint x: 566, startPoint y: 218, endPoint x: 570, endPoint y: 232, distance: 13.8
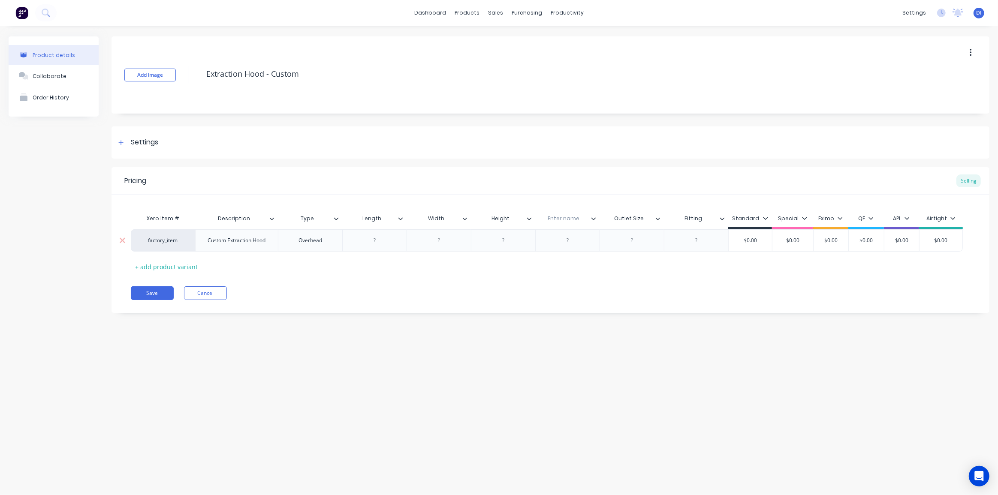
click at [566, 221] on input "text" at bounding box center [564, 219] width 59 height 8
type input "Hood Edge"
click at [588, 302] on div "Pricing Selling Xero Item # Description Type Length Width Height Hood Edge Hood…" at bounding box center [550, 240] width 878 height 146
click at [567, 293] on div "Save Cancel" at bounding box center [560, 293] width 858 height 14
click at [163, 290] on button "Save" at bounding box center [152, 293] width 43 height 14
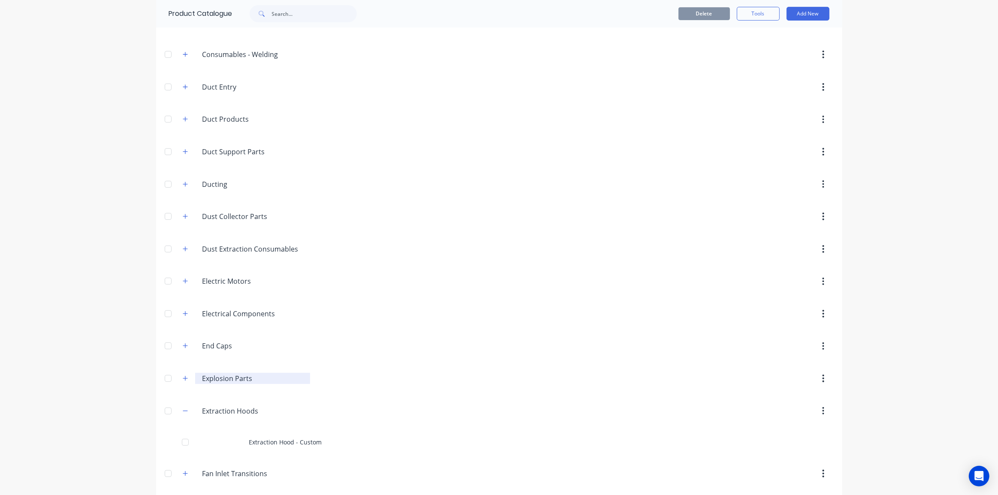
scroll to position [351, 0]
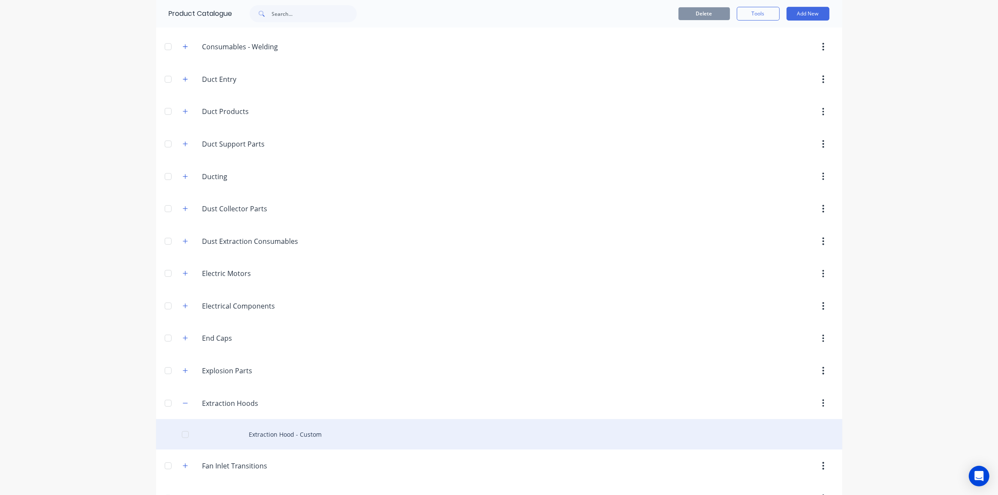
click at [277, 435] on div "Extraction Hood - Custom" at bounding box center [499, 434] width 686 height 30
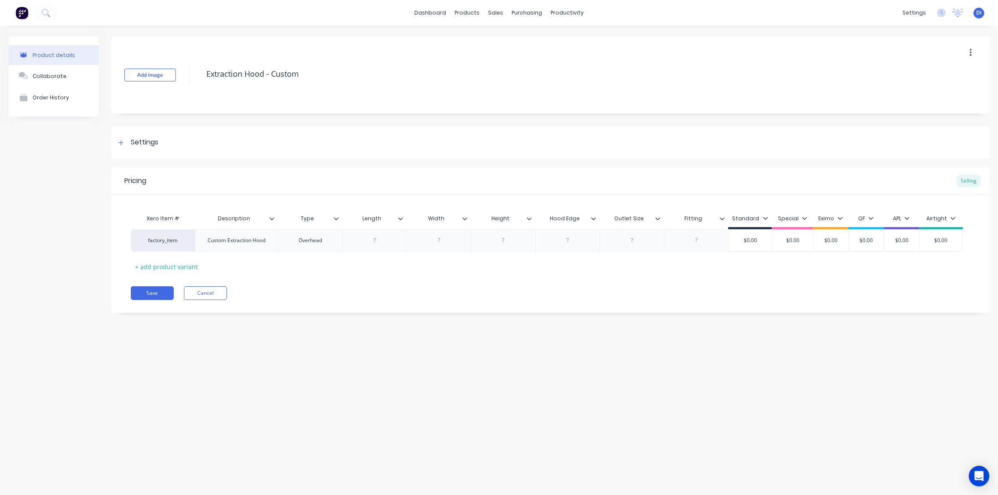
click at [376, 334] on div "Product details Collaborate Order History Add image Extraction Hood - Custom Se…" at bounding box center [499, 252] width 998 height 452
click at [350, 298] on div "Save Cancel" at bounding box center [560, 293] width 858 height 14
click at [270, 218] on icon at bounding box center [272, 218] width 5 height 3
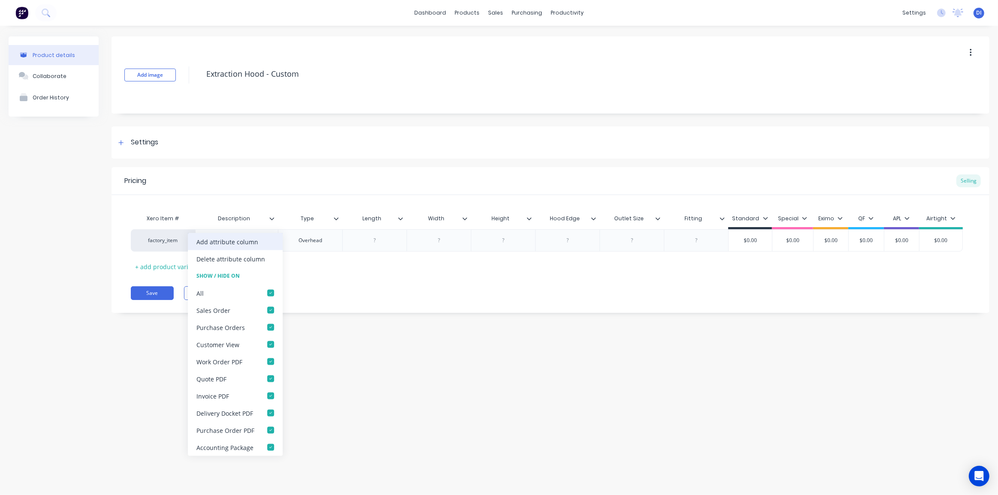
click at [238, 240] on div "Add attribute column" at bounding box center [227, 241] width 62 height 9
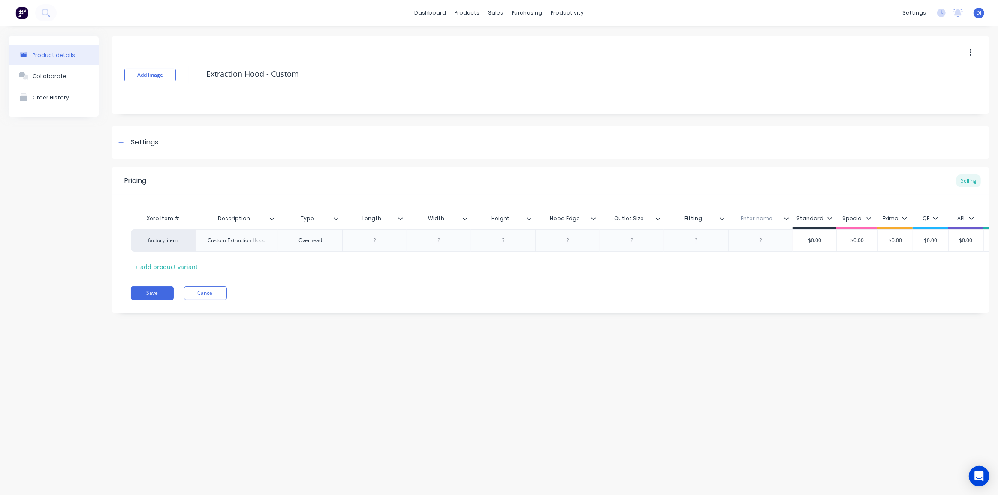
click at [271, 217] on icon at bounding box center [271, 218] width 5 height 5
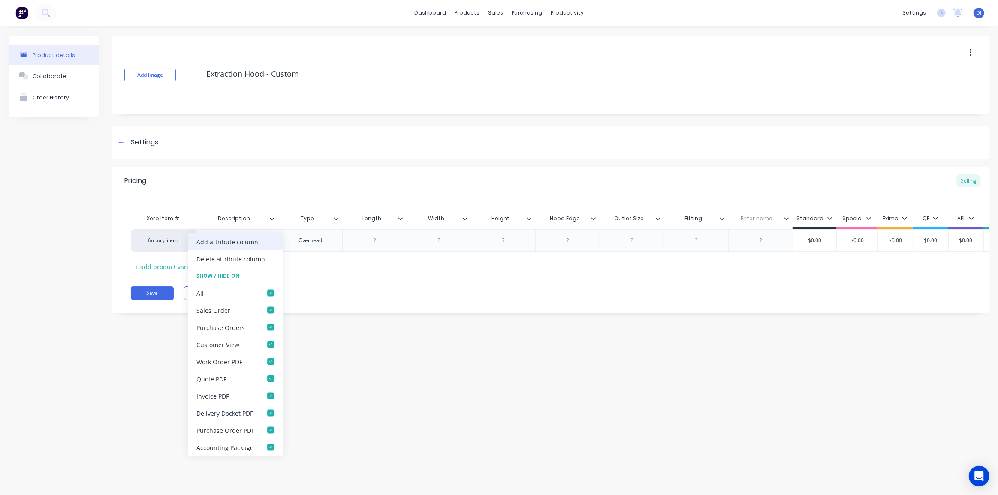
click at [254, 244] on div "Add attribute column" at bounding box center [227, 241] width 62 height 9
type textarea "x"
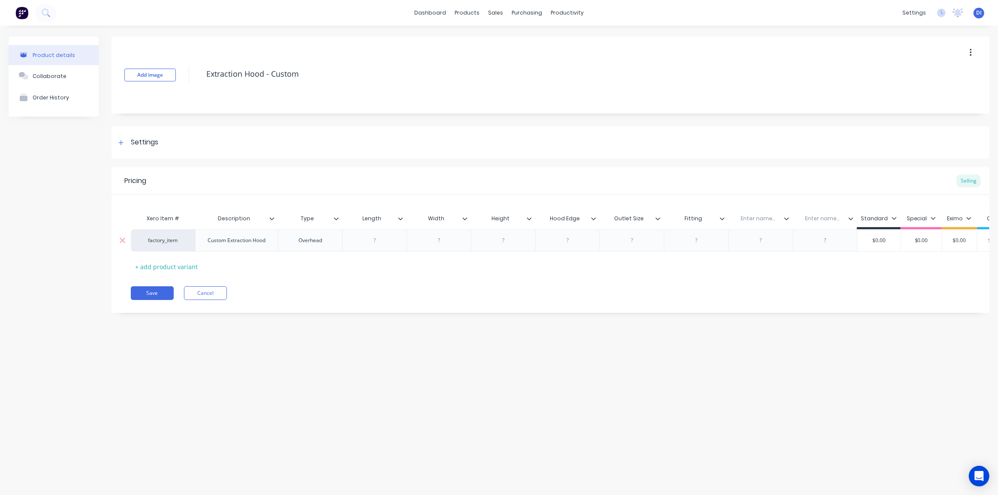
click at [468, 245] on div at bounding box center [438, 240] width 64 height 22
click at [506, 313] on div "Pricing Selling Xero Item # Description Type Length Width Height Hood Edge Outl…" at bounding box center [550, 240] width 878 height 146
click at [756, 217] on input "text" at bounding box center [757, 219] width 59 height 8
type input "Material"
type textarea "x"
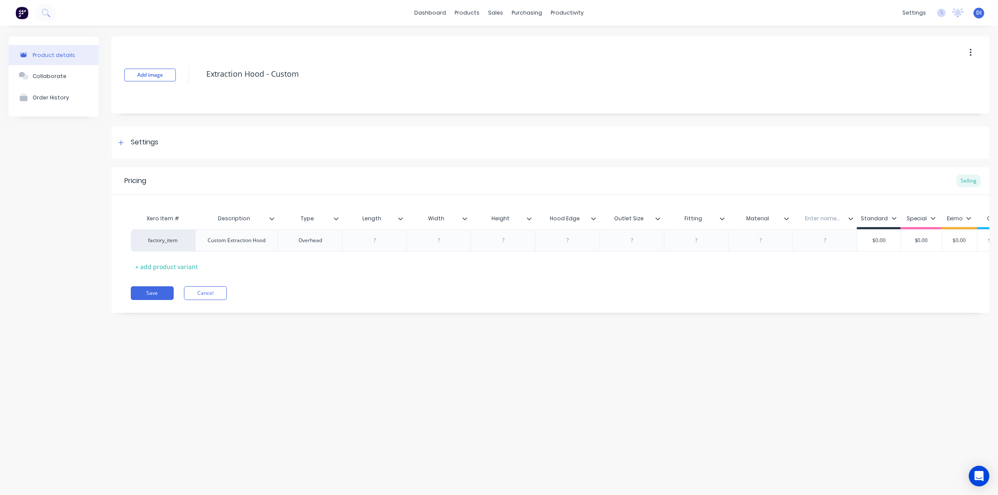
click at [821, 218] on input "text" at bounding box center [821, 219] width 59 height 8
type input "A"
type input "Fabrication Type"
click at [817, 319] on div "Add image Extraction Hood - Custom Settings Product Options I buy this item I s…" at bounding box center [550, 180] width 878 height 289
drag, startPoint x: 764, startPoint y: 224, endPoint x: 385, endPoint y: 221, distance: 379.0
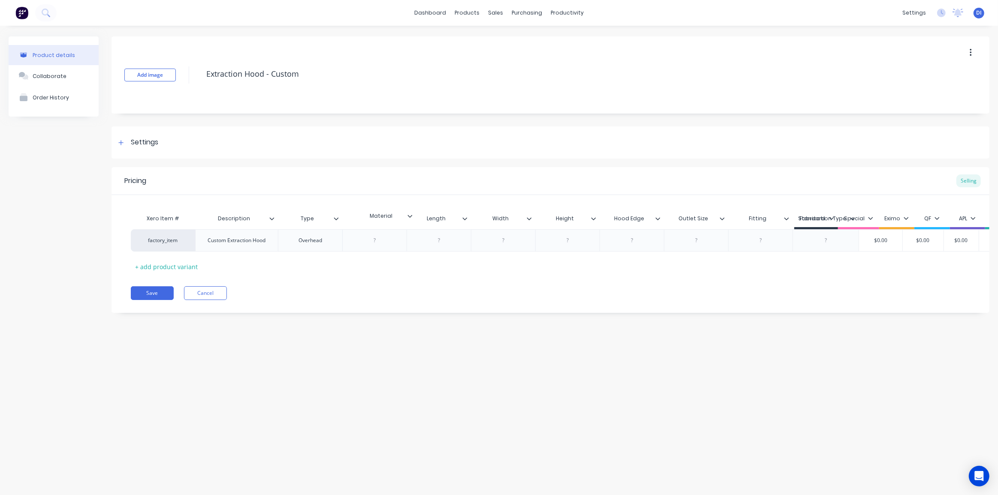
click at [385, 221] on div "Xero Item # Description Type Length Width Height Hood Edge Outlet Size Fitting …" at bounding box center [612, 219] width 962 height 19
drag, startPoint x: 840, startPoint y: 226, endPoint x: 452, endPoint y: 226, distance: 388.5
click at [452, 226] on div "Xero Item # Description Type Material Length Width Height Hood Edge Outlet Size…" at bounding box center [609, 219] width 962 height 19
click at [504, 335] on div "Product details Collaborate Order History Add image Extraction Hood - Custom Se…" at bounding box center [499, 252] width 998 height 452
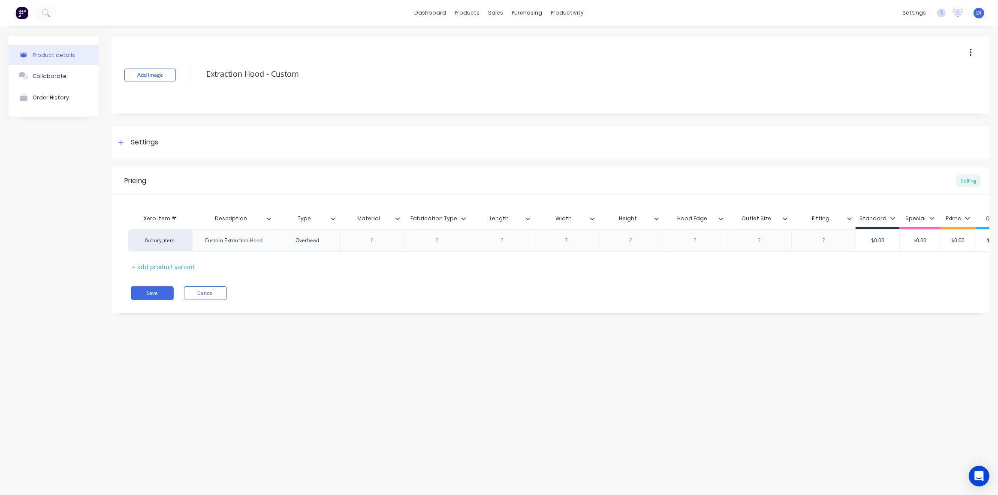
click at [268, 218] on icon at bounding box center [268, 218] width 5 height 5
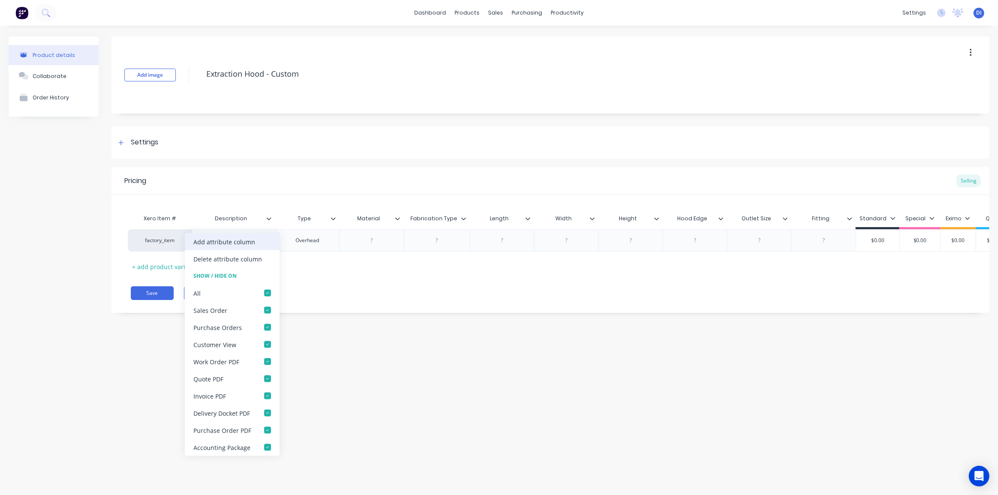
click at [230, 244] on div "Add attribute column" at bounding box center [224, 241] width 62 height 9
type textarea "x"
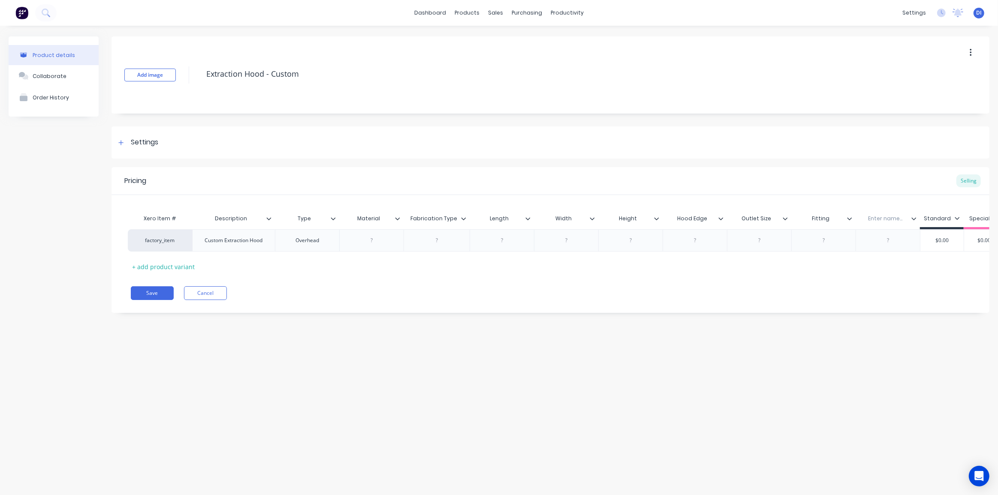
click at [868, 218] on input "text" at bounding box center [884, 219] width 59 height 8
type input "Material Thickness"
click at [882, 313] on div "Pricing Selling Xero Item # Description Type Material Fabrication Type Length W…" at bounding box center [550, 240] width 878 height 146
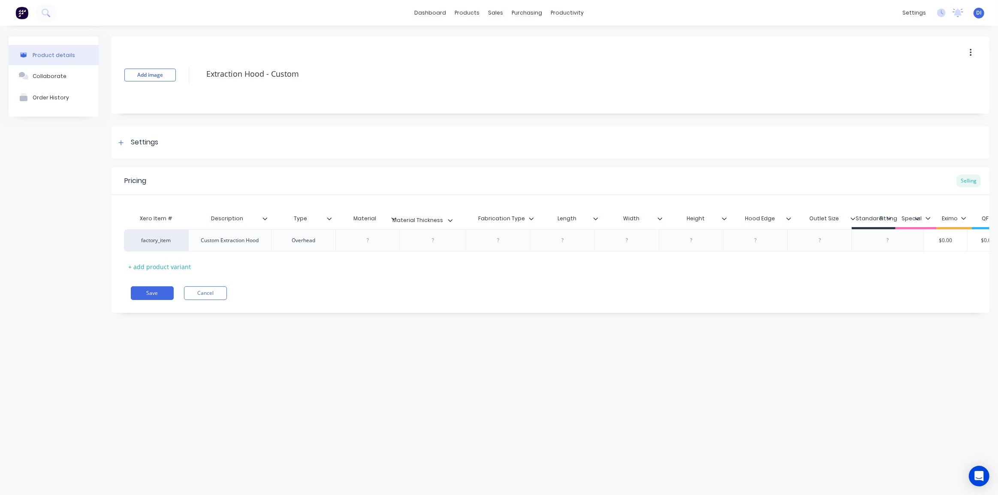
drag, startPoint x: 893, startPoint y: 223, endPoint x: 420, endPoint y: 226, distance: 472.9
click at [420, 226] on div "Xero Item # Description Type Material Fabrication Type Length Width Height Hood…" at bounding box center [641, 219] width 1034 height 19
click at [153, 296] on button "Save" at bounding box center [152, 293] width 43 height 14
type textarea "x"
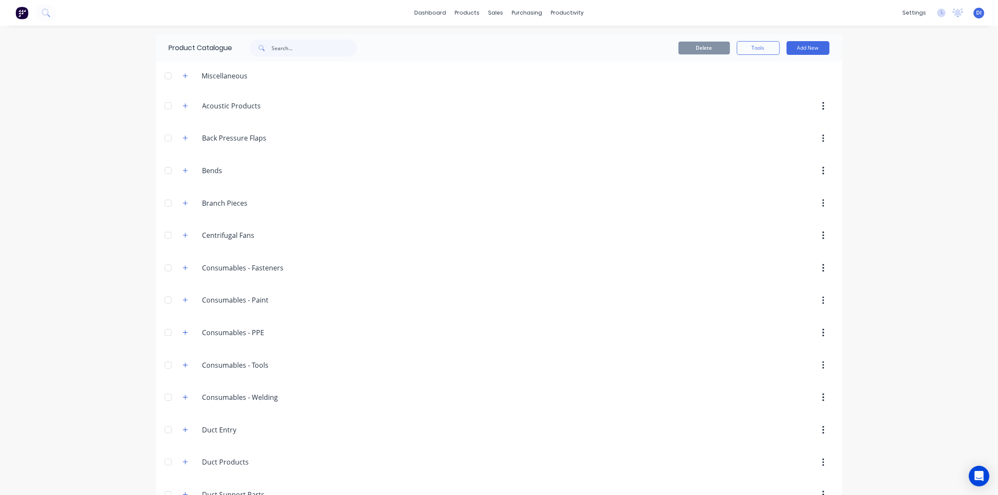
click at [23, 15] on img at bounding box center [21, 12] width 13 height 13
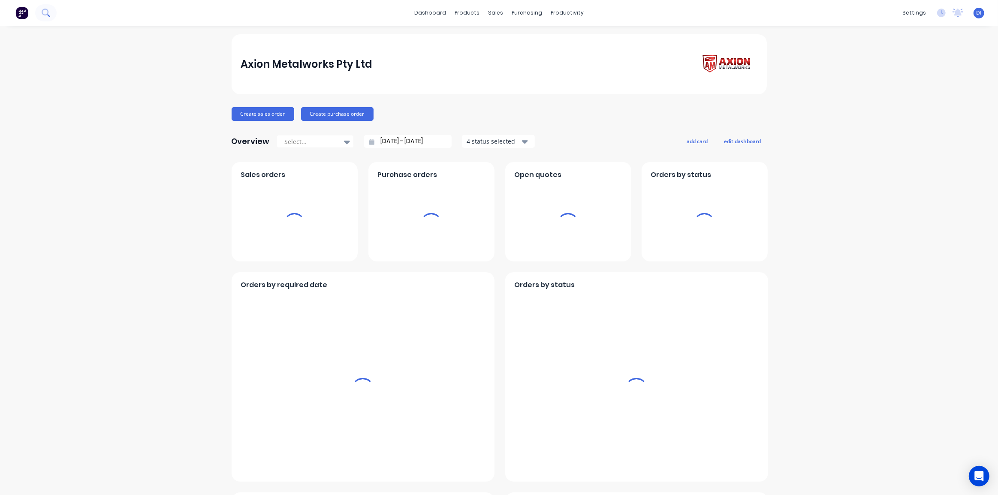
click at [51, 12] on button at bounding box center [45, 12] width 21 height 17
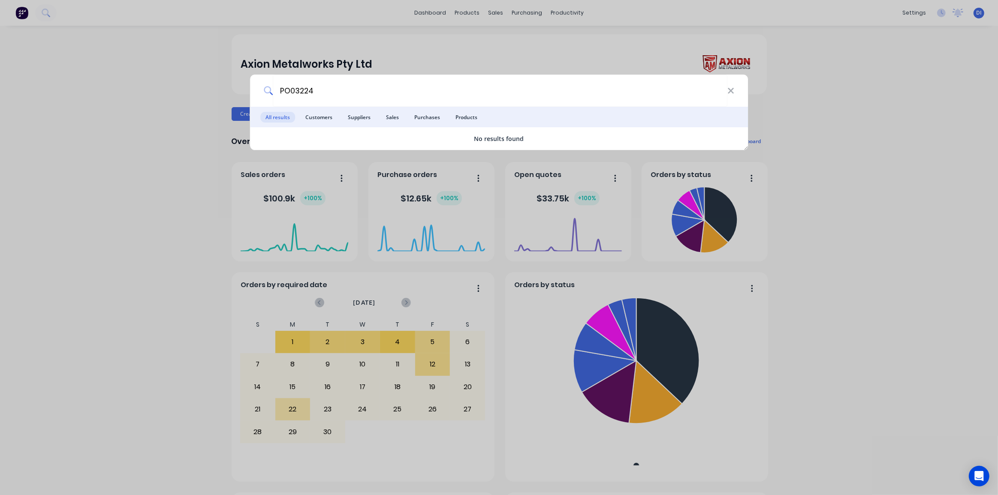
type input "PO03224"
drag, startPoint x: 325, startPoint y: 86, endPoint x: 226, endPoint y: 83, distance: 98.7
click at [232, 83] on div "PO03224 All results Customers Suppliers Sales Purchases Products No results fou…" at bounding box center [499, 247] width 998 height 495
drag, startPoint x: 201, startPoint y: 81, endPoint x: 470, endPoint y: 4, distance: 279.9
click at [203, 80] on div "PO03224 All results Customers Suppliers Sales Purchases Products No results fou…" at bounding box center [499, 247] width 998 height 495
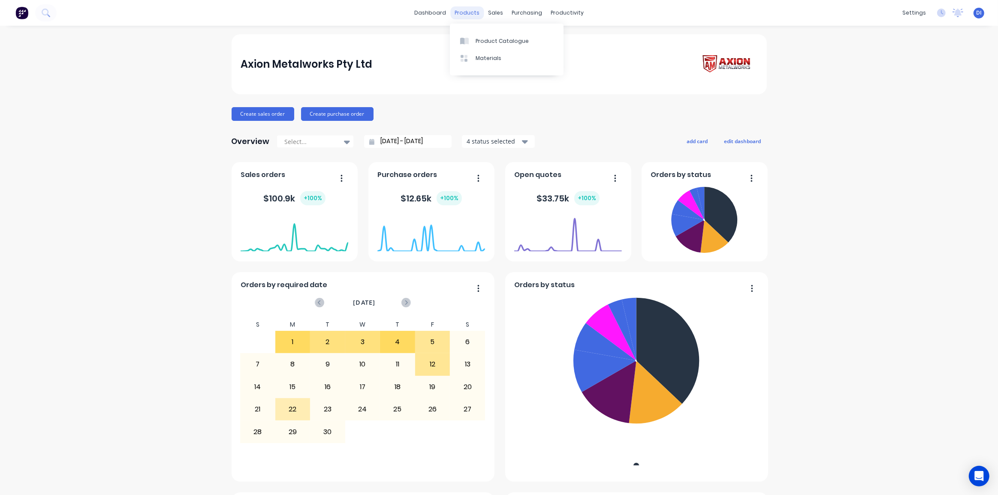
click at [467, 12] on div "products" at bounding box center [466, 12] width 33 height 13
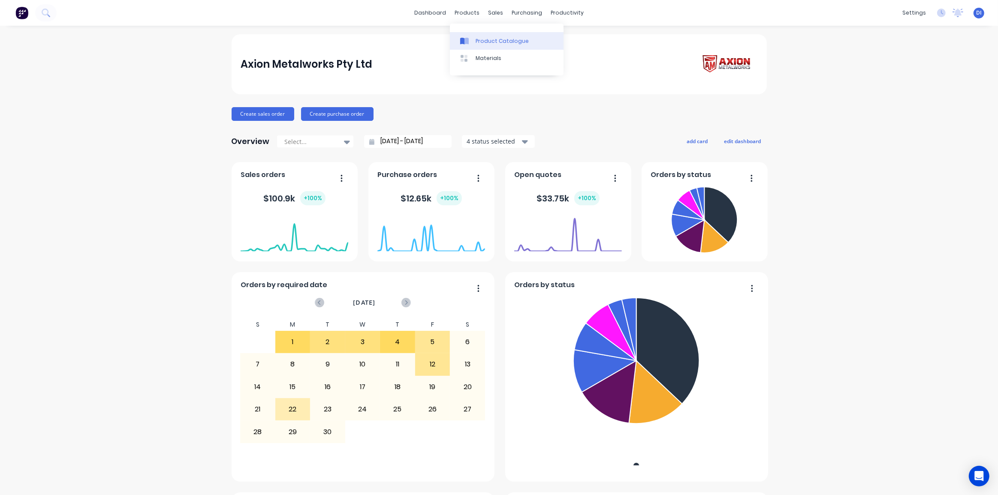
click at [491, 43] on div "Product Catalogue" at bounding box center [502, 41] width 53 height 8
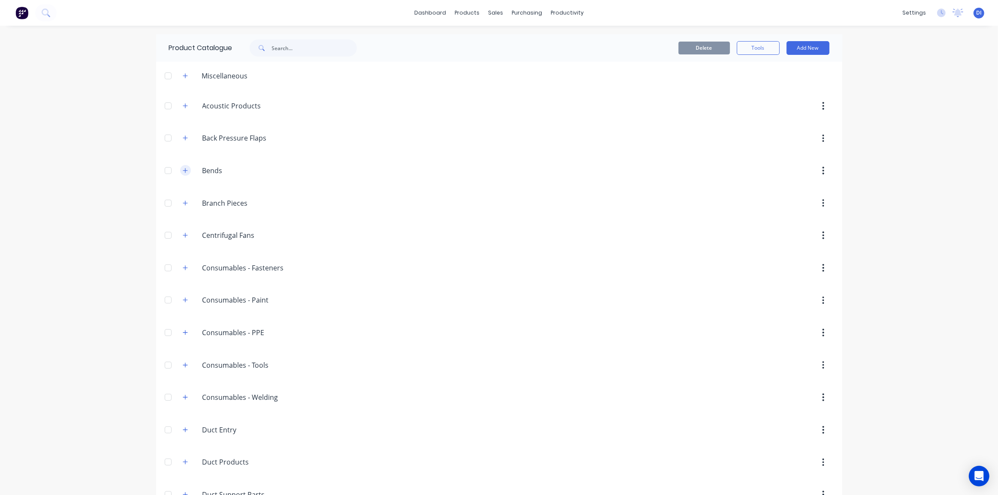
click at [183, 172] on icon "button" at bounding box center [185, 171] width 5 height 6
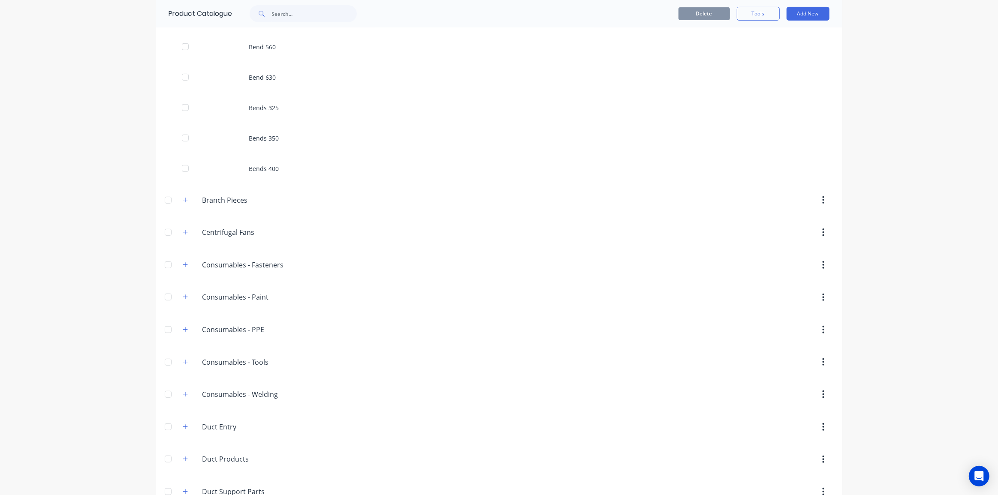
scroll to position [390, 0]
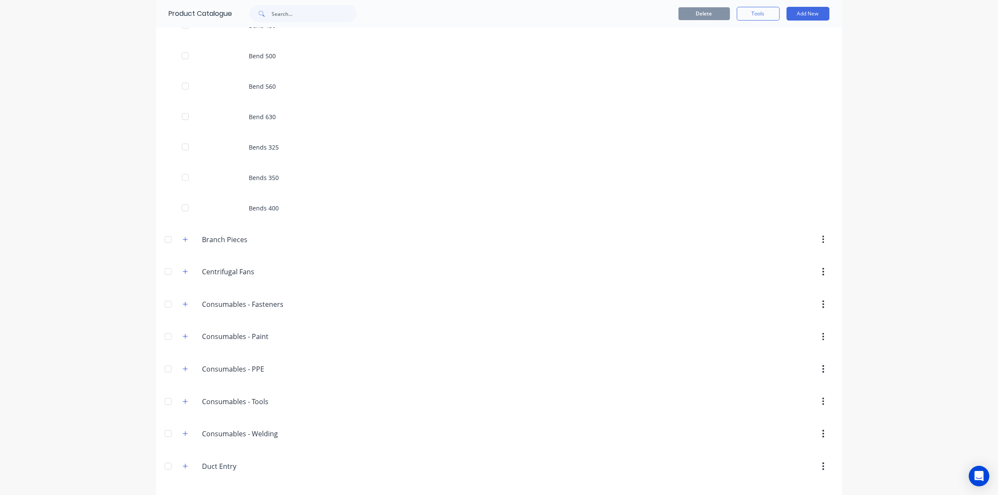
click at [883, 45] on div "dashboard products sales purchasing productivity dashboard products Product Cat…" at bounding box center [499, 247] width 998 height 495
click at [814, 13] on button "Add New" at bounding box center [807, 14] width 43 height 14
click at [778, 34] on div "Category" at bounding box center [788, 36] width 66 height 12
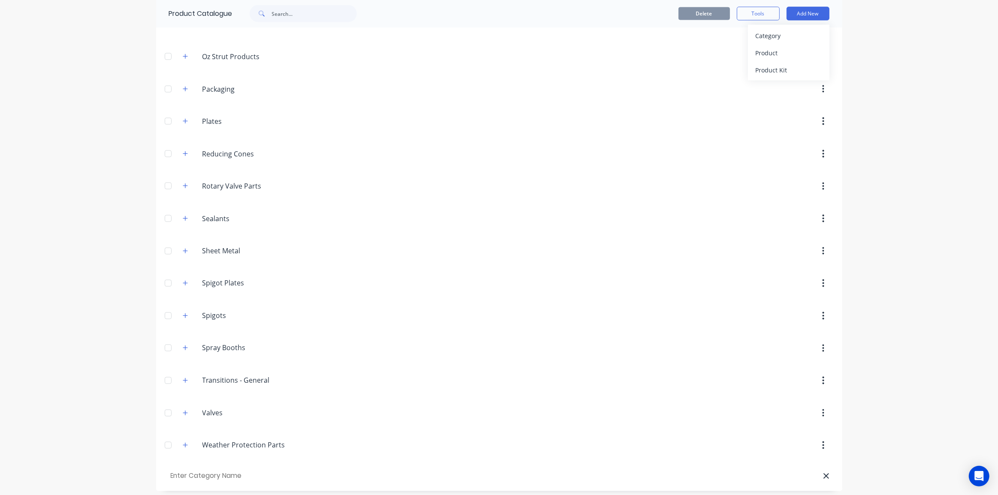
click at [875, 26] on div "dashboard products sales purchasing productivity dashboard products Product Cat…" at bounding box center [499, 247] width 998 height 495
click at [803, 15] on button "Add New" at bounding box center [807, 14] width 43 height 14
click at [772, 53] on div "Product" at bounding box center [788, 53] width 66 height 12
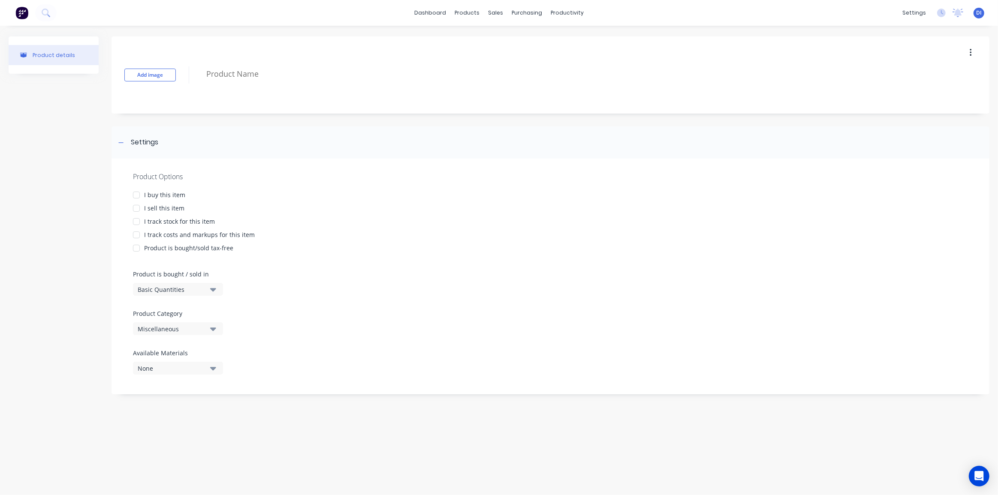
click at [133, 208] on div at bounding box center [136, 208] width 17 height 17
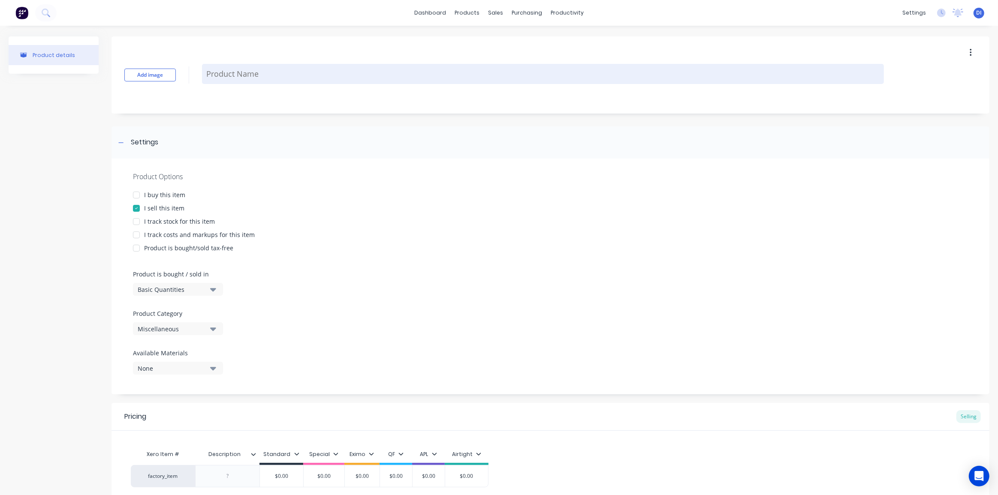
click at [230, 78] on textarea at bounding box center [543, 74] width 682 height 20
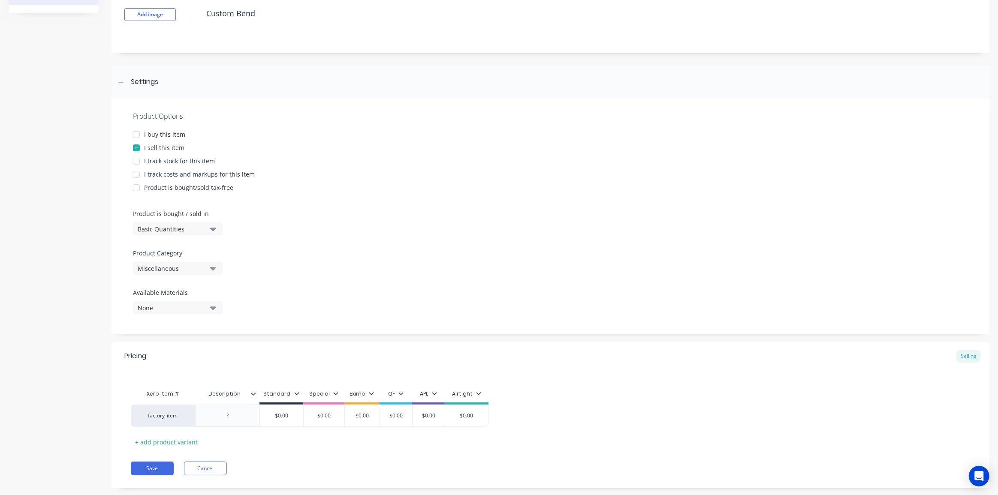
scroll to position [38, 0]
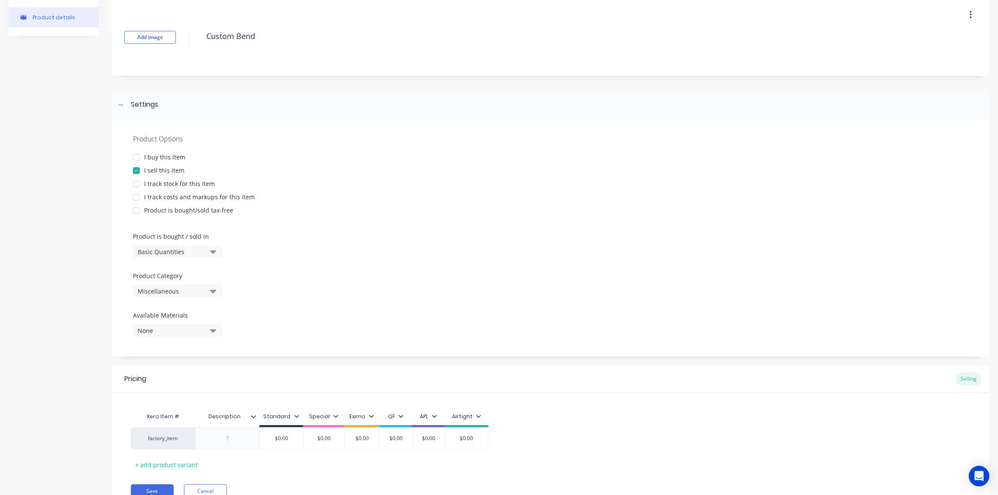
type textarea "Custom Bend"
click at [213, 292] on icon "button" at bounding box center [213, 291] width 6 height 3
click at [172, 372] on div "Bends" at bounding box center [197, 372] width 129 height 17
click at [346, 321] on div "Product Options I buy this item I sell this item I track stock for this item I …" at bounding box center [550, 239] width 878 height 236
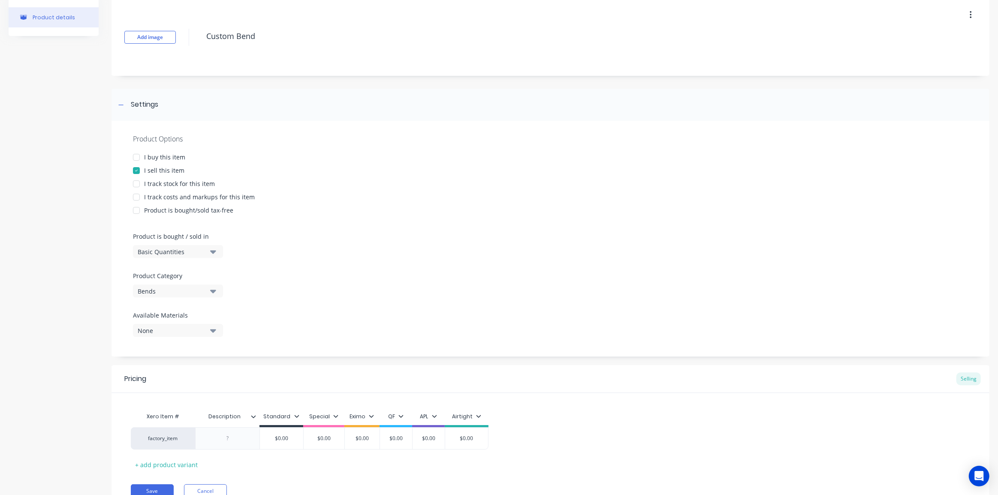
scroll to position [77, 0]
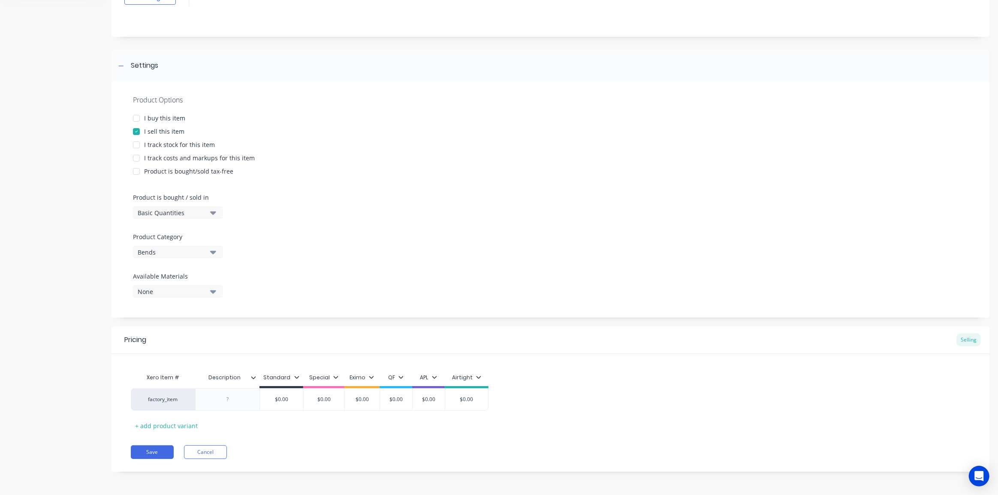
click at [254, 376] on icon at bounding box center [253, 377] width 5 height 5
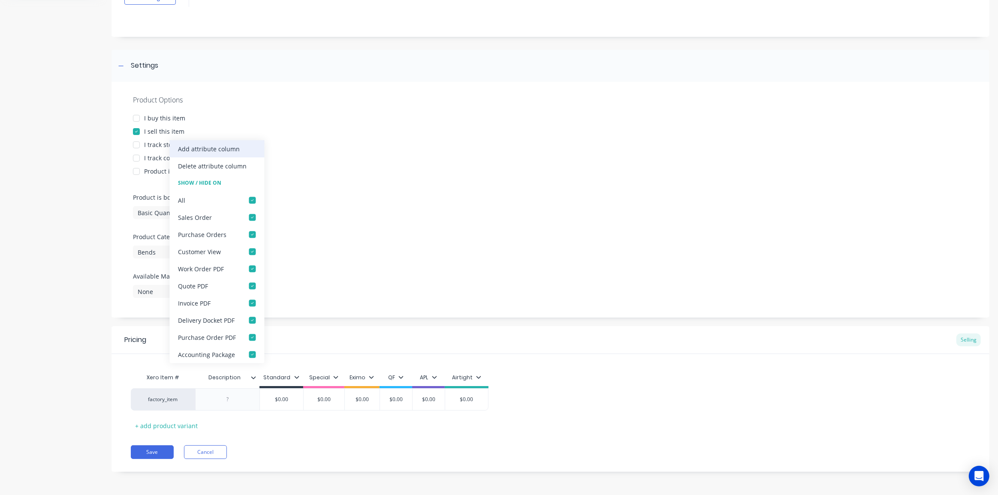
click at [205, 150] on div "Add attribute column" at bounding box center [209, 148] width 62 height 9
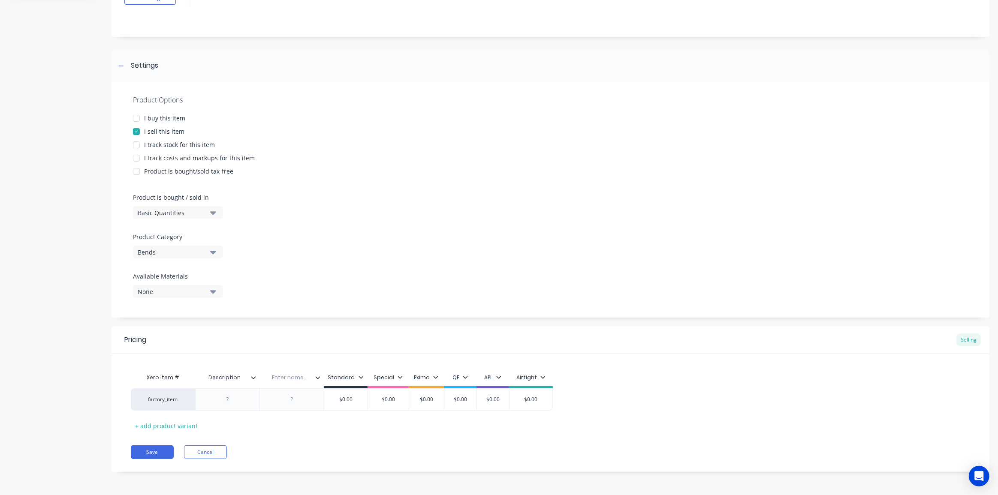
click at [251, 377] on icon at bounding box center [253, 377] width 5 height 5
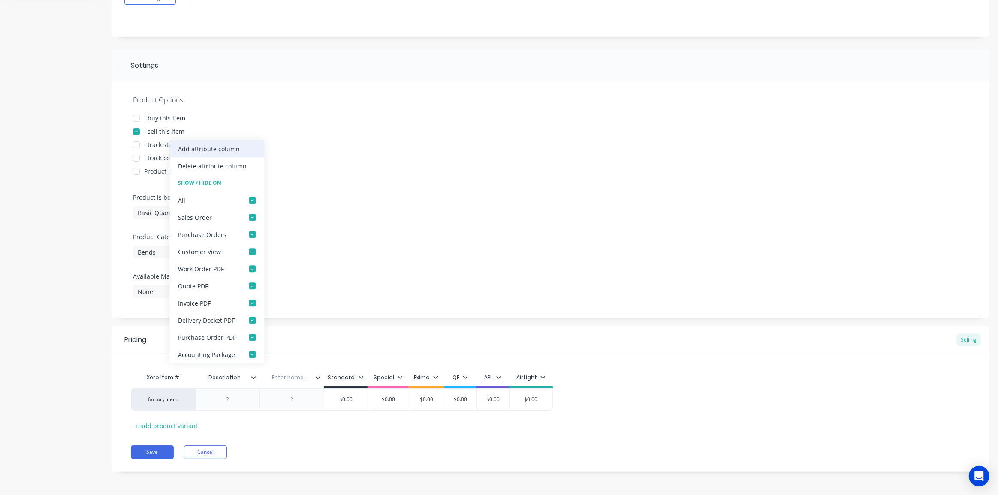
click at [211, 153] on div "Add attribute column" at bounding box center [209, 148] width 62 height 9
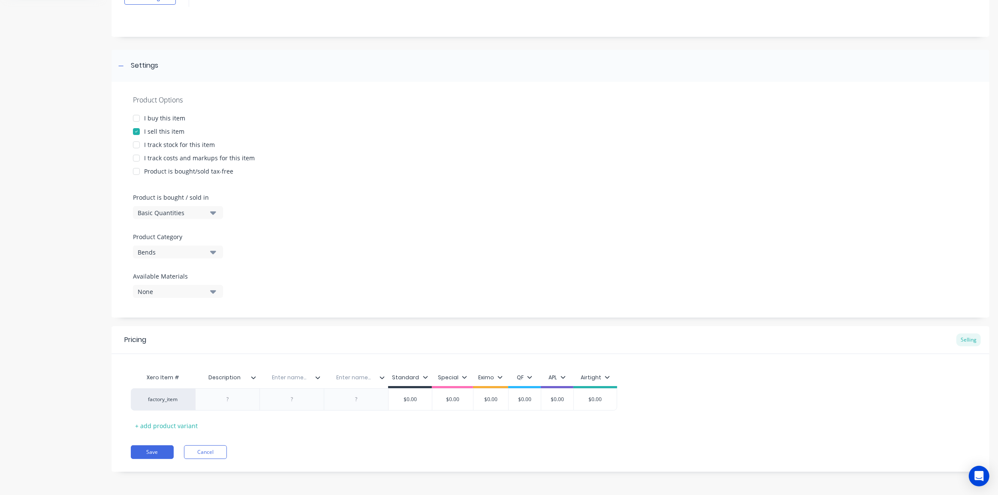
click at [253, 379] on icon at bounding box center [253, 377] width 5 height 5
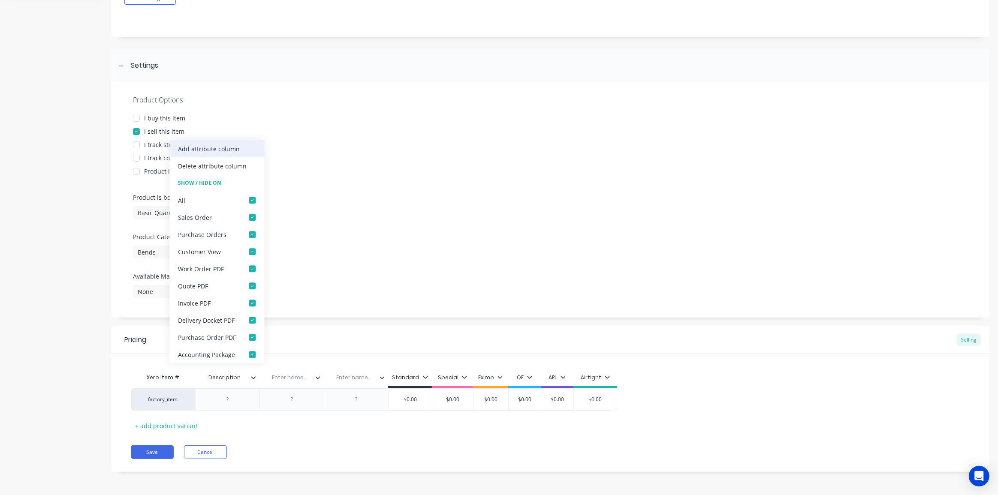
click at [214, 151] on div "Add attribute column" at bounding box center [209, 148] width 62 height 9
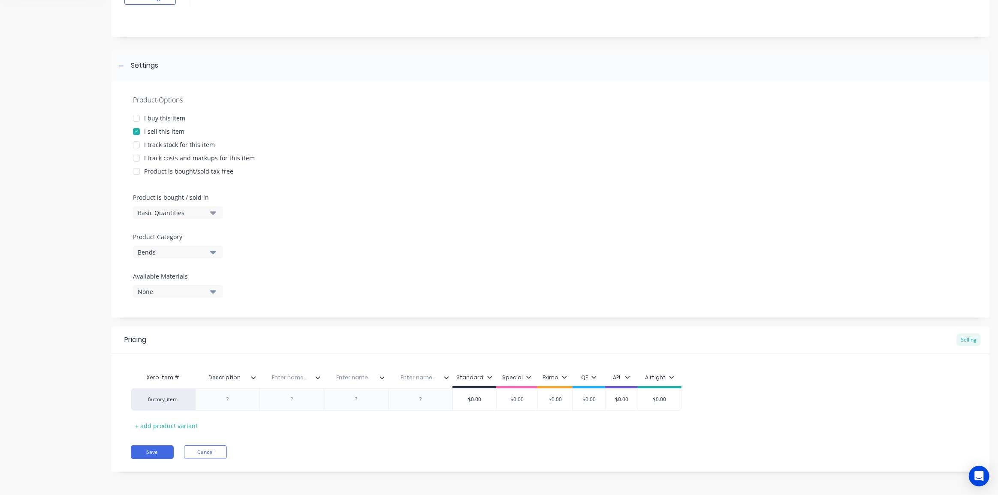
type input "Description"
click at [252, 381] on input "Description" at bounding box center [224, 378] width 59 height 8
click at [253, 377] on icon at bounding box center [253, 377] width 5 height 5
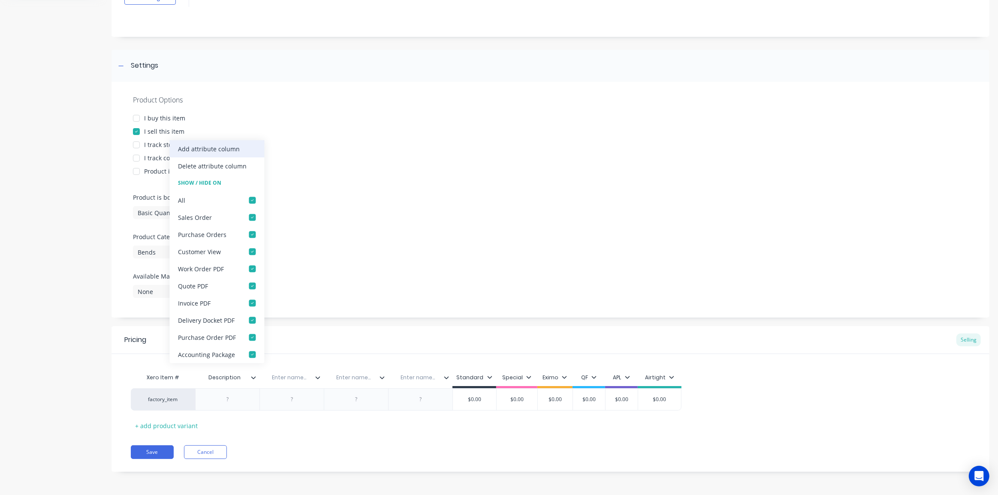
click at [207, 148] on div "Add attribute column" at bounding box center [209, 148] width 62 height 9
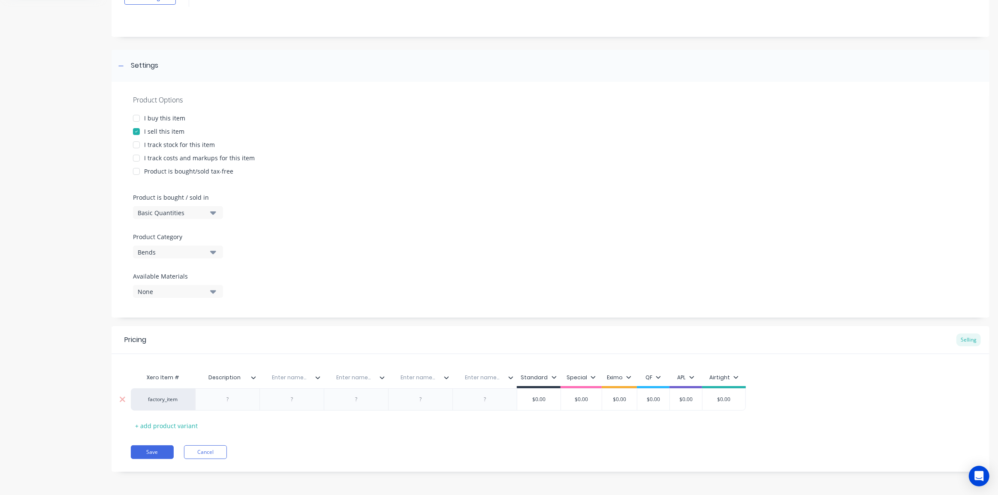
click at [227, 398] on div at bounding box center [227, 399] width 43 height 11
click at [291, 373] on div "Enter name..." at bounding box center [288, 377] width 59 height 21
click at [297, 379] on input "text" at bounding box center [288, 378] width 59 height 8
type input "Diameter"
click at [352, 377] on input "text" at bounding box center [353, 378] width 59 height 8
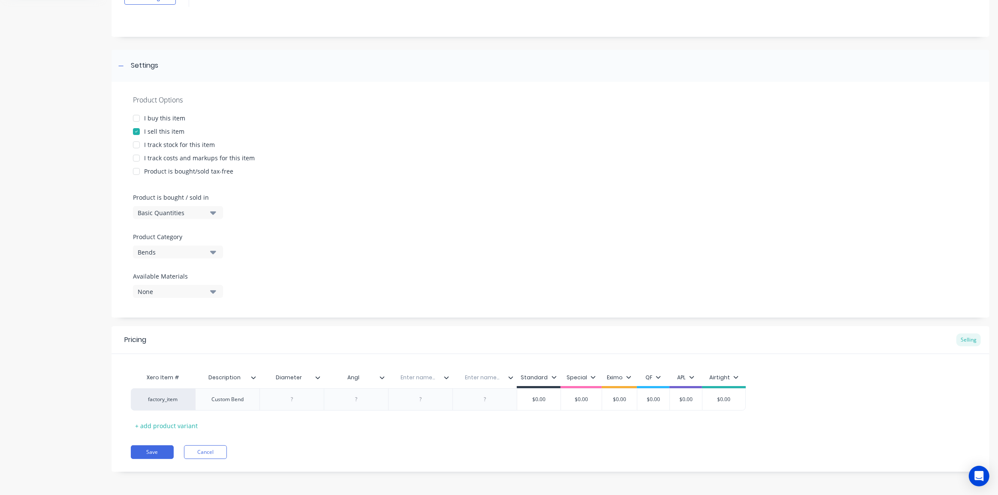
type input "Angle"
click at [408, 377] on input "text" at bounding box center [417, 378] width 59 height 8
type input "Material"
click at [476, 378] on input "text" at bounding box center [481, 378] width 59 height 8
type input "Thickness"
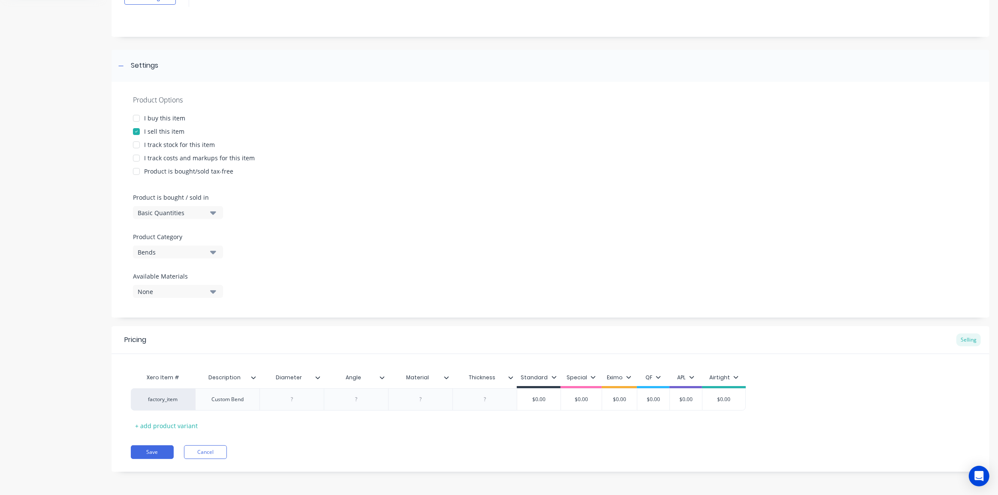
click at [522, 315] on div "Product Options I buy this item I sell this item I track stock for this item I …" at bounding box center [550, 200] width 878 height 236
click at [510, 376] on icon at bounding box center [510, 377] width 5 height 5
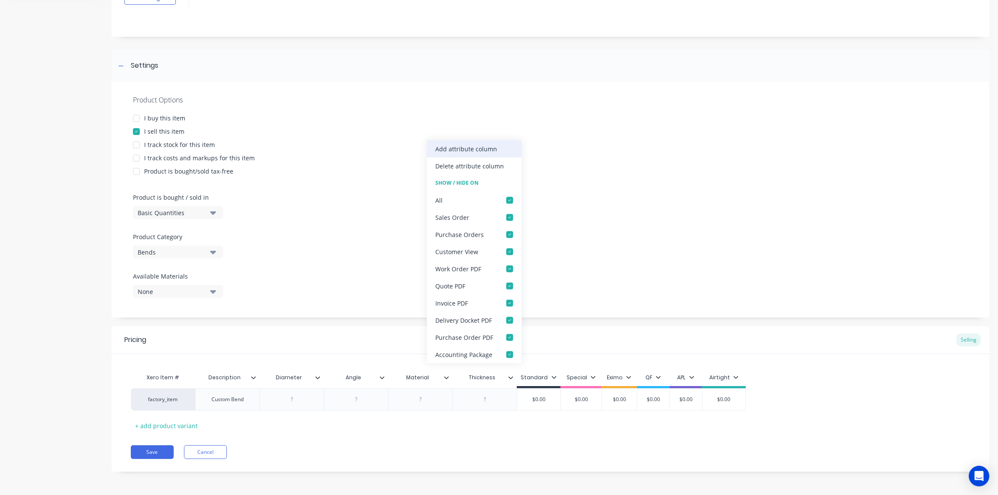
click at [454, 150] on div "Add attribute column" at bounding box center [466, 148] width 62 height 9
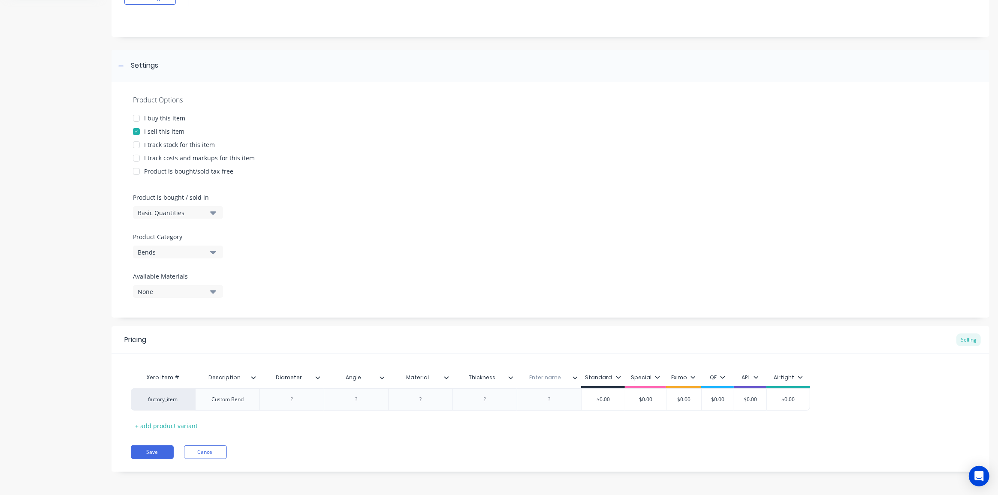
click at [576, 379] on icon at bounding box center [574, 377] width 5 height 5
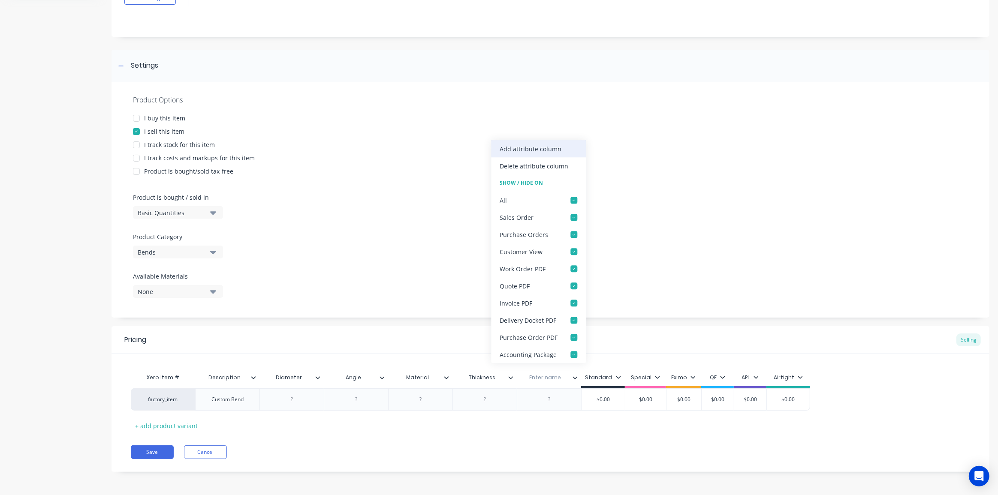
click at [543, 147] on div "Add attribute column" at bounding box center [531, 148] width 62 height 9
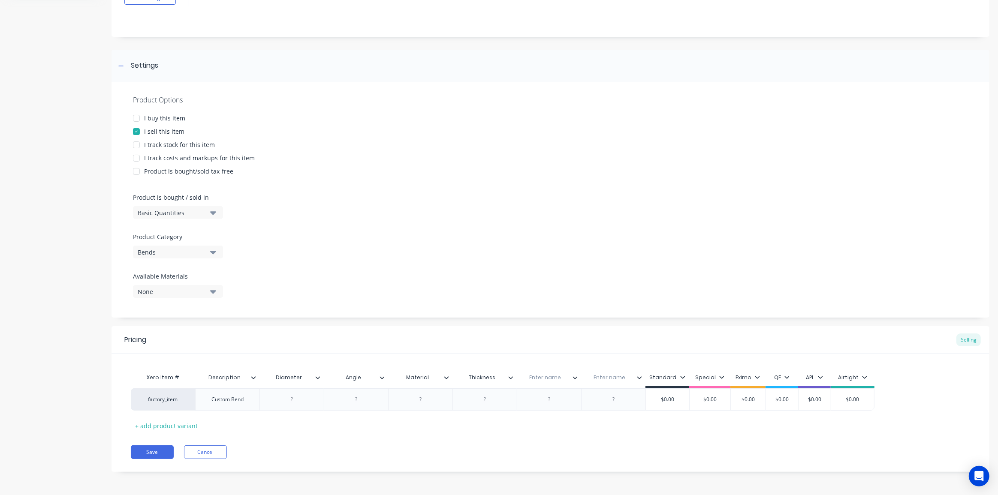
click at [575, 376] on icon at bounding box center [574, 377] width 5 height 5
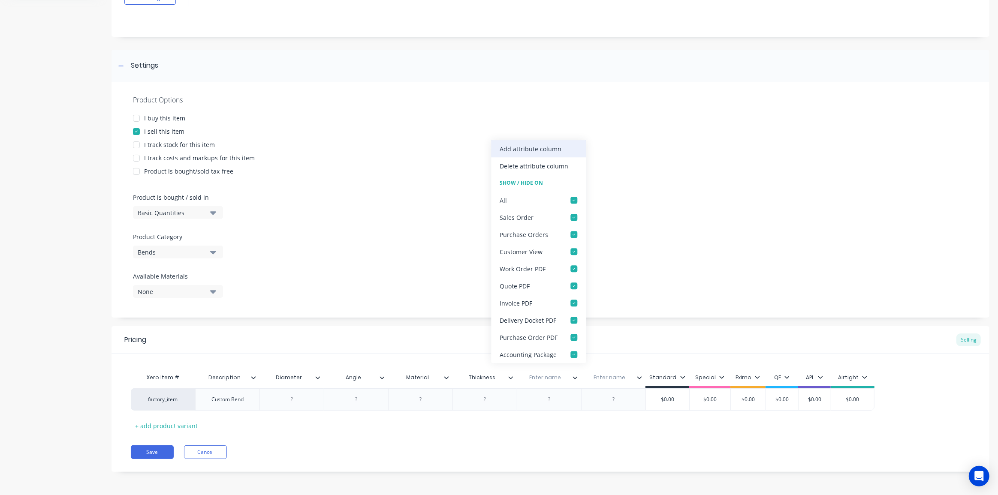
click at [536, 151] on div "Add attribute column" at bounding box center [531, 148] width 62 height 9
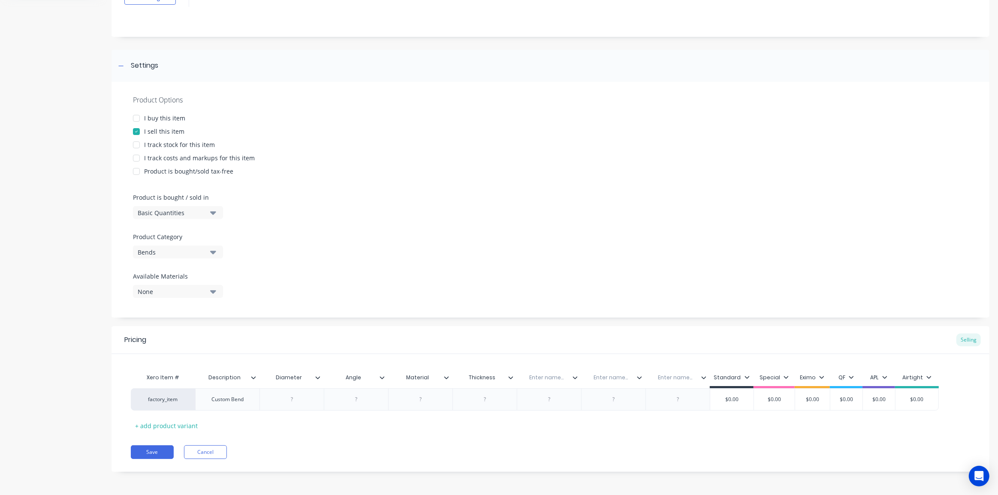
click at [590, 345] on div "Pricing Selling" at bounding box center [550, 340] width 878 height 28
click at [547, 379] on input "text" at bounding box center [546, 378] width 59 height 8
type input "Fabrication"
drag, startPoint x: 545, startPoint y: 385, endPoint x: 535, endPoint y: 385, distance: 9.9
click at [535, 385] on div "Xero Item # Description Diameter Angle Material Thickness Fabrication Fabricati…" at bounding box center [535, 378] width 808 height 19
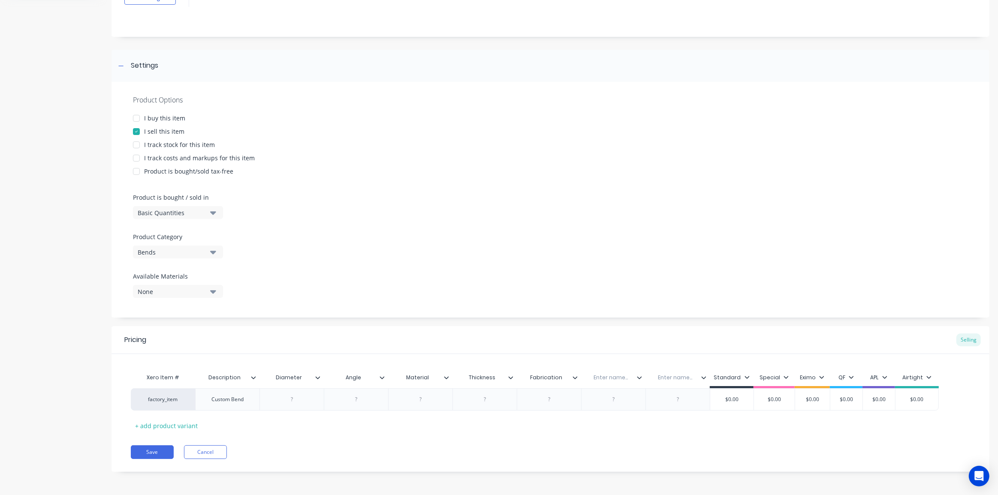
click at [603, 382] on div "Enter name..." at bounding box center [610, 377] width 59 height 21
click at [613, 378] on input "text" at bounding box center [610, 378] width 59 height 8
type input "Fitting 1"
drag, startPoint x: 628, startPoint y: 321, endPoint x: 629, endPoint y: 331, distance: 9.9
click at [629, 321] on div "Add image Custom Bend Settings Product Options I buy this item I sell this item…" at bounding box center [550, 222] width 878 height 525
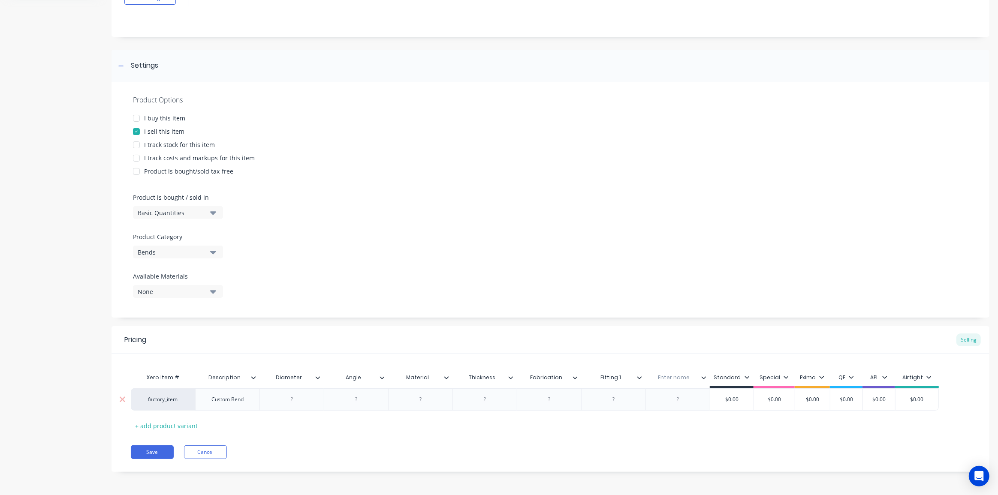
click at [671, 373] on div "Enter name..." at bounding box center [674, 377] width 59 height 21
type input "Fitting 2"
click at [628, 343] on div "Pricing Selling" at bounding box center [550, 340] width 878 height 28
drag, startPoint x: 158, startPoint y: 450, endPoint x: 352, endPoint y: 424, distance: 195.5
click at [352, 424] on div "Pricing Selling Xero Item # Description Diameter Angle Material Thickness Fabri…" at bounding box center [550, 399] width 878 height 146
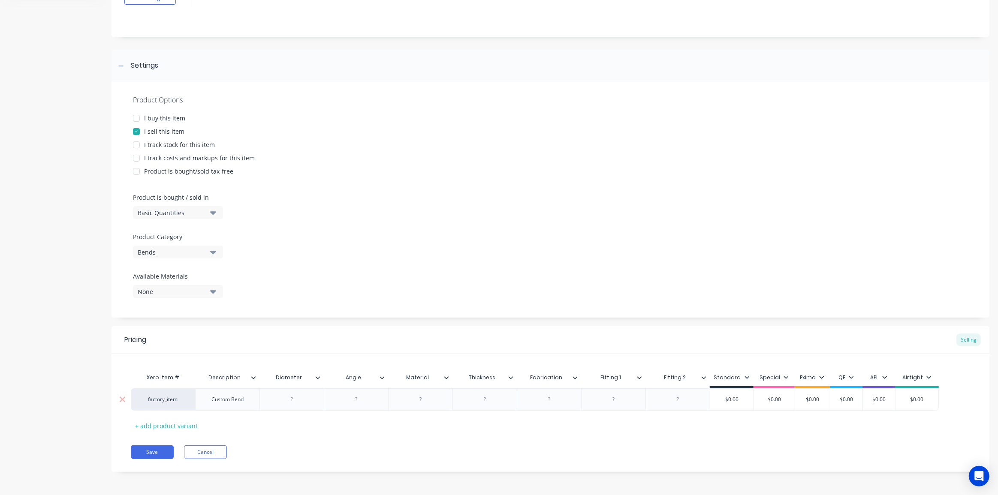
click at [705, 376] on icon at bounding box center [703, 377] width 5 height 3
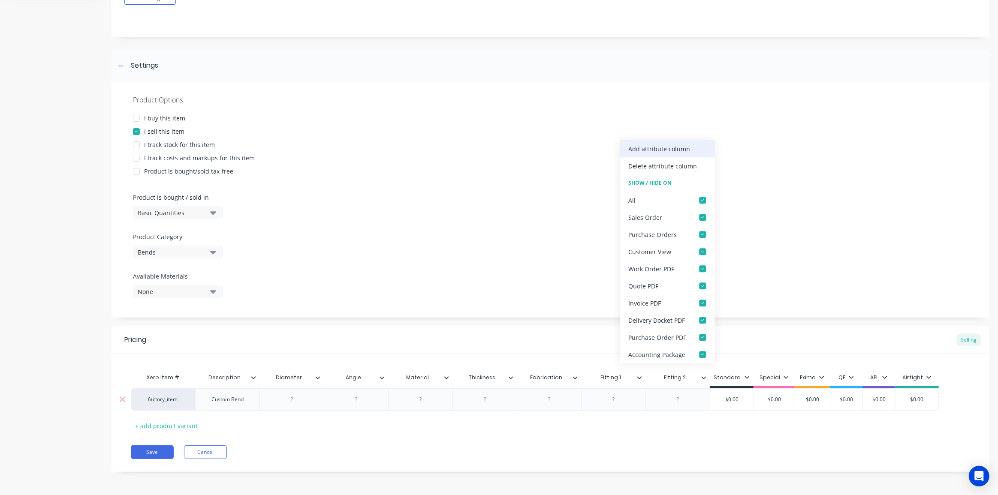
click at [649, 147] on div "Add attribute column" at bounding box center [659, 148] width 62 height 9
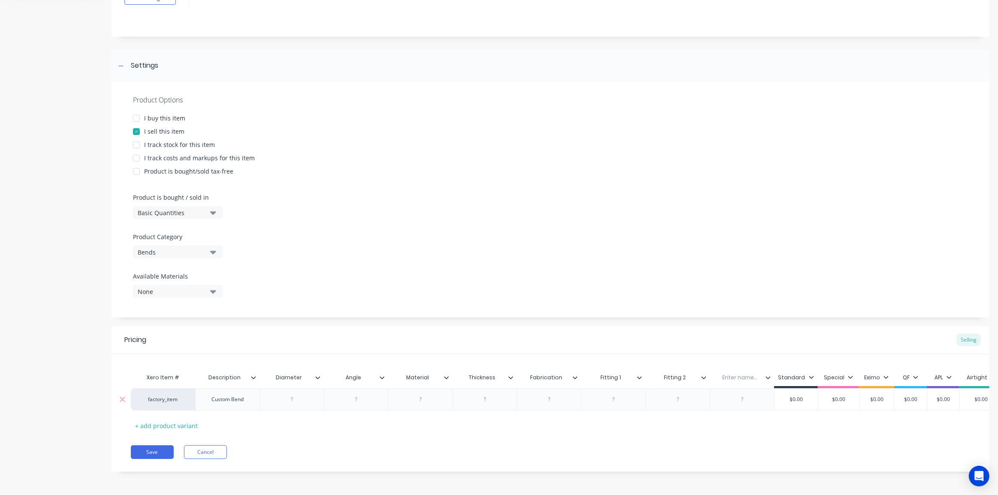
click at [746, 375] on input "text" at bounding box center [739, 378] width 59 height 8
type input "Note"
click at [161, 459] on button "Save" at bounding box center [152, 452] width 43 height 14
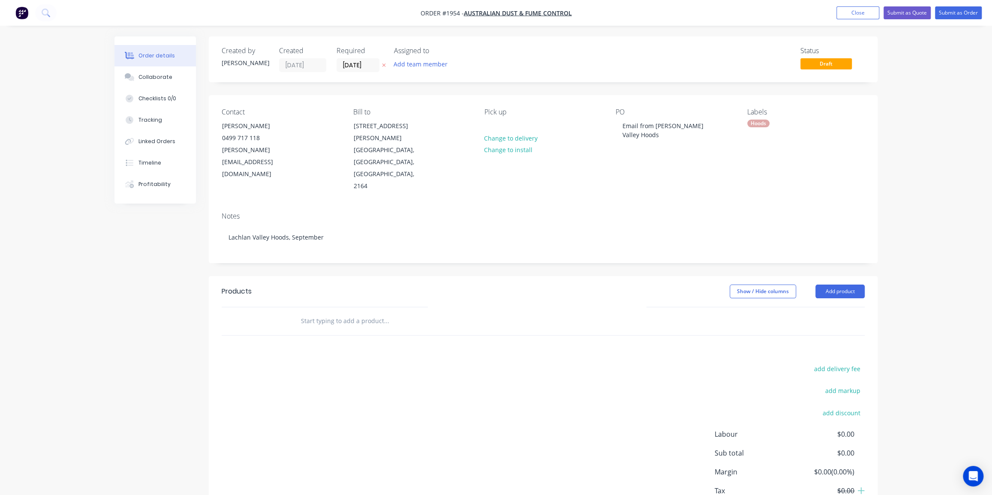
click at [333, 313] on input "text" at bounding box center [387, 321] width 172 height 17
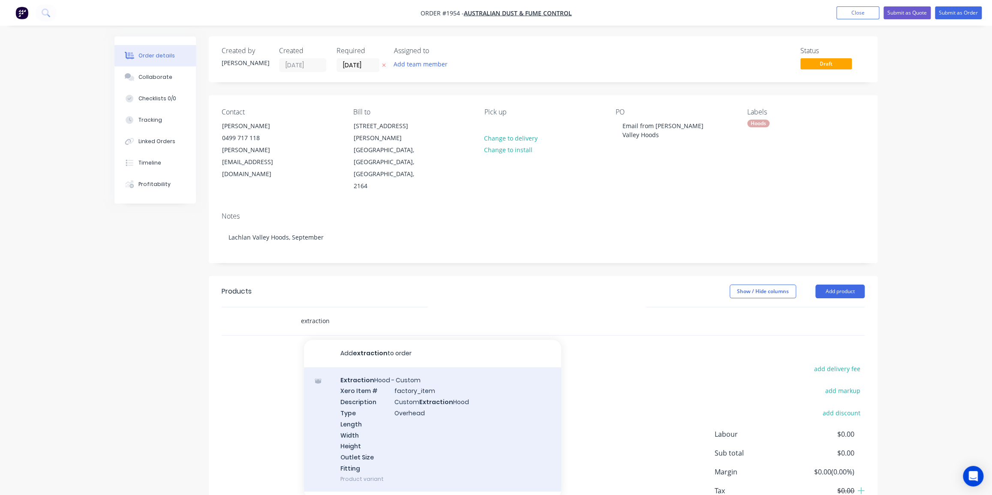
type input "extraction"
click at [413, 373] on div "Extraction Hood - Custom Xero Item # factory_item Description Custom Extraction…" at bounding box center [432, 429] width 257 height 124
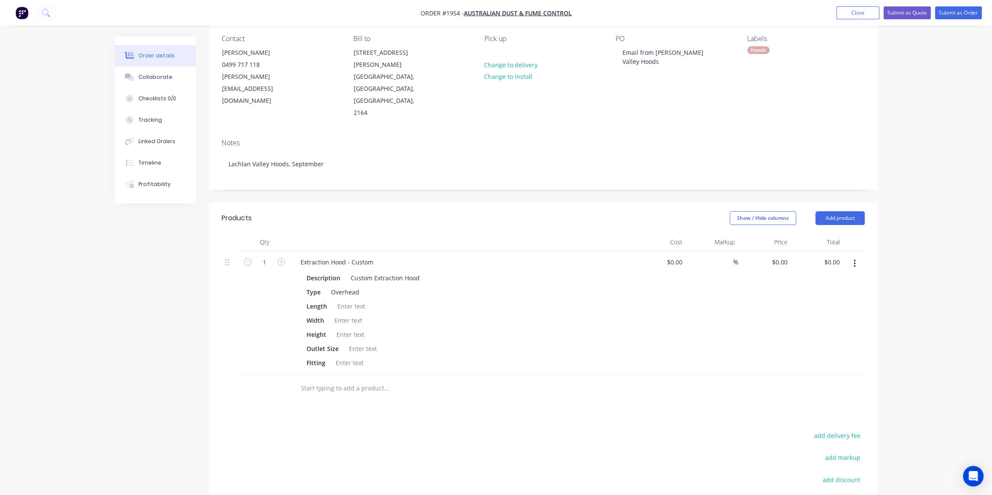
scroll to position [78, 0]
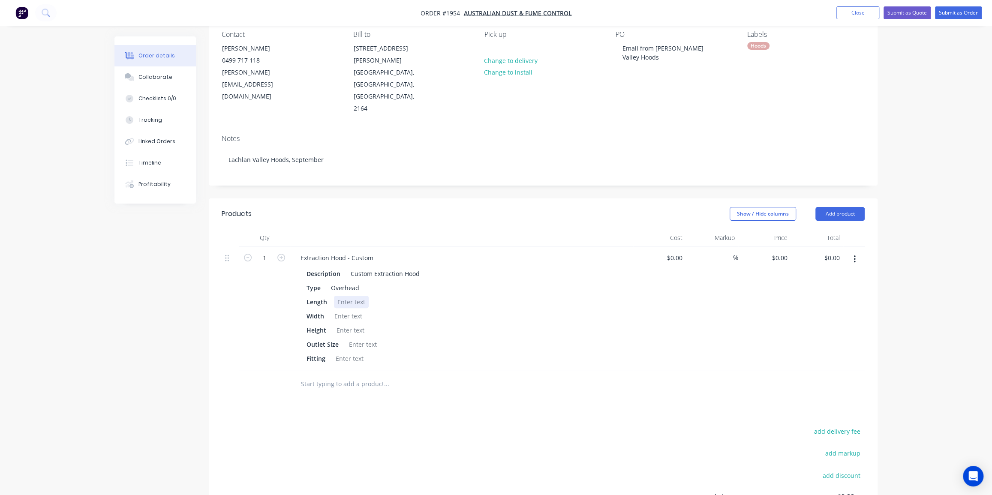
click at [353, 296] on div at bounding box center [351, 302] width 35 height 12
click at [356, 296] on div at bounding box center [351, 302] width 35 height 12
click at [909, 115] on div "Order details Collaborate Checklists 0/0 Tracking Linked Orders Timeline Profit…" at bounding box center [496, 269] width 992 height 695
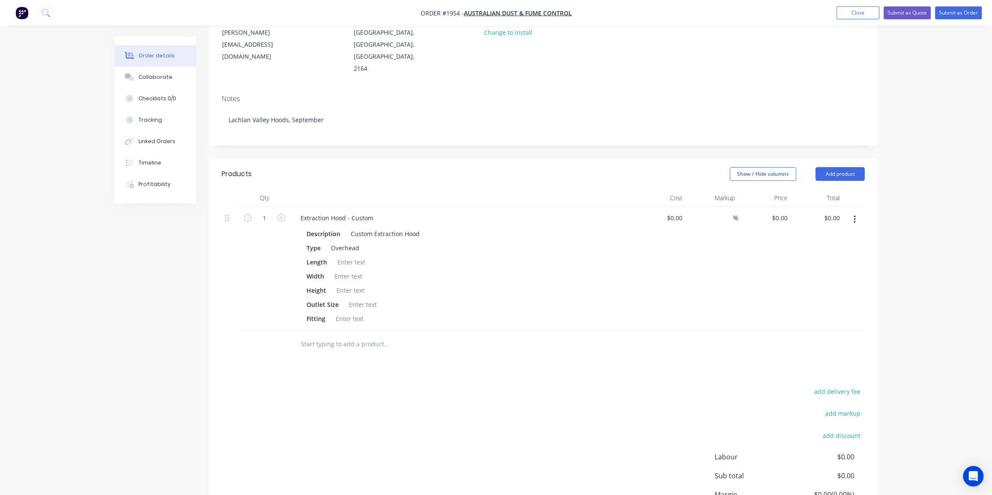
scroll to position [156, 0]
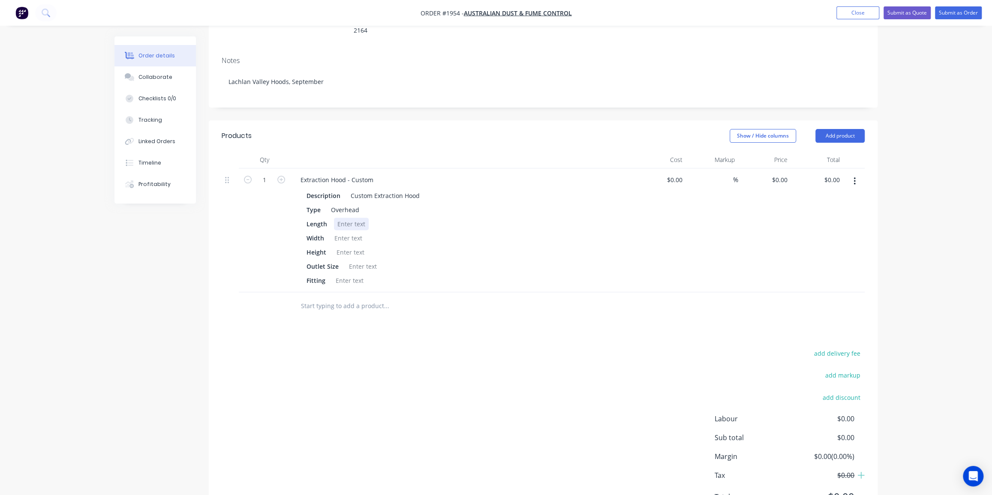
click at [340, 218] on div at bounding box center [351, 224] width 35 height 12
click at [353, 232] on div at bounding box center [348, 238] width 35 height 12
click at [357, 260] on div at bounding box center [363, 266] width 35 height 12
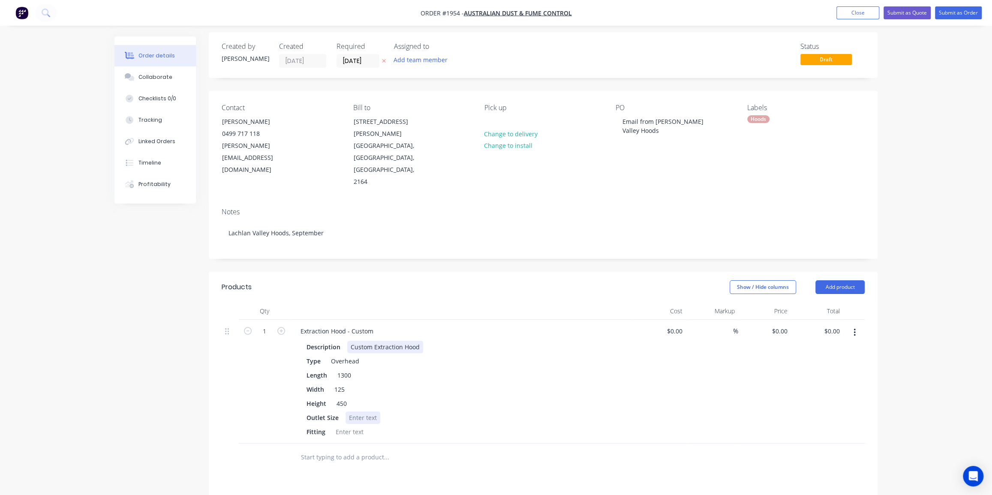
scroll to position [0, 0]
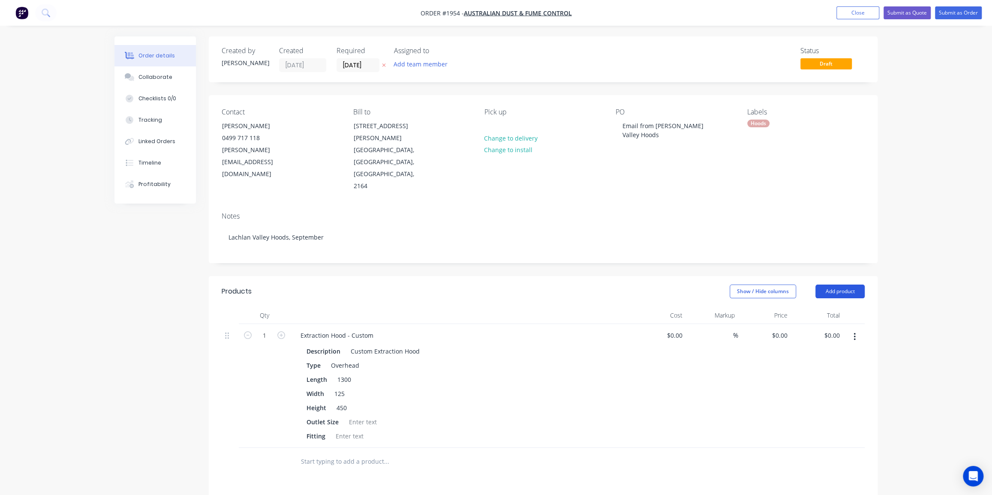
click at [833, 285] on button "Add product" at bounding box center [840, 292] width 49 height 14
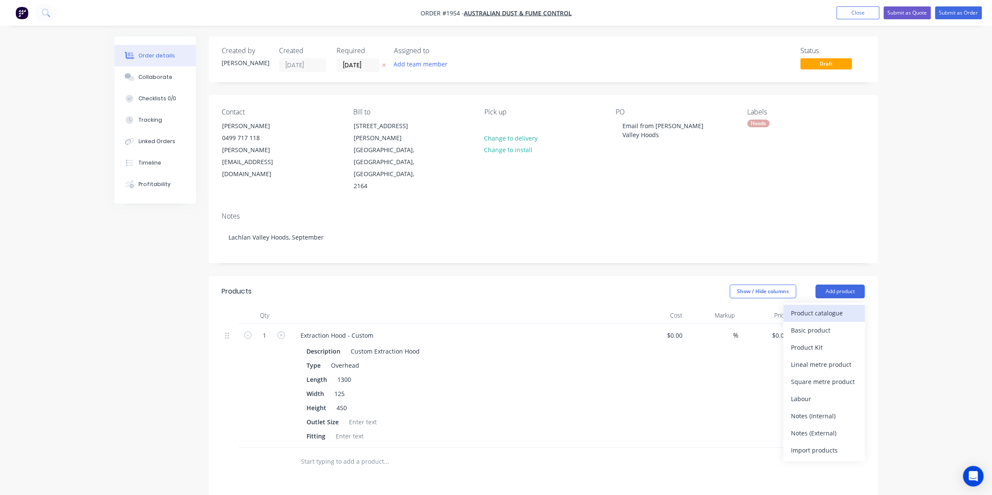
click at [802, 307] on div "Product catalogue" at bounding box center [824, 313] width 66 height 12
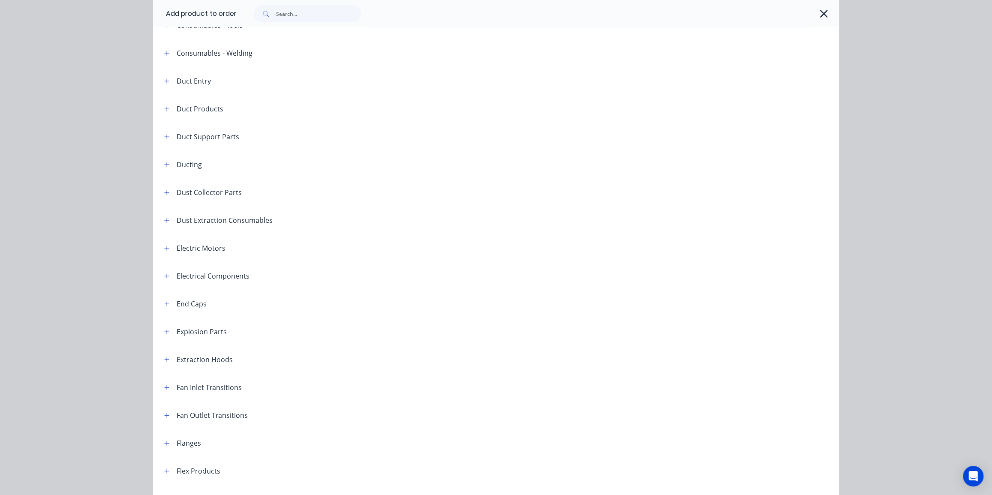
scroll to position [312, 0]
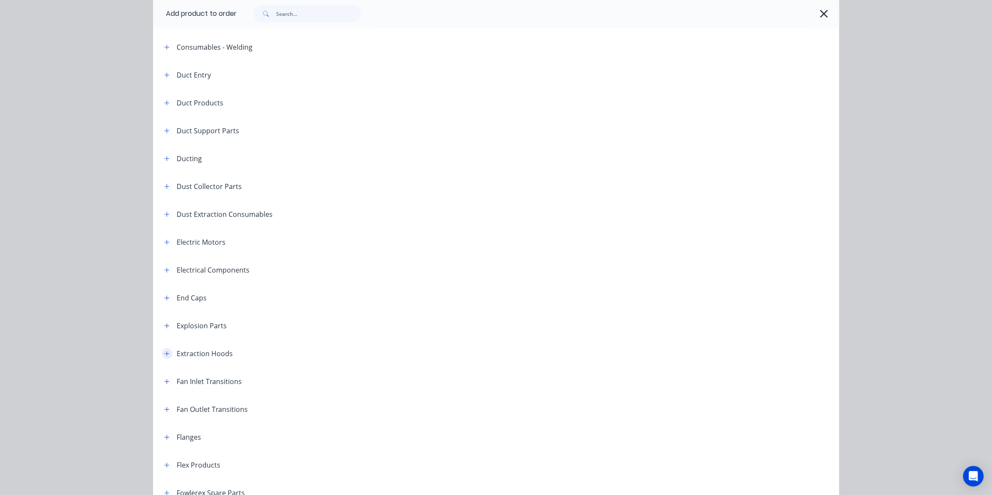
click at [165, 355] on icon "button" at bounding box center [167, 353] width 5 height 5
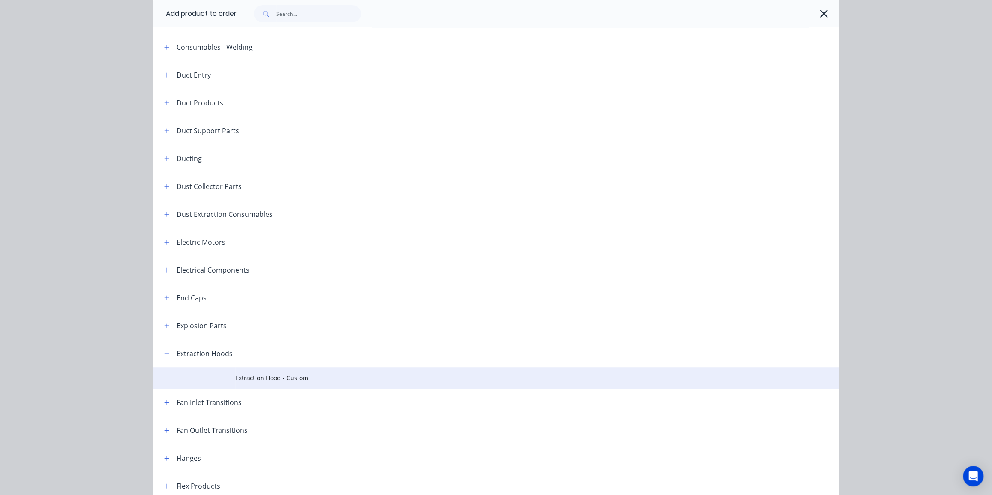
click at [292, 379] on span "Extraction Hood - Custom" at bounding box center [476, 377] width 483 height 9
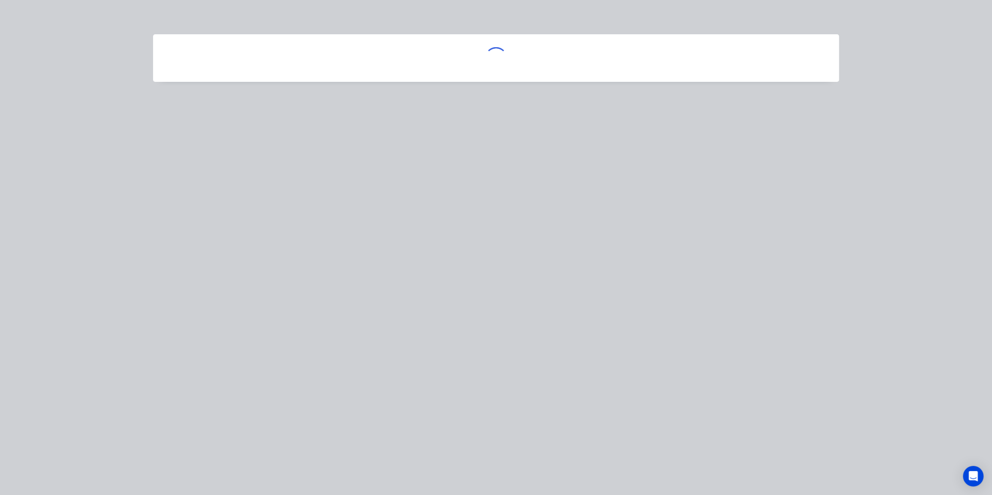
scroll to position [0, 0]
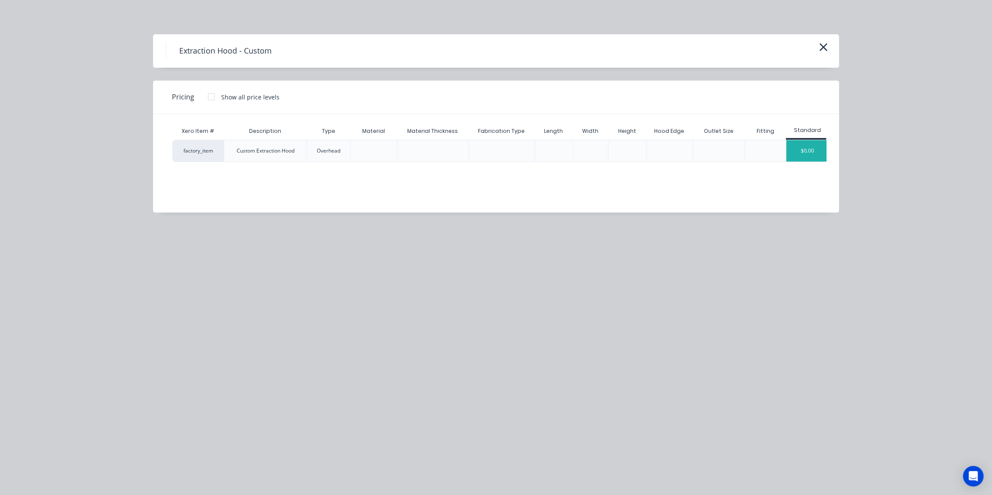
click at [810, 149] on div "$0.00" at bounding box center [807, 150] width 43 height 21
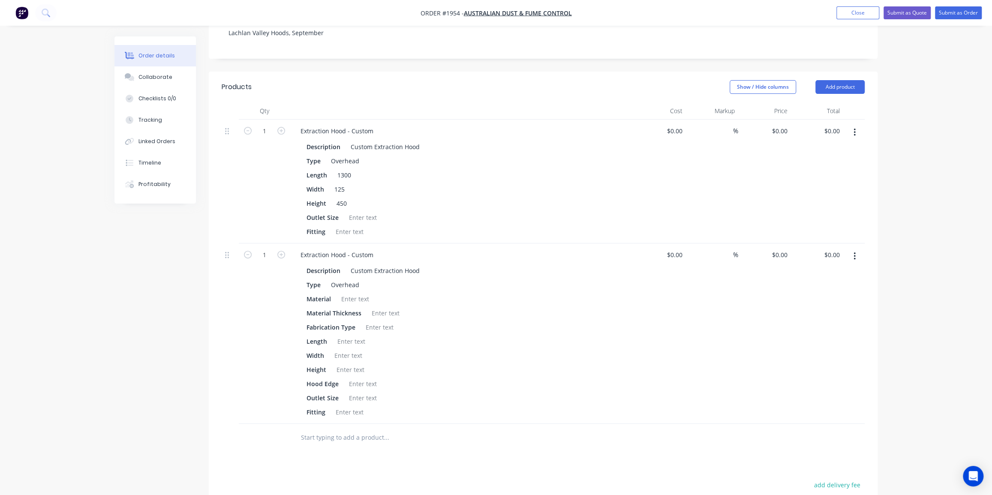
scroll to position [195, 0]
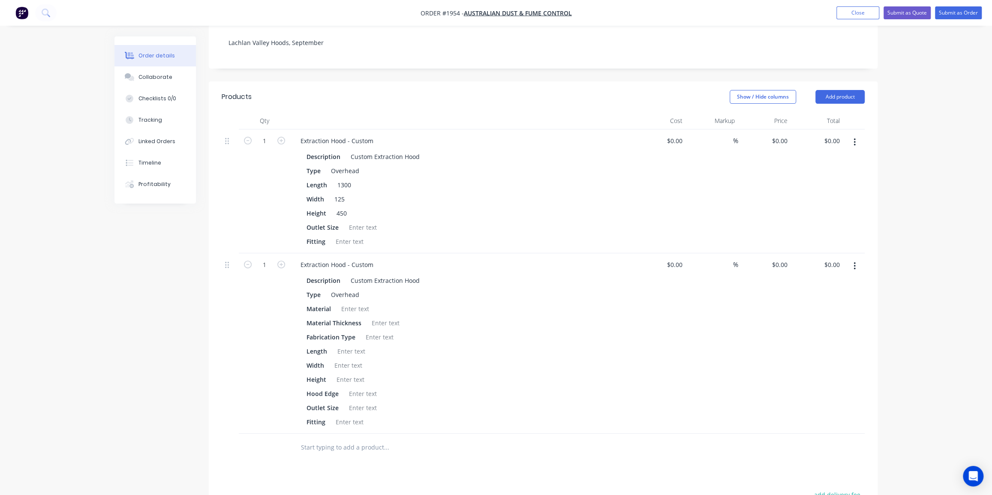
click at [856, 135] on button "button" at bounding box center [855, 142] width 20 height 15
click at [816, 210] on div "Delete" at bounding box center [824, 216] width 66 height 12
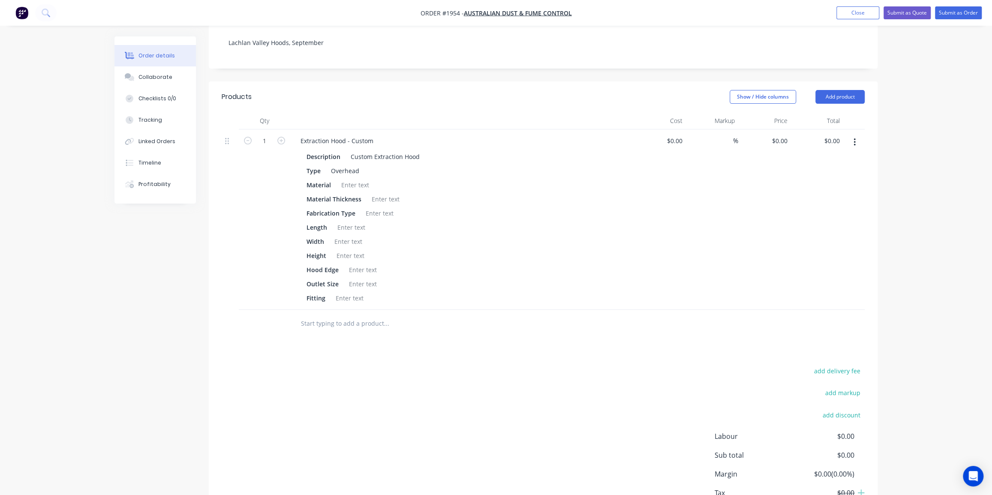
click at [876, 179] on div "Qty Cost Markup Price Total 1 Extraction Hood - Custom Description Custom Extra…" at bounding box center [543, 225] width 669 height 226
click at [351, 179] on div at bounding box center [355, 185] width 35 height 12
click at [381, 193] on div at bounding box center [385, 199] width 35 height 12
click at [380, 207] on div at bounding box center [379, 213] width 35 height 12
click at [354, 221] on div at bounding box center [351, 227] width 35 height 12
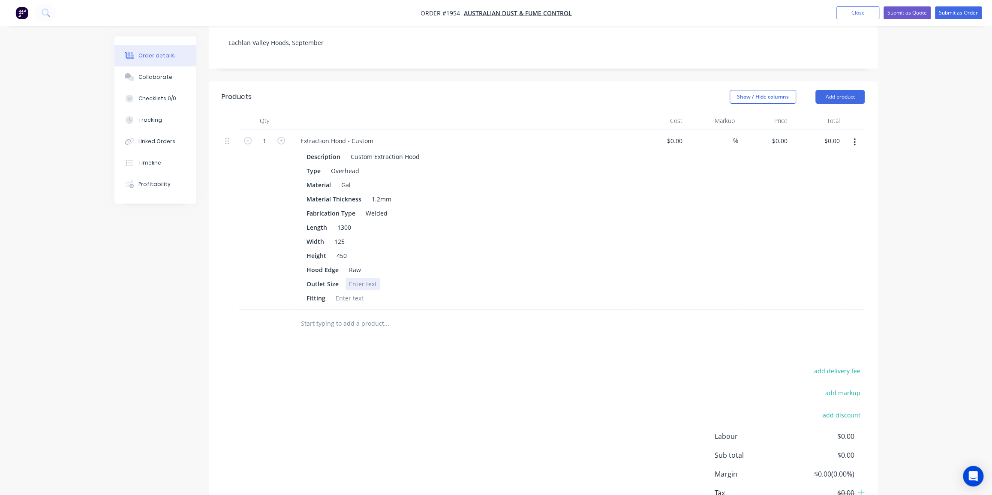
click at [368, 278] on div at bounding box center [363, 284] width 35 height 12
click at [360, 292] on div at bounding box center [349, 298] width 35 height 12
click at [361, 278] on div "125" at bounding box center [354, 284] width 17 height 12
click at [350, 292] on div at bounding box center [349, 298] width 35 height 12
drag, startPoint x: 628, startPoint y: 320, endPoint x: 407, endPoint y: 341, distance: 222.3
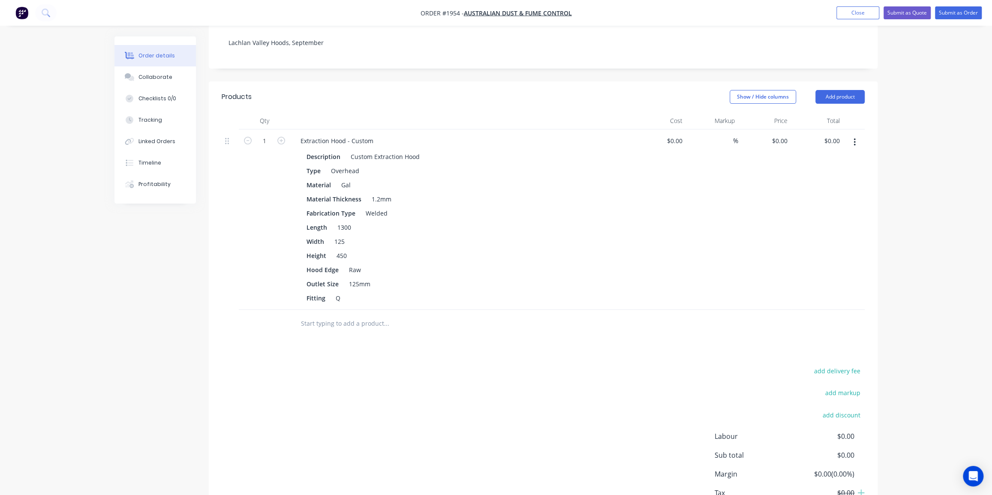
click at [623, 320] on div "Products Show / Hide columns Add product Qty Cost Markup Price Total 1 Extracti…" at bounding box center [543, 312] width 669 height 462
click at [279, 137] on icon "button" at bounding box center [281, 141] width 8 height 8
type input "2"
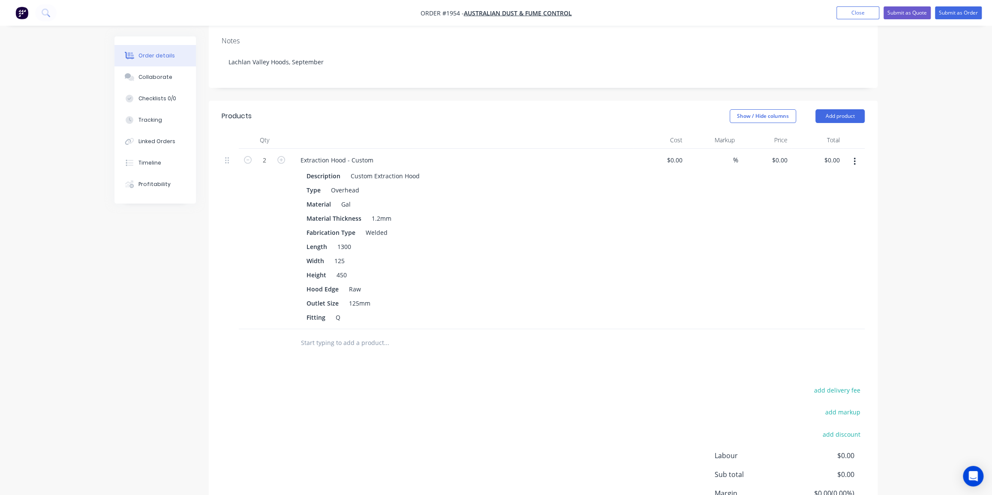
scroll to position [192, 0]
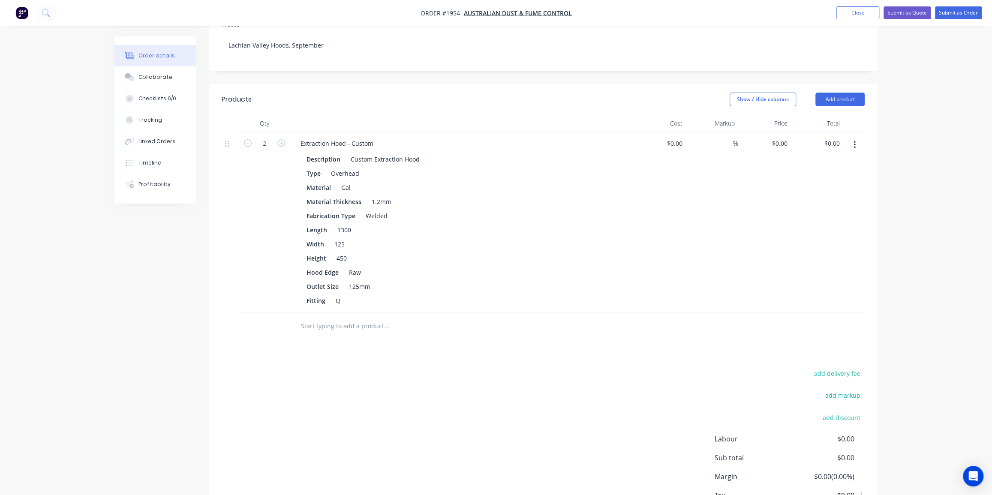
click at [373, 318] on input "text" at bounding box center [387, 326] width 172 height 17
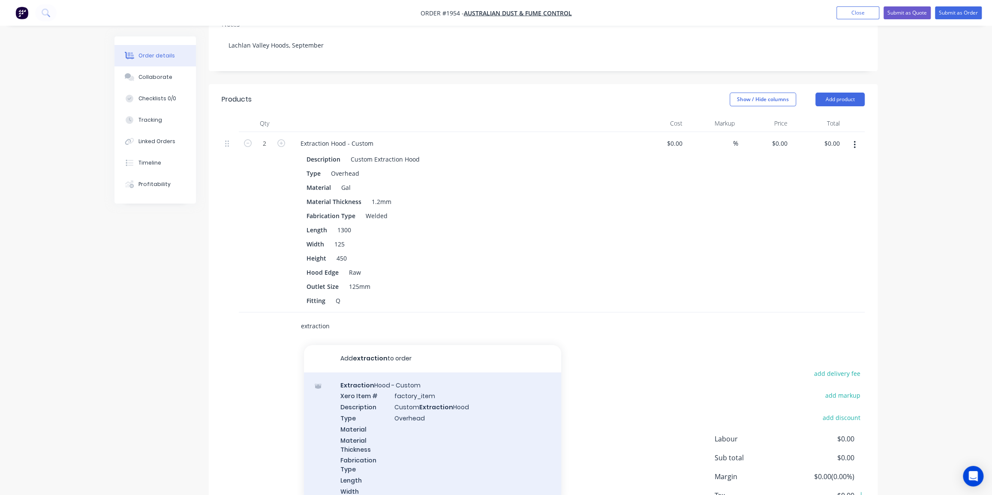
type input "extraction"
click at [424, 386] on div "Extraction Hood - Custom Xero Item # factory_item Description Custom Extraction…" at bounding box center [432, 466] width 257 height 187
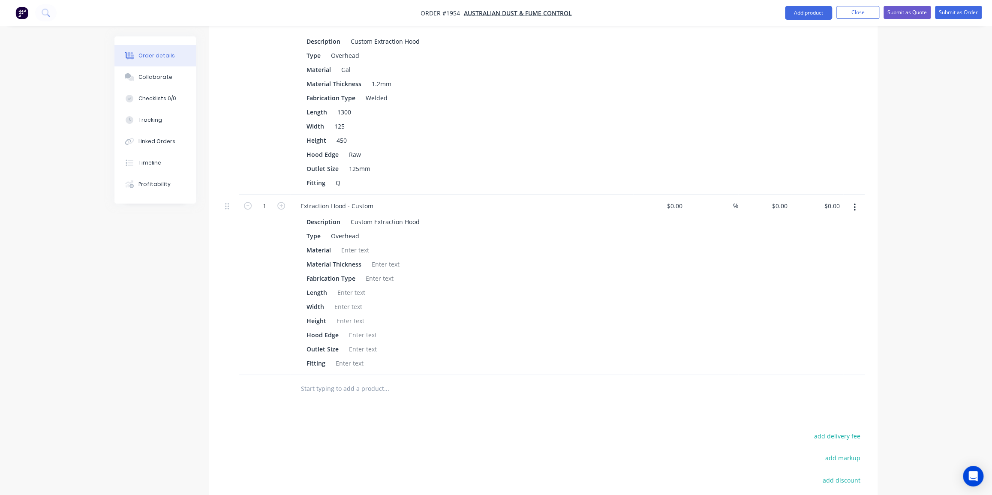
scroll to position [309, 0]
click at [279, 203] on icon "button" at bounding box center [281, 207] width 8 height 8
type input "2"
click at [367, 245] on div at bounding box center [355, 251] width 35 height 12
click at [348, 245] on div "1.6" at bounding box center [345, 251] width 15 height 12
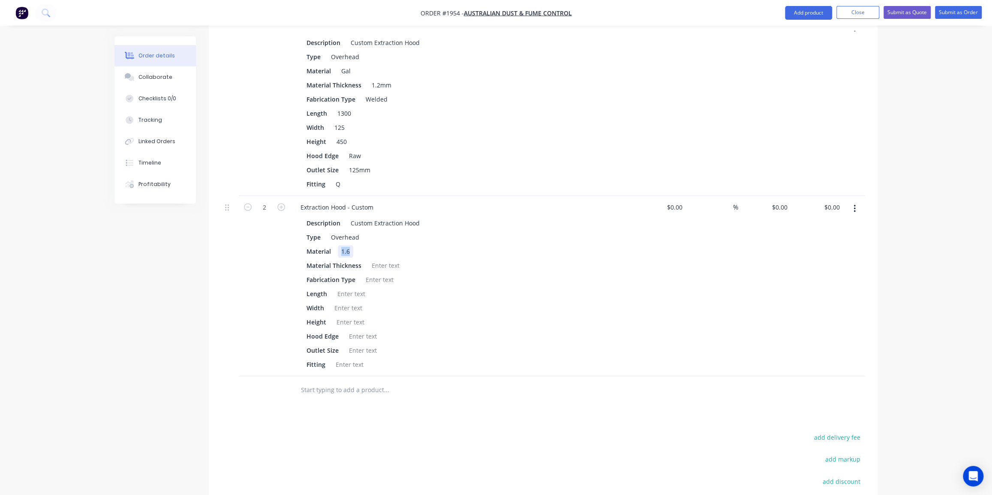
click at [348, 245] on div "1.6" at bounding box center [345, 251] width 15 height 12
click at [365, 330] on div at bounding box center [363, 336] width 35 height 12
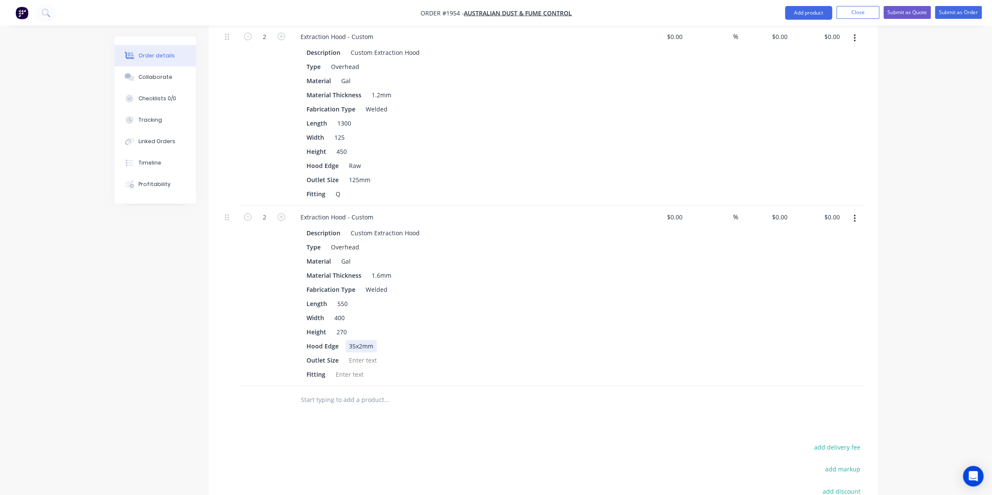
scroll to position [270, 0]
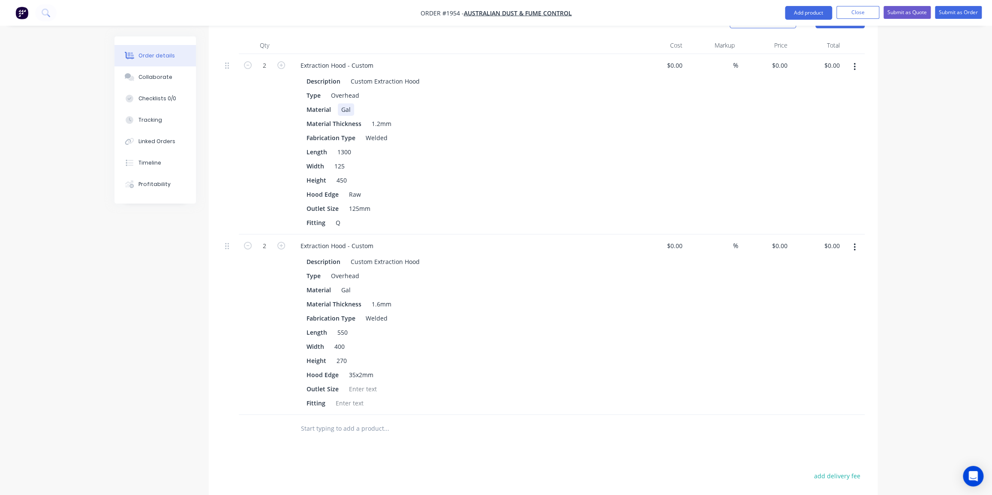
click at [355, 103] on div "Material Gal" at bounding box center [460, 109] width 314 height 12
click at [388, 103] on div "Gal, painted welds" at bounding box center [368, 109] width 60 height 12
copy div "Gal, painted welds"
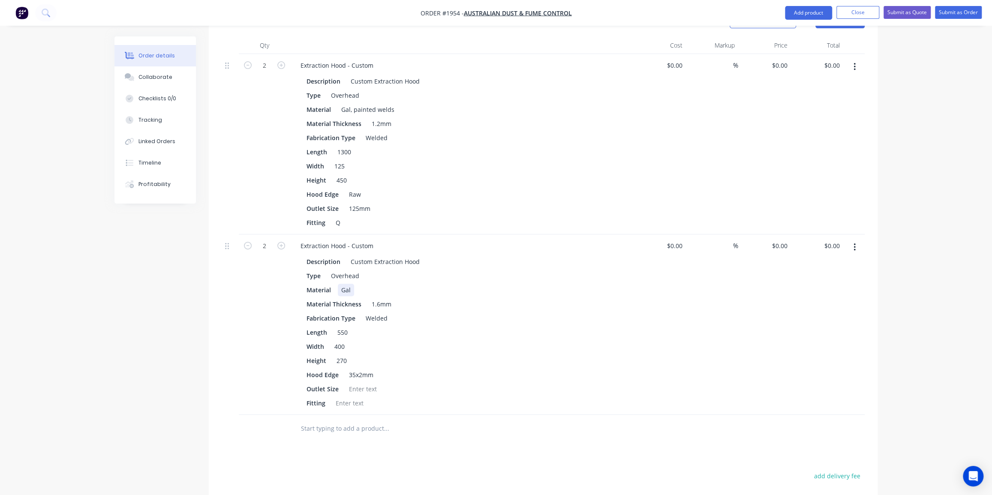
click at [350, 284] on div "Gal" at bounding box center [346, 290] width 16 height 12
click at [465, 397] on div "Fitting" at bounding box center [460, 403] width 314 height 12
click at [364, 383] on div at bounding box center [363, 389] width 35 height 12
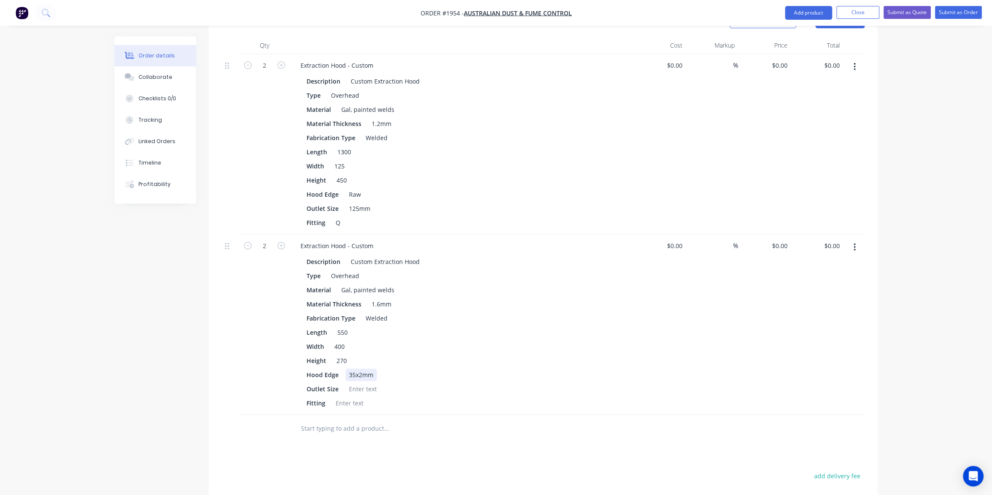
click at [371, 369] on div "35x2mm" at bounding box center [361, 375] width 31 height 12
click at [506, 397] on div "Fitting" at bounding box center [460, 403] width 314 height 12
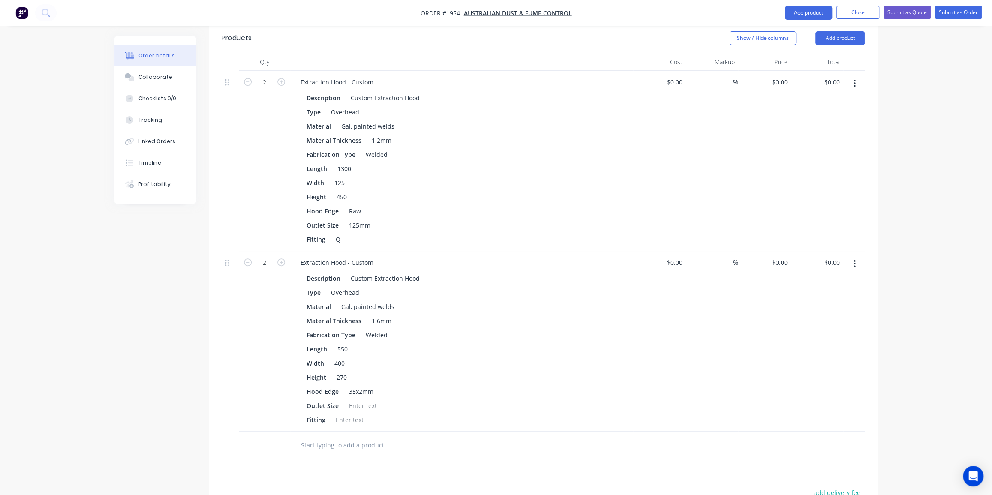
scroll to position [231, 0]
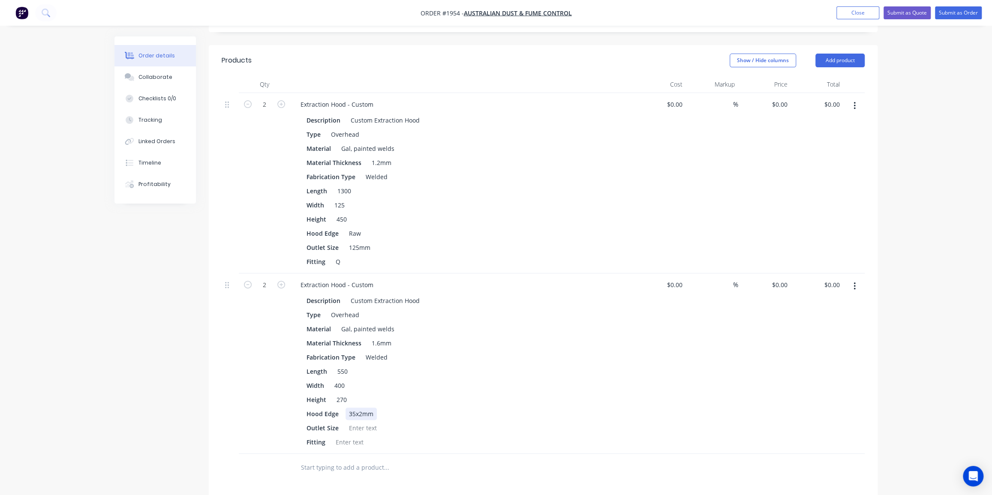
click at [379, 408] on div "Hood Edge 35x2mm" at bounding box center [460, 414] width 314 height 12
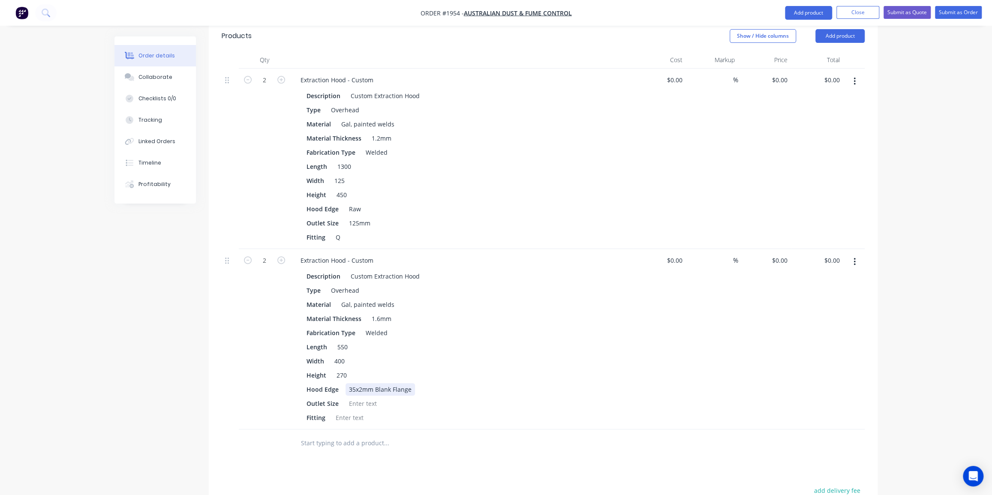
scroll to position [348, 0]
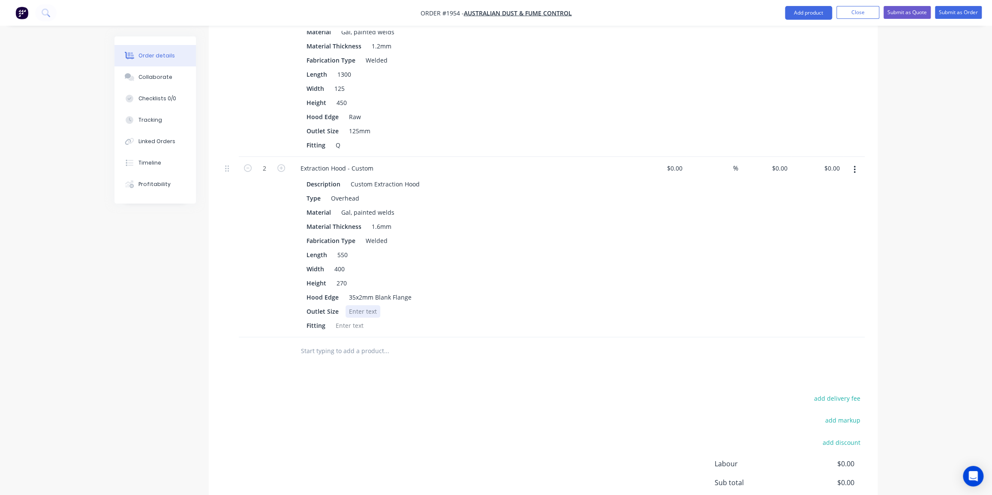
click at [365, 305] on div at bounding box center [363, 311] width 35 height 12
click at [355, 319] on div at bounding box center [349, 325] width 35 height 12
click at [426, 347] on div "Products Show / Hide columns Add product Qty Cost Markup Price Total 2 Extracti…" at bounding box center [543, 249] width 669 height 643
click at [340, 343] on input "text" at bounding box center [387, 351] width 172 height 17
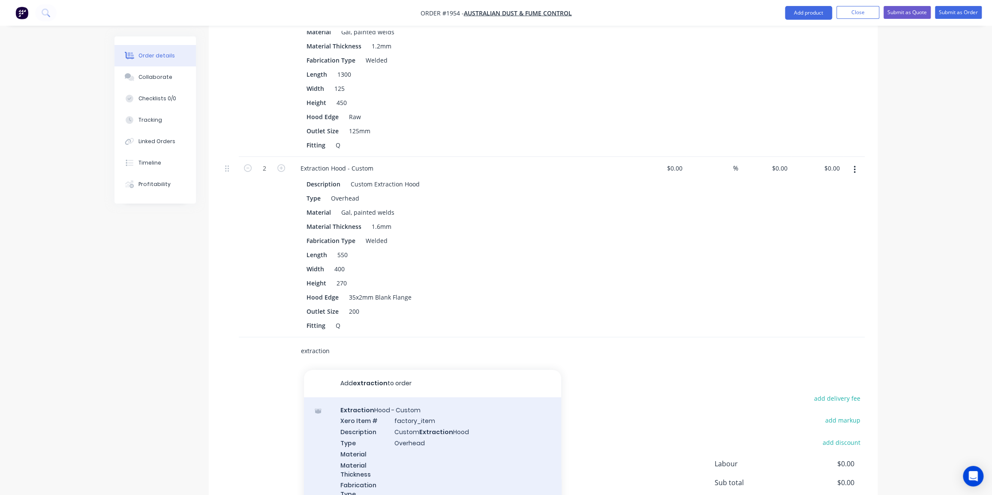
type input "extraction"
click at [414, 411] on div "Extraction Hood - Custom Xero Item # factory_item Description Custom Extraction…" at bounding box center [432, 490] width 257 height 187
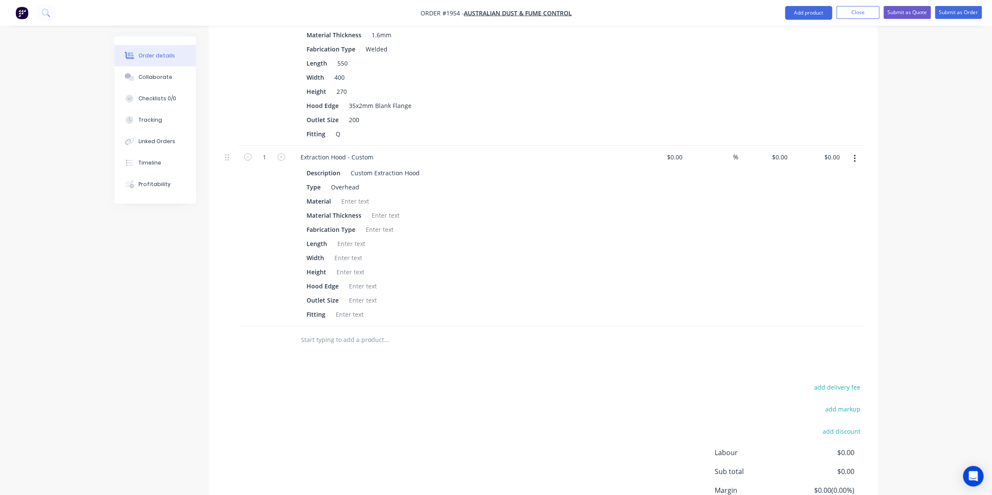
scroll to position [543, 0]
click at [367, 192] on div at bounding box center [355, 198] width 35 height 12
click at [385, 206] on div at bounding box center [385, 212] width 35 height 12
click at [384, 220] on div at bounding box center [379, 226] width 35 height 12
click at [359, 234] on div at bounding box center [351, 240] width 35 height 12
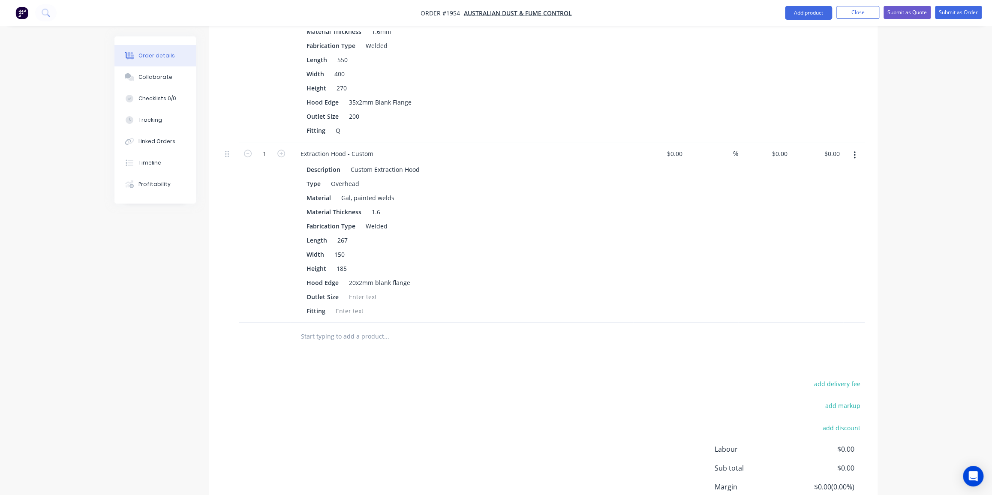
click at [453, 328] on input "text" at bounding box center [387, 336] width 172 height 17
drag, startPoint x: 356, startPoint y: 274, endPoint x: 377, endPoint y: 281, distance: 22.5
click at [356, 291] on div at bounding box center [363, 297] width 35 height 12
click at [393, 326] on div "Products Show / Hide columns Add product Qty Cost Markup Price Total 2 Extracti…" at bounding box center [543, 144] width 669 height 823
click at [379, 328] on input "text" at bounding box center [387, 336] width 172 height 17
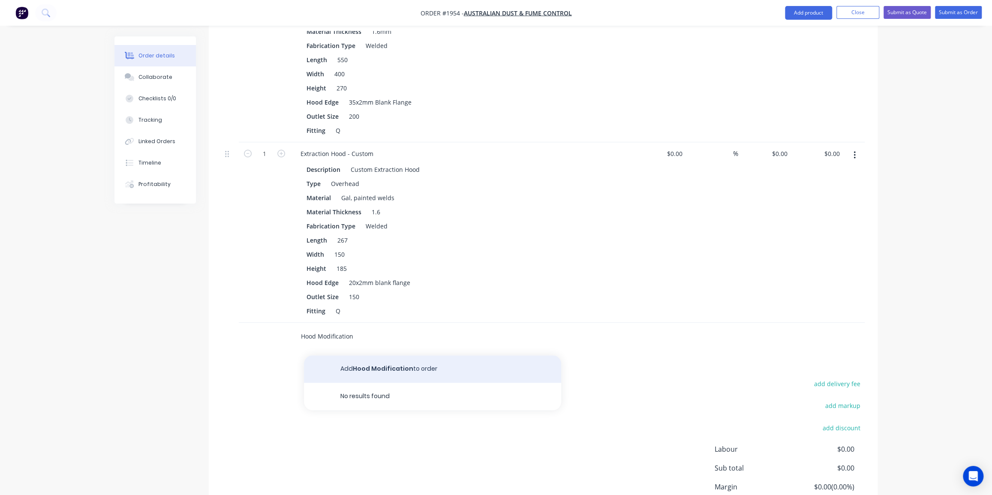
type input "Hood Modification"
click at [443, 355] on button "Add Hood Modification to order" at bounding box center [432, 368] width 257 height 27
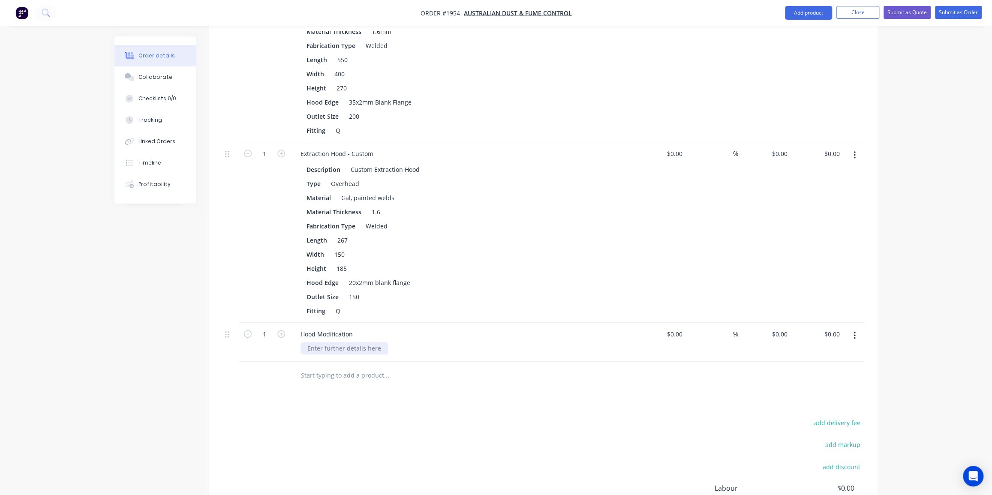
click at [340, 342] on div at bounding box center [344, 348] width 87 height 12
click at [376, 277] on div "20x2mm blank flange" at bounding box center [380, 283] width 68 height 12
copy div "20x2mm blank flange"
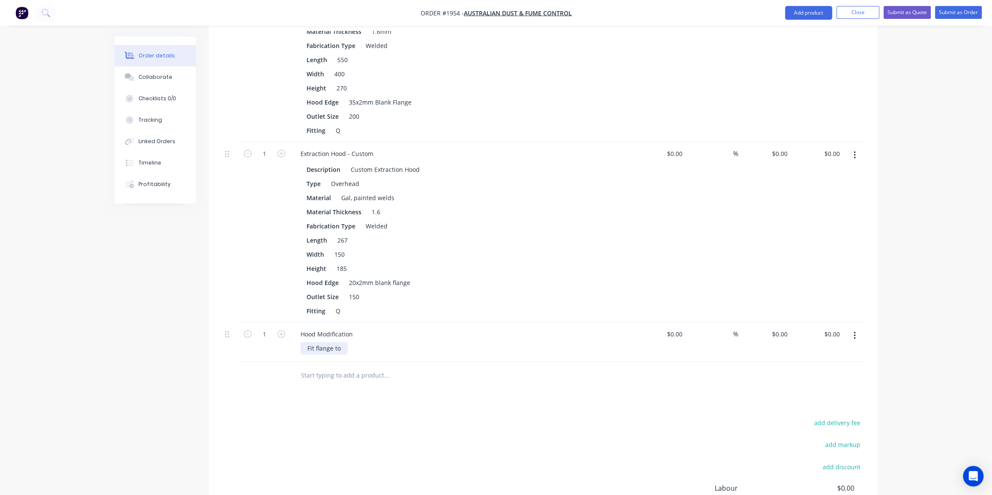
click at [321, 342] on div "Fit flange to" at bounding box center [324, 348] width 47 height 12
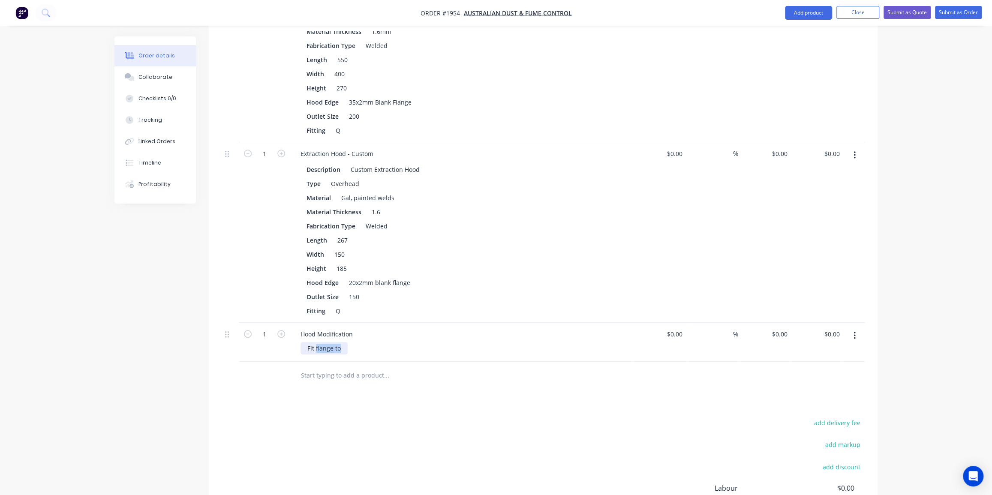
drag, startPoint x: 341, startPoint y: 323, endPoint x: 316, endPoint y: 325, distance: 24.9
click at [316, 342] on div "Fit flange to" at bounding box center [324, 348] width 47 height 12
click at [918, 246] on div "Order details Collaborate Checklists 0/0 Tracking Linked Orders Timeline Profit…" at bounding box center [496, 32] width 992 height 1151
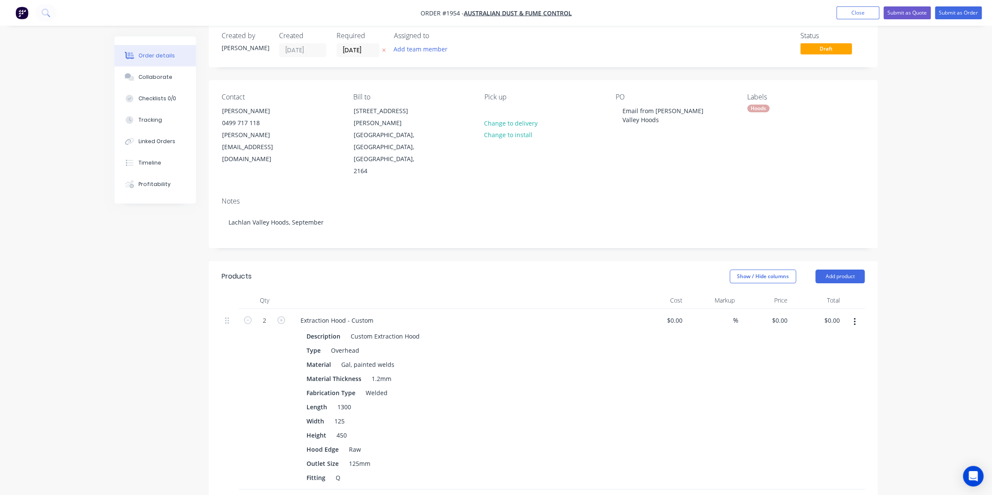
scroll to position [0, 0]
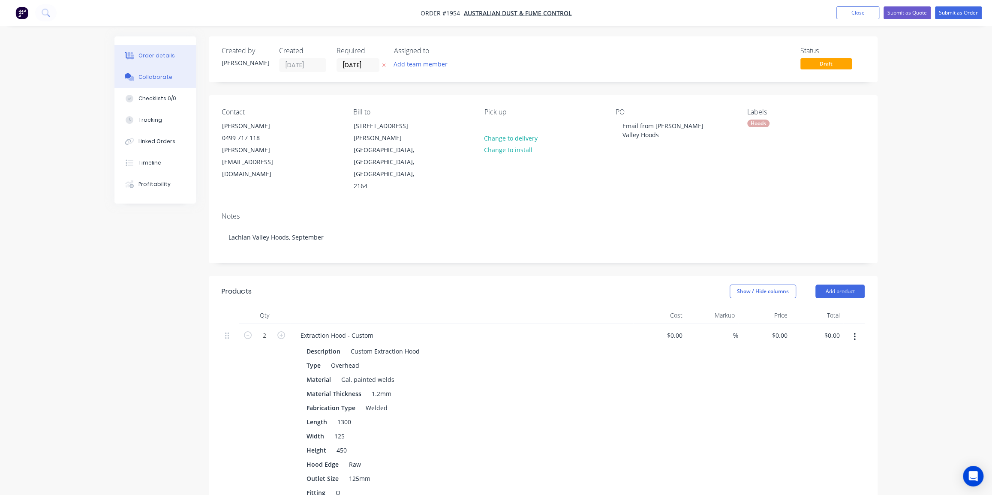
click at [154, 76] on div "Collaborate" at bounding box center [155, 77] width 34 height 8
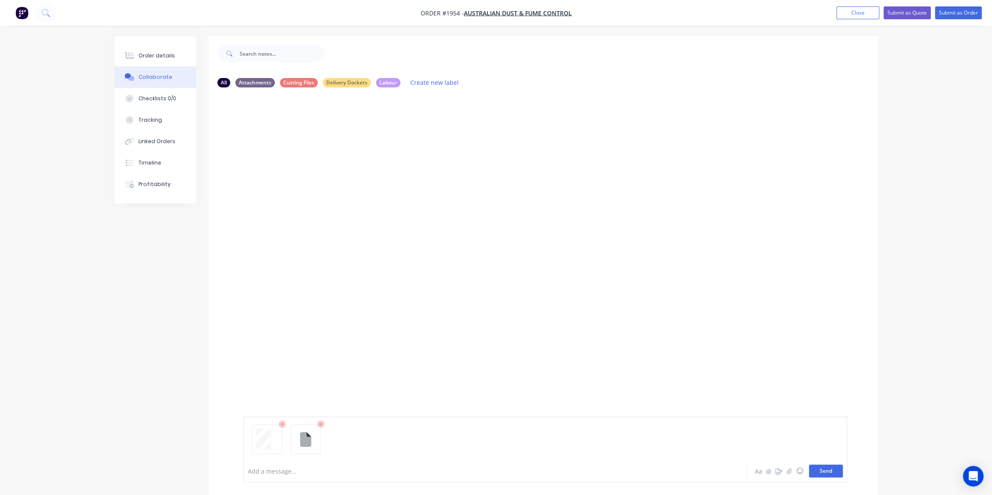
click at [815, 471] on button "Send" at bounding box center [826, 471] width 34 height 13
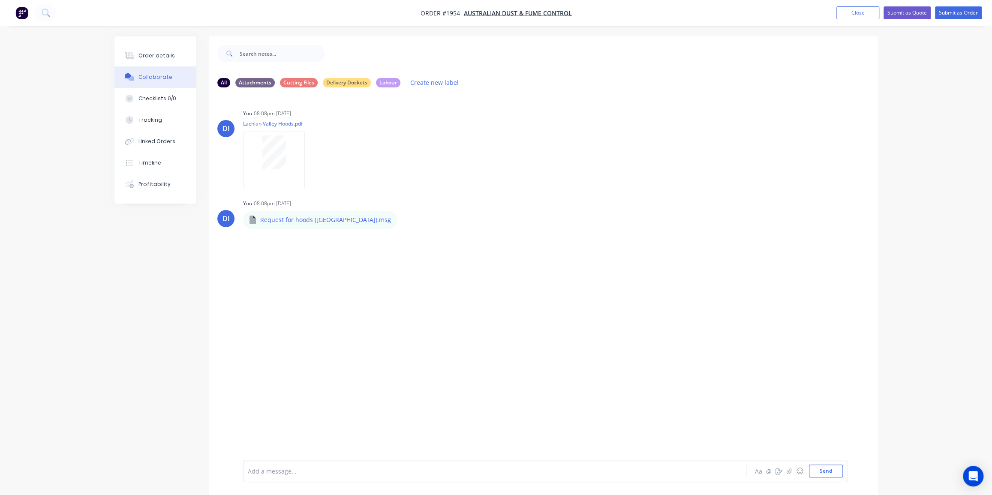
click at [298, 301] on div "DI You 08:08pm 03/09/25 Lachlan Valley Hoods.pdf Labels Download Delete DI You …" at bounding box center [543, 277] width 669 height 366
click at [788, 473] on icon "button" at bounding box center [789, 471] width 5 height 6
click at [154, 59] on div "Order details" at bounding box center [156, 56] width 36 height 8
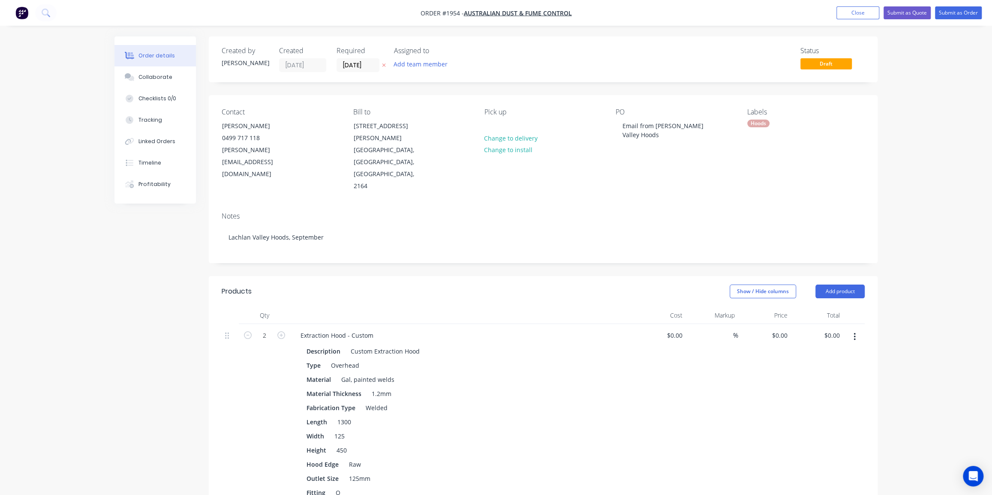
click at [960, 12] on button "Submit as Order" at bounding box center [958, 12] width 47 height 13
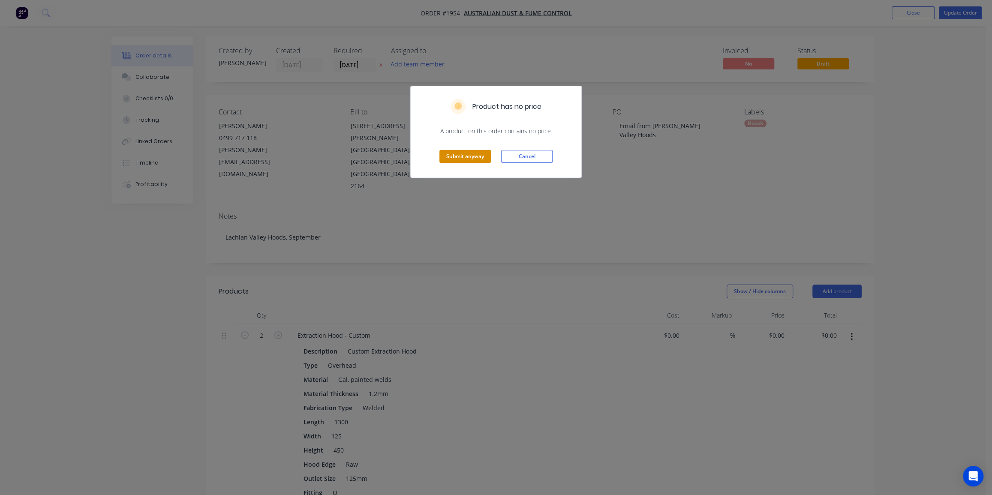
click at [456, 154] on button "Submit anyway" at bounding box center [464, 156] width 51 height 13
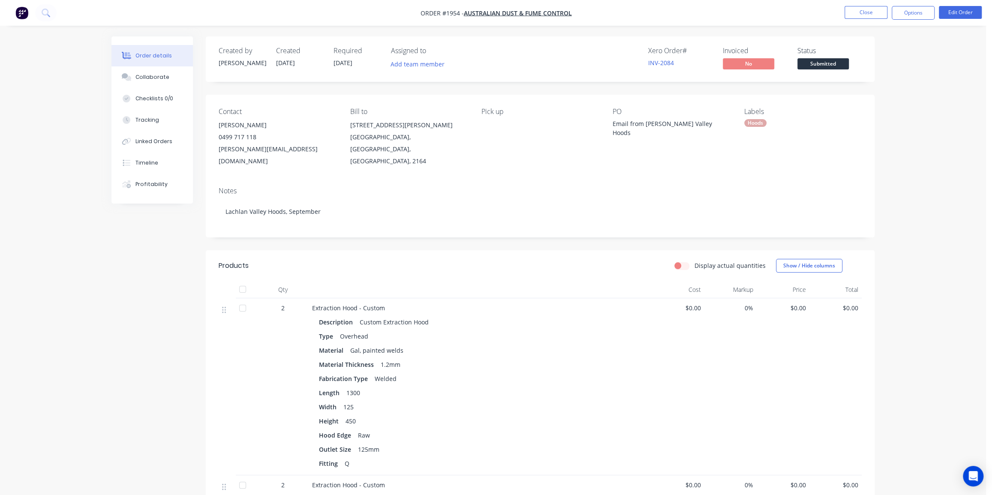
drag, startPoint x: 903, startPoint y: 110, endPoint x: 901, endPoint y: 102, distance: 7.4
click at [916, 15] on button "Options" at bounding box center [913, 13] width 43 height 14
drag, startPoint x: 882, startPoint y: 87, endPoint x: 883, endPoint y: 100, distance: 13.7
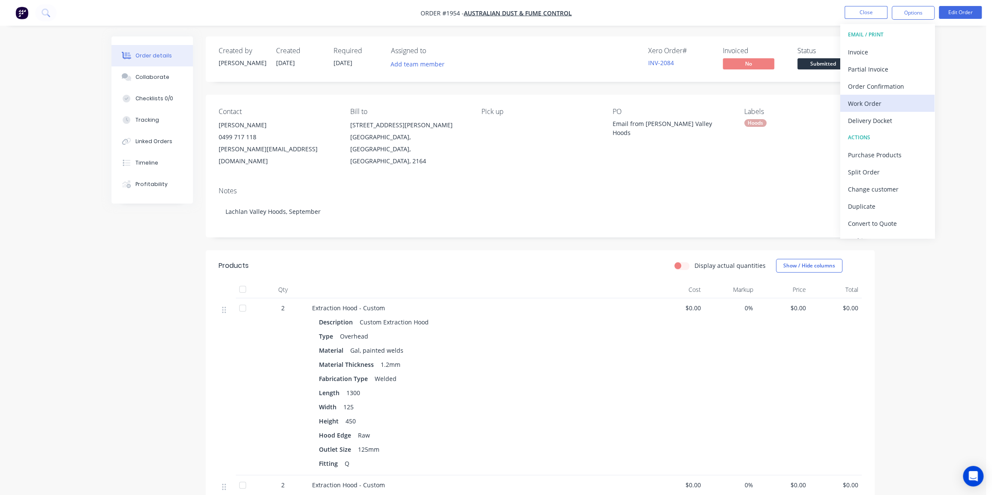
click at [883, 100] on div "EMAIL / PRINT Invoice Partial Invoice Order Confirmation Work Order Delivery Do…" at bounding box center [887, 131] width 94 height 214
click at [883, 100] on div "Work Order" at bounding box center [887, 103] width 79 height 12
click at [880, 87] on div "Without pricing" at bounding box center [887, 86] width 79 height 12
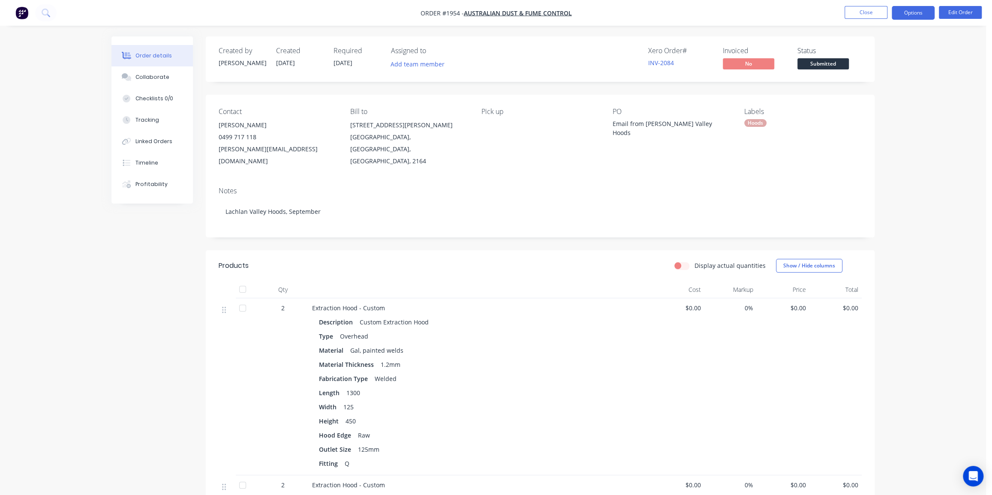
drag, startPoint x: 913, startPoint y: 116, endPoint x: 909, endPoint y: 10, distance: 105.6
click at [909, 10] on button "Options" at bounding box center [913, 13] width 43 height 14
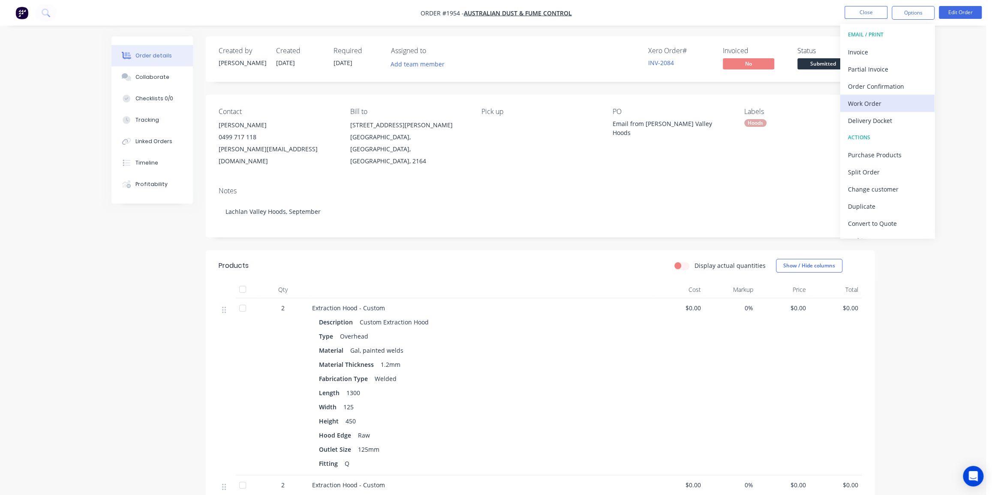
click at [882, 102] on div "Work Order" at bounding box center [887, 103] width 79 height 12
click at [876, 83] on div "Without pricing" at bounding box center [887, 86] width 79 height 12
click at [165, 78] on div "Collaborate" at bounding box center [152, 77] width 34 height 8
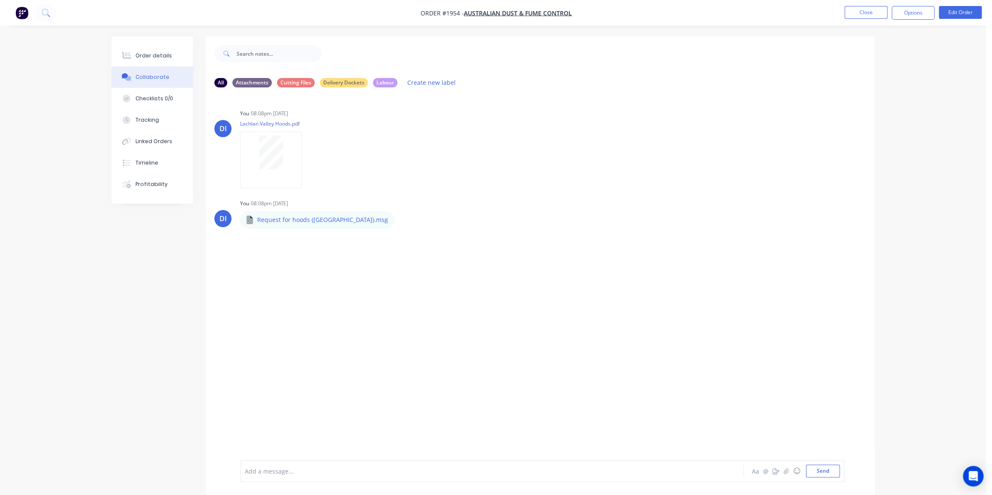
click at [334, 262] on div "DI You 08:08pm 03/09/25 Lachlan Valley Hoods.pdf Labels Download Delete DI You …" at bounding box center [540, 277] width 669 height 366
click at [785, 471] on icon "button" at bounding box center [786, 471] width 5 height 6
drag, startPoint x: 820, startPoint y: 472, endPoint x: 778, endPoint y: 458, distance: 44.2
click at [819, 472] on button "Send" at bounding box center [823, 471] width 34 height 13
click at [156, 56] on div "Order details" at bounding box center [153, 56] width 36 height 8
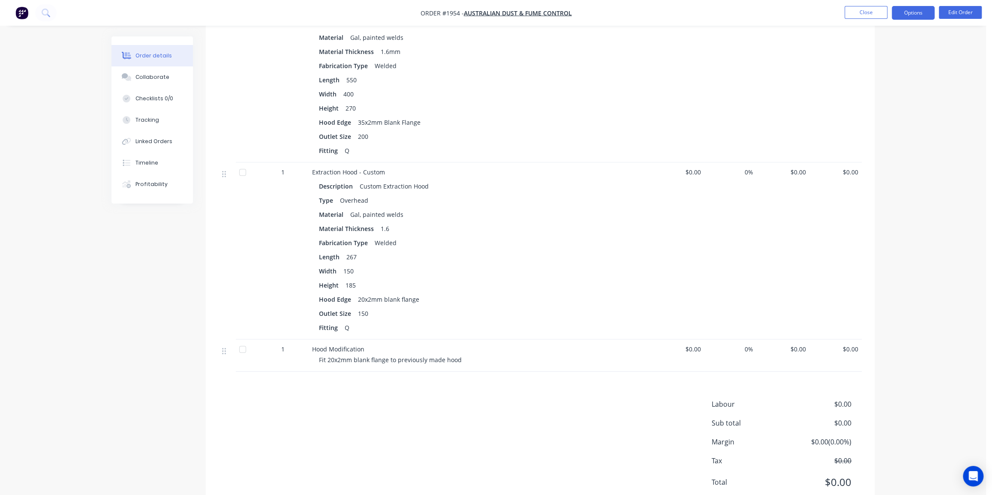
scroll to position [467, 0]
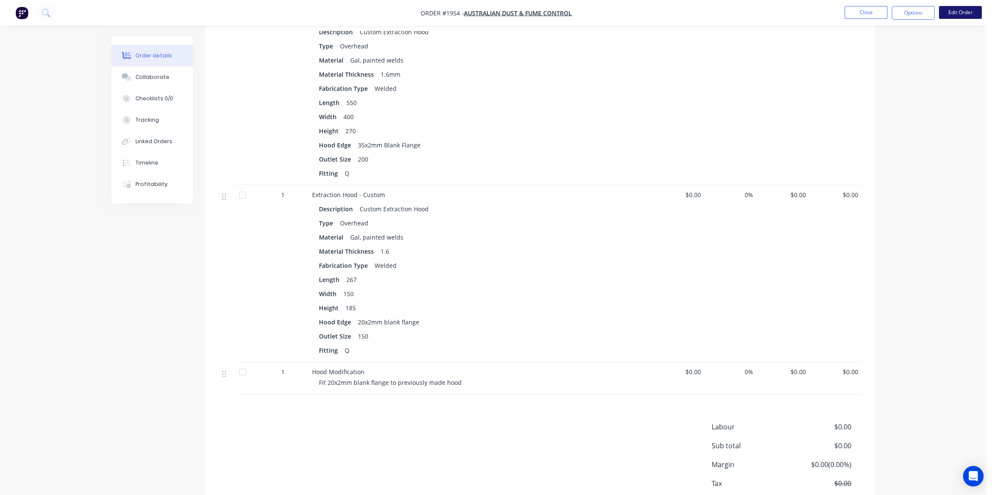
click at [956, 12] on button "Edit Order" at bounding box center [960, 12] width 43 height 13
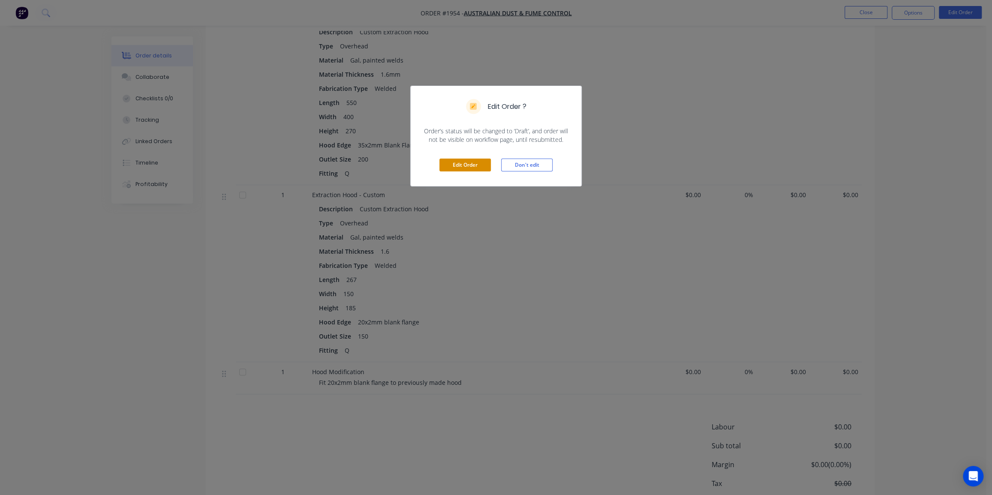
click at [474, 163] on button "Edit Order" at bounding box center [464, 165] width 51 height 13
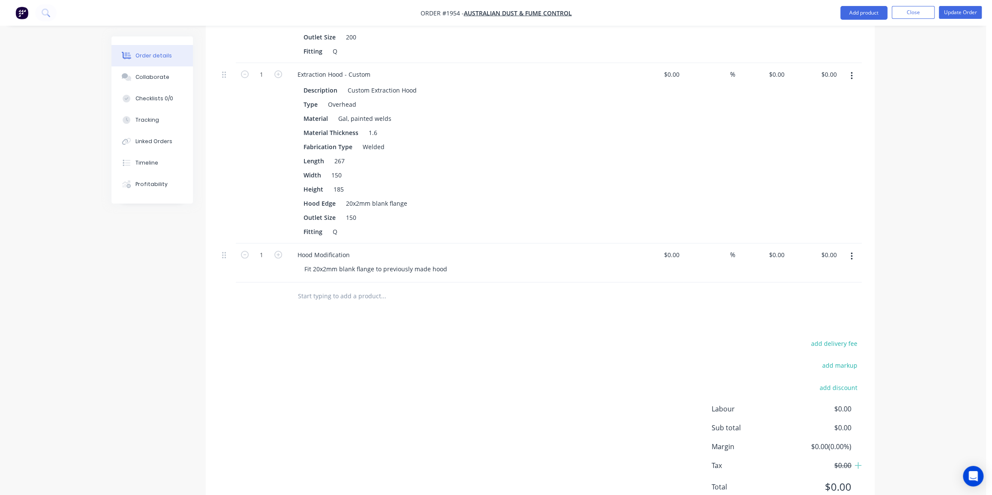
scroll to position [623, 0]
click at [339, 182] on div "185" at bounding box center [338, 188] width 17 height 12
click at [338, 168] on div "150" at bounding box center [336, 174] width 17 height 12
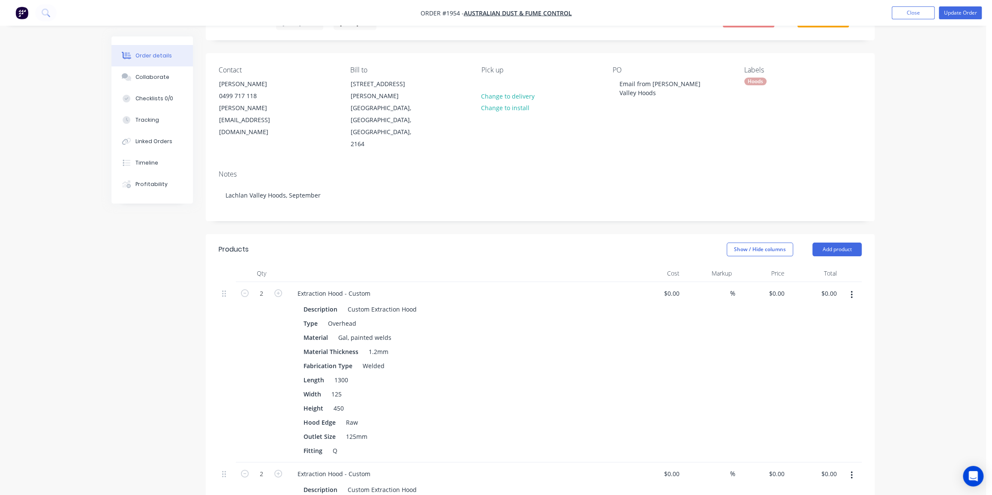
scroll to position [0, 0]
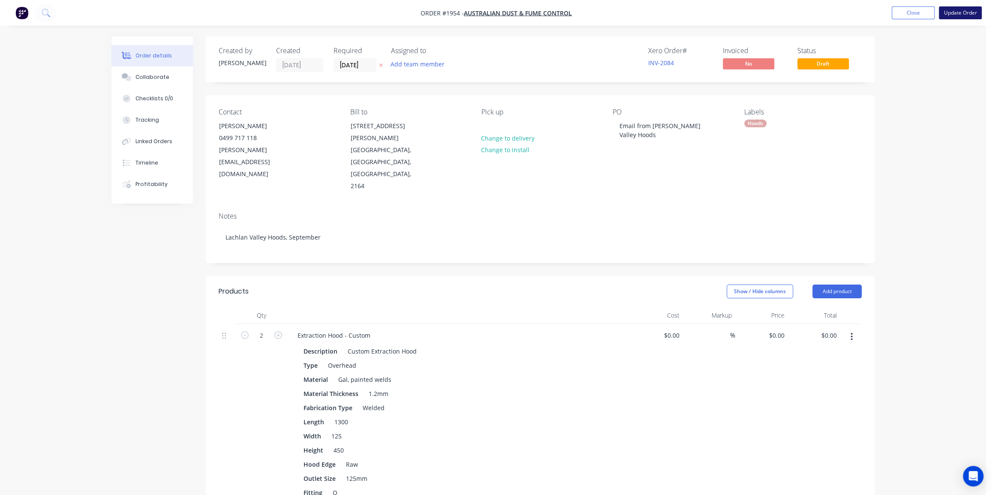
click at [960, 17] on button "Update Order" at bounding box center [960, 12] width 43 height 13
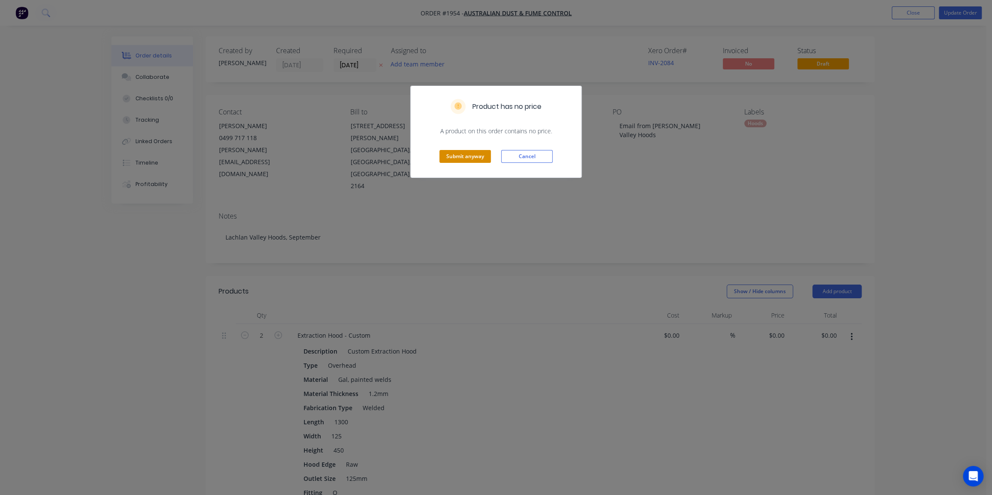
click at [467, 156] on button "Submit anyway" at bounding box center [464, 156] width 51 height 13
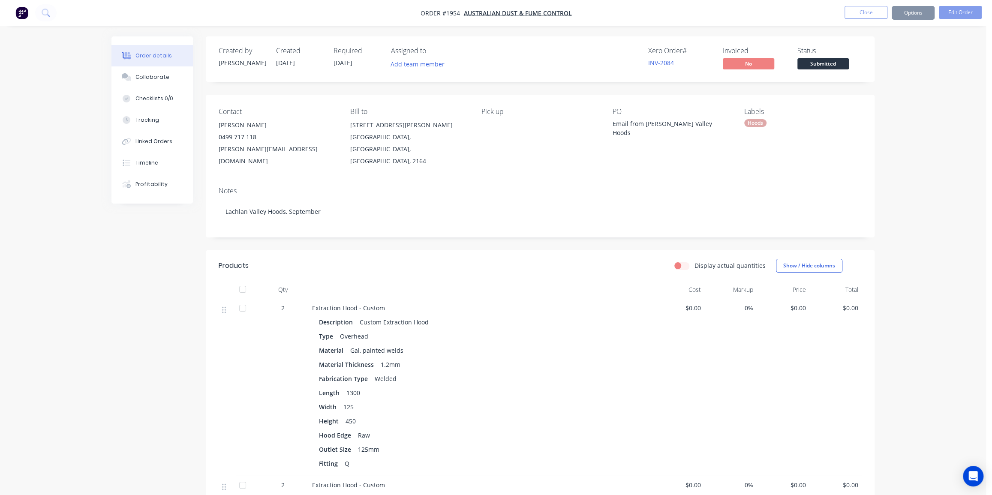
click at [907, 16] on button "Options" at bounding box center [913, 13] width 43 height 14
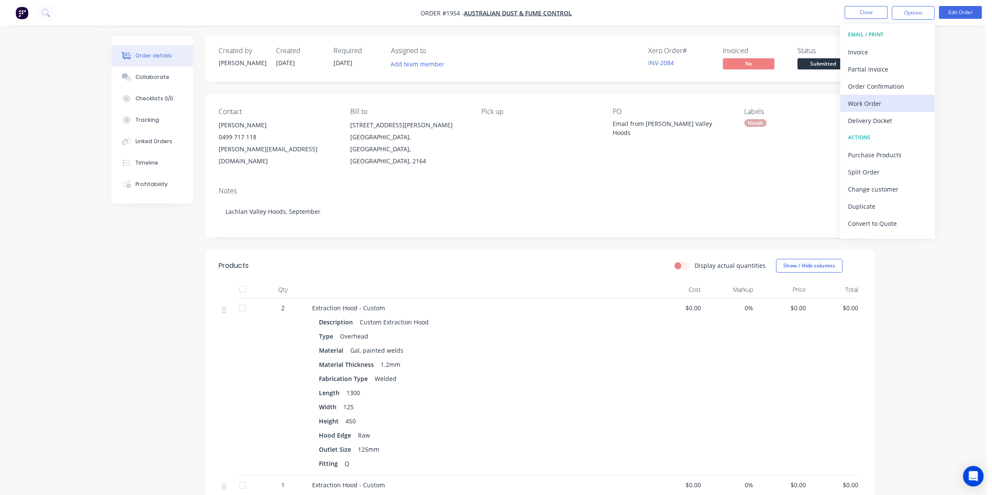
click at [870, 101] on div "Work Order" at bounding box center [887, 103] width 79 height 12
click at [868, 83] on div "Without pricing" at bounding box center [887, 86] width 79 height 12
click at [872, 16] on button "Close" at bounding box center [866, 12] width 43 height 13
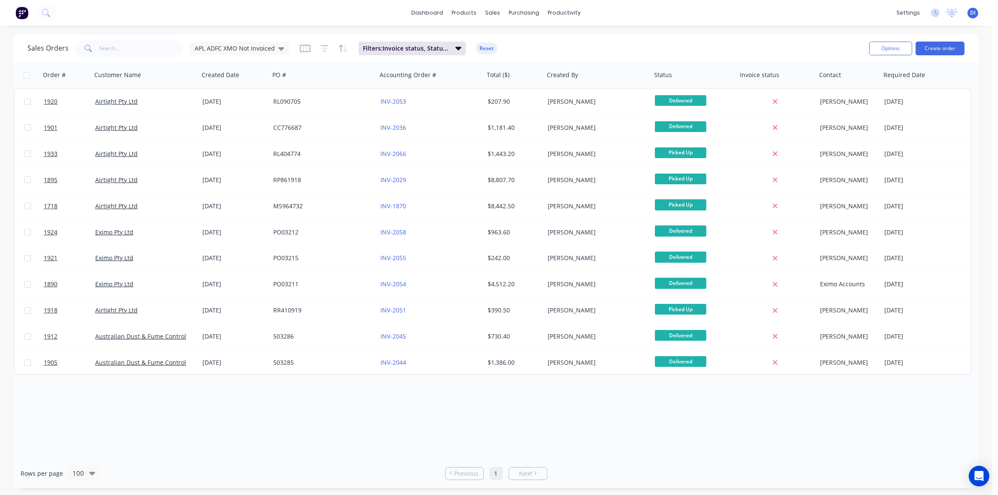
click at [723, 43] on div "Sales Orders APL ADFC XMO Not Invoiced Filters: Invoice status, Status, Custome…" at bounding box center [444, 48] width 835 height 21
drag, startPoint x: 673, startPoint y: 47, endPoint x: 487, endPoint y: 34, distance: 186.5
click at [672, 47] on div "Sales Orders APL ADFC XMO Not Invoiced Filters: Invoice status, Status, Custome…" at bounding box center [444, 48] width 835 height 21
click at [25, 15] on img at bounding box center [21, 12] width 13 height 13
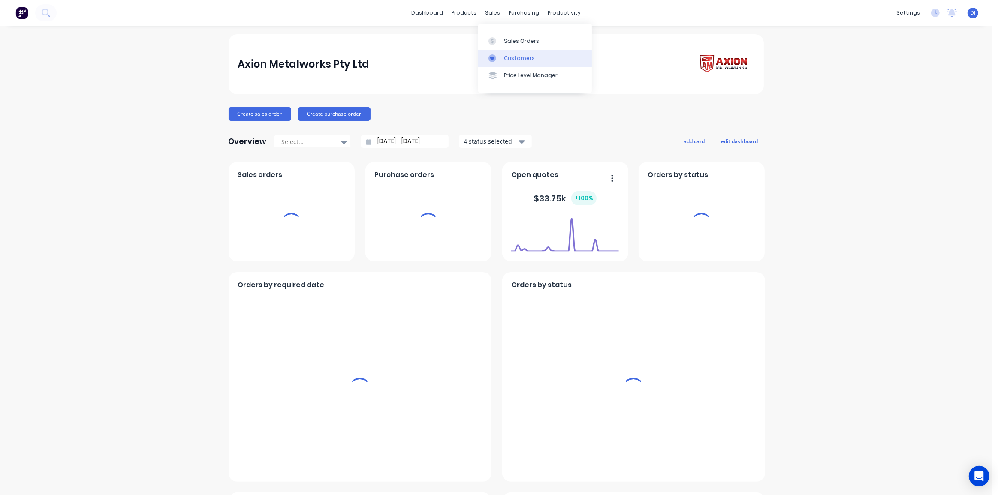
click at [512, 59] on div "Customers" at bounding box center [519, 58] width 31 height 8
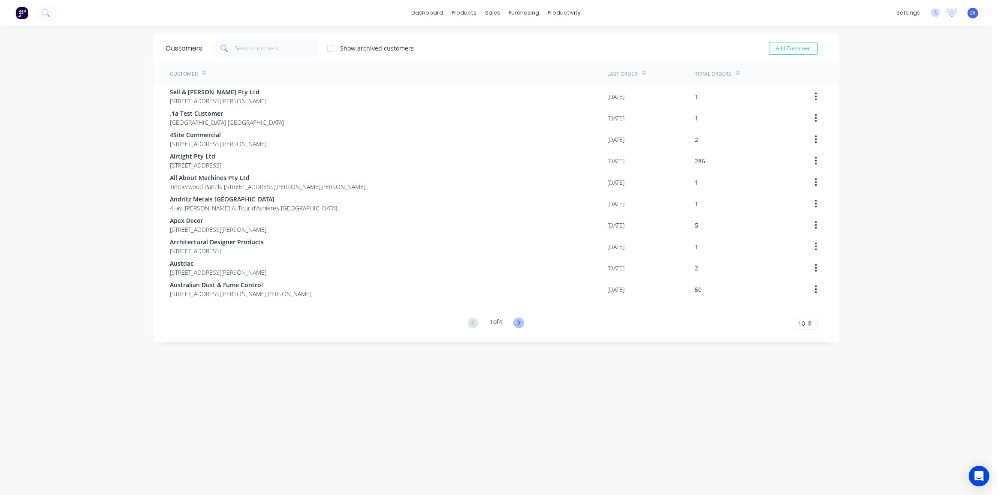
click at [519, 321] on icon at bounding box center [518, 323] width 11 height 11
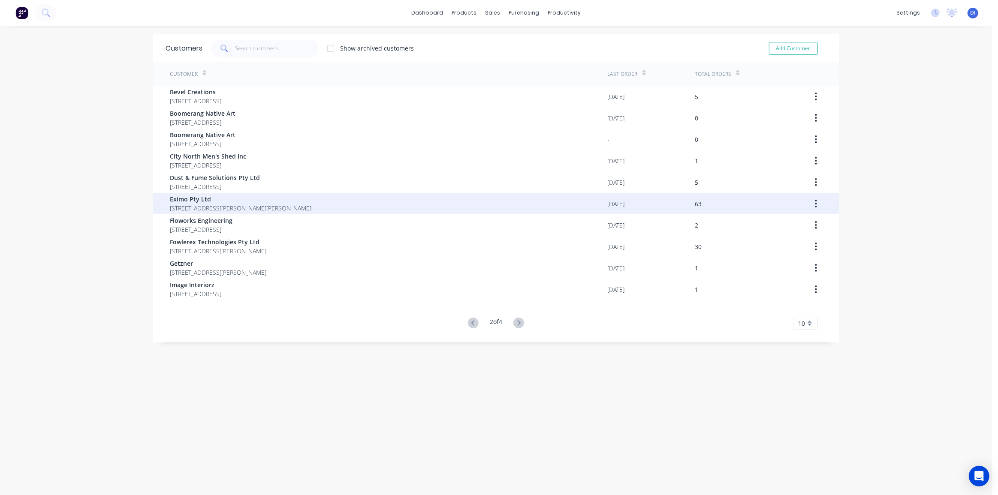
click at [276, 202] on span "Eximo Pty Ltd" at bounding box center [240, 199] width 141 height 9
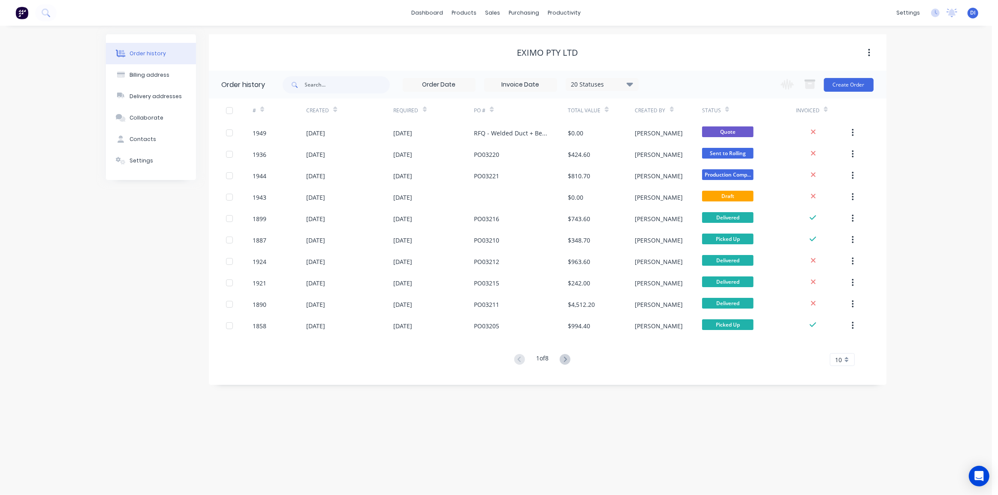
click at [943, 137] on div "Order history Billing address Delivery addresses Collaborate Contacts Settings …" at bounding box center [496, 260] width 992 height 469
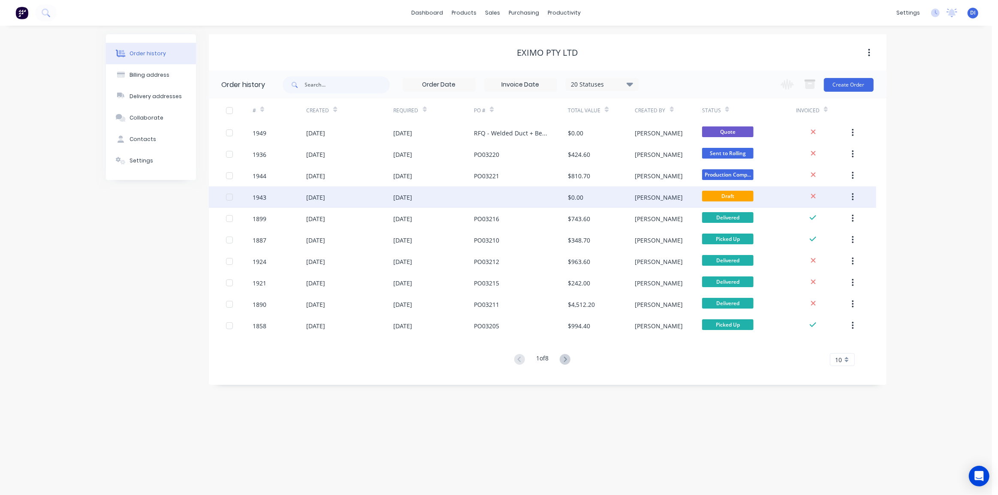
click at [566, 193] on div at bounding box center [521, 197] width 94 height 21
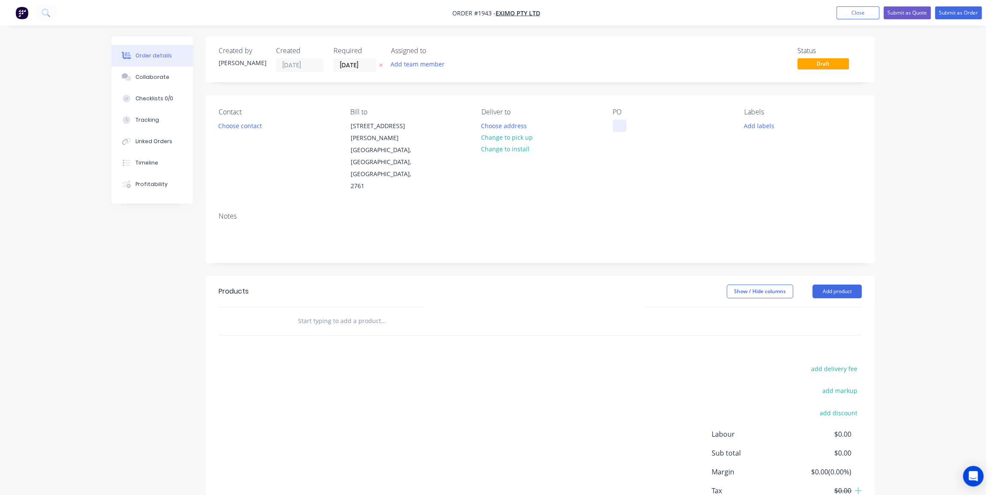
click at [617, 121] on div at bounding box center [620, 126] width 14 height 12
paste div
click at [249, 129] on button "Choose contact" at bounding box center [240, 126] width 53 height 12
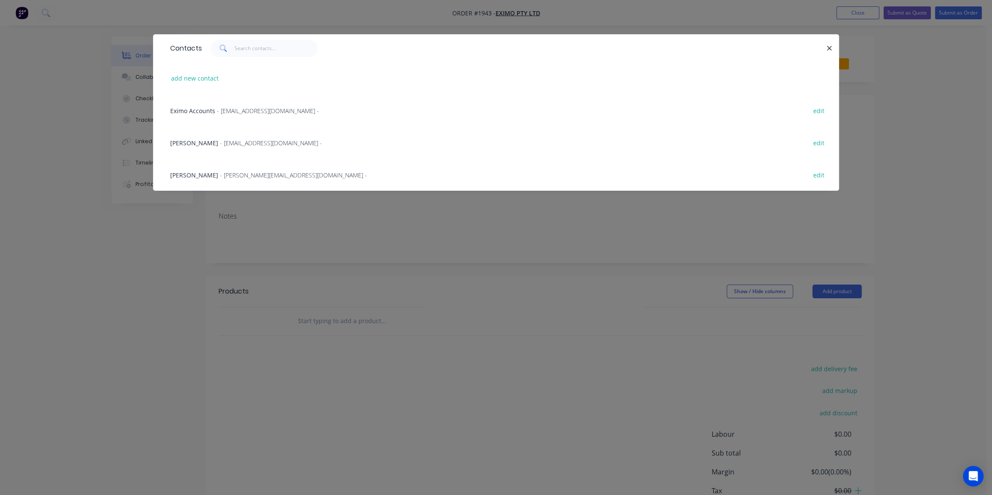
click at [240, 170] on div "Patrick Murphy - p.murphy@eximo.com.au - edit" at bounding box center [496, 175] width 660 height 32
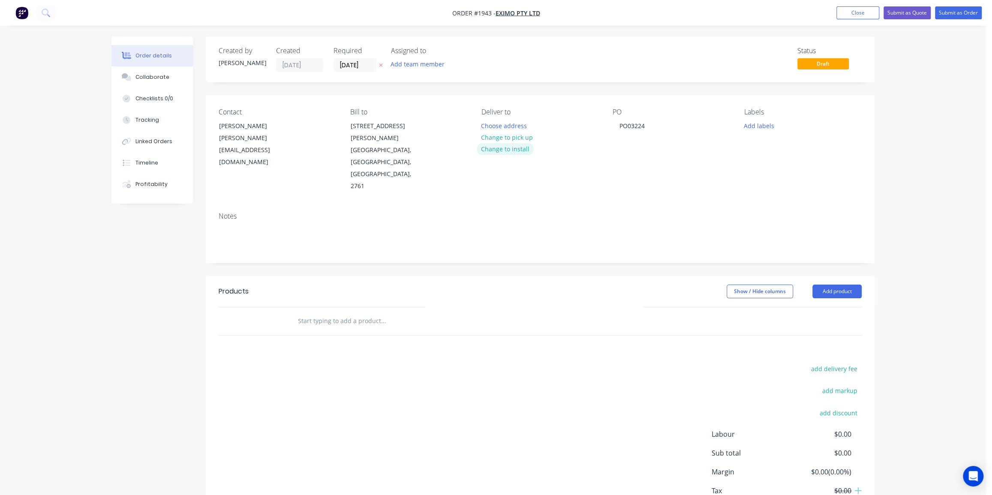
drag, startPoint x: 504, startPoint y: 137, endPoint x: 508, endPoint y: 149, distance: 12.6
click at [508, 150] on div "Choose address Change to pick up Change to install" at bounding box center [507, 137] width 61 height 35
click at [506, 125] on button "Choose address" at bounding box center [504, 126] width 55 height 12
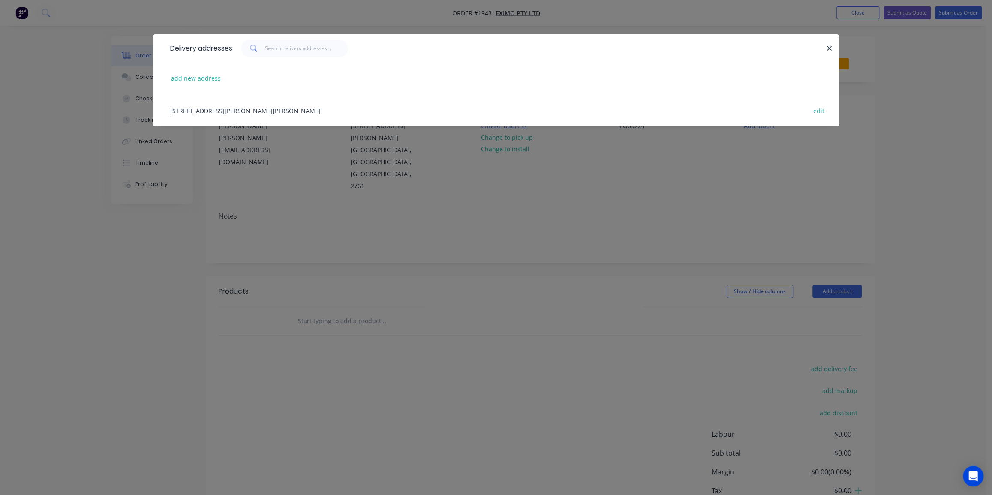
click at [293, 113] on div "2/1 Glendenning Rd, Glendenning, New South Wales, Australia, 2761 edit" at bounding box center [496, 110] width 660 height 32
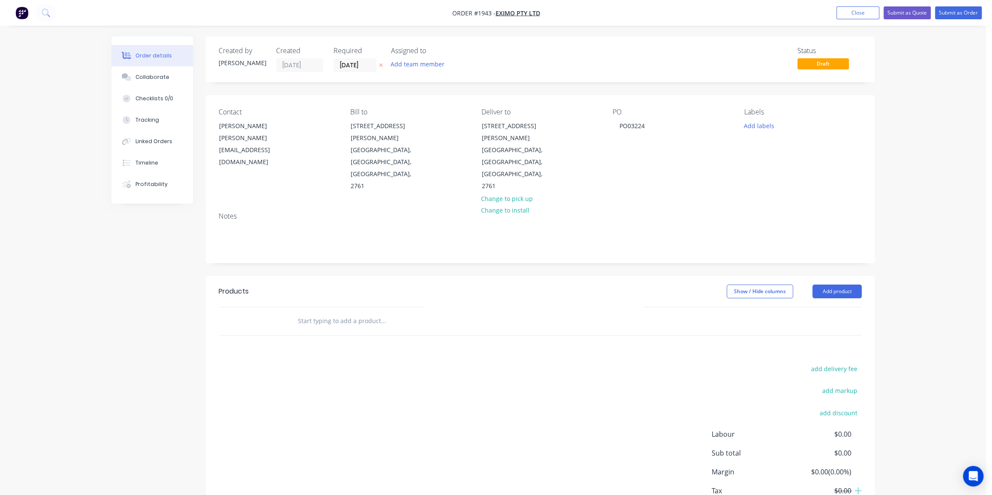
click at [648, 205] on div "Notes" at bounding box center [540, 233] width 669 height 57
click at [767, 126] on button "Add labels" at bounding box center [758, 126] width 39 height 12
click at [778, 147] on input "text" at bounding box center [815, 150] width 90 height 17
click at [774, 201] on div "Eximo" at bounding box center [778, 202] width 22 height 9
click at [775, 146] on input "exi" at bounding box center [815, 146] width 90 height 17
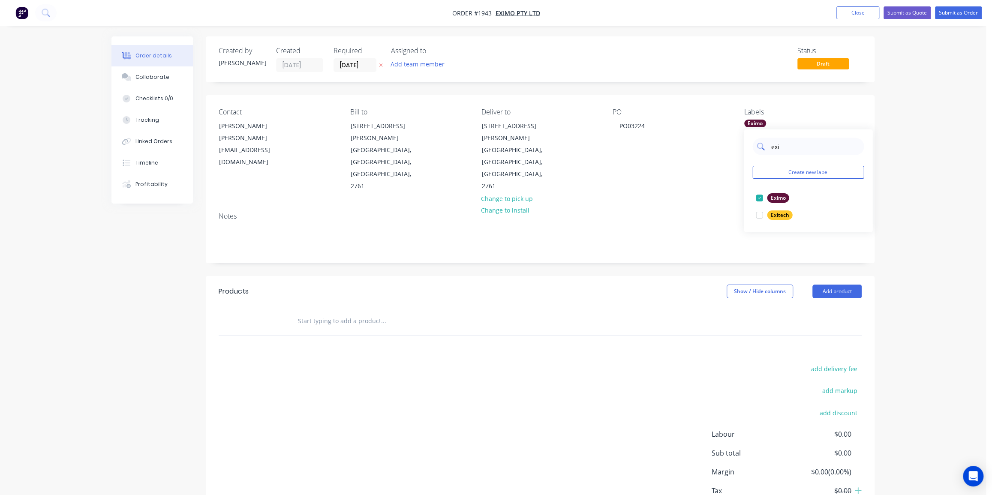
click at [775, 146] on input "exi" at bounding box center [815, 146] width 90 height 17
type input "kitc"
click at [813, 176] on button "Create new label" at bounding box center [807, 172] width 111 height 13
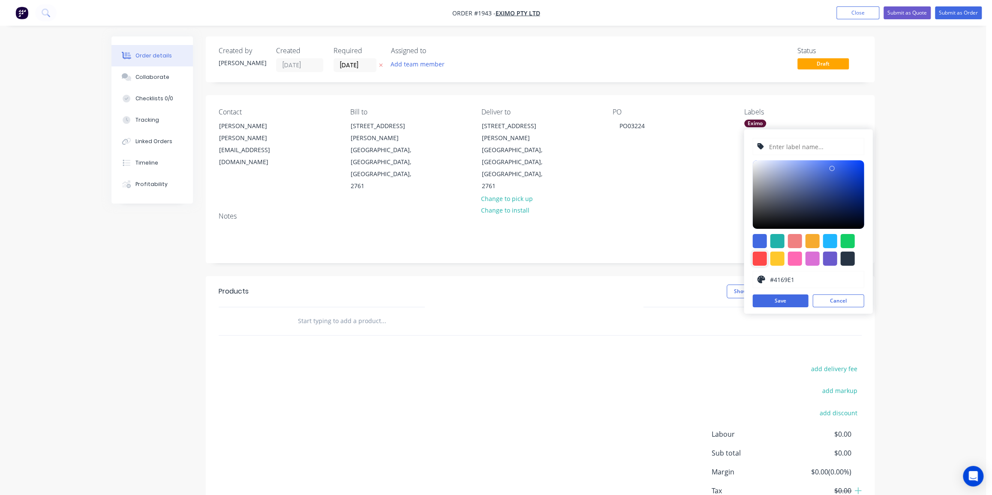
drag, startPoint x: 757, startPoint y: 260, endPoint x: 802, endPoint y: 218, distance: 61.0
click at [757, 259] on div at bounding box center [759, 259] width 14 height 14
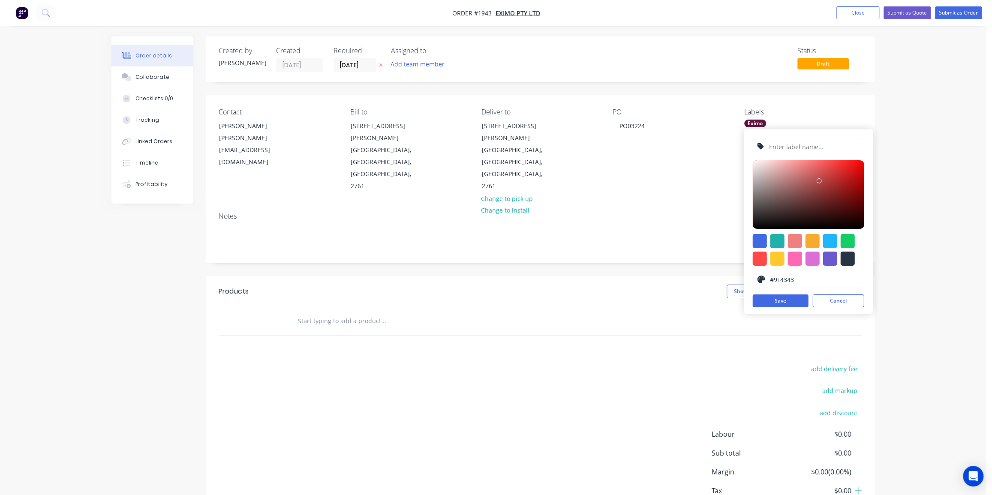
type input "#954242"
drag, startPoint x: 832, startPoint y: 162, endPoint x: 815, endPoint y: 189, distance: 32.0
click at [815, 189] on div at bounding box center [814, 188] width 5 height 5
click at [787, 147] on input "text" at bounding box center [813, 146] width 91 height 16
type input "Kitchen Duct"
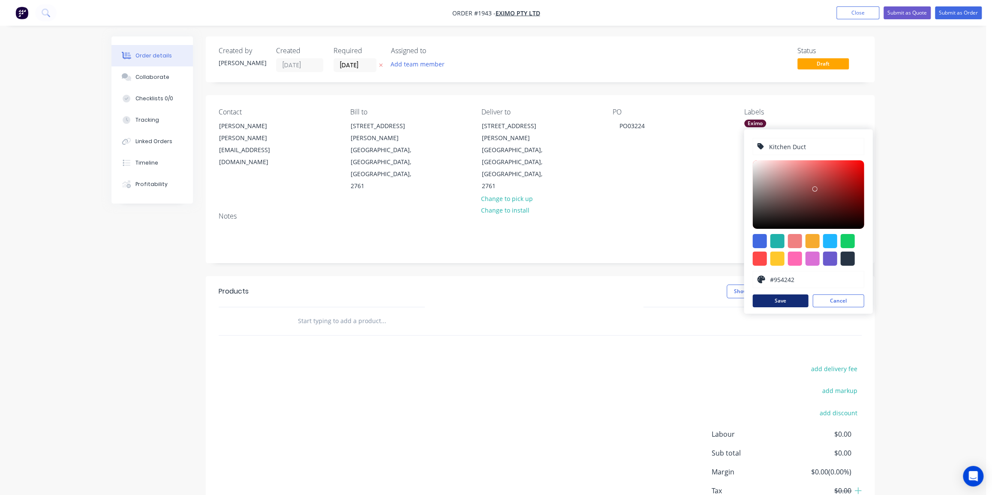
click at [782, 301] on button "Save" at bounding box center [780, 301] width 56 height 13
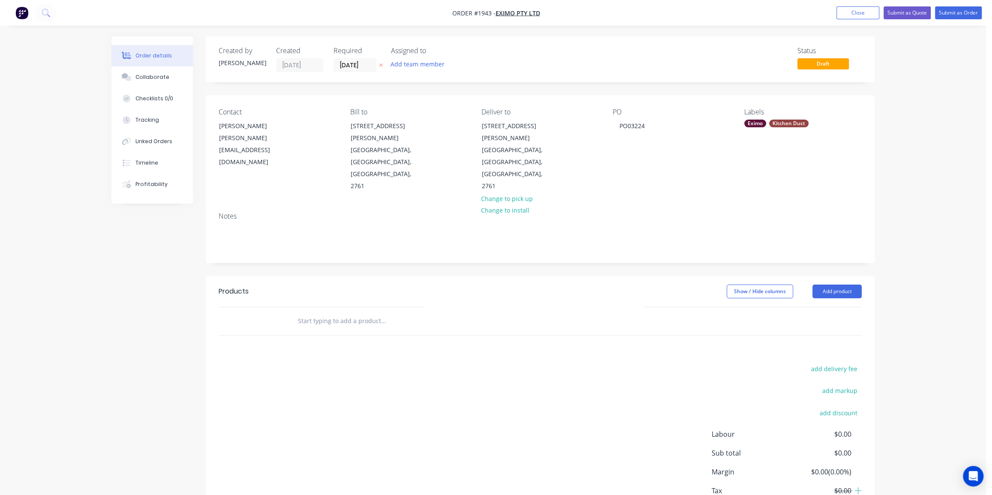
click at [546, 276] on header "Products Show / Hide columns Add product" at bounding box center [540, 291] width 669 height 31
click at [367, 313] on input "text" at bounding box center [384, 321] width 172 height 17
click at [342, 313] on input "text" at bounding box center [384, 321] width 172 height 17
paste input "KITCHEN DUCT 250MM X .5M"
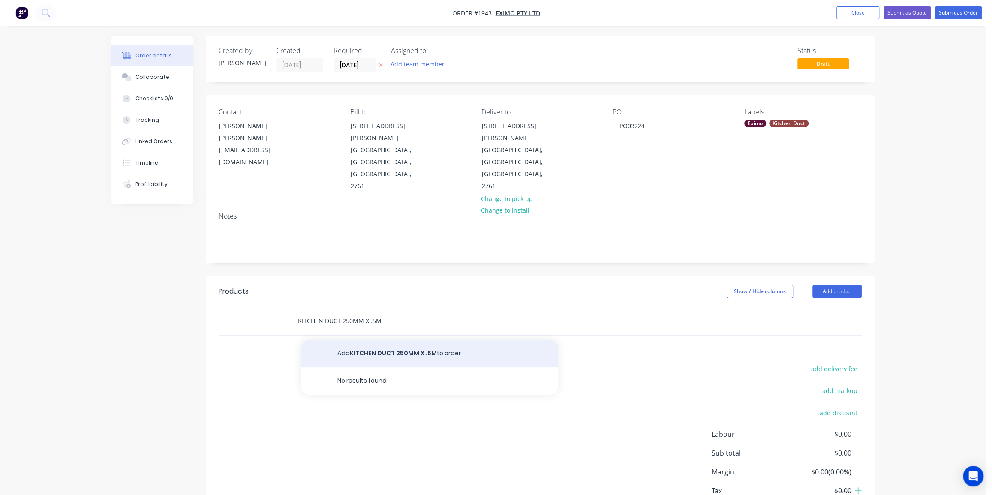
type input "KITCHEN DUCT 250MM X .5M"
click at [420, 340] on button "Add KITCHEN DUCT 250MM X .5M to order" at bounding box center [429, 353] width 257 height 27
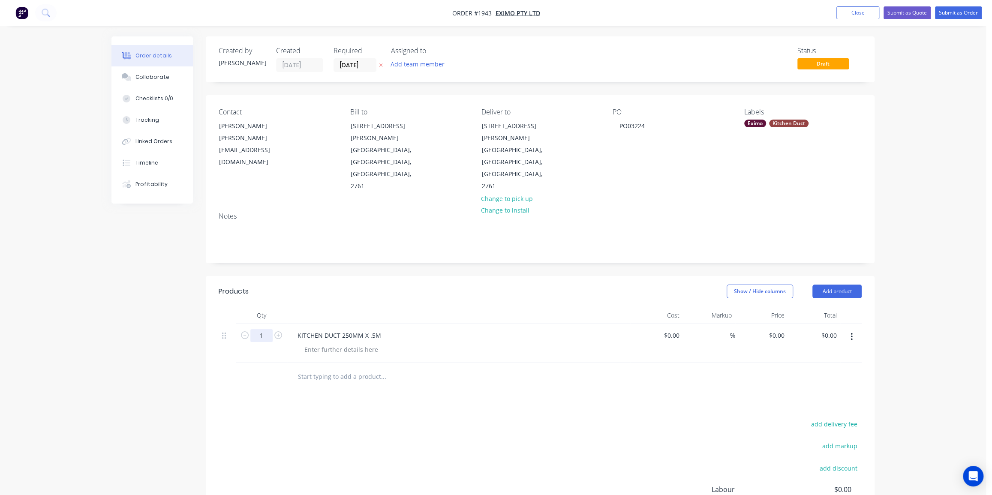
click at [265, 329] on input "1" at bounding box center [261, 335] width 22 height 13
type input "5"
drag, startPoint x: 522, startPoint y: 370, endPoint x: 547, endPoint y: 368, distance: 25.4
click at [523, 370] on div "Products Show / Hide columns Add product Qty Cost Markup Price Total 5 KITCHEN …" at bounding box center [540, 436] width 669 height 321
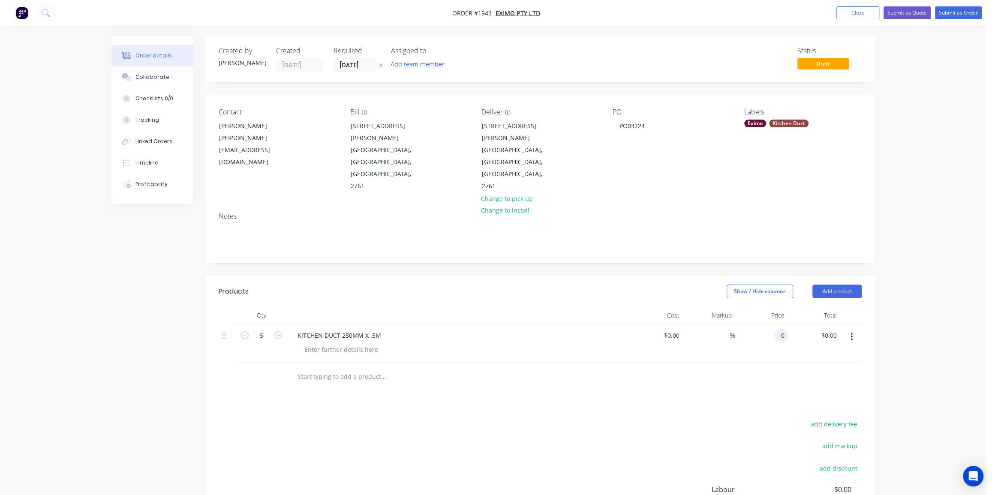
click at [773, 324] on div "0 0" at bounding box center [761, 343] width 53 height 39
type input "$109.00"
type input "$545.00"
drag, startPoint x: 753, startPoint y: 347, endPoint x: 659, endPoint y: 346, distance: 93.9
click at [749, 363] on div at bounding box center [540, 377] width 643 height 28
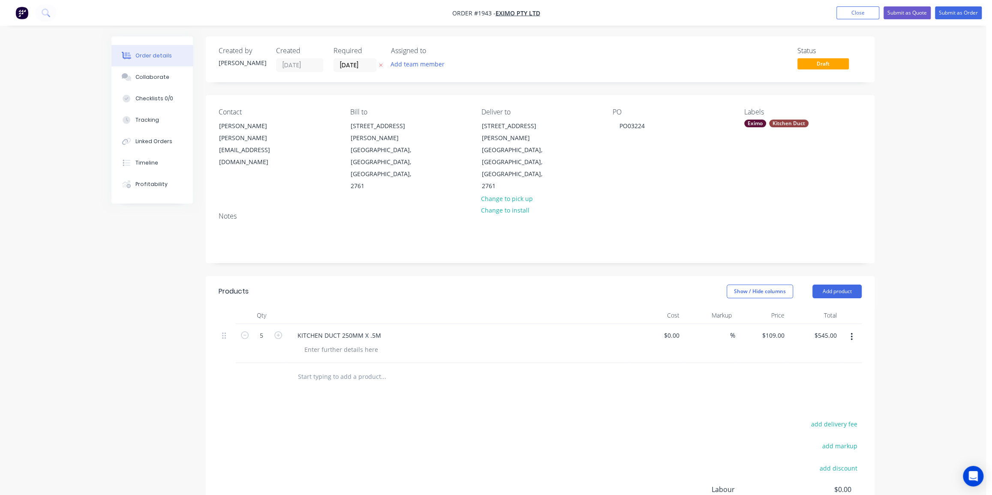
click at [329, 368] on input "text" at bounding box center [384, 376] width 172 height 17
click at [364, 368] on input "text" at bounding box center [384, 376] width 172 height 17
paste input "KITCHEN DUCT 250MM X 1M"
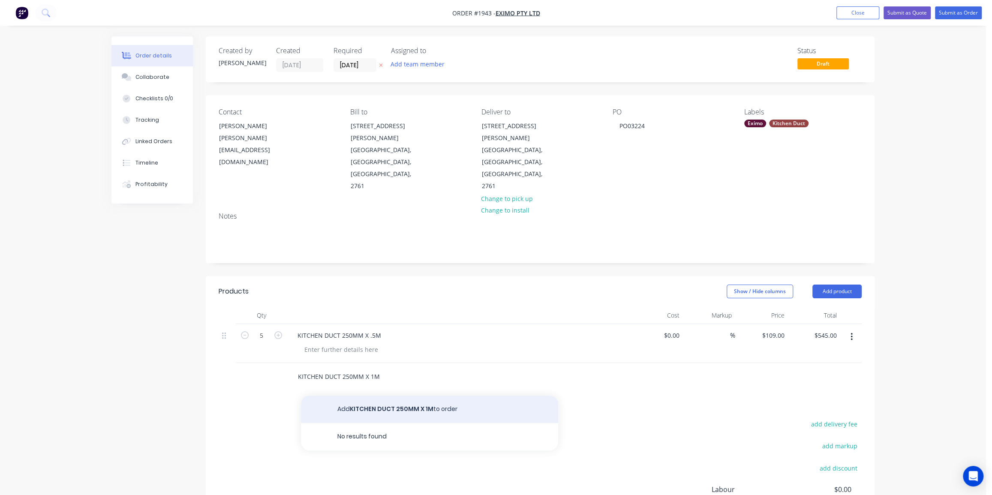
type input "KITCHEN DUCT 250MM X 1M"
click at [386, 396] on button "Add KITCHEN DUCT 250MM X 1M to order" at bounding box center [429, 409] width 257 height 27
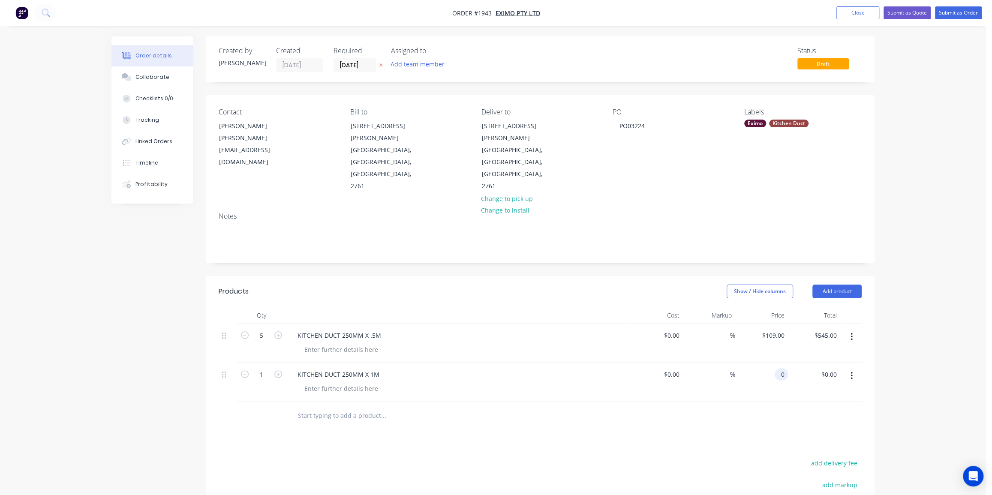
click at [778, 368] on div "0 0" at bounding box center [783, 374] width 10 height 12
type input "$158.00"
drag, startPoint x: 686, startPoint y: 452, endPoint x: 490, endPoint y: 419, distance: 198.8
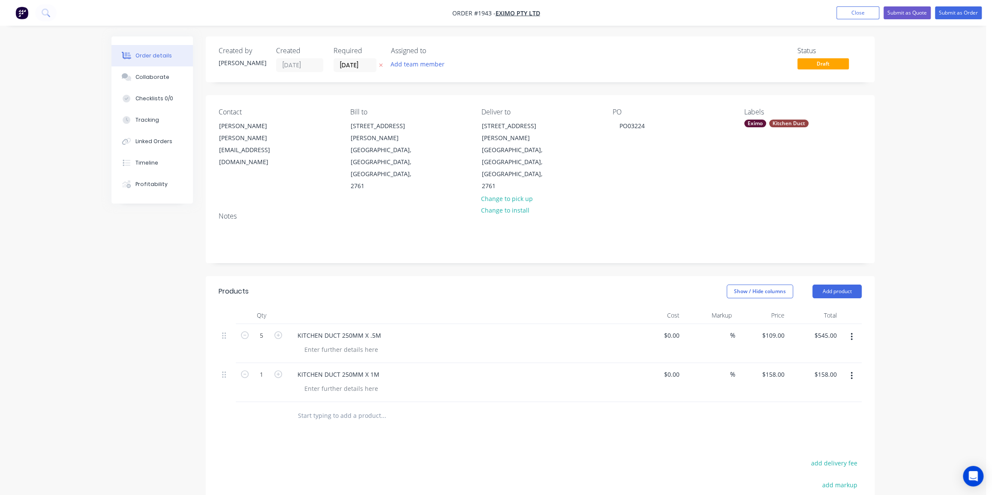
click at [308, 407] on input "text" at bounding box center [384, 415] width 172 height 17
click at [330, 407] on input "text" at bounding box center [384, 415] width 172 height 17
paste input "KITCHEN DUCT 250MM X 1M WITH AP2 CLEAN OUT DOOR (DOOR SUPLIED)"
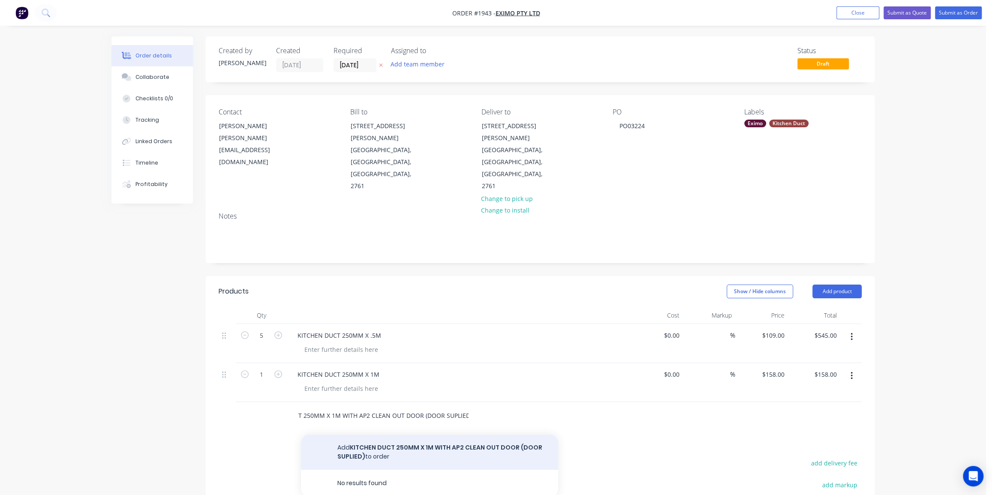
type input "KITCHEN DUCT 250MM X 1M WITH AP2 CLEAN OUT DOOR (DOOR SUPLIED)"
click at [411, 435] on button "Add KITCHEN DUCT 250MM X 1M WITH AP2 CLEAN OUT DOOR (DOOR SUPLIED) to order" at bounding box center [429, 452] width 257 height 35
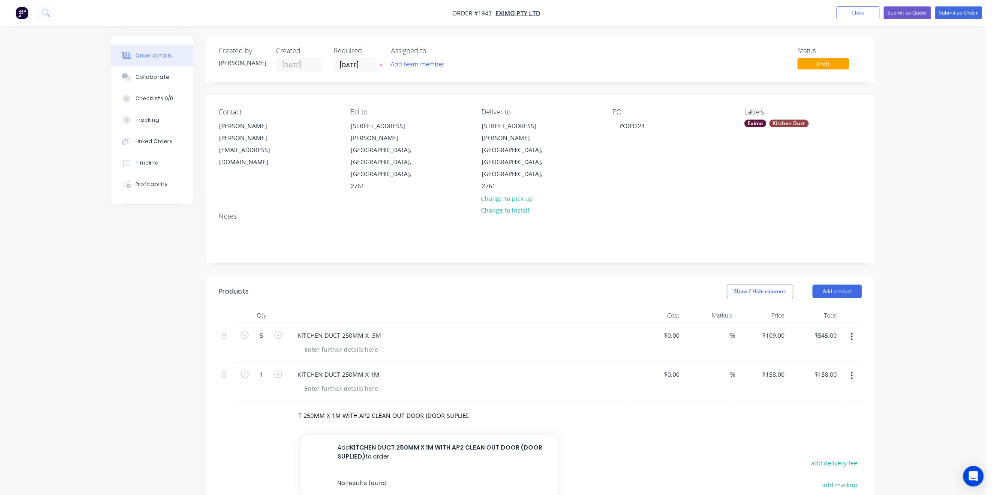
scroll to position [0, 0]
click at [782, 407] on input "0" at bounding box center [783, 413] width 10 height 12
type input "$348.00"
click at [719, 441] on div at bounding box center [540, 455] width 643 height 28
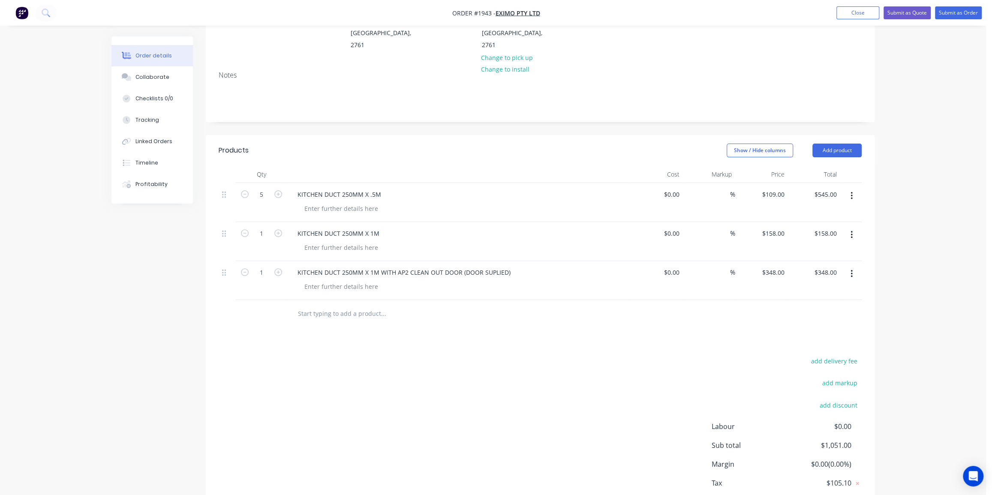
scroll to position [156, 0]
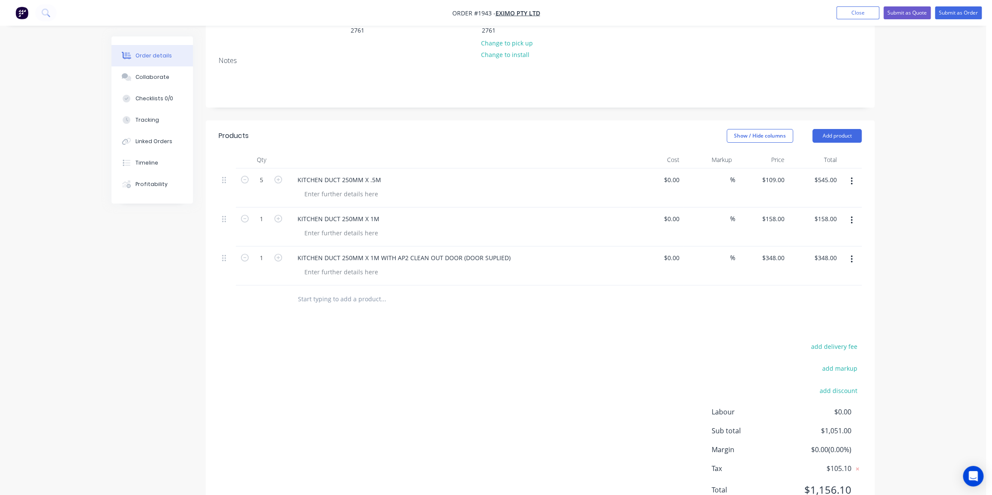
click at [340, 291] on input "text" at bounding box center [384, 299] width 172 height 17
paste input "KITCHEN DUCT 250MM X 2M"
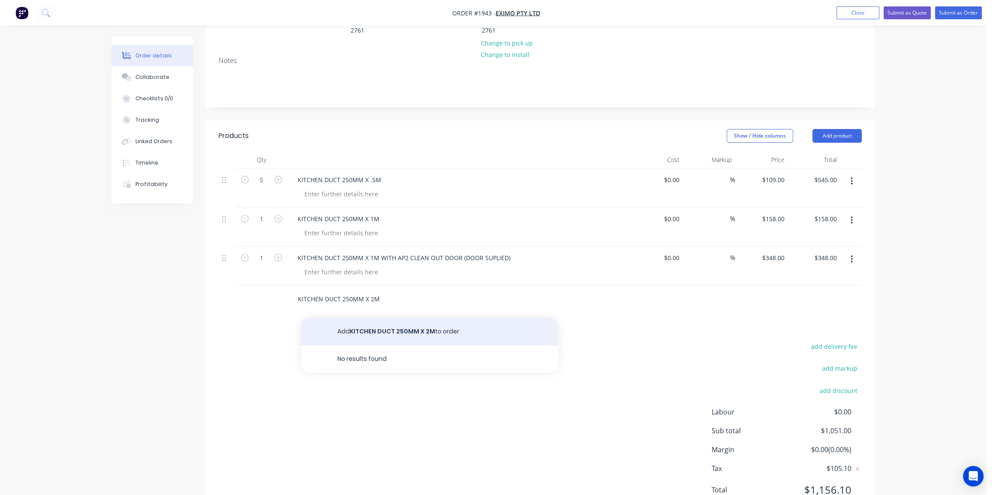
type input "KITCHEN DUCT 250MM X 2M"
click at [398, 318] on button "Add KITCHEN DUCT 250MM X 2M to order" at bounding box center [429, 331] width 257 height 27
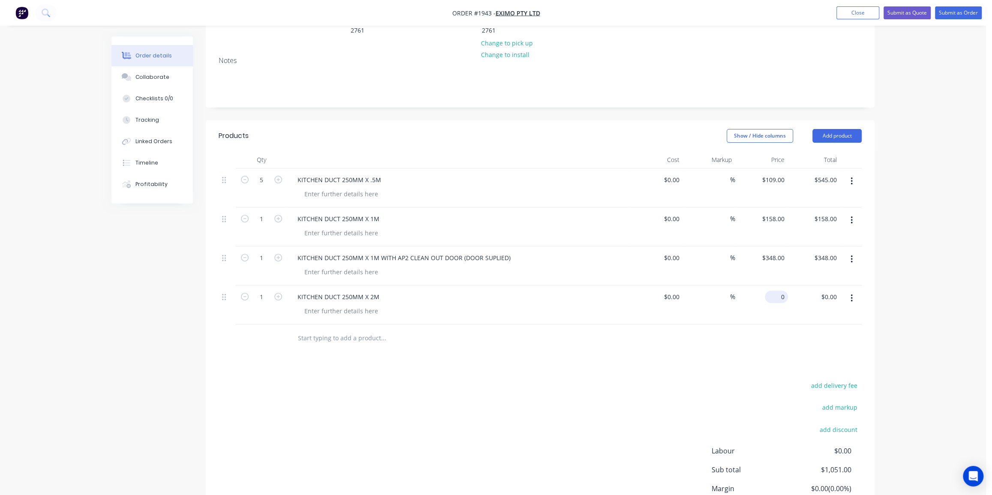
click at [767, 286] on div "0 $0.00" at bounding box center [761, 305] width 53 height 39
type input "$256.00"
click at [341, 330] on input "text" at bounding box center [384, 338] width 172 height 17
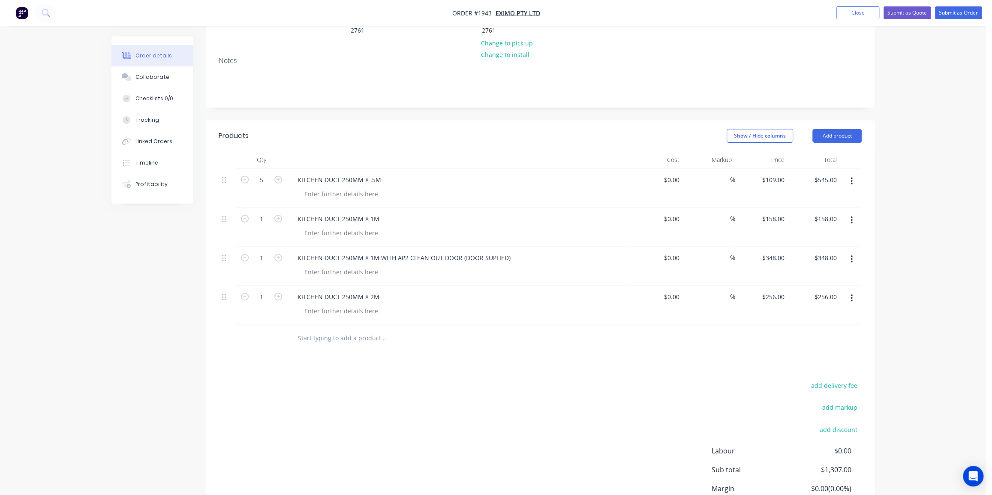
paste input "KITCHEN DUCT 275MM X 0.5M"
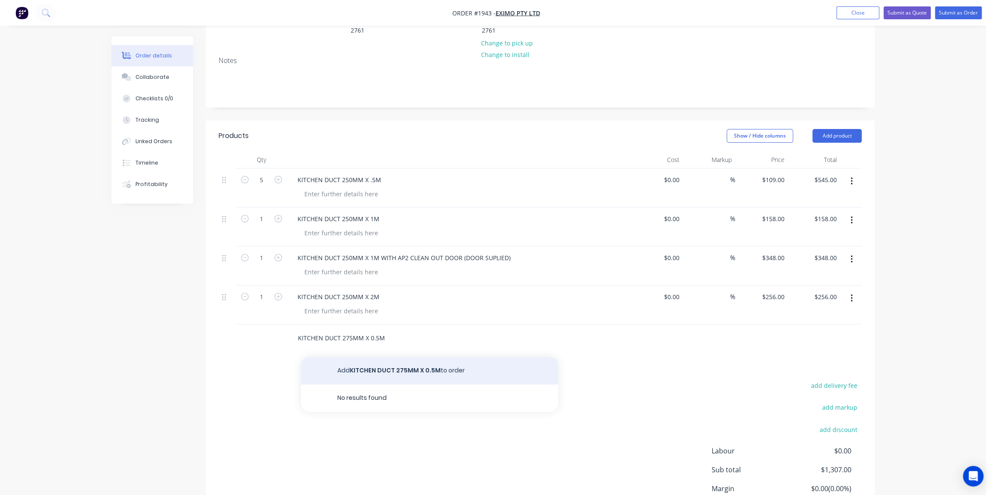
type input "KITCHEN DUCT 275MM X 0.5M"
click at [391, 357] on button "Add KITCHEN DUCT 275MM X 0.5M to order" at bounding box center [429, 370] width 257 height 27
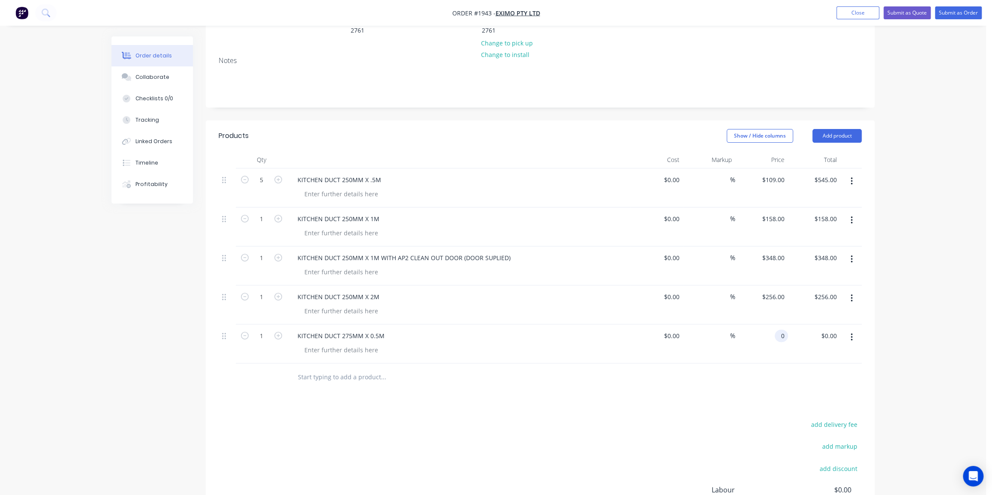
click at [776, 330] on div "0 0" at bounding box center [781, 336] width 13 height 12
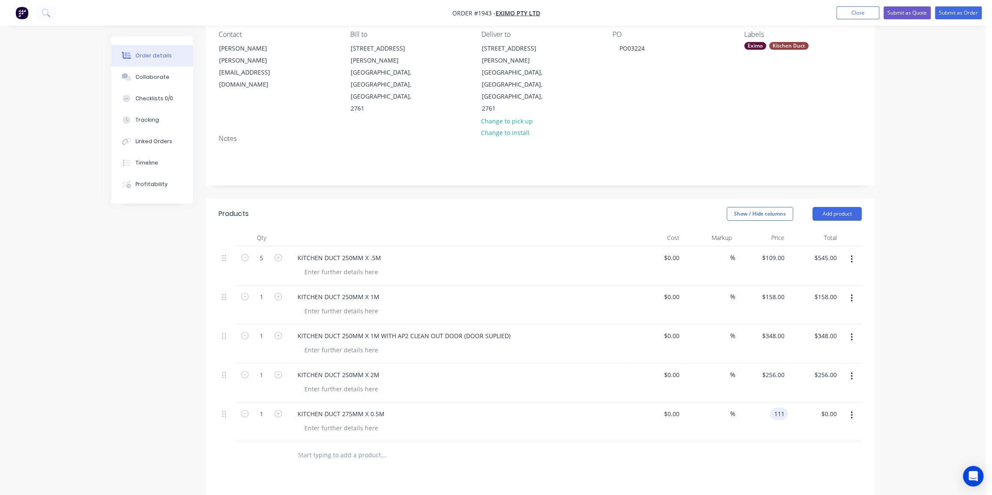
type input "$111.00"
click at [756, 405] on div "Qty Cost Markup Price Total 5 KITCHEN DUCT 250MM X .5M $0.00 $0.00 % $109.00 $1…" at bounding box center [540, 349] width 669 height 240
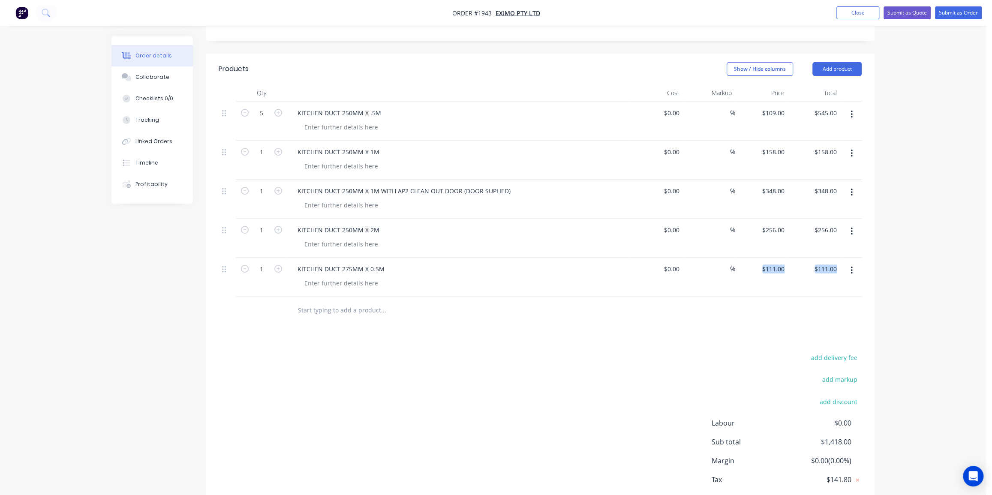
scroll to position [234, 0]
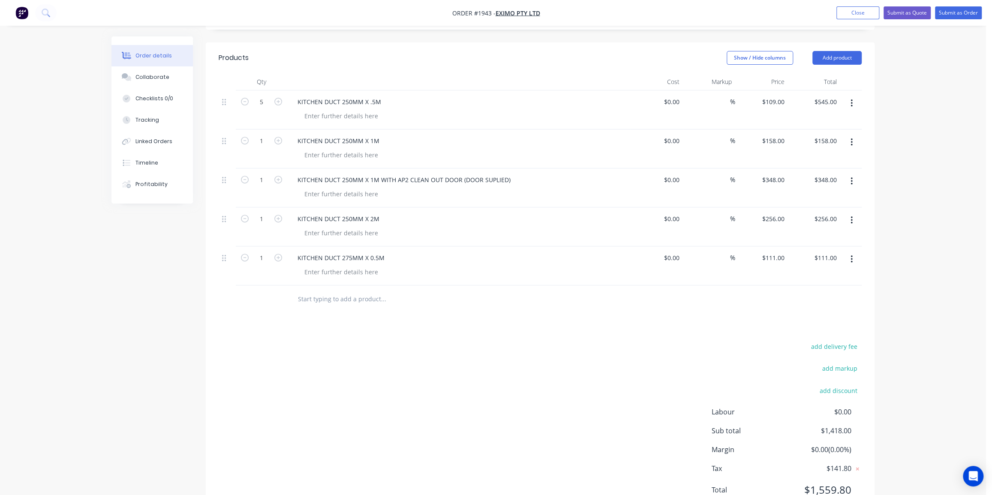
click at [892, 296] on div "Order details Collaborate Checklists 0/0 Tracking Linked Orders Timeline Profit…" at bounding box center [493, 149] width 986 height 766
drag, startPoint x: 331, startPoint y: 256, endPoint x: 361, endPoint y: 265, distance: 30.5
click at [331, 291] on input "text" at bounding box center [384, 299] width 172 height 17
paste input "KITCHEN DUCT 275MM X 2M"
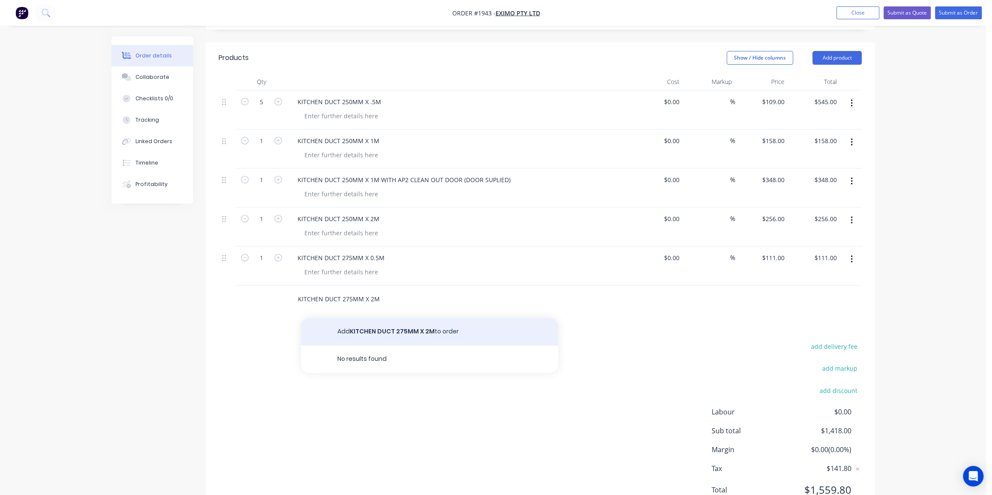
type input "KITCHEN DUCT 275MM X 2M"
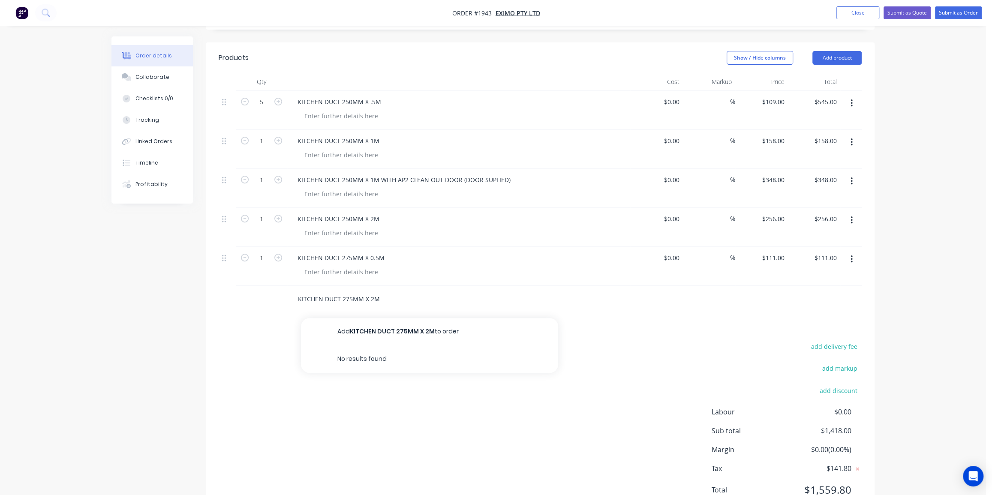
drag, startPoint x: 411, startPoint y: 295, endPoint x: 448, endPoint y: 303, distance: 38.2
click at [412, 318] on button "Add KITCHEN DUCT 275MM X 2M to order" at bounding box center [429, 331] width 257 height 27
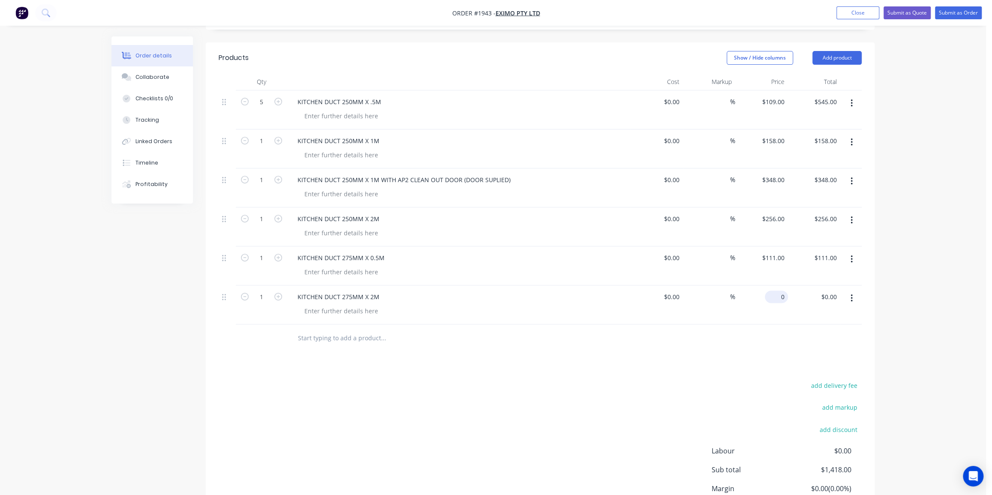
click at [776, 291] on div "0 $0.00" at bounding box center [776, 297] width 23 height 12
type input "$295.00"
click at [367, 330] on div "Products Show / Hide columns Add product Qty Cost Markup Price Total 5 KITCHEN …" at bounding box center [540, 300] width 669 height 516
click at [378, 330] on input "text" at bounding box center [384, 338] width 172 height 17
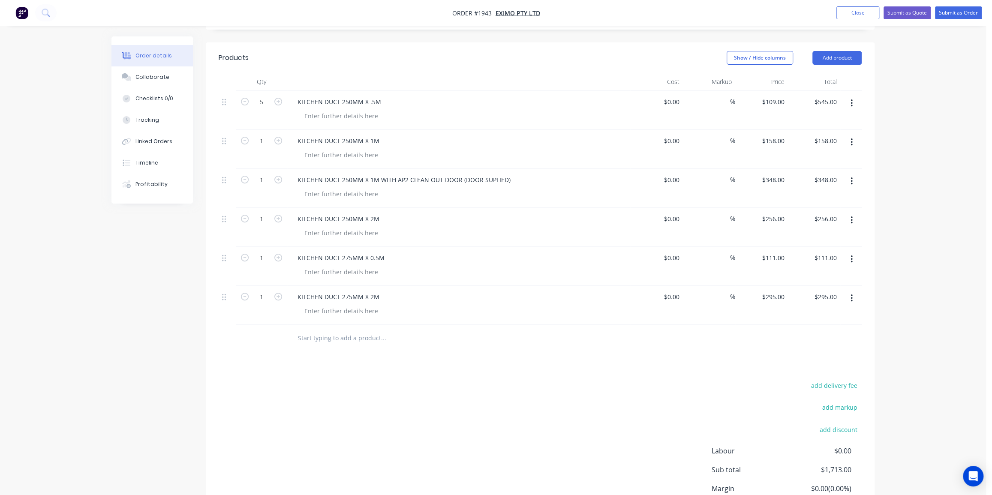
paste input "KITCHEN BEND 250MM X 45 DEG"
type input "KITCHEN BEND 250MM X 45 DEG"
click at [430, 357] on button "Add KITCHEN BEND 250MM X 45 DEG to order" at bounding box center [429, 370] width 257 height 27
click at [782, 330] on input "0" at bounding box center [778, 336] width 20 height 12
type input "$172.00"
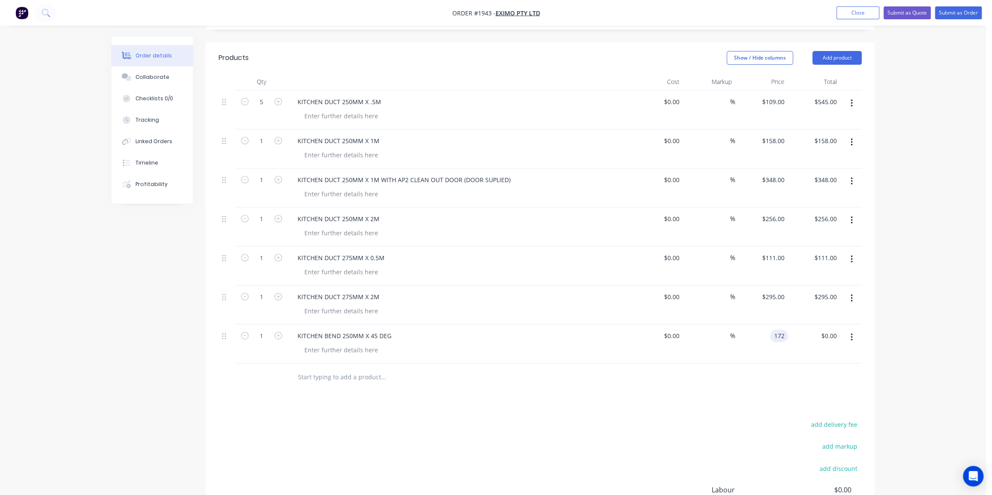
type input "$172.00"
drag, startPoint x: 230, startPoint y: 343, endPoint x: 268, endPoint y: 323, distance: 42.4
click at [231, 364] on div at bounding box center [227, 378] width 17 height 28
click at [278, 332] on icon "button" at bounding box center [278, 336] width 8 height 8
type input "2"
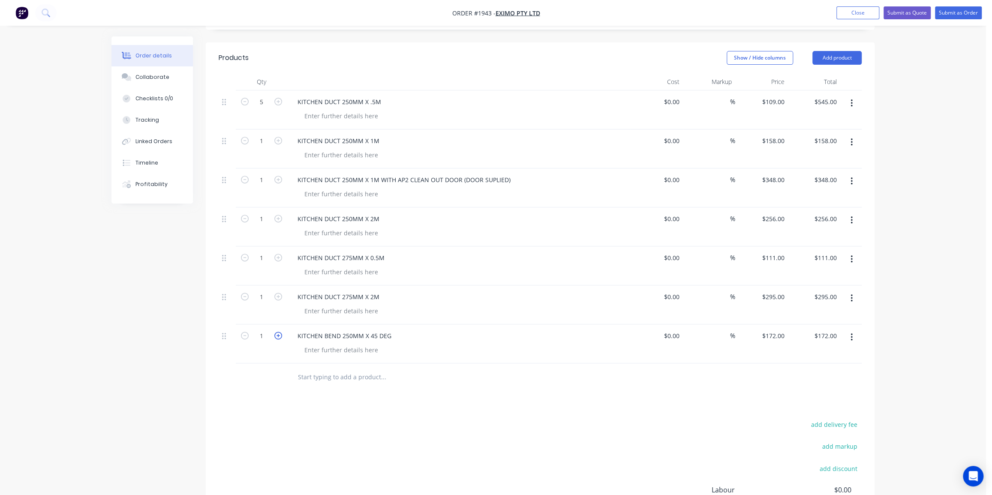
type input "$344.00"
click at [361, 369] on input "text" at bounding box center [384, 377] width 172 height 17
paste input "KITCHEN BEND 250MM X 30 DEG"
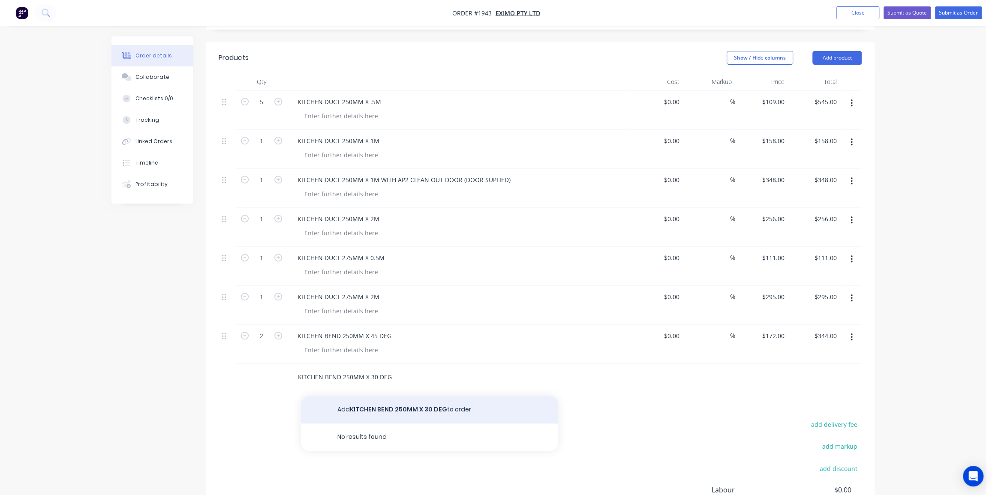
type input "KITCHEN BEND 250MM X 30 DEG"
click at [422, 396] on button "Add KITCHEN BEND 250MM X 30 DEG to order" at bounding box center [429, 409] width 257 height 27
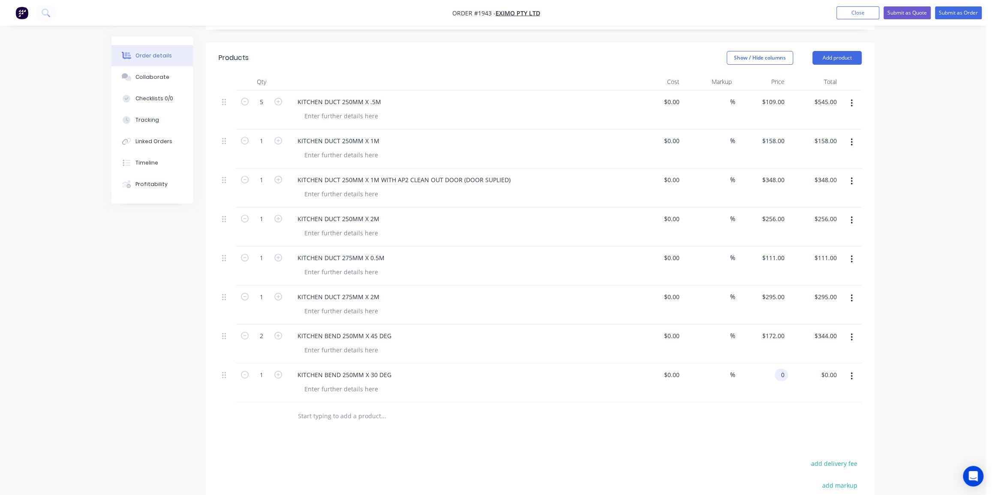
click at [769, 364] on div "0 0" at bounding box center [761, 383] width 53 height 39
type input "$104.00"
click at [282, 371] on icon "button" at bounding box center [278, 375] width 8 height 8
type input "2"
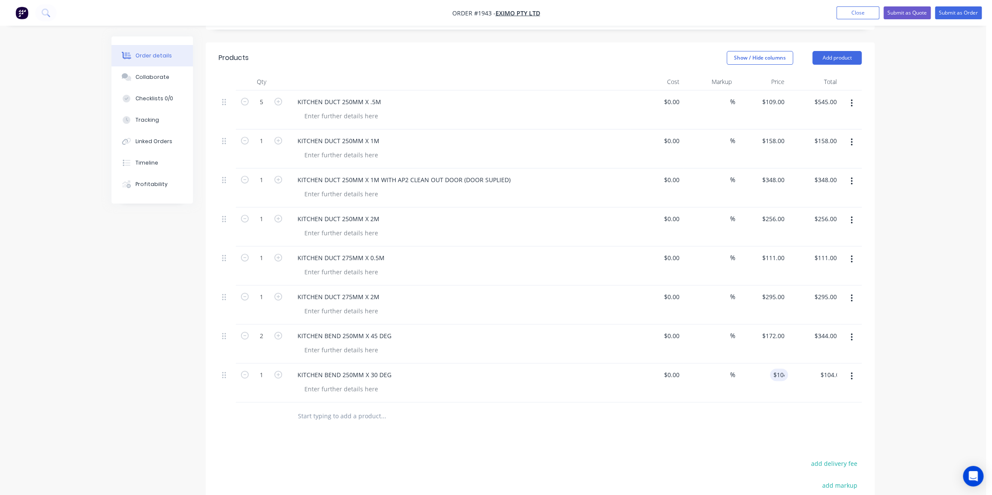
type input "$208.00"
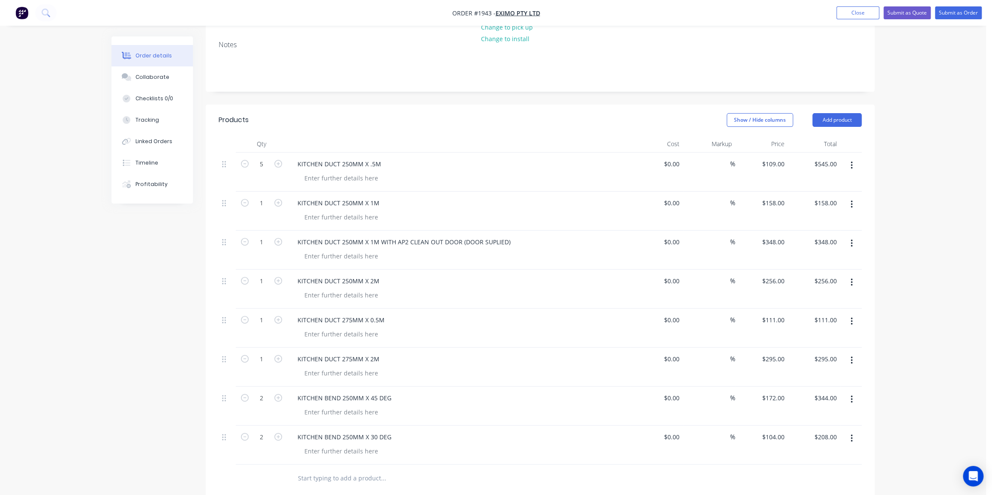
scroll to position [194, 0]
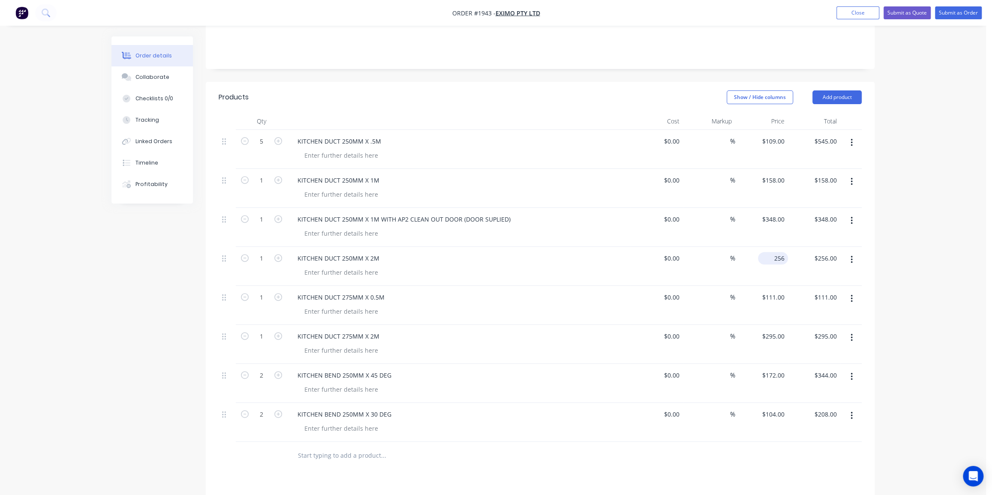
click at [772, 252] on div "256 $256.00" at bounding box center [773, 258] width 30 height 12
type input "$265.00"
click at [899, 227] on div "Order details Collaborate Checklists 0/0 Tracking Linked Orders Timeline Profit…" at bounding box center [493, 247] width 986 height 883
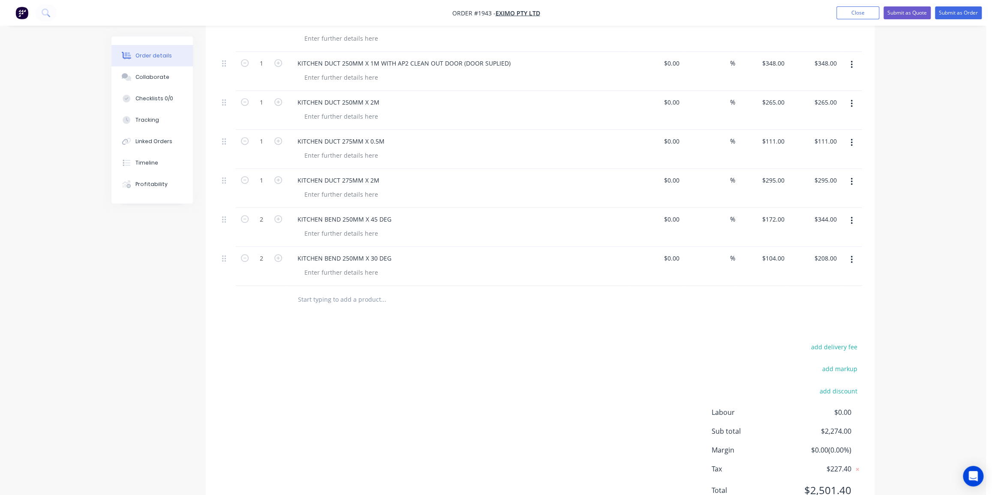
scroll to position [0, 0]
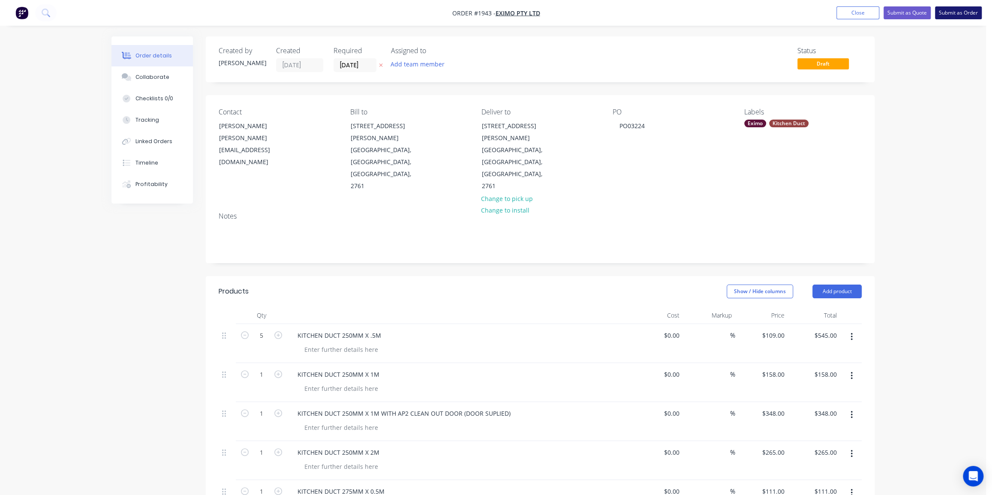
click at [959, 9] on button "Submit as Order" at bounding box center [958, 12] width 47 height 13
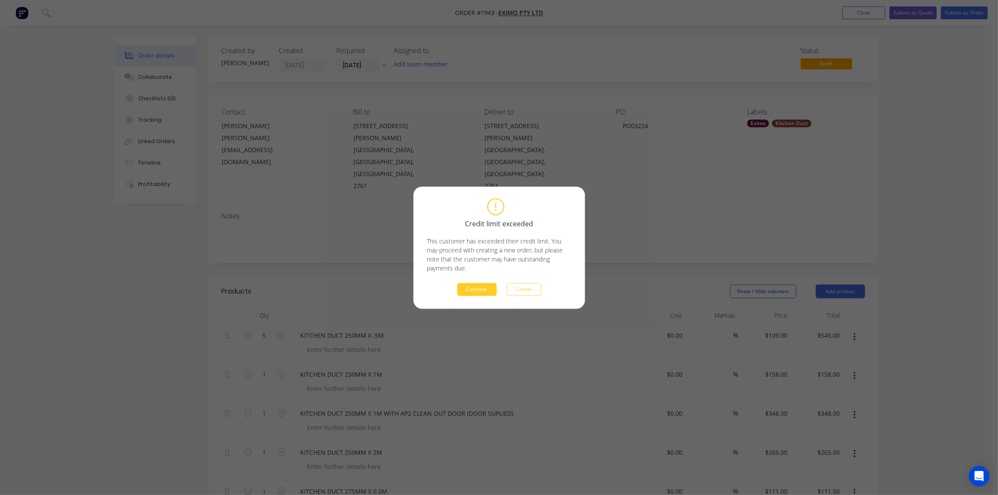
click at [476, 288] on button "Continue" at bounding box center [476, 289] width 39 height 13
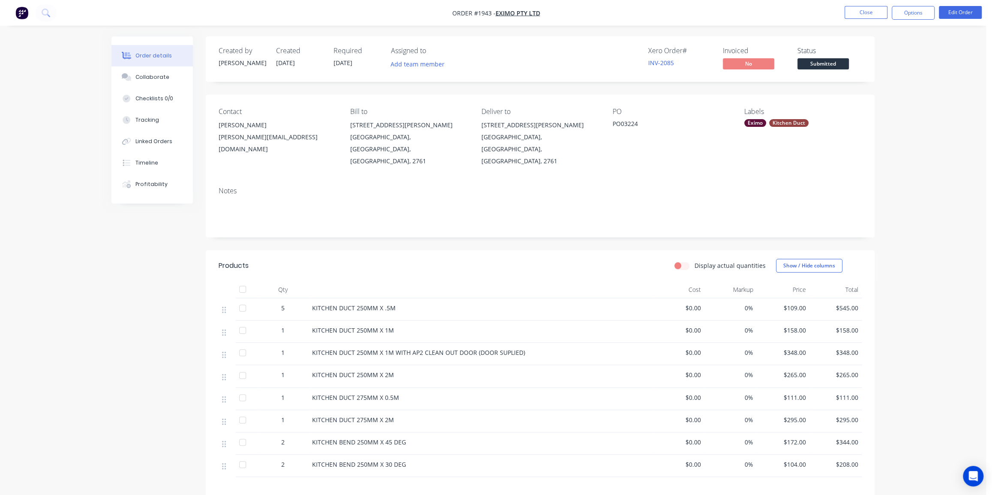
click at [896, 184] on div "Order details Collaborate Checklists 0/0 Tracking Linked Orders Timeline Profit…" at bounding box center [493, 315] width 986 height 630
click at [347, 64] on span "02/09/25" at bounding box center [343, 63] width 19 height 8
click at [974, 14] on button "Edit Order" at bounding box center [960, 12] width 43 height 13
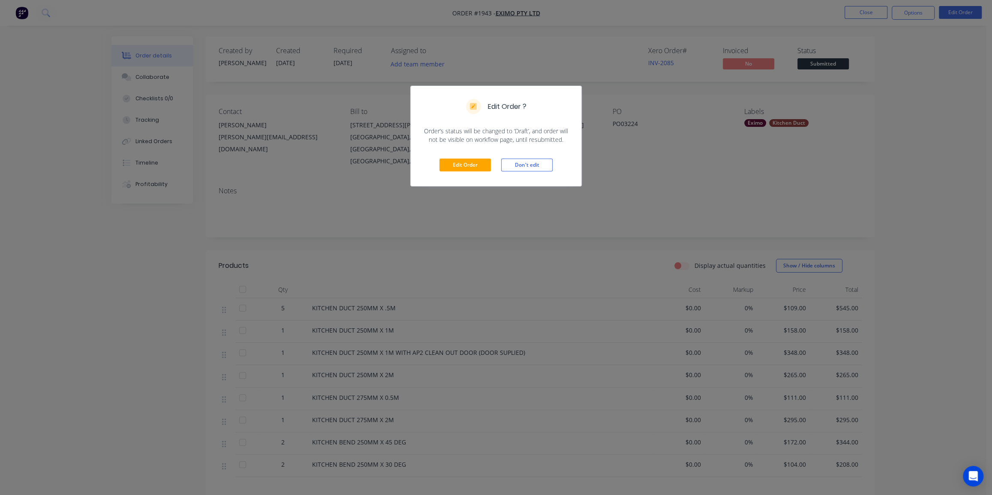
click at [475, 158] on div "Edit Order Don't edit" at bounding box center [496, 165] width 171 height 42
drag, startPoint x: 464, startPoint y: 163, endPoint x: 440, endPoint y: 146, distance: 29.3
click at [463, 163] on button "Edit Order" at bounding box center [464, 165] width 51 height 13
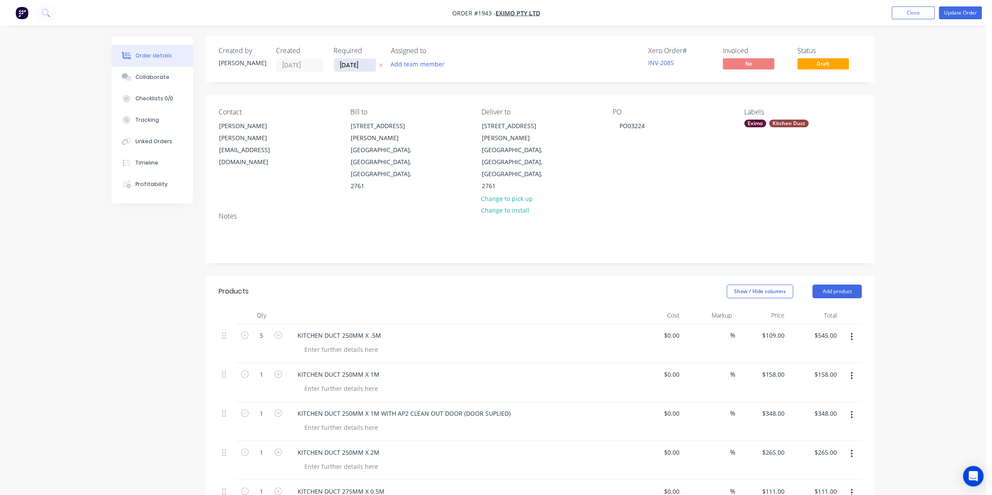
click at [352, 65] on input "02/09/25" at bounding box center [355, 65] width 42 height 13
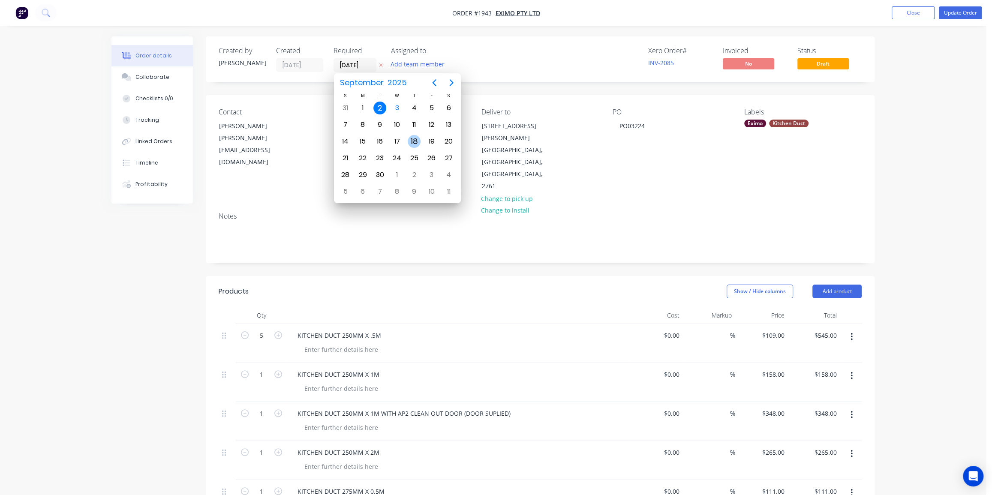
click at [410, 137] on div "18" at bounding box center [414, 141] width 13 height 13
type input "18/09/25"
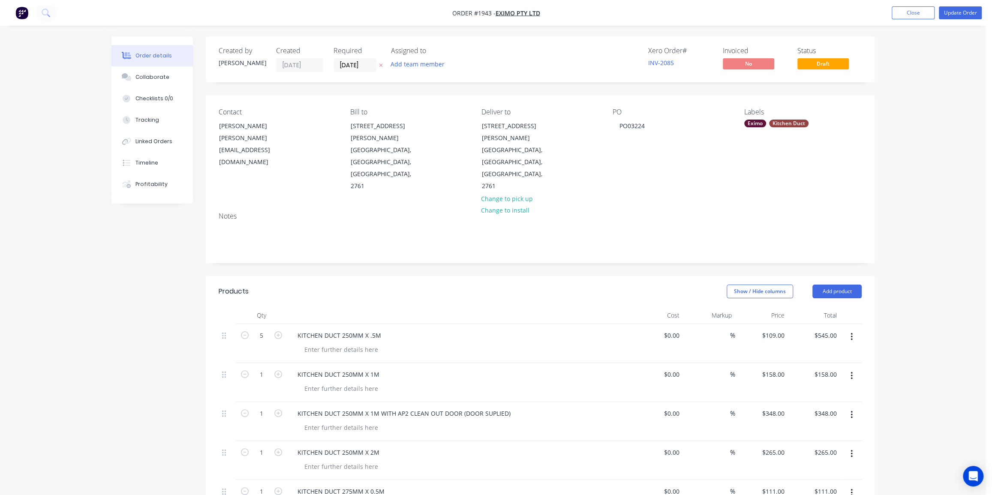
click at [890, 109] on div "Order details Collaborate Checklists 0/0 Tracking Linked Orders Timeline Profit…" at bounding box center [493, 441] width 986 height 883
click at [969, 8] on button "Update Order" at bounding box center [960, 12] width 43 height 13
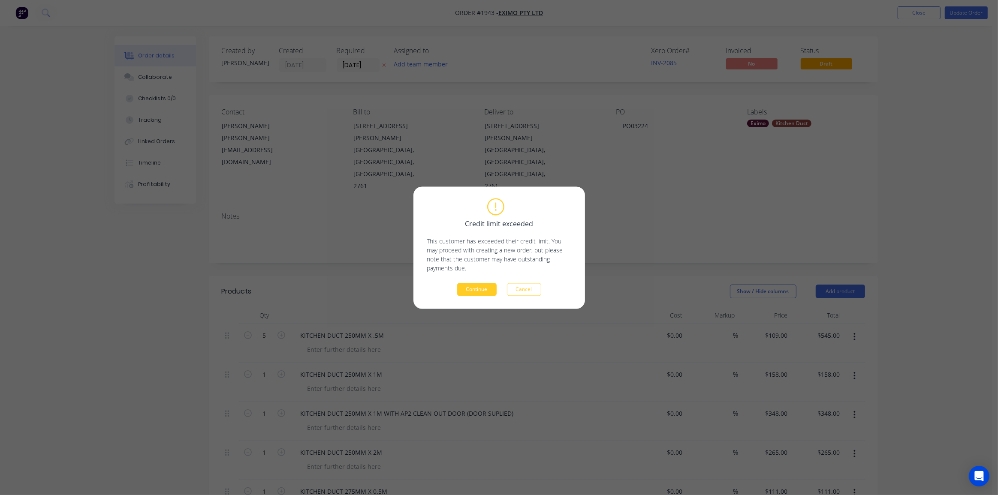
click at [483, 285] on button "Continue" at bounding box center [476, 289] width 39 height 13
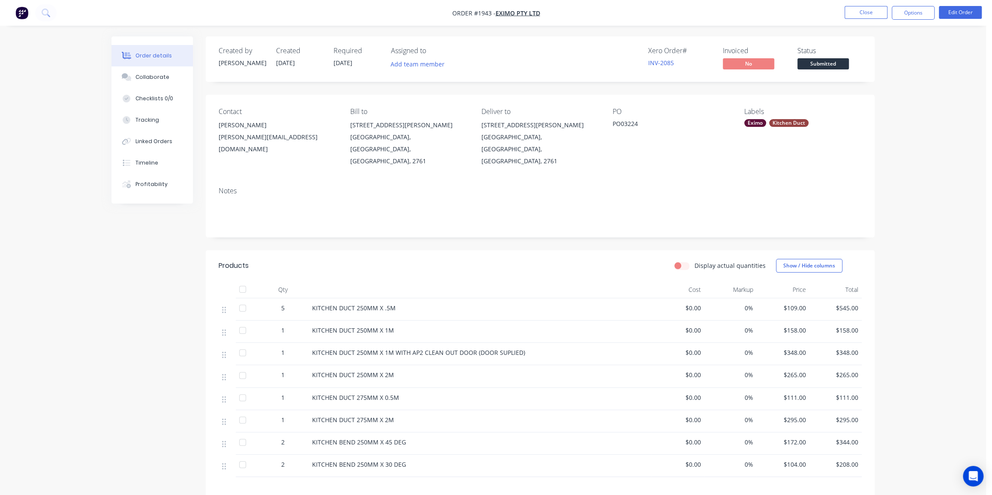
click at [911, 155] on div "Order details Collaborate Checklists 0/0 Tracking Linked Orders Timeline Profit…" at bounding box center [493, 315] width 986 height 630
click at [904, 151] on div "Order details Collaborate Checklists 0/0 Tracking Linked Orders Timeline Profit…" at bounding box center [493, 315] width 986 height 630
click at [160, 73] on div "Collaborate" at bounding box center [152, 77] width 34 height 8
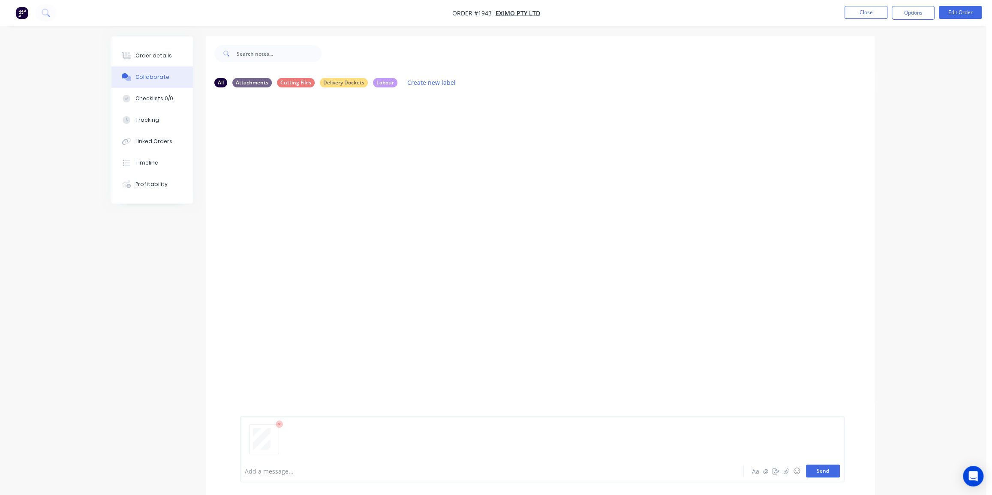
drag, startPoint x: 830, startPoint y: 473, endPoint x: 822, endPoint y: 473, distance: 8.1
click at [826, 473] on button "Send" at bounding box center [823, 471] width 34 height 13
click at [146, 54] on div "Order details" at bounding box center [153, 56] width 36 height 8
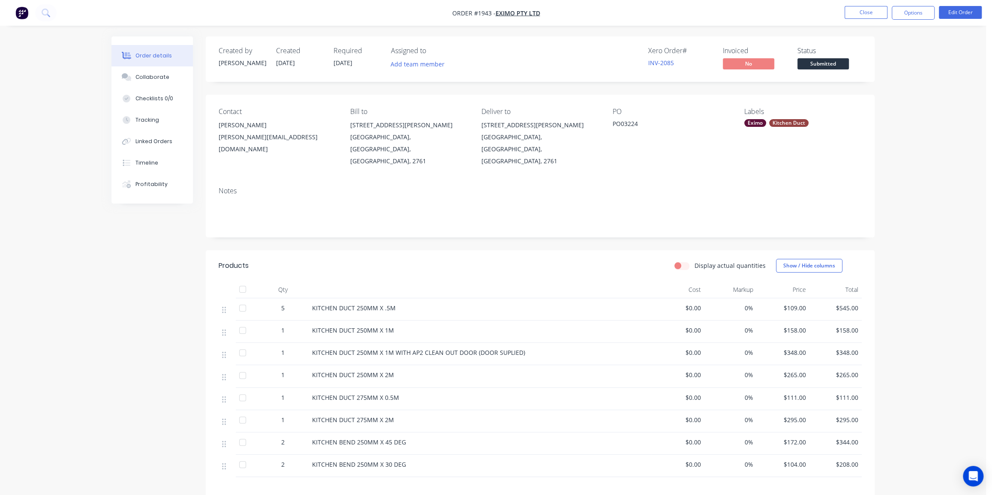
drag, startPoint x: 867, startPoint y: 158, endPoint x: 973, endPoint y: 5, distance: 186.7
click at [868, 156] on div "Contact Patrick Murphy p.murphy@eximo.com.au Bill to 2/1 Glendenning Rd Glenden…" at bounding box center [540, 137] width 669 height 85
drag, startPoint x: 925, startPoint y: 72, endPoint x: 912, endPoint y: 42, distance: 32.9
click at [925, 69] on div "Order details Collaborate Checklists 0/0 Tracking Linked Orders Timeline Profit…" at bounding box center [493, 315] width 986 height 630
click at [909, 14] on button "Options" at bounding box center [913, 13] width 43 height 14
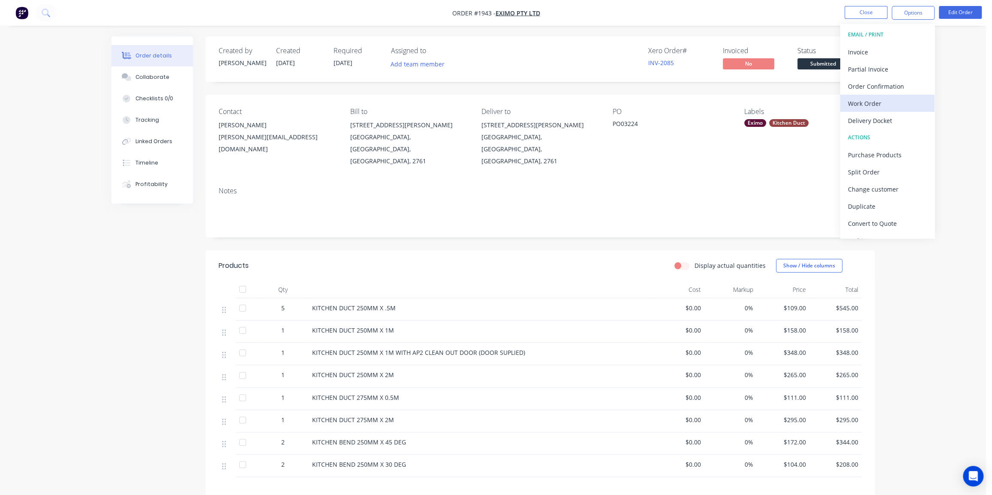
click at [895, 102] on div "Work Order" at bounding box center [887, 103] width 79 height 12
click at [880, 86] on div "Without pricing" at bounding box center [887, 86] width 79 height 12
click at [919, 188] on div "Order details Collaborate Checklists 0/0 Tracking Linked Orders Timeline Profit…" at bounding box center [493, 315] width 986 height 630
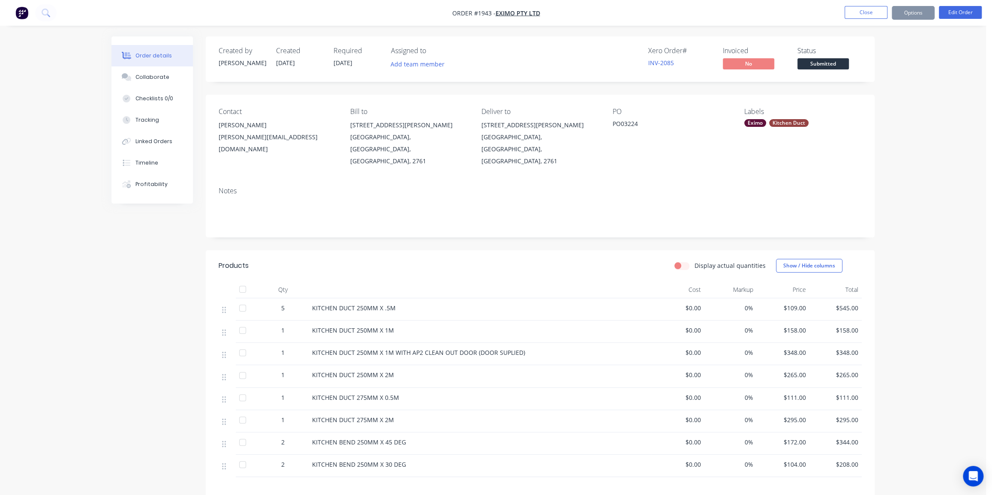
click at [914, 92] on div "Order details Collaborate Checklists 0/0 Tracking Linked Orders Timeline Profit…" at bounding box center [493, 315] width 986 height 630
click at [856, 12] on button "Close" at bounding box center [866, 12] width 43 height 13
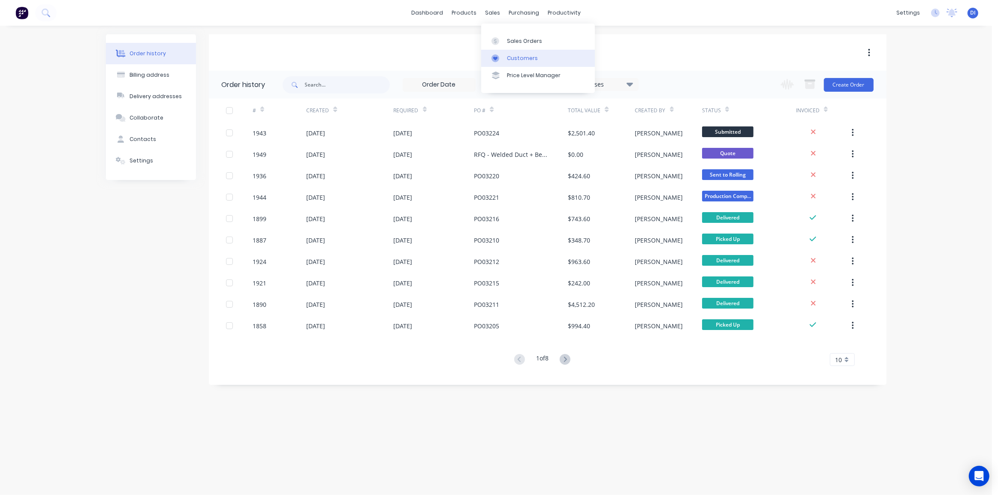
click at [519, 56] on div "Customers" at bounding box center [522, 58] width 31 height 8
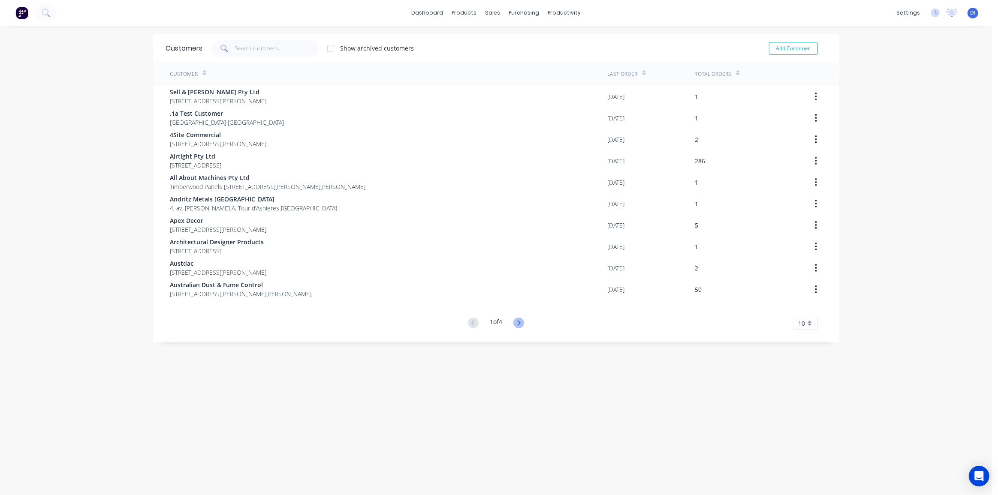
click at [519, 325] on icon at bounding box center [518, 323] width 11 height 11
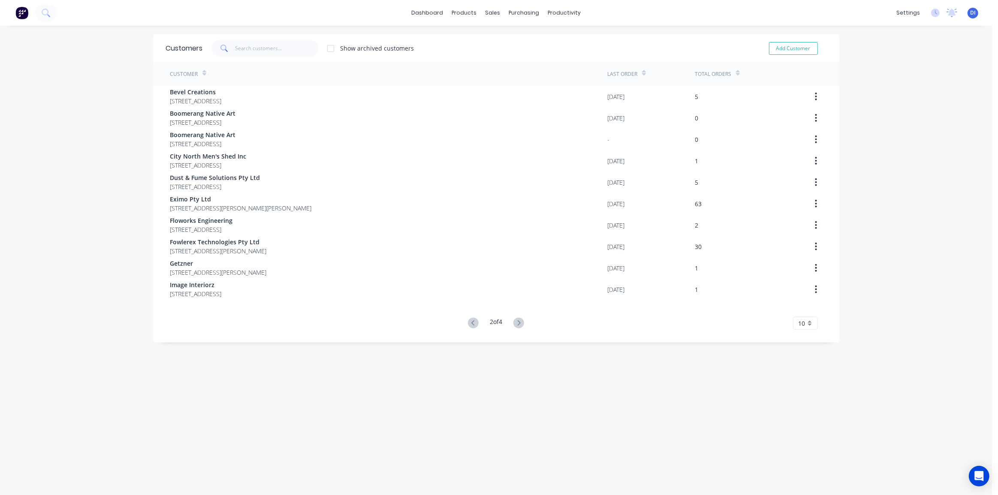
click at [563, 354] on div "Customers Show archived customers Add Customer Customer Last Order Total Orders…" at bounding box center [496, 268] width 686 height 469
click at [257, 47] on input "text" at bounding box center [277, 48] width 84 height 17
type input "e"
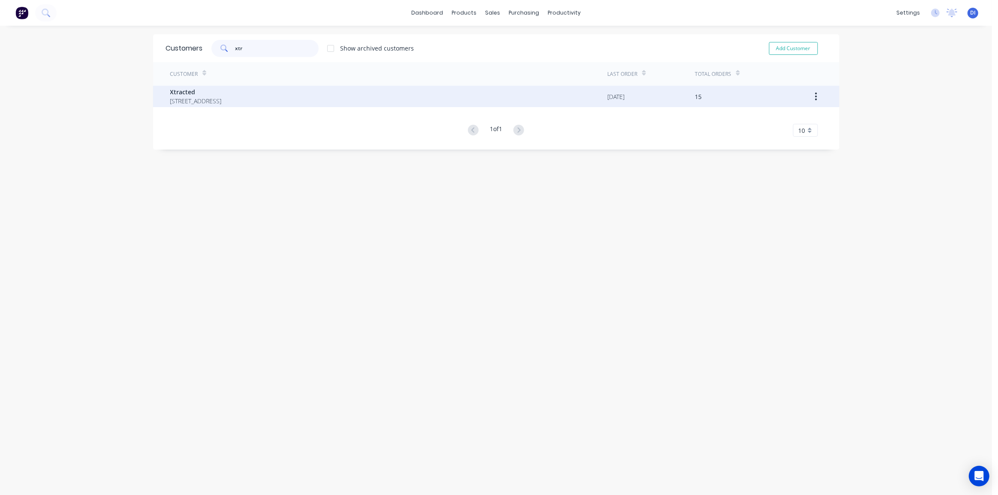
type input "xtr"
click at [222, 91] on span "Xtracted" at bounding box center [195, 91] width 51 height 9
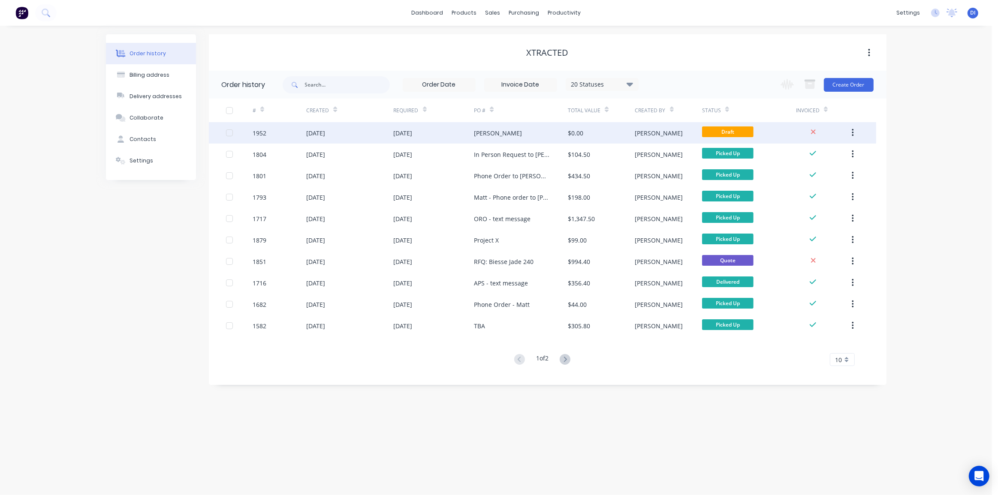
click at [570, 135] on div "$0.00" at bounding box center [575, 133] width 15 height 9
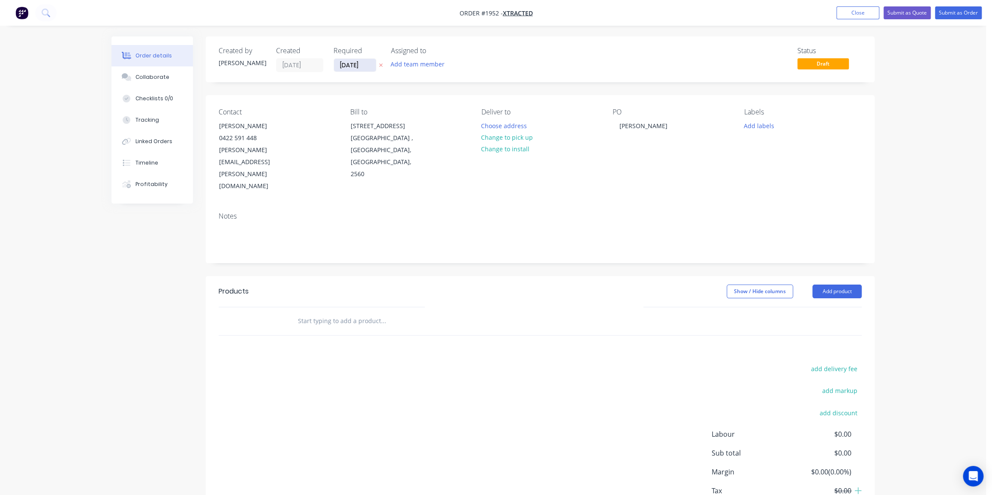
click at [350, 65] on input "[DATE]" at bounding box center [355, 65] width 42 height 13
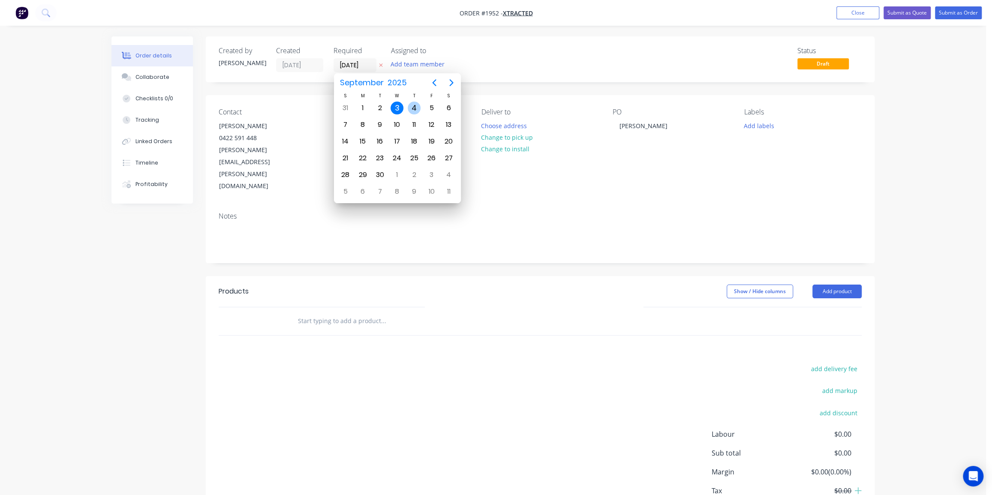
click at [409, 107] on div "4" at bounding box center [414, 108] width 13 height 13
type input "[DATE]"
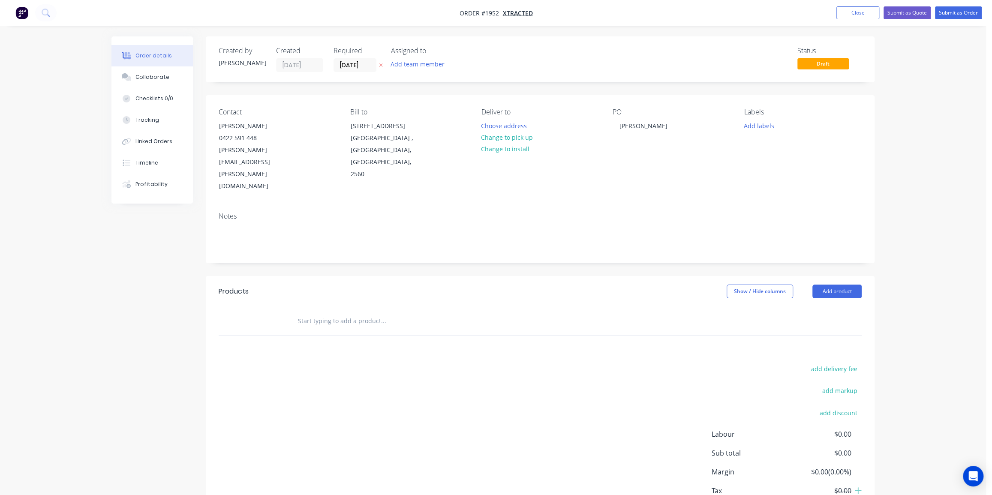
click at [367, 313] on input "text" at bounding box center [384, 321] width 172 height 17
click at [907, 128] on div "Order details Collaborate Checklists 0/0 Tracking Linked Orders Timeline Profit…" at bounding box center [493, 277] width 986 height 554
click at [836, 285] on button "Add product" at bounding box center [840, 292] width 49 height 14
click at [367, 313] on input "text" at bounding box center [387, 321] width 172 height 17
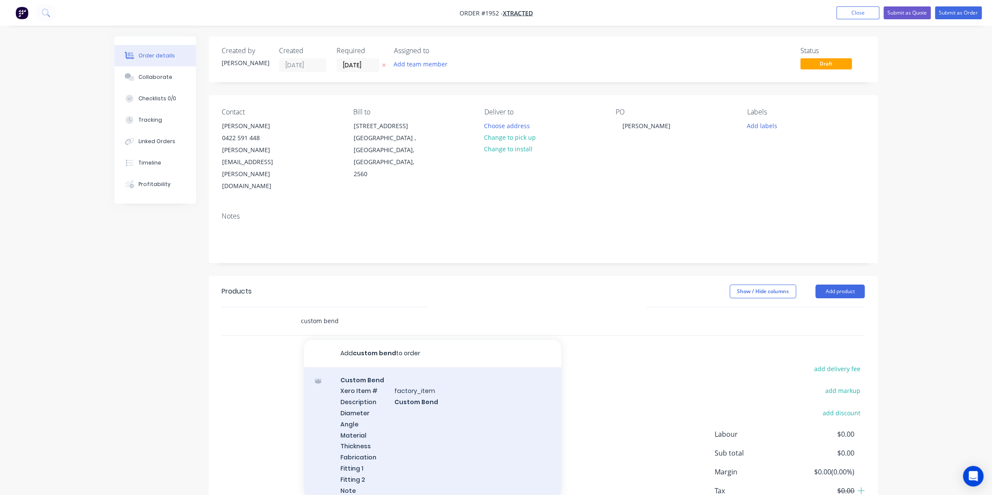
type input "custom bend"
click at [420, 384] on div "Custom Bend Xero Item # factory_item Description Custom Bend Diameter Angle Mat…" at bounding box center [432, 440] width 257 height 147
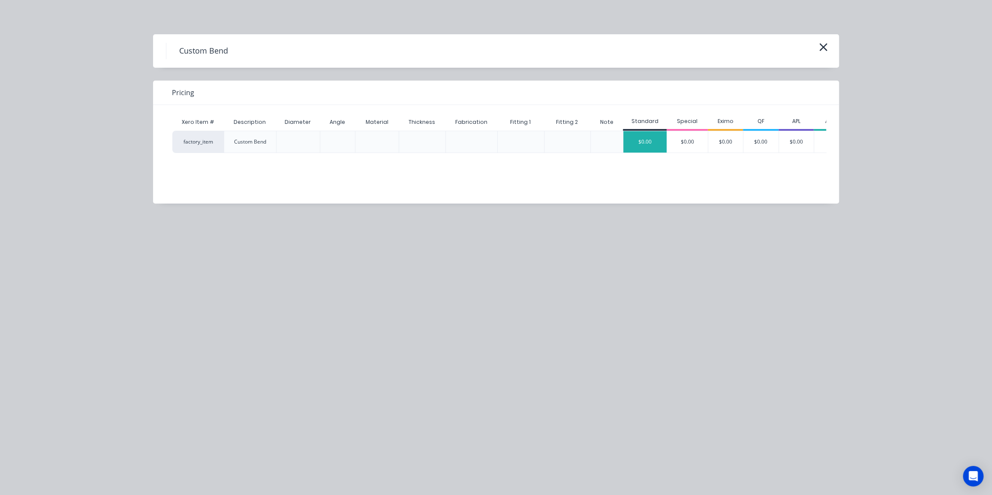
click at [649, 139] on div "$0.00" at bounding box center [644, 141] width 43 height 21
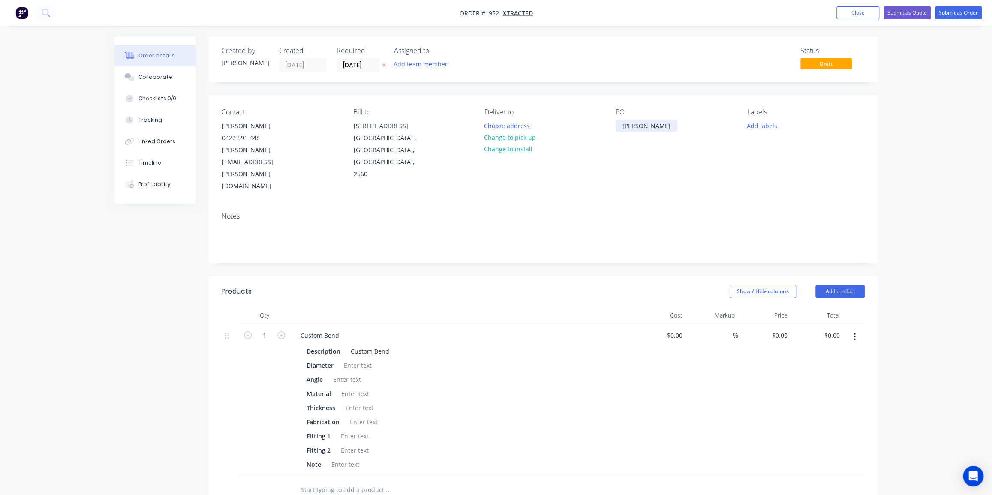
click at [635, 124] on div "[PERSON_NAME]" at bounding box center [647, 126] width 62 height 12
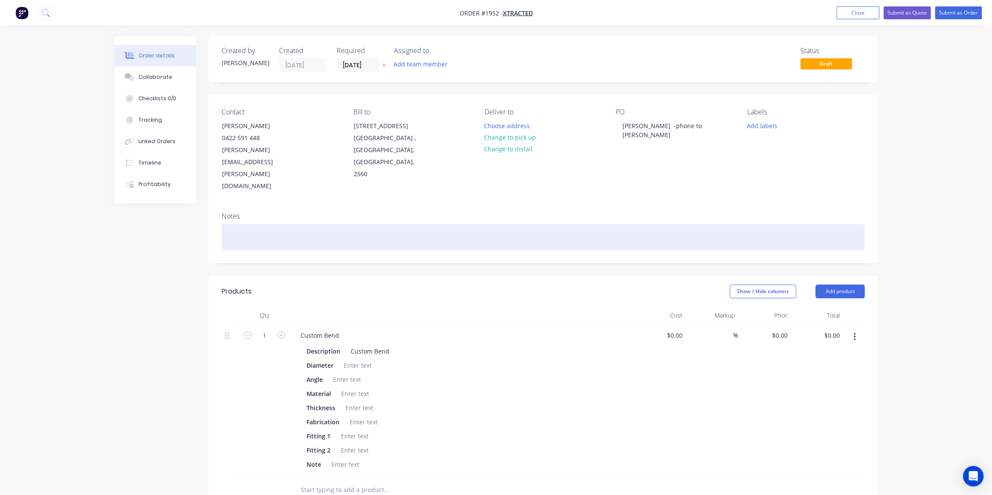
click at [369, 224] on div at bounding box center [543, 237] width 643 height 26
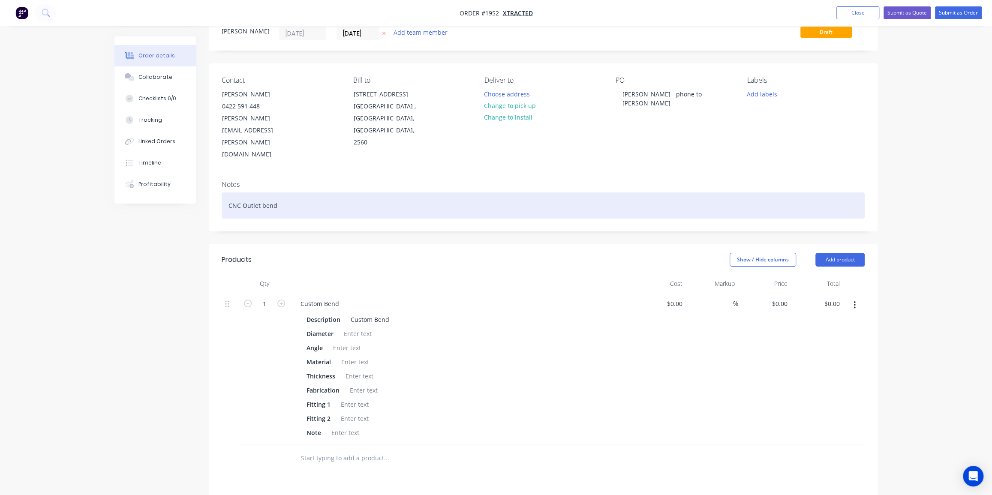
scroll to position [78, 0]
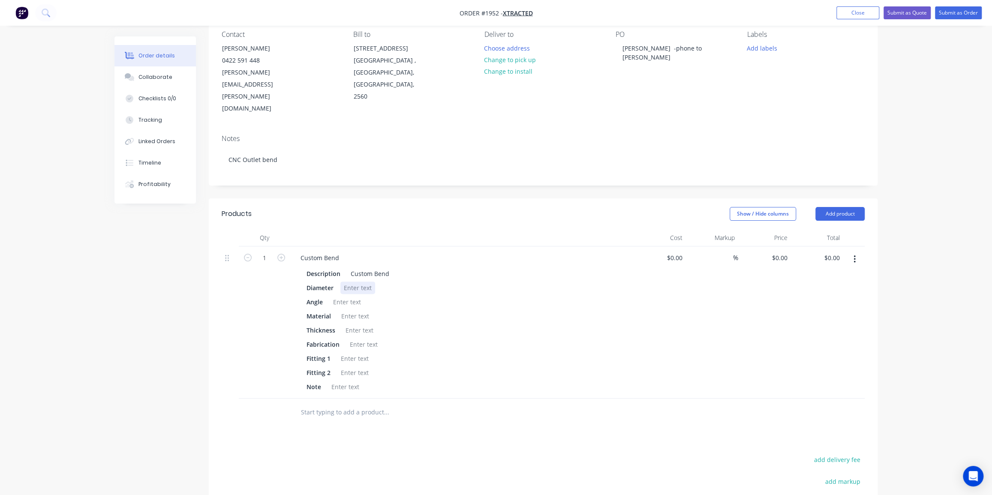
click at [365, 282] on div at bounding box center [357, 288] width 35 height 12
click at [364, 282] on div at bounding box center [357, 288] width 35 height 12
click at [360, 296] on div at bounding box center [347, 302] width 35 height 12
click at [357, 310] on div at bounding box center [355, 316] width 35 height 12
click at [340, 381] on div at bounding box center [345, 387] width 35 height 12
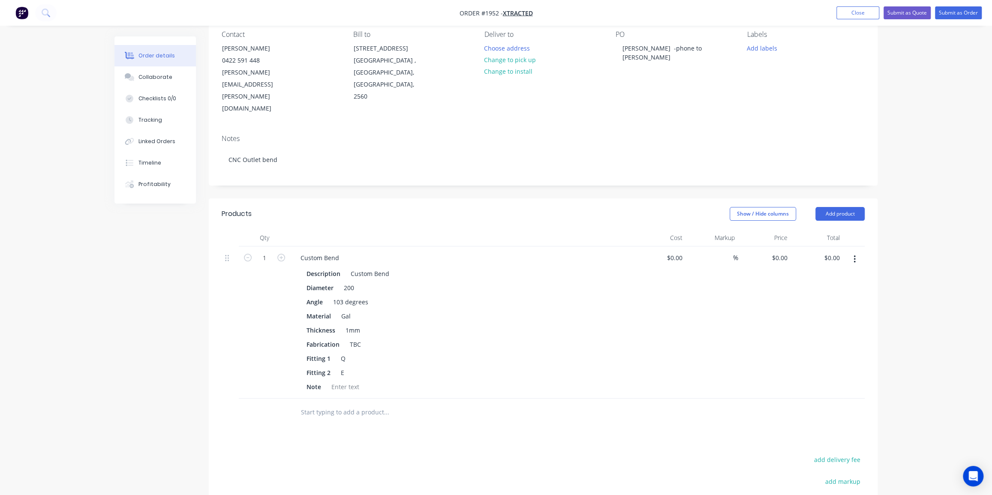
click at [952, 173] on div "Order details Collaborate Checklists 0/0 Tracking Linked Orders Timeline Profit…" at bounding box center [496, 283] width 992 height 723
click at [844, 207] on button "Add product" at bounding box center [840, 214] width 49 height 14
drag, startPoint x: 826, startPoint y: 314, endPoint x: 674, endPoint y: 339, distance: 154.6
click at [825, 332] on div "Notes (Internal)" at bounding box center [824, 338] width 66 height 12
click at [343, 404] on div at bounding box center [325, 410] width 62 height 12
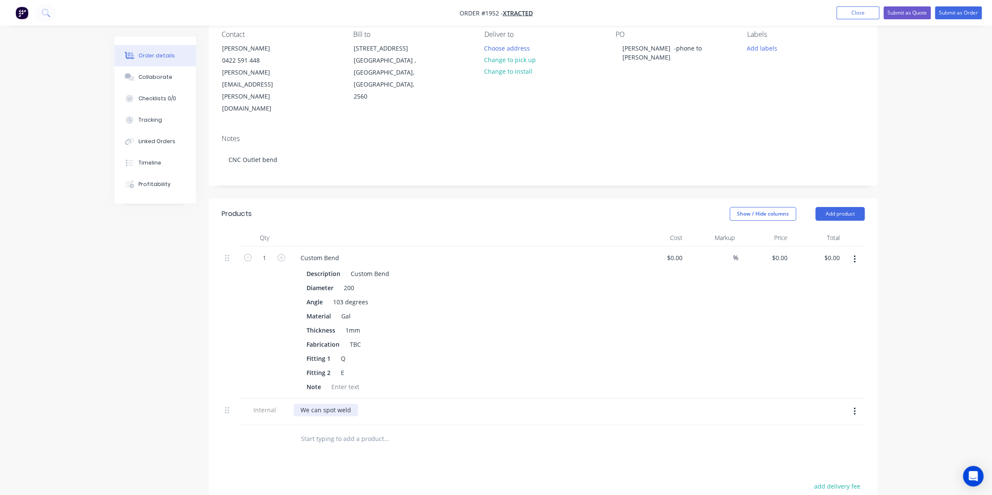
click at [347, 404] on div "We can spot weld" at bounding box center [326, 410] width 64 height 12
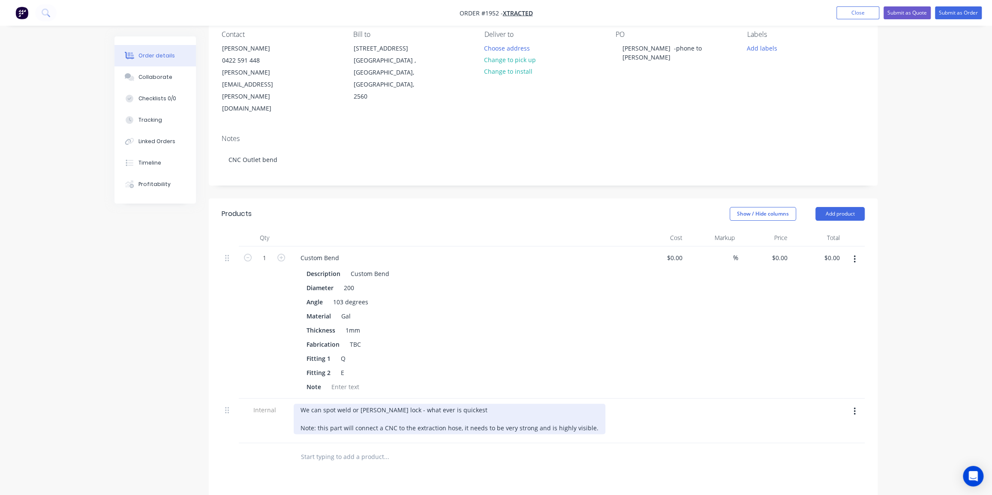
click at [551, 404] on div "We can spot weld or [PERSON_NAME] lock - what ever is quickest Note: this part …" at bounding box center [450, 419] width 312 height 30
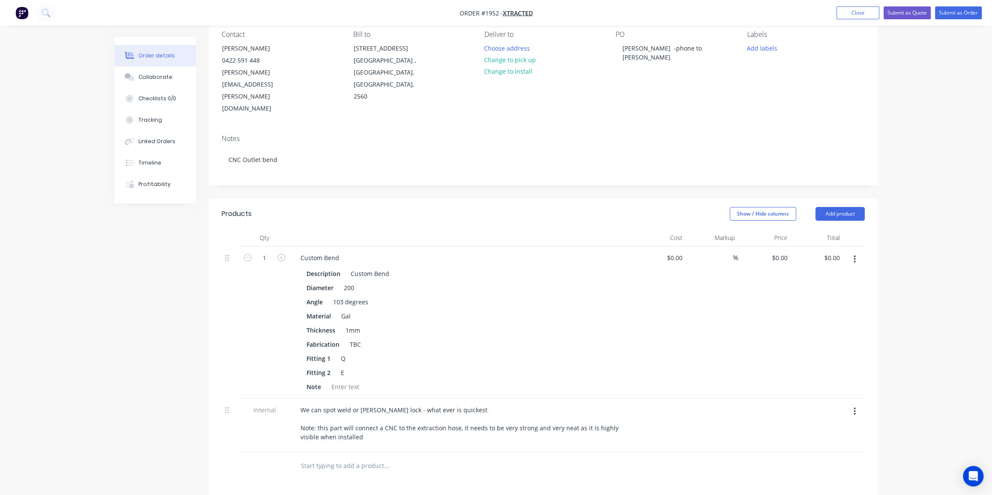
click at [916, 274] on div "Order details Collaborate Checklists 0/0 Tracking Linked Orders Timeline Profit…" at bounding box center [496, 310] width 992 height 776
click at [937, 39] on div "Order details Collaborate Checklists 0/0 Tracking Linked Orders Timeline Profit…" at bounding box center [496, 310] width 992 height 776
click at [965, 9] on button "Submit as Order" at bounding box center [958, 12] width 47 height 13
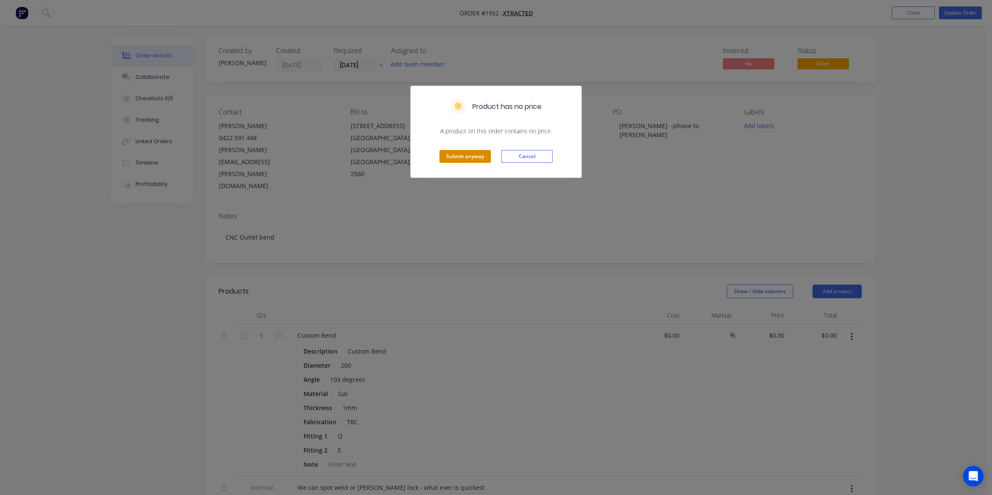
click at [472, 153] on button "Submit anyway" at bounding box center [464, 156] width 51 height 13
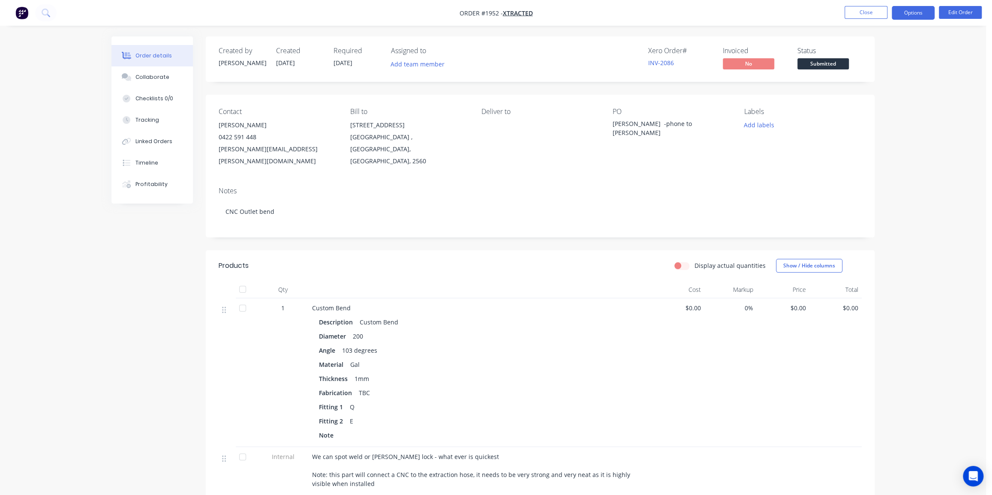
click at [912, 9] on button "Options" at bounding box center [913, 13] width 43 height 14
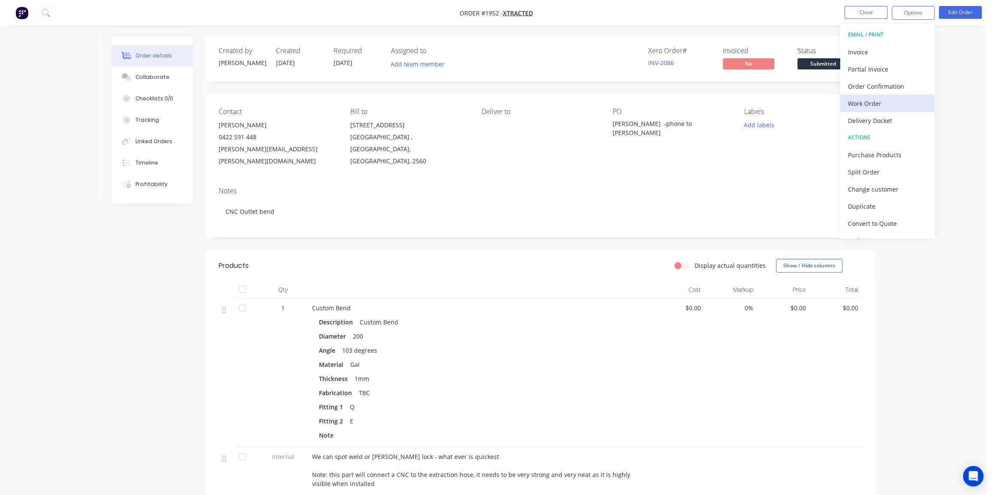
click at [868, 105] on div "Work Order" at bounding box center [887, 103] width 79 height 12
click at [879, 81] on div "Without pricing" at bounding box center [887, 86] width 79 height 12
click at [863, 10] on button "Close" at bounding box center [866, 12] width 43 height 13
